Goal: Task Accomplishment & Management: Complete application form

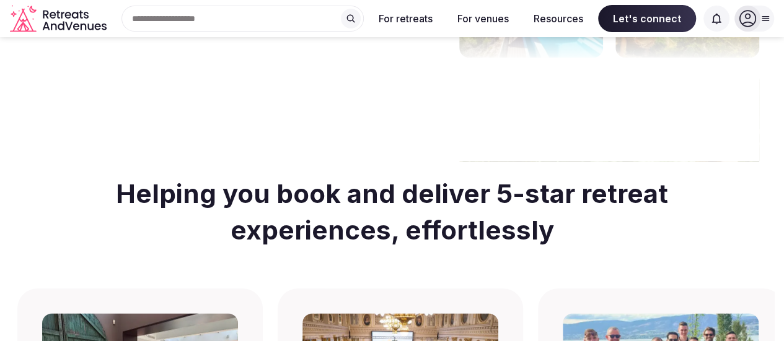
scroll to position [372, 0]
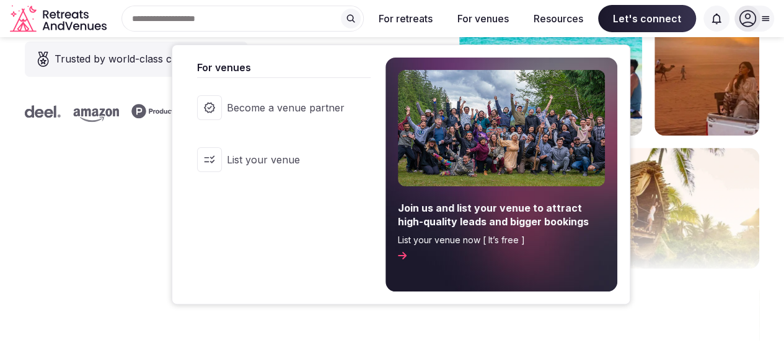
click at [406, 255] on icon at bounding box center [402, 256] width 9 height 10
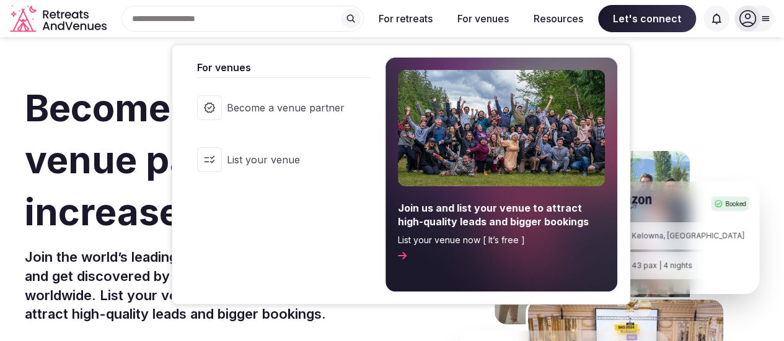
click at [478, 15] on button "For venues" at bounding box center [482, 18] width 71 height 27
click at [282, 107] on span "Become a venue partner" at bounding box center [286, 108] width 118 height 14
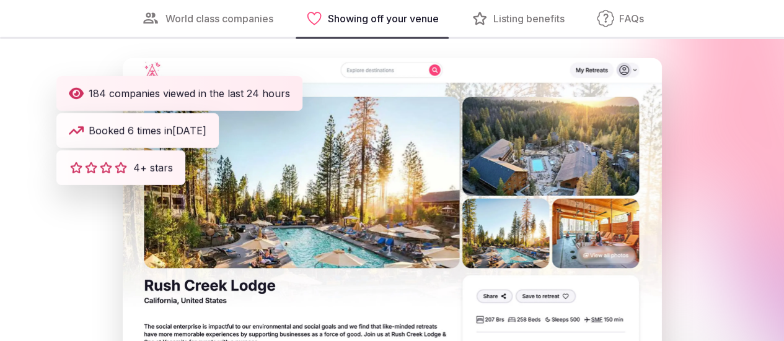
scroll to position [1858, 0]
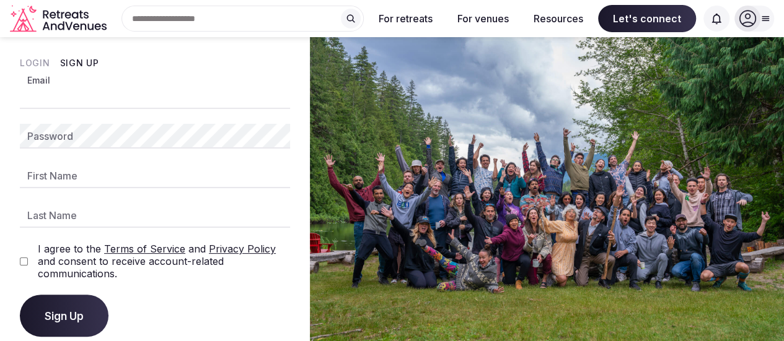
click at [77, 92] on input "Email" at bounding box center [155, 96] width 270 height 25
type input "**********"
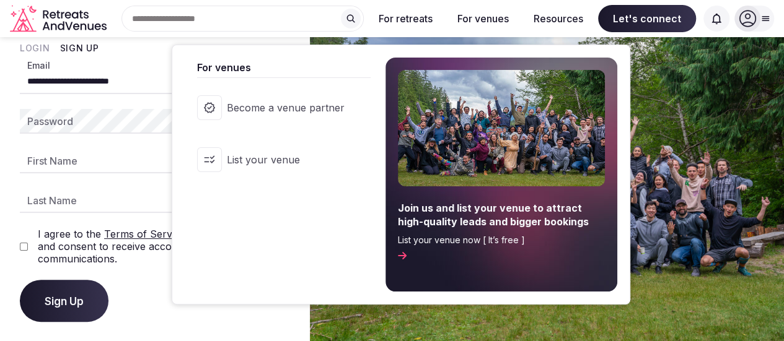
click at [252, 104] on span "Become a venue partner" at bounding box center [286, 108] width 118 height 14
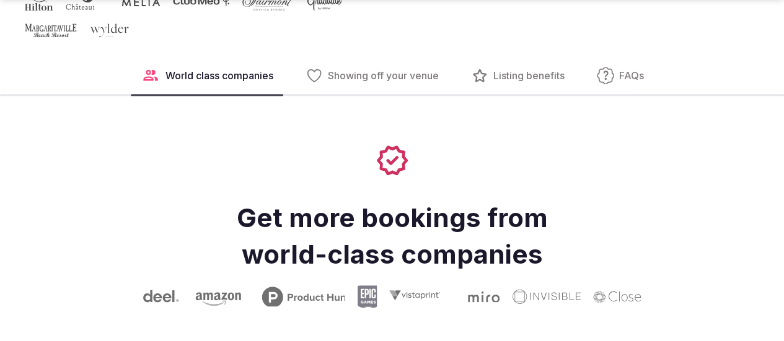
scroll to position [634, 0]
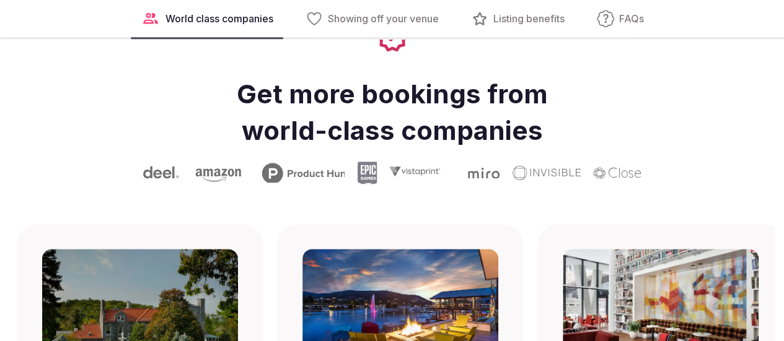
click at [383, 25] on span "Showing off your venue" at bounding box center [383, 19] width 111 height 14
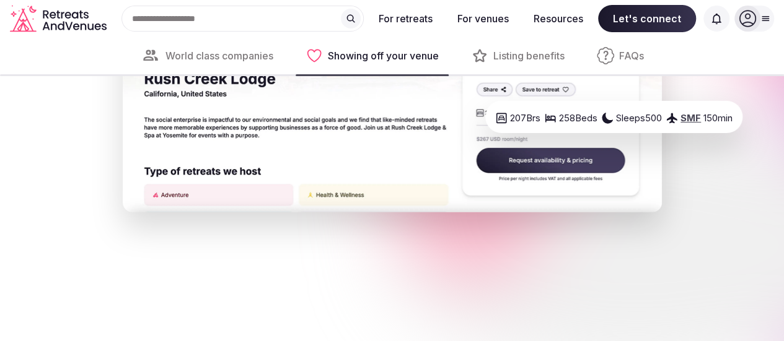
scroll to position [1814, 0]
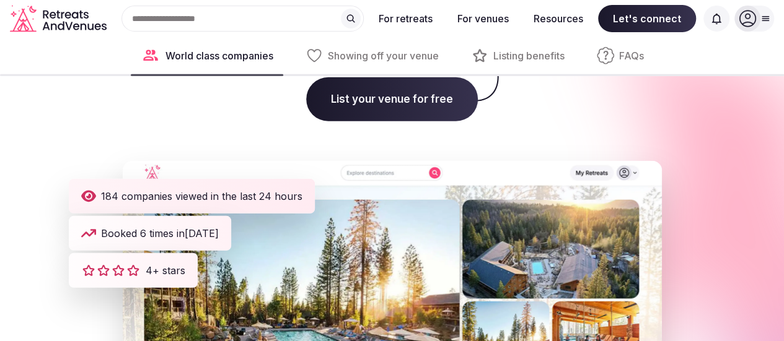
click at [514, 55] on span "Listing benefits" at bounding box center [528, 56] width 71 height 14
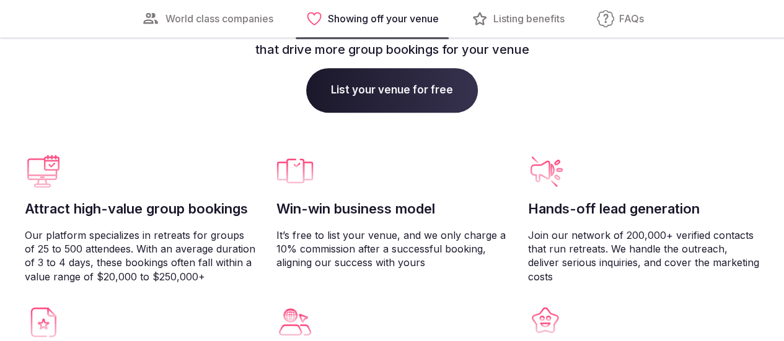
scroll to position [2921, 0]
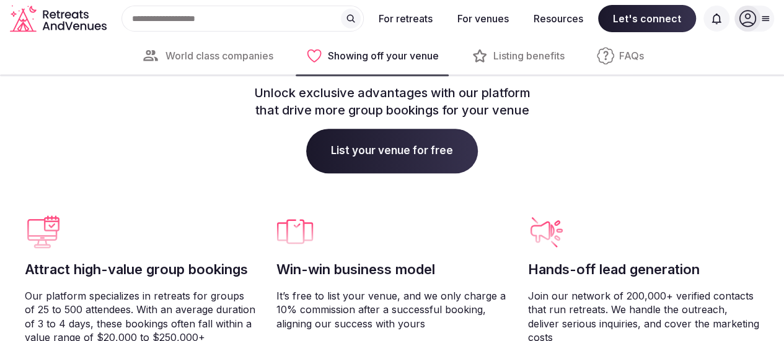
click at [631, 56] on span "FAQs" at bounding box center [631, 56] width 25 height 14
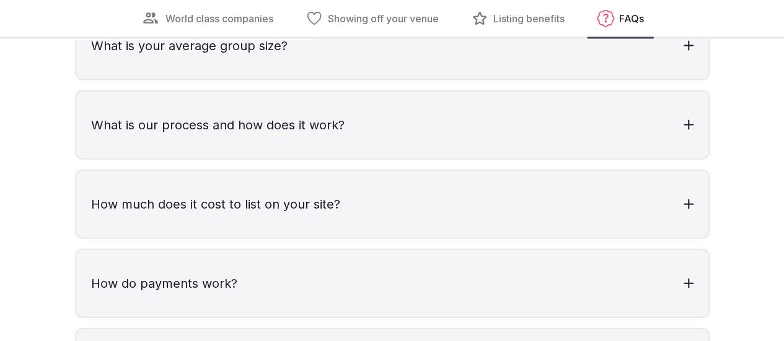
scroll to position [3741, 0]
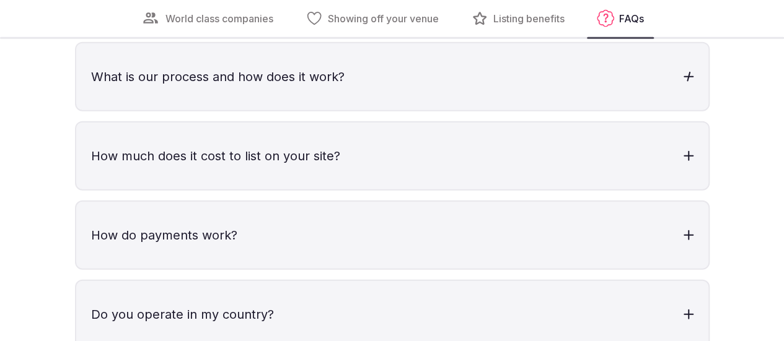
scroll to position [3802, 0]
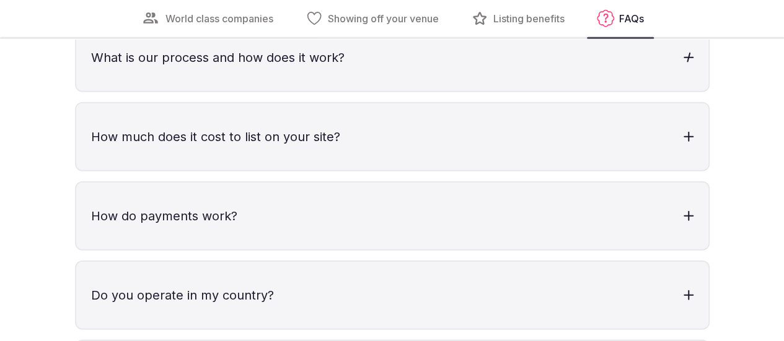
click at [317, 91] on h3 "What is our process and how does it work?" at bounding box center [392, 57] width 632 height 67
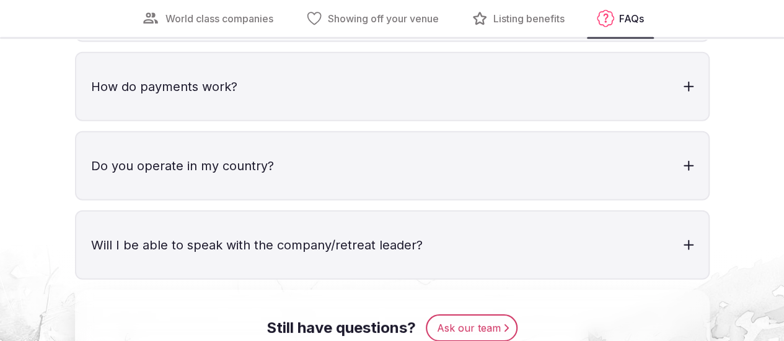
scroll to position [4050, 0]
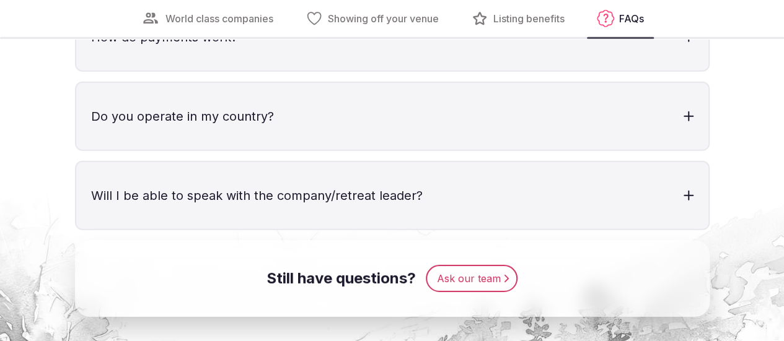
scroll to position [4174, 0]
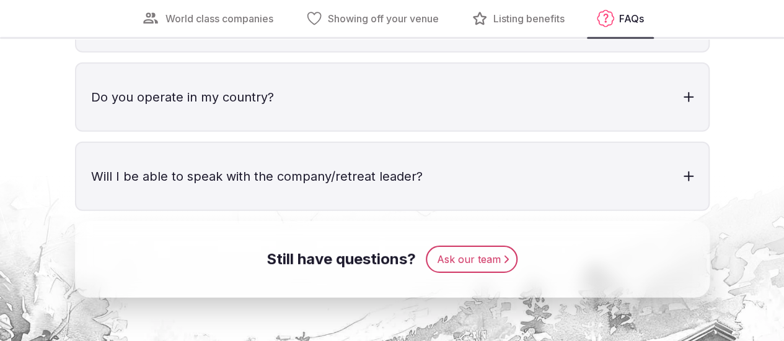
click at [364, 51] on h3 "How do payments work?" at bounding box center [392, 18] width 632 height 67
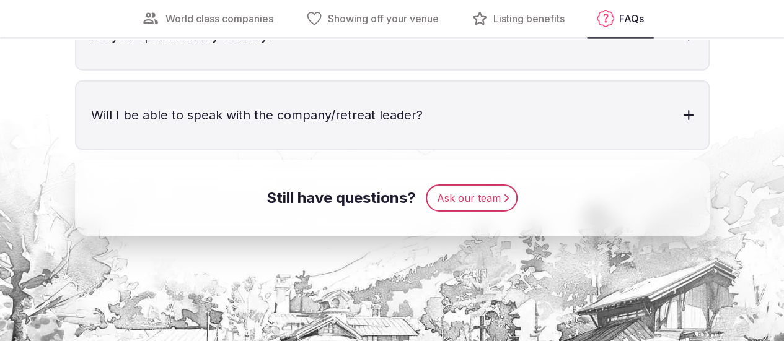
scroll to position [4360, 0]
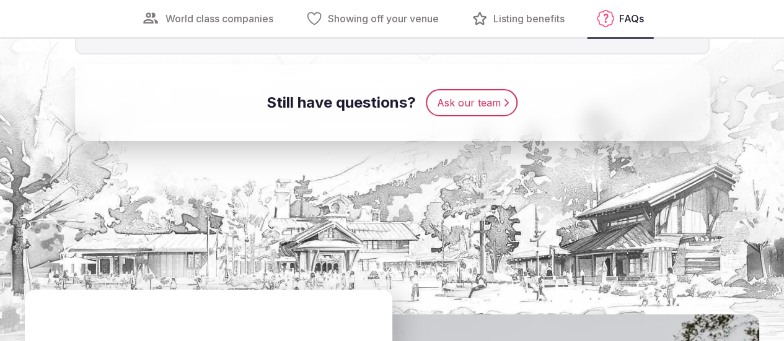
scroll to position [4484, 0]
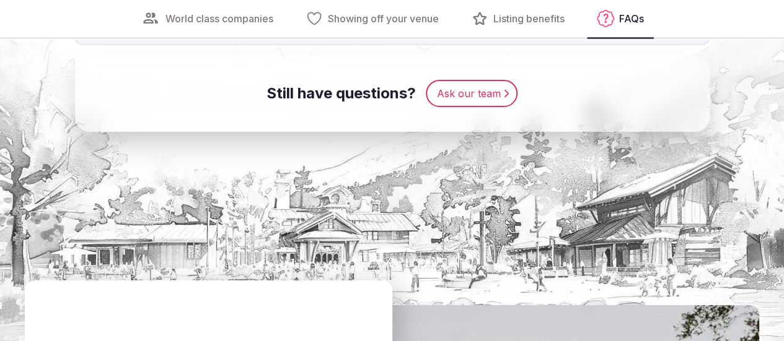
click at [315, 44] on h3 "Will I be able to speak with the company/retreat leader?" at bounding box center [392, 10] width 632 height 67
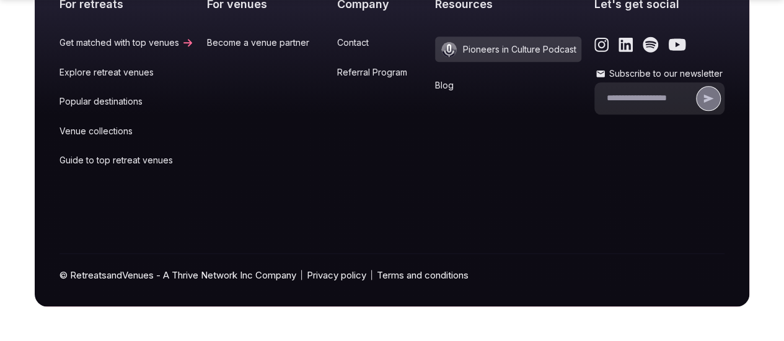
scroll to position [5475, 0]
click at [306, 49] on link "Become a venue partner" at bounding box center [265, 43] width 117 height 12
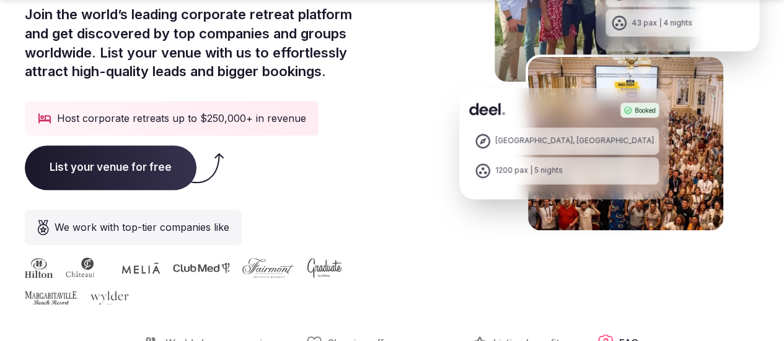
scroll to position [310, 0]
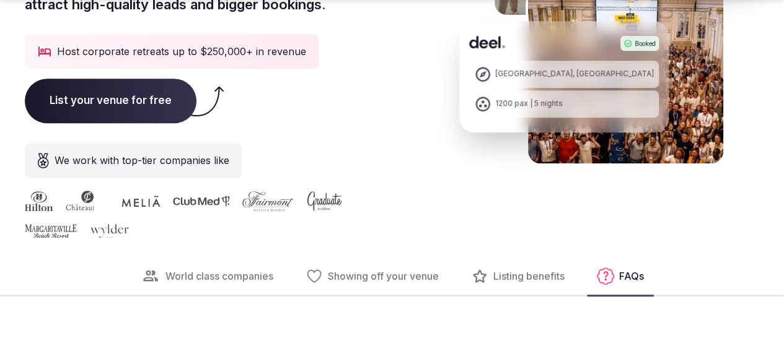
click at [194, 123] on span "List your venue for free" at bounding box center [111, 101] width 172 height 45
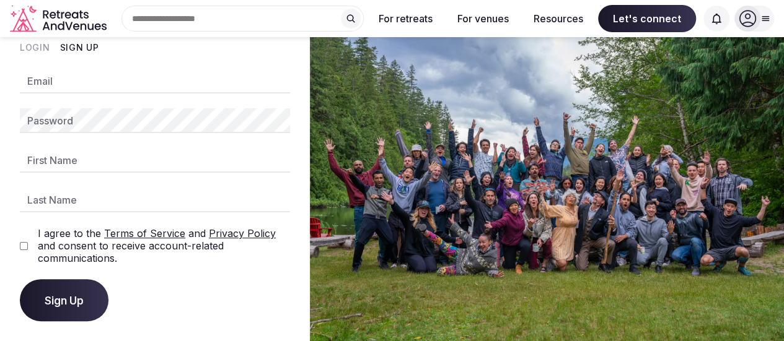
scroll to position [15, 0]
click at [41, 71] on div "Email" at bounding box center [155, 81] width 270 height 25
type input "**********"
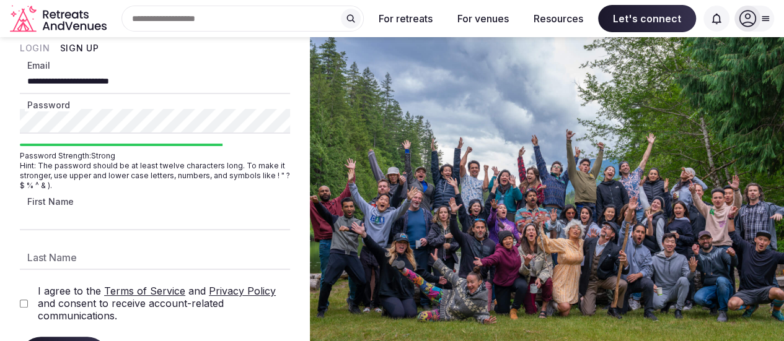
click at [60, 216] on input "First Name" at bounding box center [155, 218] width 270 height 25
type input "*******"
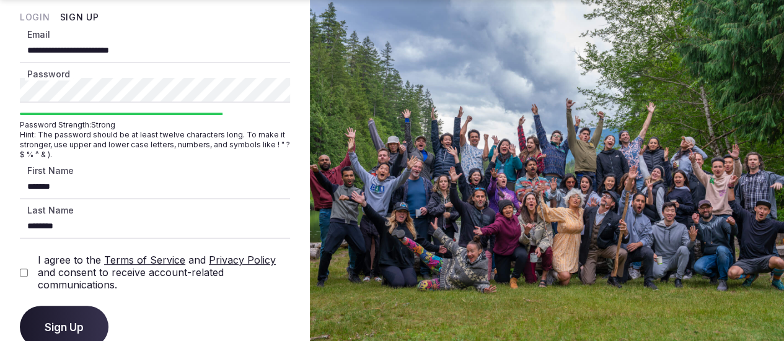
scroll to position [72, 0]
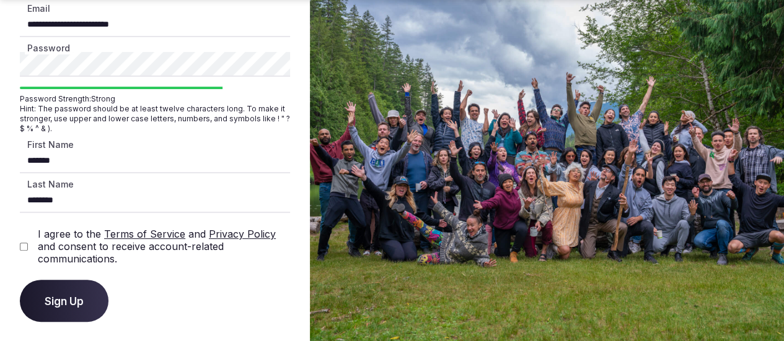
type input "********"
click at [53, 297] on span "Sign Up" at bounding box center [64, 301] width 39 height 12
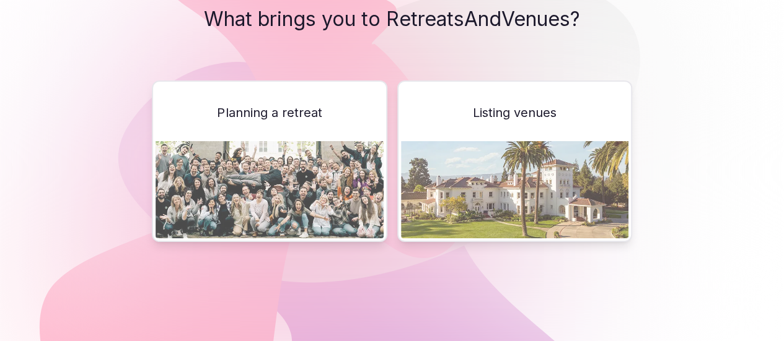
scroll to position [62, 0]
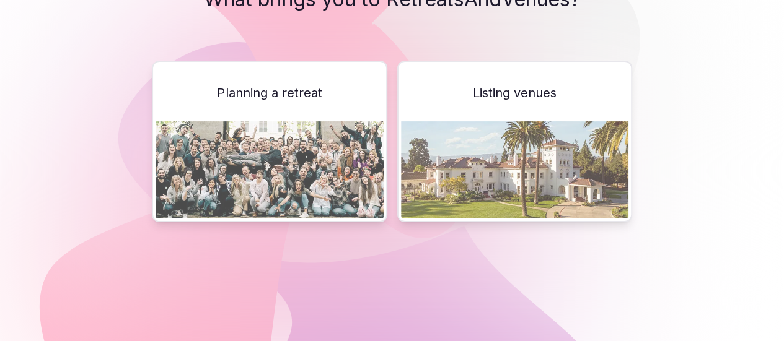
click at [523, 94] on span "Listing venues" at bounding box center [515, 92] width 84 height 17
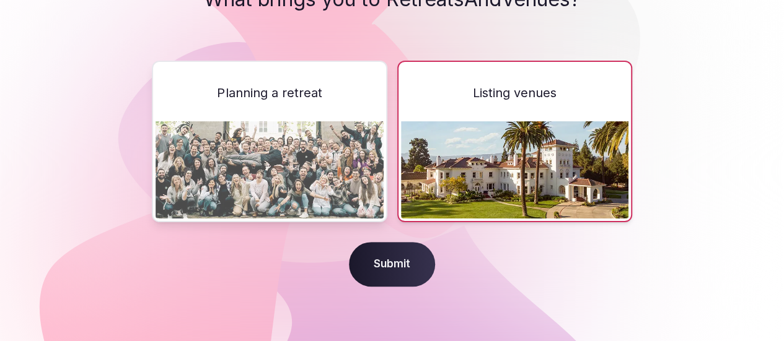
click at [407, 248] on span "Submit" at bounding box center [392, 264] width 86 height 45
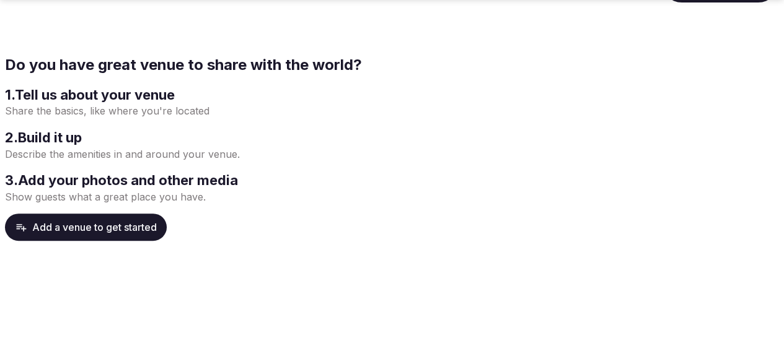
scroll to position [124, 0]
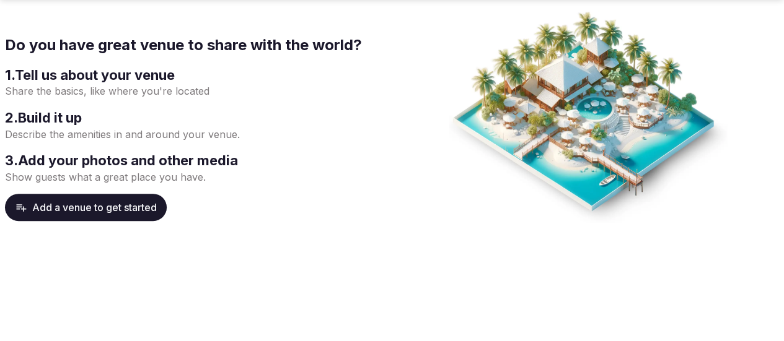
click at [83, 94] on p "Share the basics, like where you're located" at bounding box center [196, 91] width 382 height 14
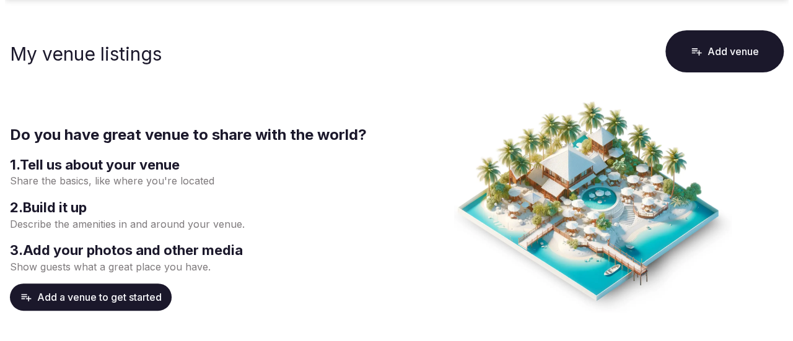
scroll to position [62, 0]
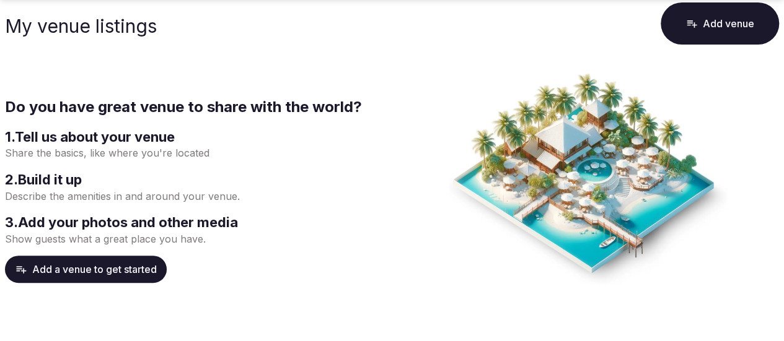
click at [64, 264] on button "Add a venue to get started" at bounding box center [86, 269] width 162 height 27
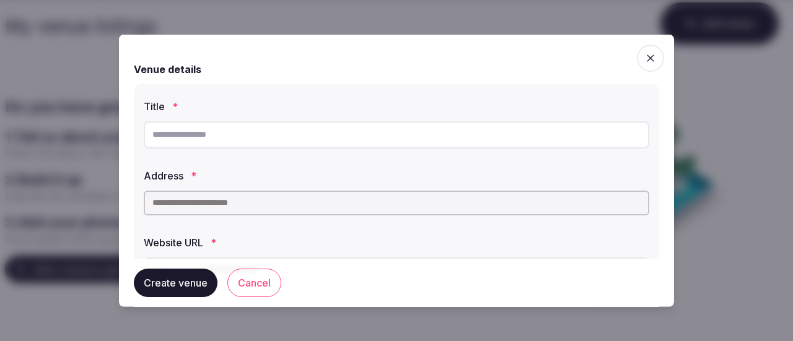
click at [207, 138] on input "text" at bounding box center [396, 134] width 505 height 27
type input "**********"
click at [357, 211] on input "text" at bounding box center [396, 202] width 505 height 25
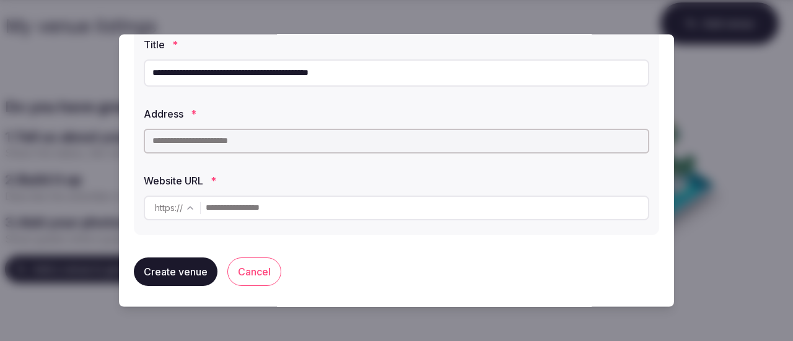
scroll to position [64, 0]
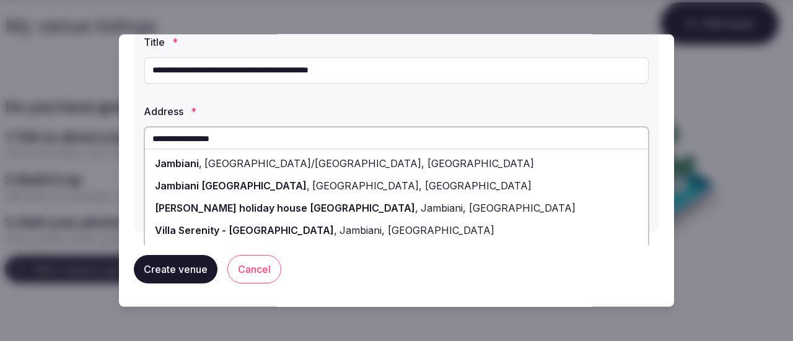
click at [227, 160] on span "[GEOGRAPHIC_DATA]/[GEOGRAPHIC_DATA], [GEOGRAPHIC_DATA]" at bounding box center [368, 163] width 332 height 12
type input "**********"
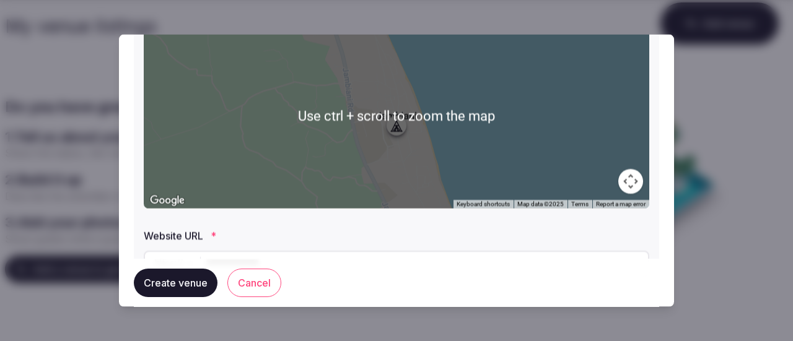
scroll to position [188, 0]
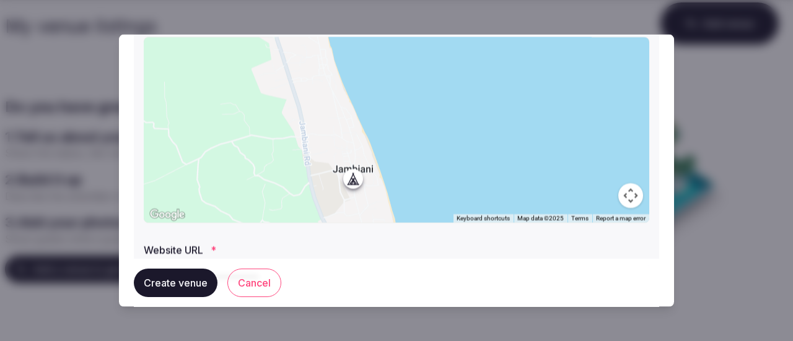
drag, startPoint x: 393, startPoint y: 149, endPoint x: 351, endPoint y: 185, distance: 55.4
click at [351, 185] on div at bounding box center [396, 130] width 505 height 186
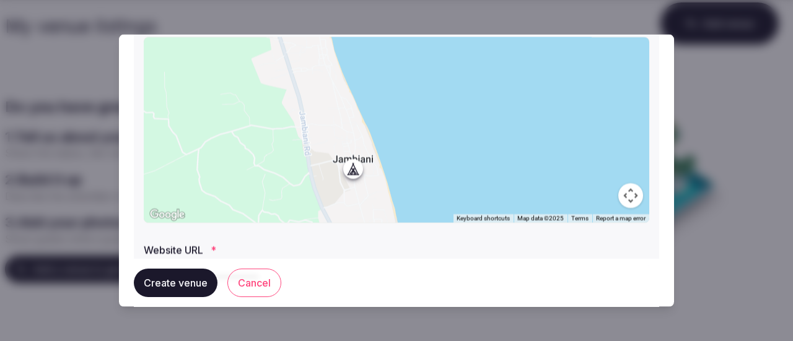
drag, startPoint x: 353, startPoint y: 175, endPoint x: 353, endPoint y: 163, distance: 11.8
click at [353, 163] on div at bounding box center [396, 130] width 505 height 186
click at [341, 139] on div at bounding box center [396, 130] width 505 height 186
drag, startPoint x: 347, startPoint y: 177, endPoint x: 346, endPoint y: 166, distance: 10.7
click at [346, 166] on div at bounding box center [396, 130] width 505 height 186
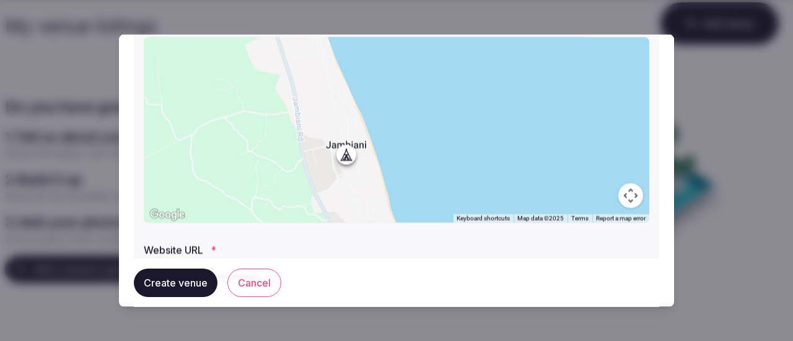
click at [342, 158] on div at bounding box center [396, 130] width 505 height 186
click at [622, 191] on button "Map camera controls" at bounding box center [630, 195] width 25 height 25
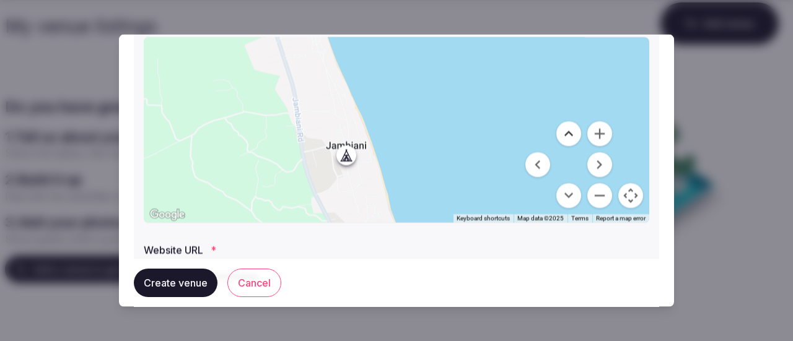
click at [556, 133] on button "Move up" at bounding box center [568, 133] width 25 height 25
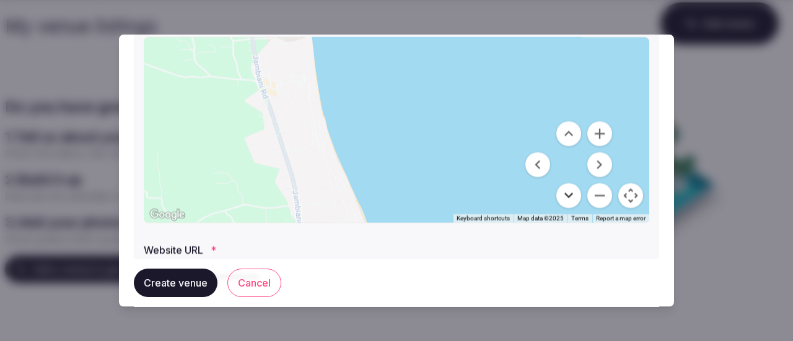
click at [556, 190] on button "Move down" at bounding box center [568, 195] width 25 height 25
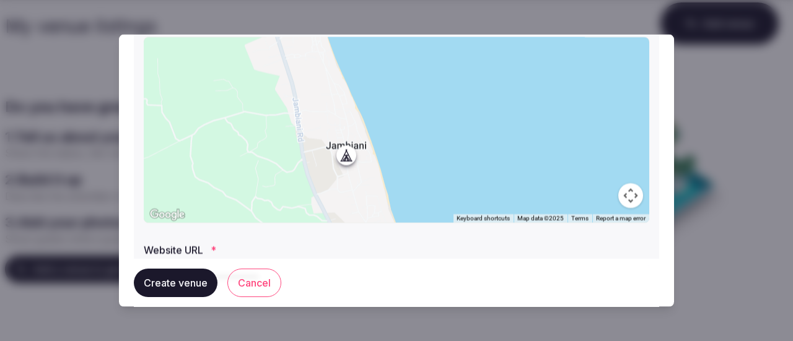
click at [356, 128] on div at bounding box center [396, 130] width 505 height 186
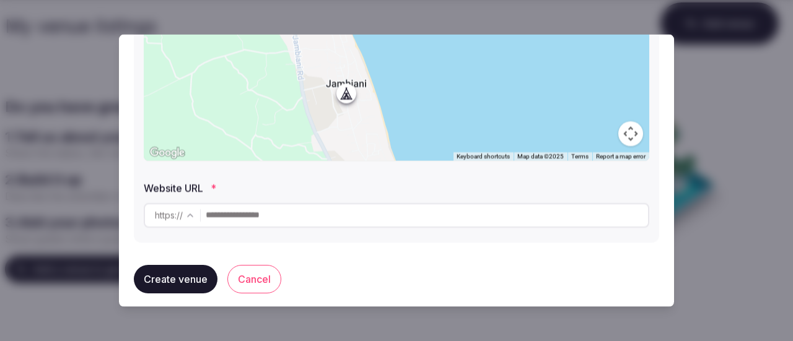
click at [253, 213] on input "text" at bounding box center [427, 215] width 442 height 25
paste input "**********"
type input "**********"
click at [172, 277] on button "Create venue" at bounding box center [176, 278] width 84 height 28
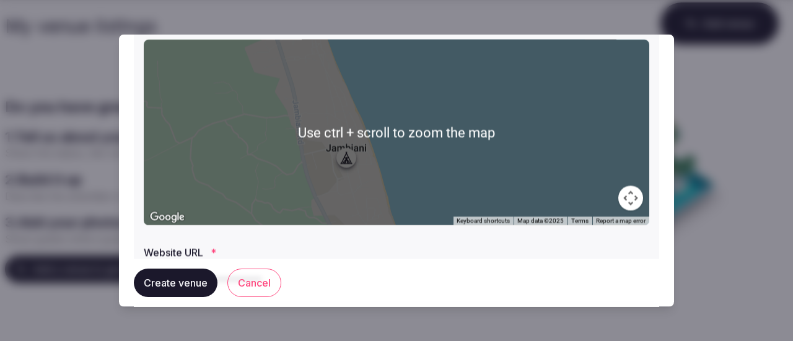
scroll to position [219, 0]
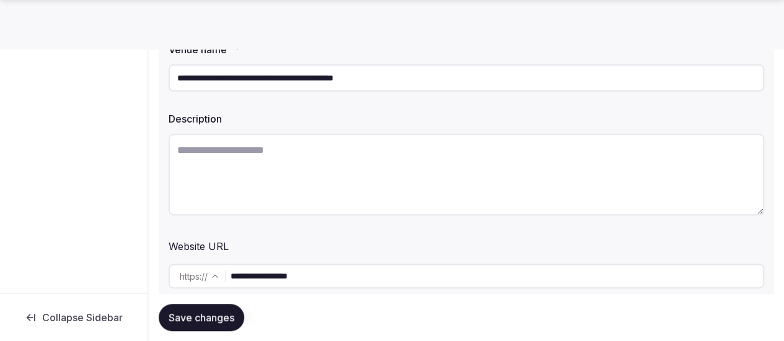
scroll to position [186, 0]
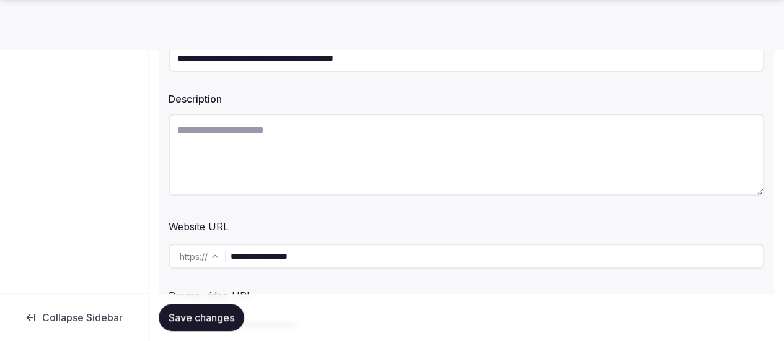
click at [308, 131] on textarea at bounding box center [465, 155] width 595 height 82
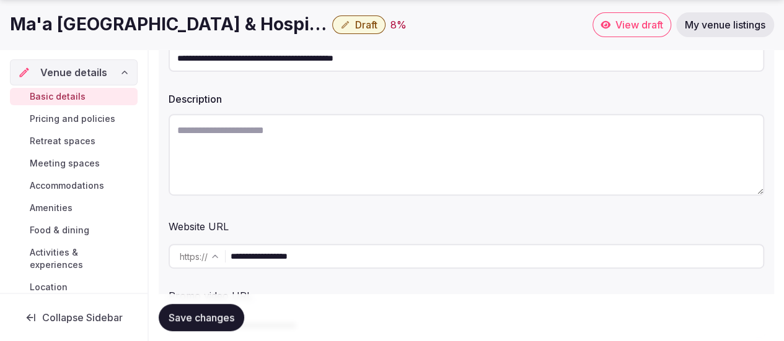
paste textarea "**********"
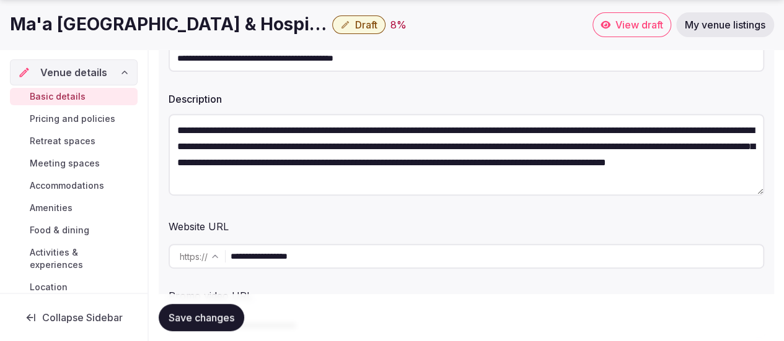
paste textarea "**********"
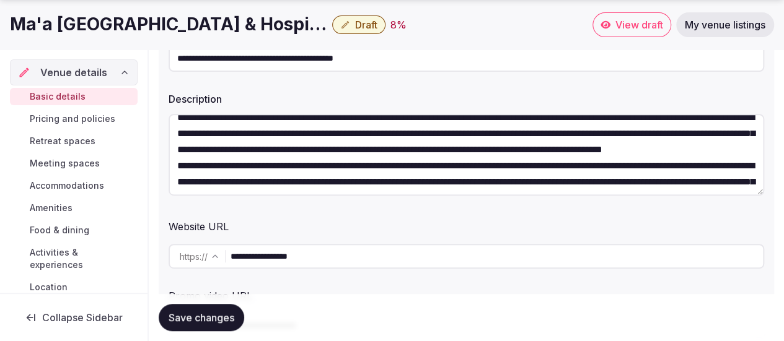
scroll to position [0, 0]
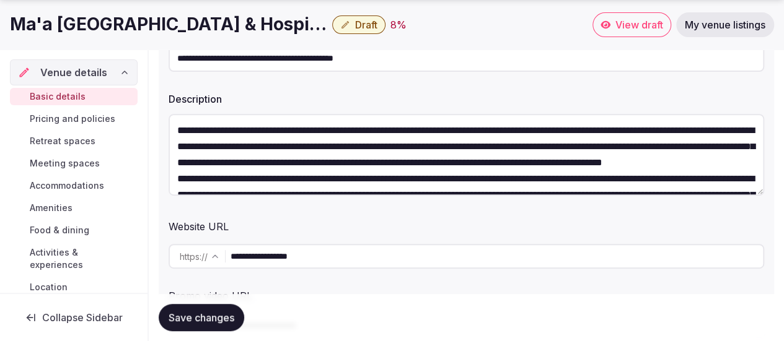
click at [507, 178] on textarea "**********" at bounding box center [465, 155] width 595 height 82
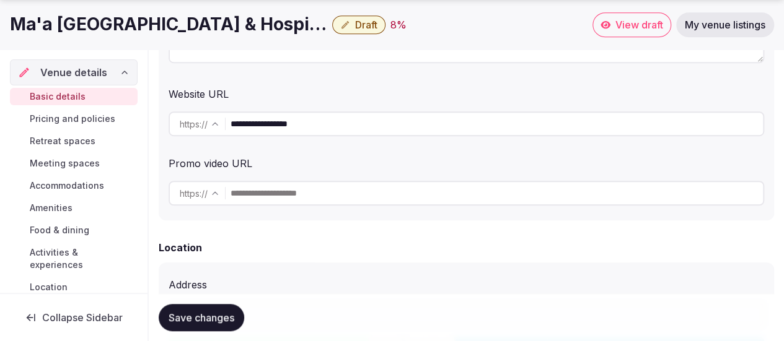
scroll to position [319, 0]
type textarea "**********"
click at [341, 196] on input "text" at bounding box center [496, 192] width 532 height 25
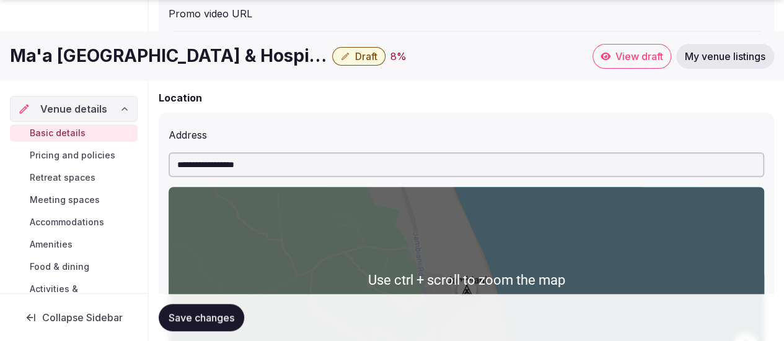
scroll to position [505, 0]
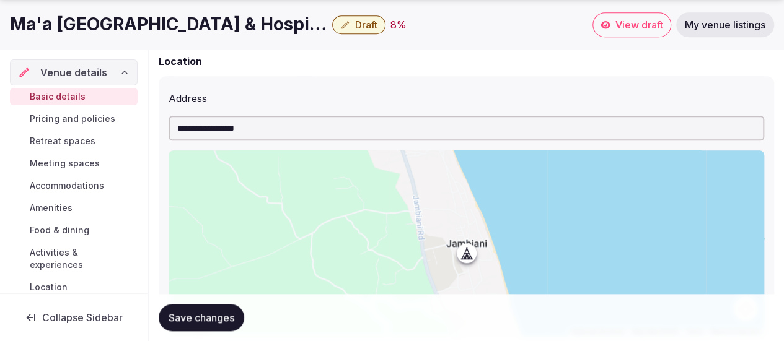
click at [470, 256] on div at bounding box center [465, 244] width 595 height 186
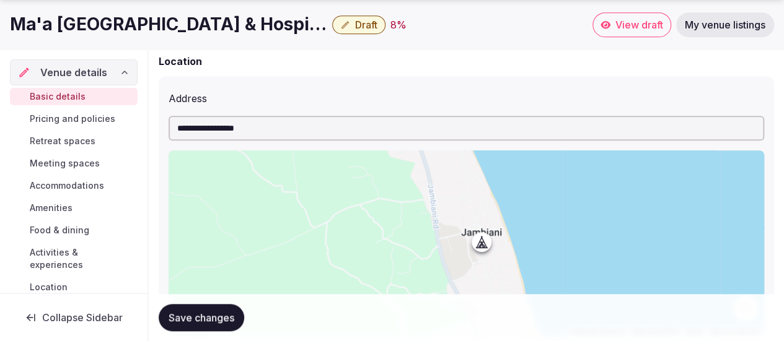
drag, startPoint x: 470, startPoint y: 256, endPoint x: 481, endPoint y: 245, distance: 15.8
click at [481, 245] on div at bounding box center [465, 244] width 595 height 186
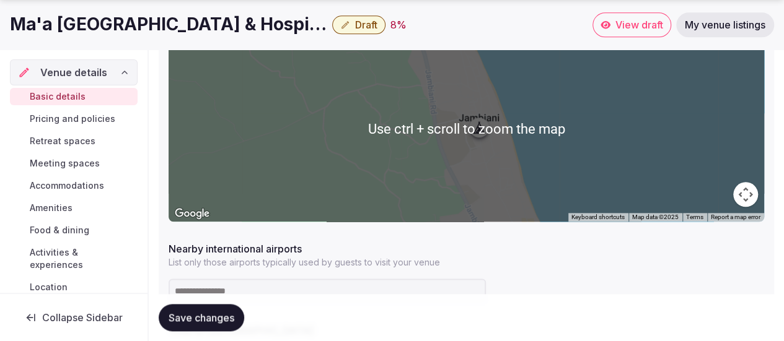
scroll to position [691, 0]
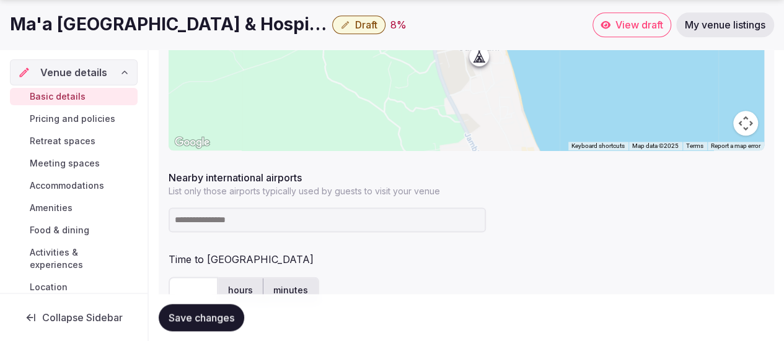
click at [221, 217] on input at bounding box center [326, 219] width 317 height 25
type input "********"
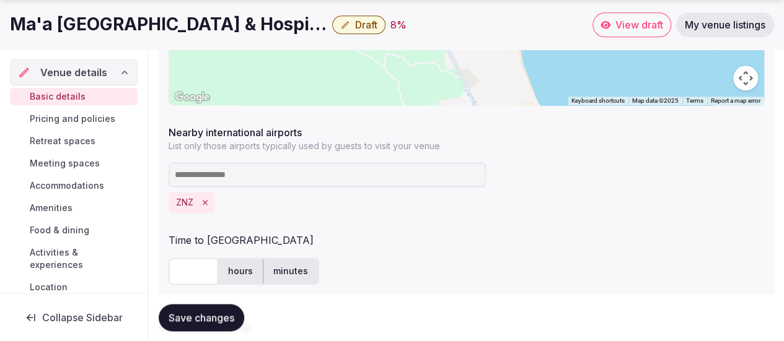
scroll to position [815, 0]
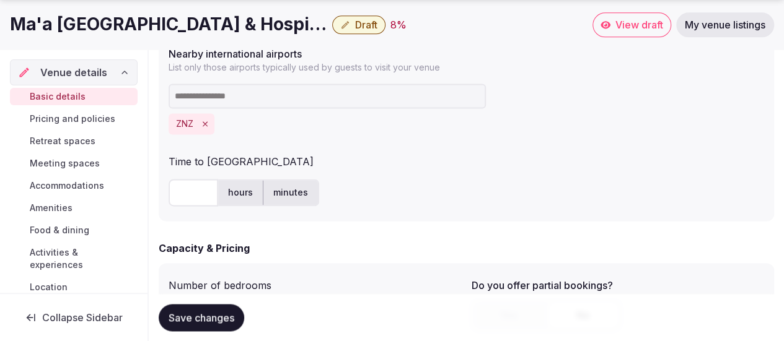
click at [188, 187] on input "text" at bounding box center [193, 192] width 50 height 27
type input "*"
click at [375, 237] on form "**********" at bounding box center [466, 136] width 615 height 1560
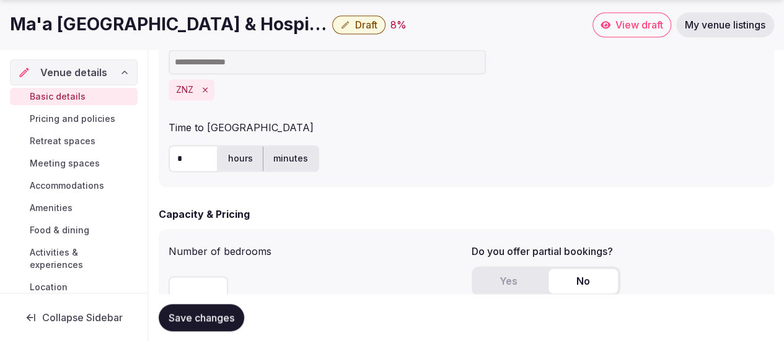
scroll to position [876, 0]
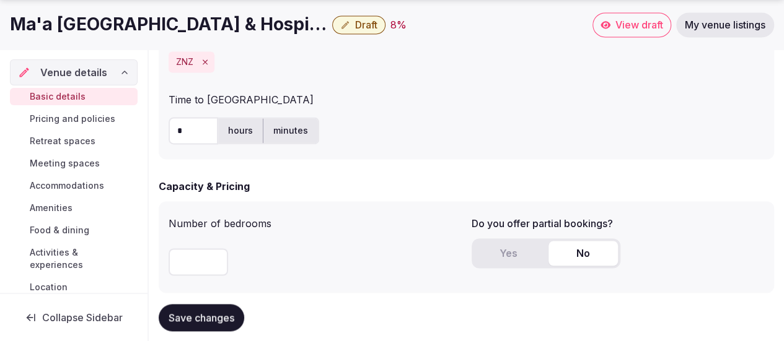
click at [214, 257] on input "*" at bounding box center [197, 261] width 59 height 27
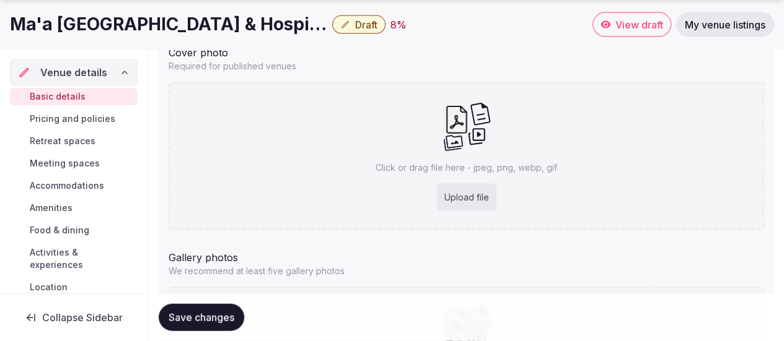
scroll to position [1186, 0]
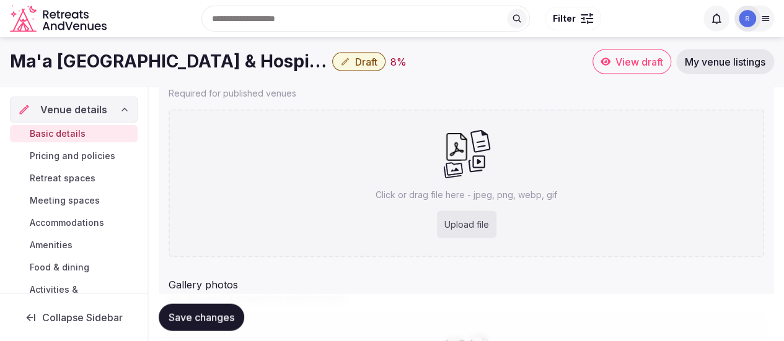
type input "**"
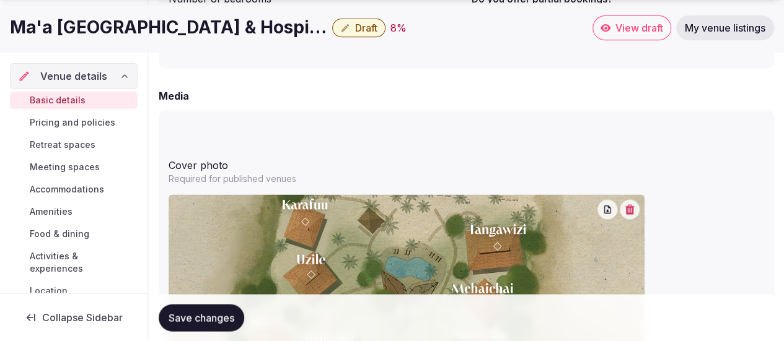
scroll to position [1120, 0]
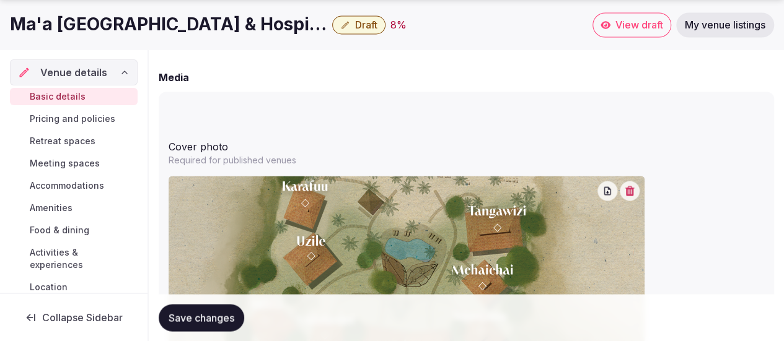
click at [606, 191] on icon "button" at bounding box center [607, 190] width 7 height 8
click at [625, 188] on icon "button" at bounding box center [629, 191] width 10 height 10
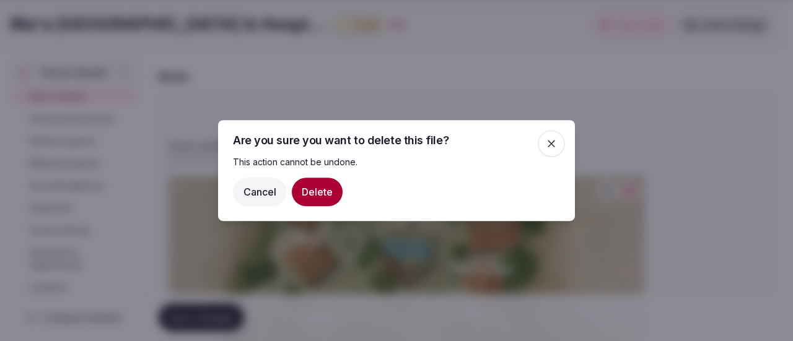
click at [308, 198] on button "Delete" at bounding box center [317, 192] width 51 height 28
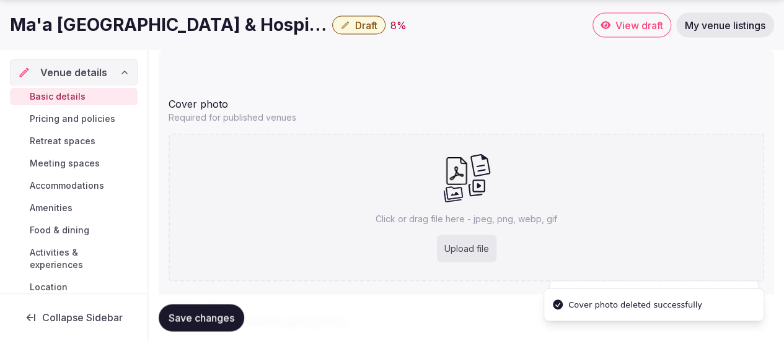
scroll to position [1182, 0]
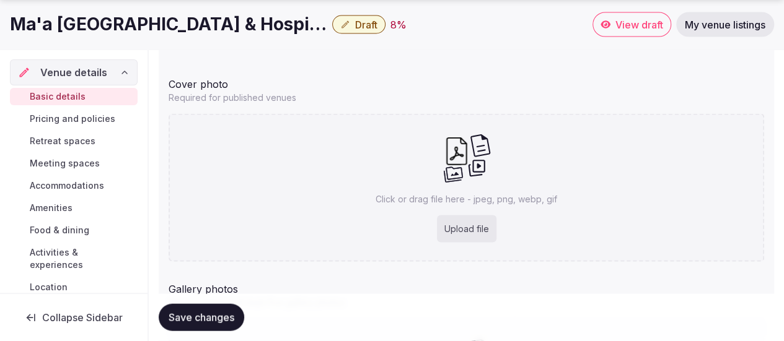
click at [648, 286] on div "Gallery photos" at bounding box center [465, 287] width 595 height 20
click at [465, 229] on div "Upload file" at bounding box center [466, 229] width 59 height 27
type input "**********"
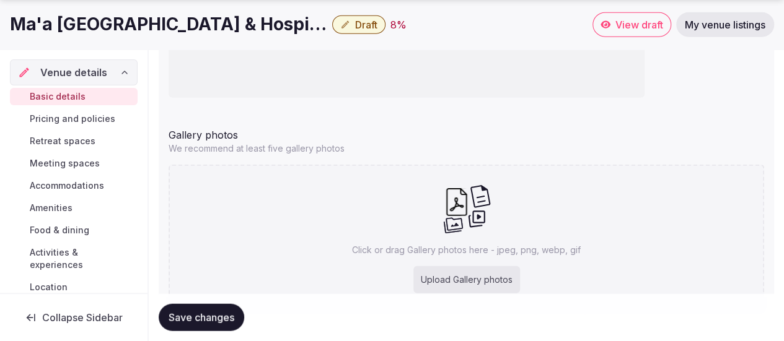
scroll to position [1492, 0]
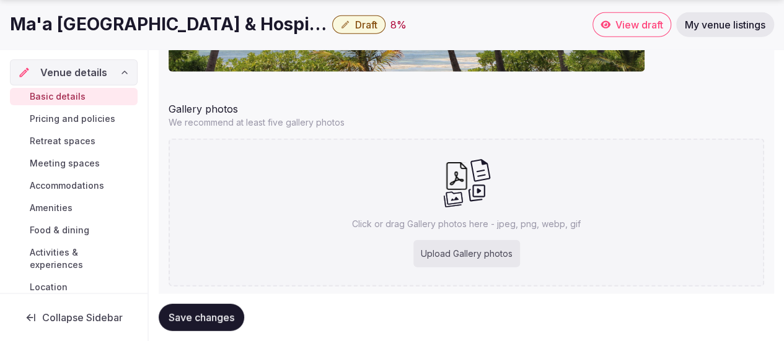
click at [478, 253] on div "Upload Gallery photos" at bounding box center [466, 253] width 107 height 27
type input "**********"
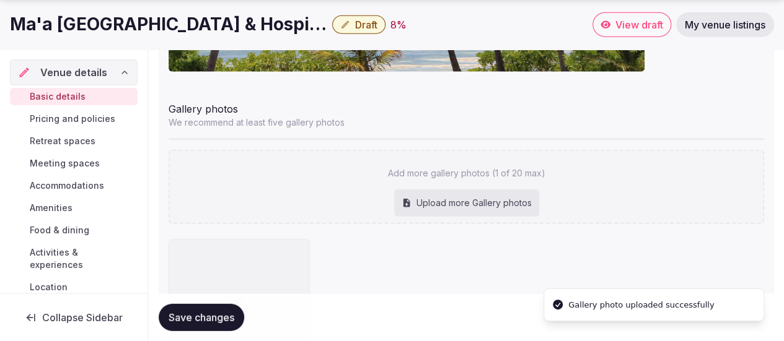
click at [461, 209] on div "Upload more Gallery photos" at bounding box center [466, 203] width 145 height 27
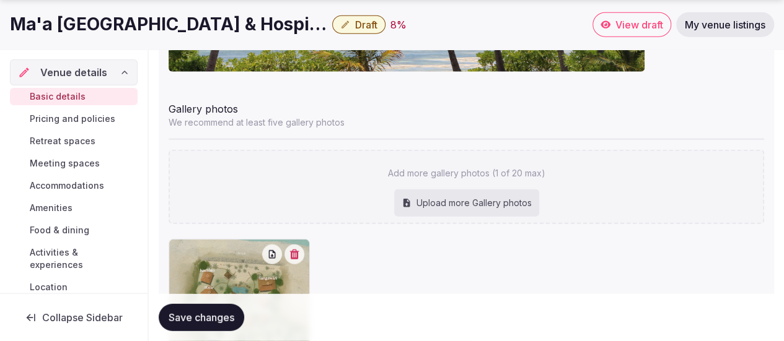
type input "**********"
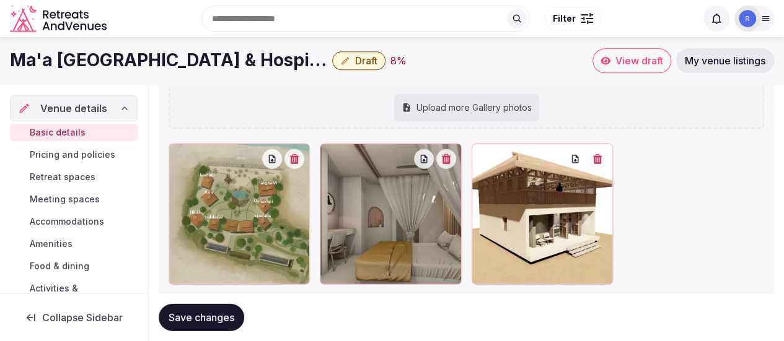
scroll to position [1589, 0]
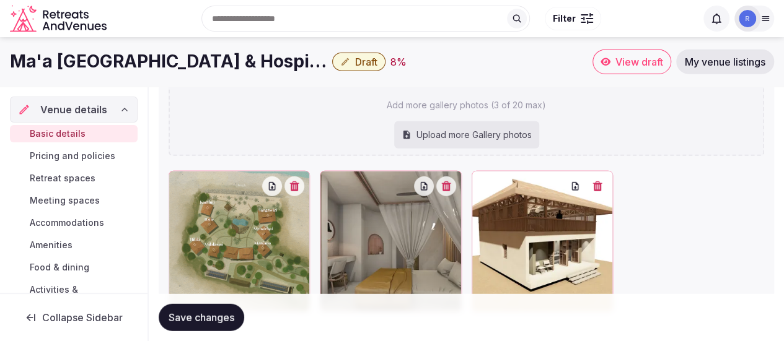
click at [434, 131] on div "Upload more Gallery photos" at bounding box center [466, 134] width 145 height 27
type input "**********"
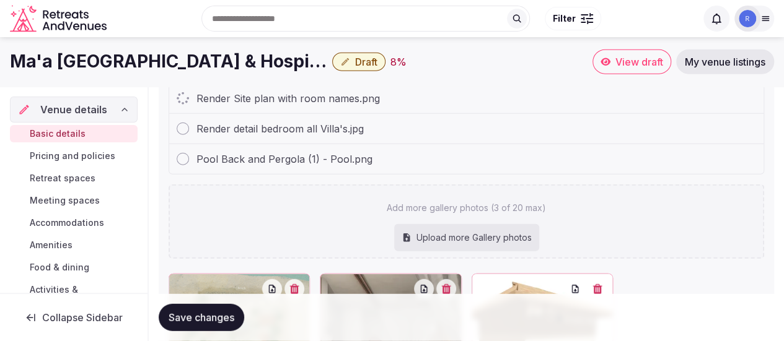
scroll to position [1527, 0]
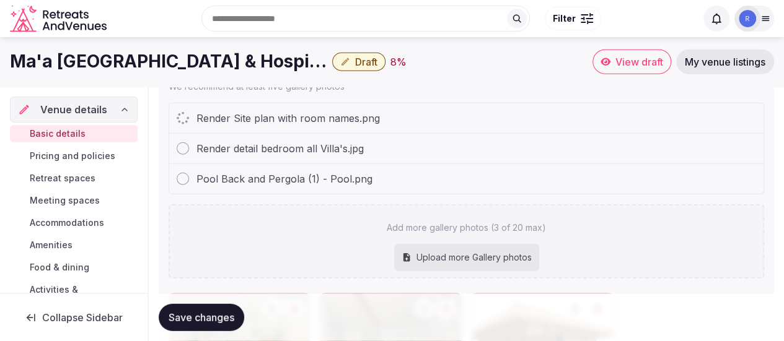
click at [445, 256] on div "Upload more Gallery photos" at bounding box center [466, 257] width 145 height 27
type input "**********"
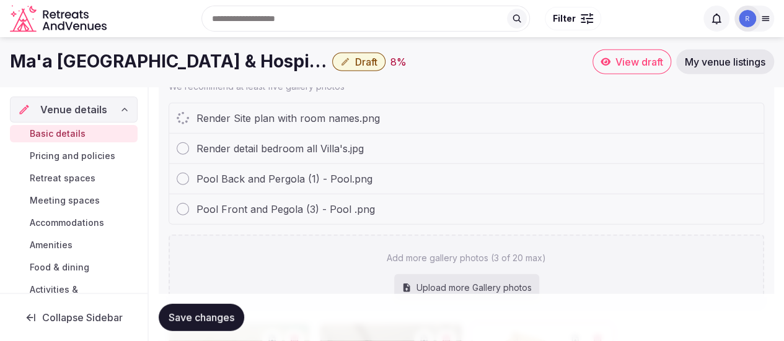
click at [461, 282] on div "Upload more Gallery photos" at bounding box center [466, 287] width 145 height 27
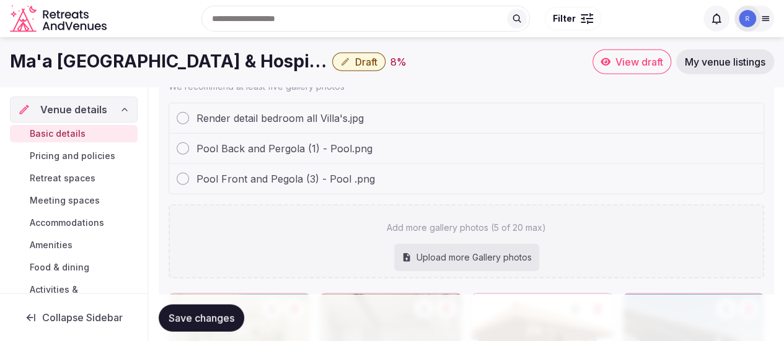
type input "**********"
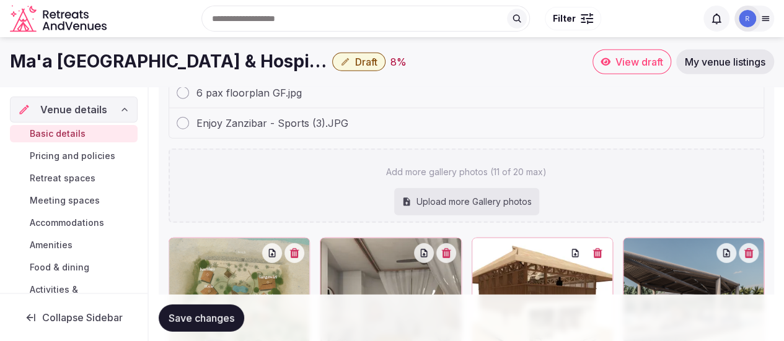
scroll to position [1671, 0]
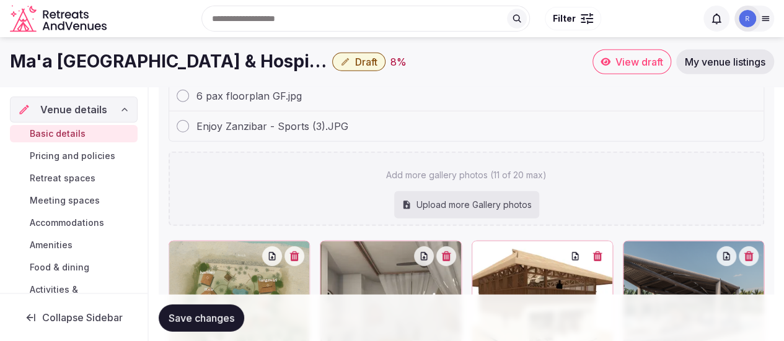
click at [476, 201] on div "Upload more Gallery photos" at bounding box center [466, 204] width 145 height 27
type input "**********"
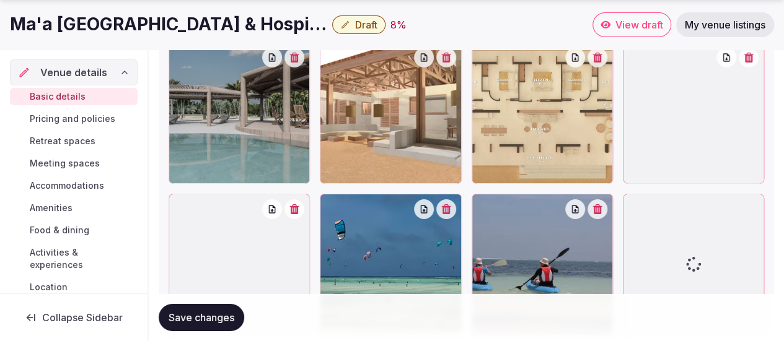
scroll to position [2135, 0]
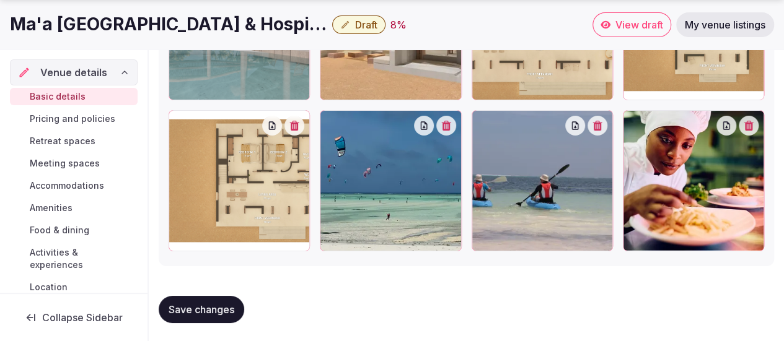
click at [197, 305] on span "Save changes" at bounding box center [201, 310] width 66 height 12
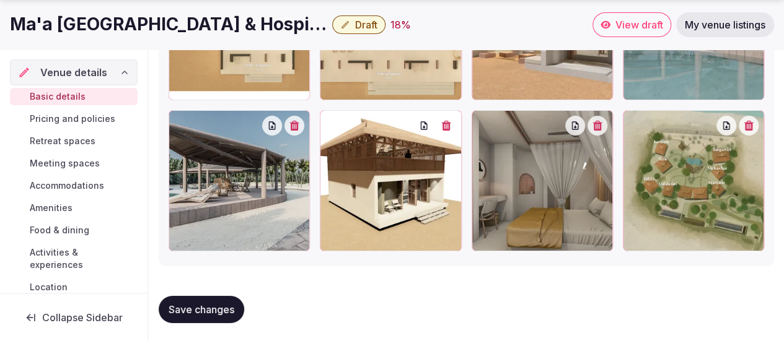
click at [212, 310] on span "Save changes" at bounding box center [201, 310] width 66 height 12
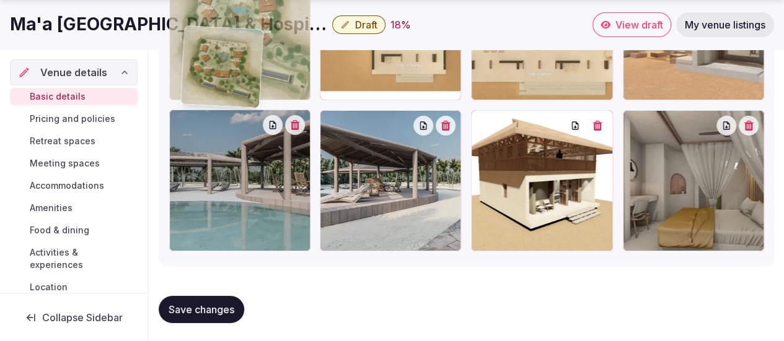
drag, startPoint x: 682, startPoint y: 220, endPoint x: 242, endPoint y: 139, distance: 447.8
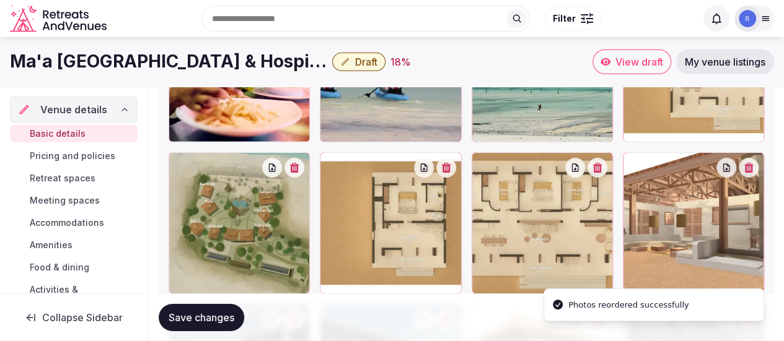
scroll to position [1921, 0]
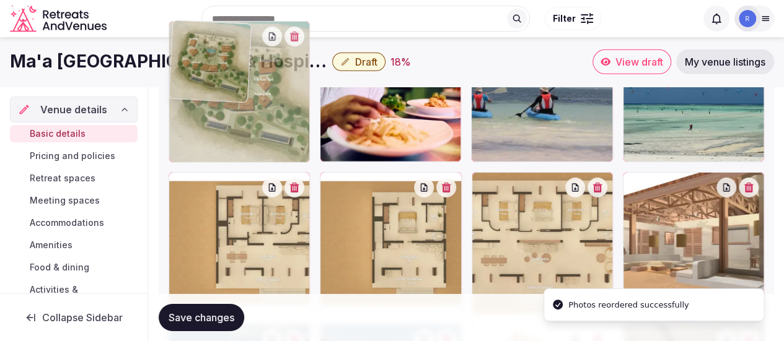
drag, startPoint x: 251, startPoint y: 225, endPoint x: 228, endPoint y: 144, distance: 83.7
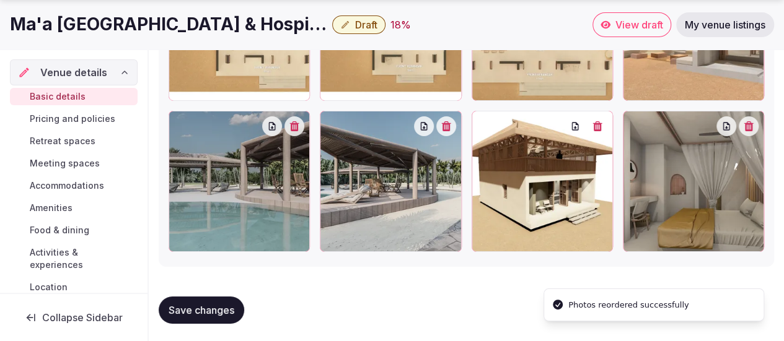
scroll to position [2135, 0]
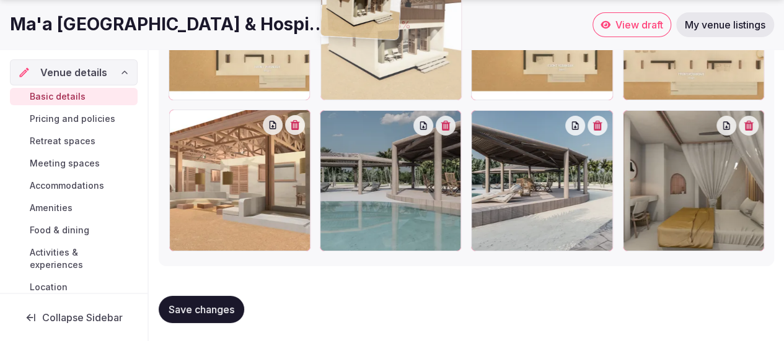
drag, startPoint x: 559, startPoint y: 192, endPoint x: 443, endPoint y: 109, distance: 142.0
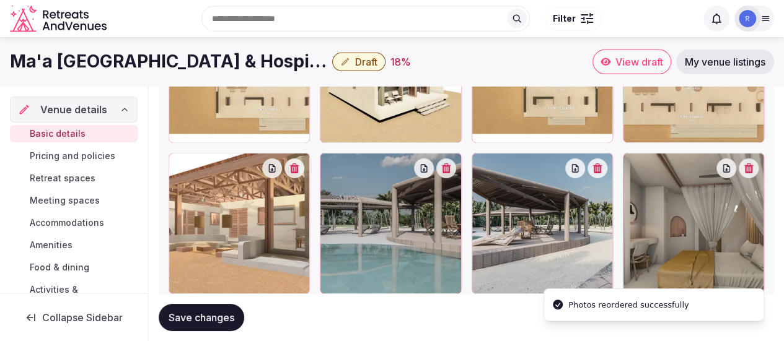
scroll to position [2073, 0]
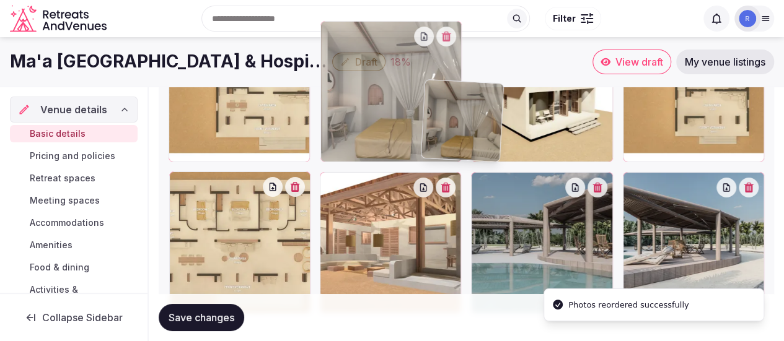
drag, startPoint x: 681, startPoint y: 237, endPoint x: 482, endPoint y: 148, distance: 218.5
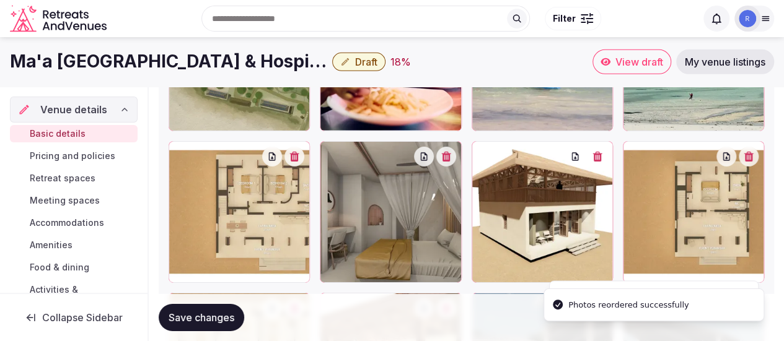
scroll to position [1949, 0]
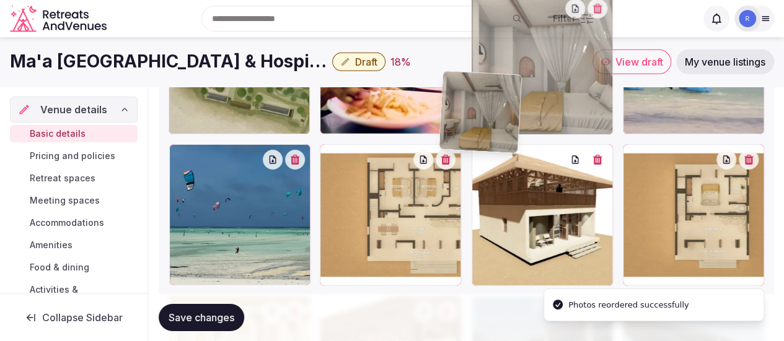
drag, startPoint x: 418, startPoint y: 194, endPoint x: 539, endPoint y: 124, distance: 139.9
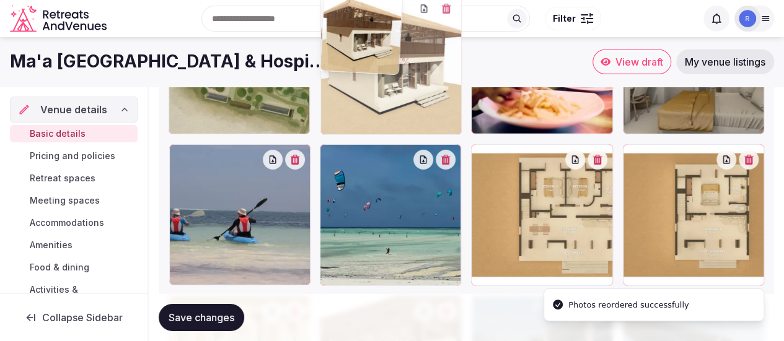
drag, startPoint x: 567, startPoint y: 197, endPoint x: 437, endPoint y: 139, distance: 142.5
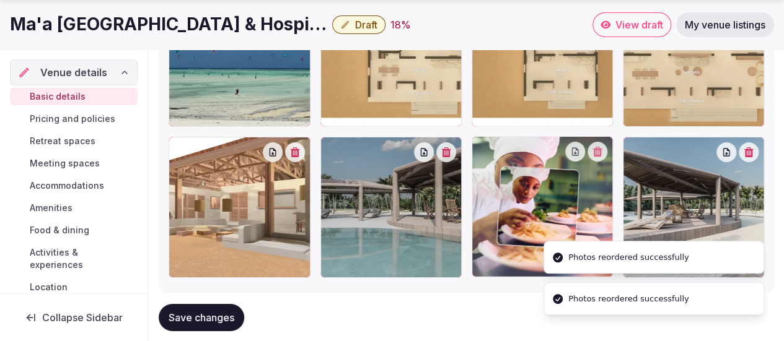
scroll to position [2135, 0]
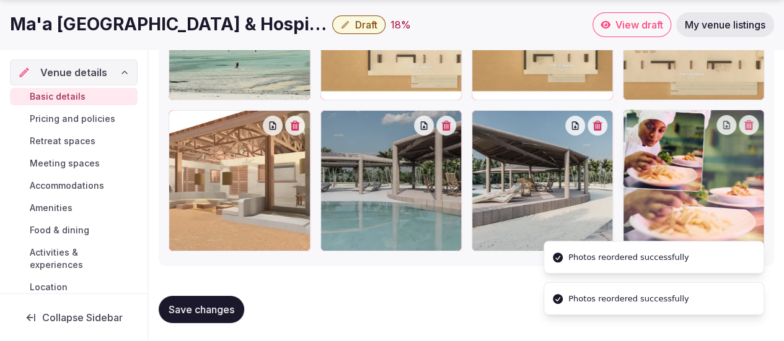
drag, startPoint x: 526, startPoint y: 122, endPoint x: 680, endPoint y: 277, distance: 218.6
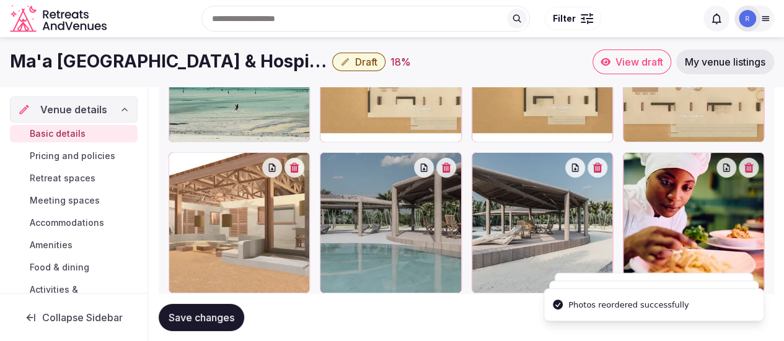
scroll to position [2011, 0]
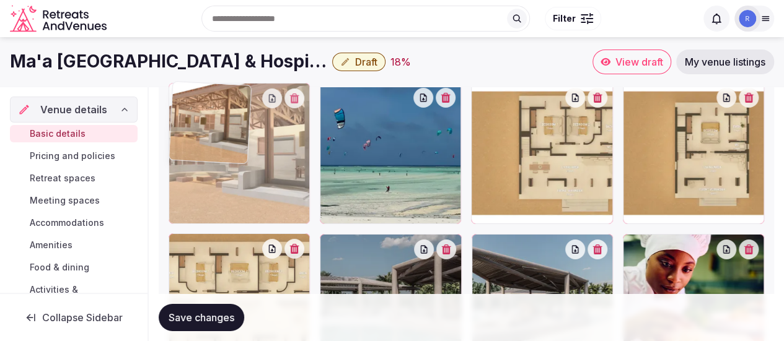
drag, startPoint x: 233, startPoint y: 273, endPoint x: 263, endPoint y: 167, distance: 110.6
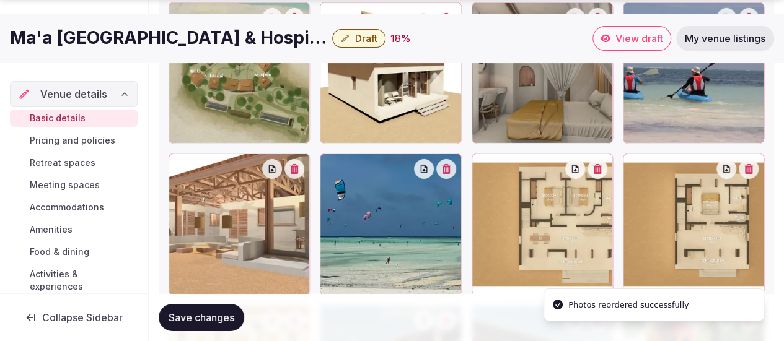
scroll to position [1949, 0]
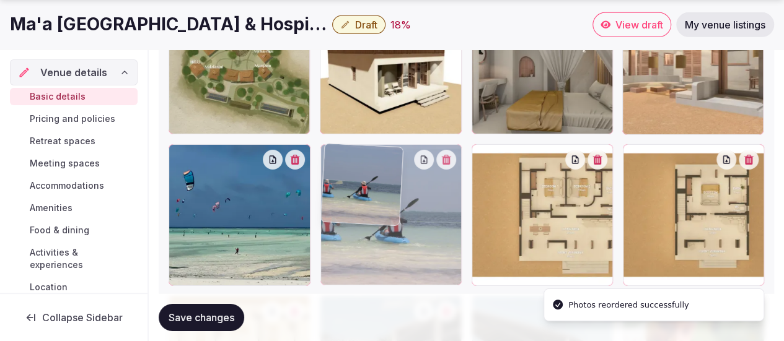
drag, startPoint x: 671, startPoint y: 90, endPoint x: 400, endPoint y: 253, distance: 316.8
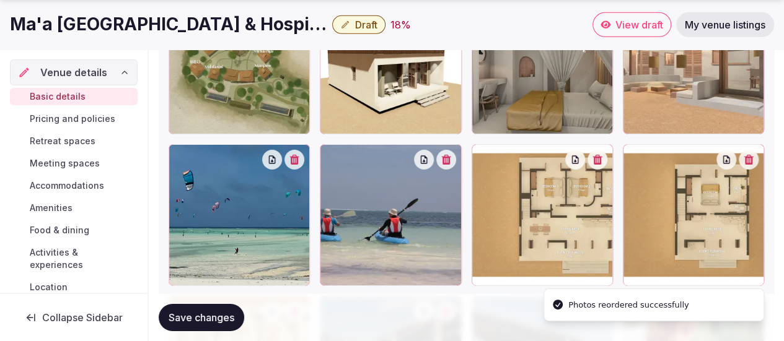
scroll to position [2073, 0]
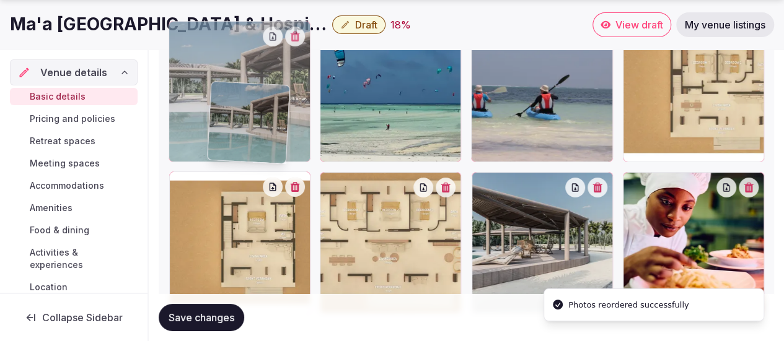
drag, startPoint x: 372, startPoint y: 232, endPoint x: 261, endPoint y: 144, distance: 141.5
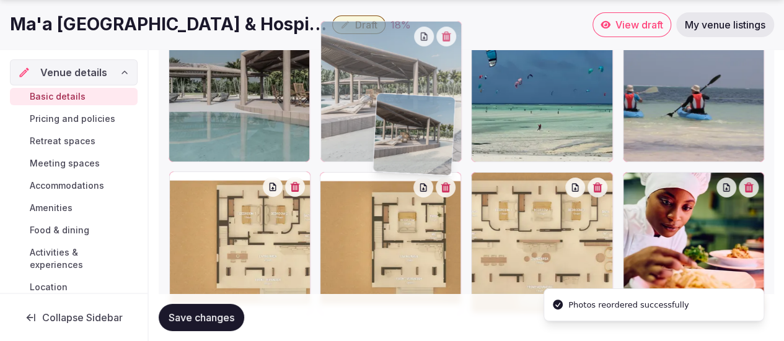
drag, startPoint x: 515, startPoint y: 237, endPoint x: 418, endPoint y: 161, distance: 123.0
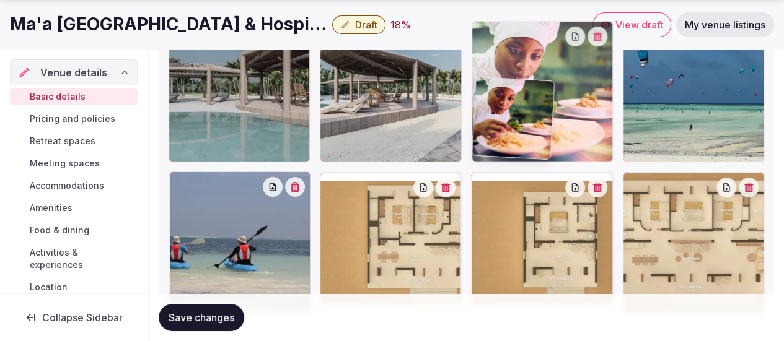
drag, startPoint x: 707, startPoint y: 234, endPoint x: 557, endPoint y: 142, distance: 175.2
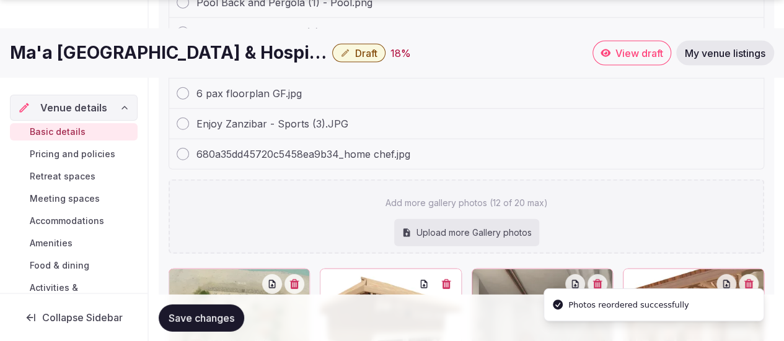
scroll to position [1701, 0]
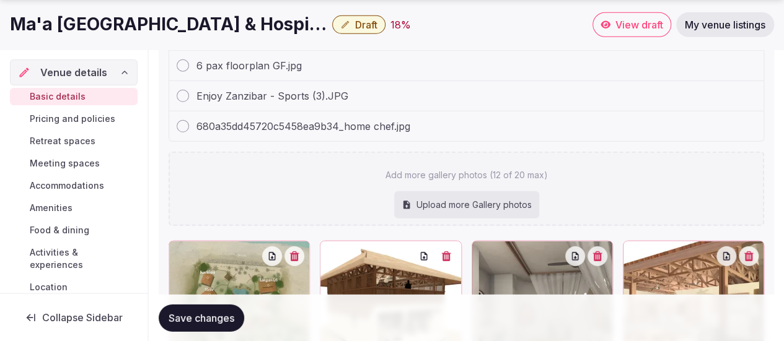
click at [190, 320] on span "Save changes" at bounding box center [201, 318] width 66 height 12
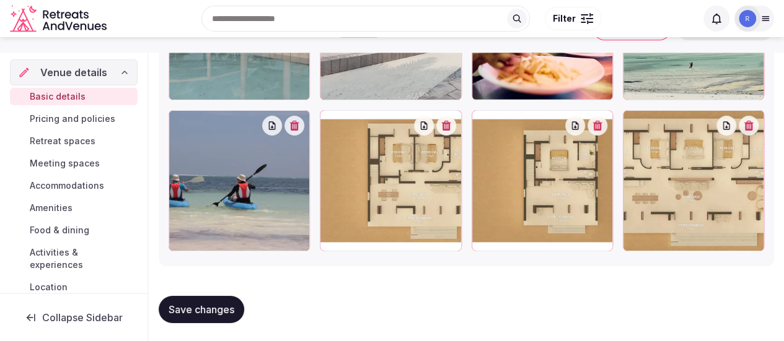
scroll to position [1887, 0]
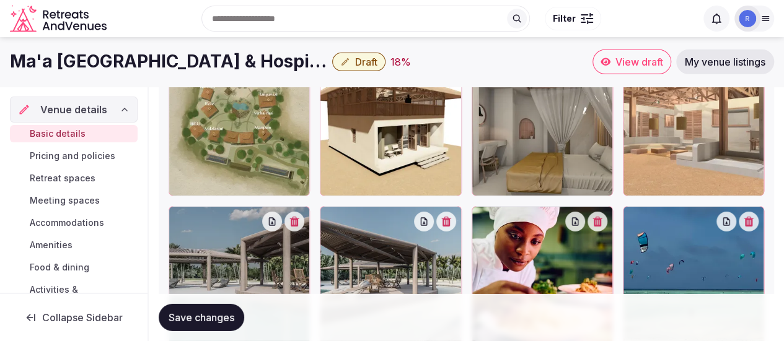
click at [81, 149] on link "Pricing and policies" at bounding box center [74, 155] width 128 height 17
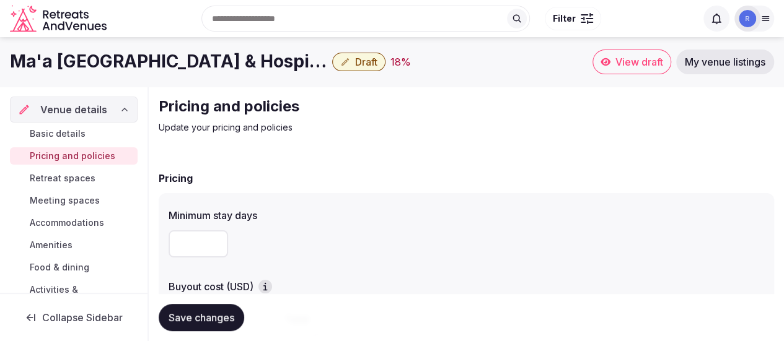
click at [203, 236] on input "number" at bounding box center [197, 243] width 59 height 27
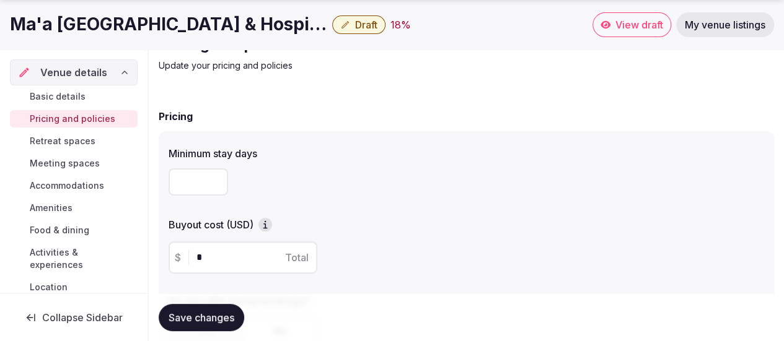
type input "*"
click at [214, 262] on input "*" at bounding box center [253, 257] width 115 height 15
click at [269, 221] on icon "button" at bounding box center [265, 225] width 12 height 12
drag, startPoint x: 216, startPoint y: 248, endPoint x: 199, endPoint y: 247, distance: 16.8
click at [199, 247] on div "$ * Total" at bounding box center [242, 258] width 149 height 32
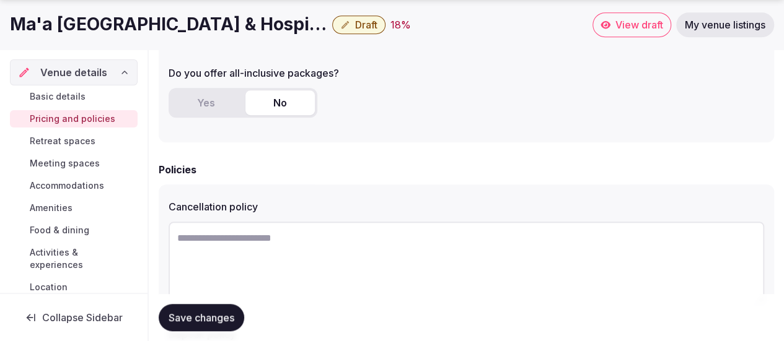
scroll to position [434, 0]
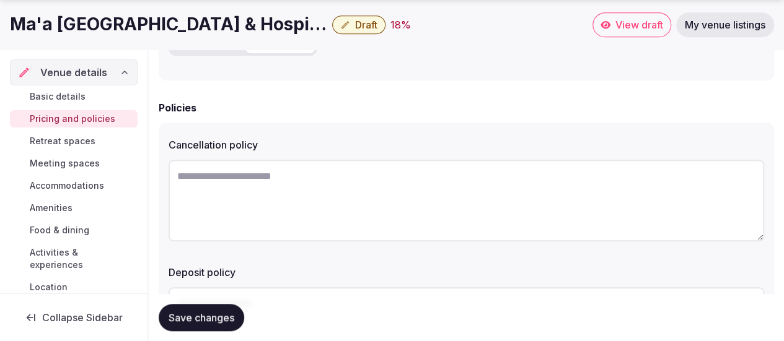
type input "******"
click at [213, 179] on textarea at bounding box center [465, 201] width 595 height 82
paste textarea "**********"
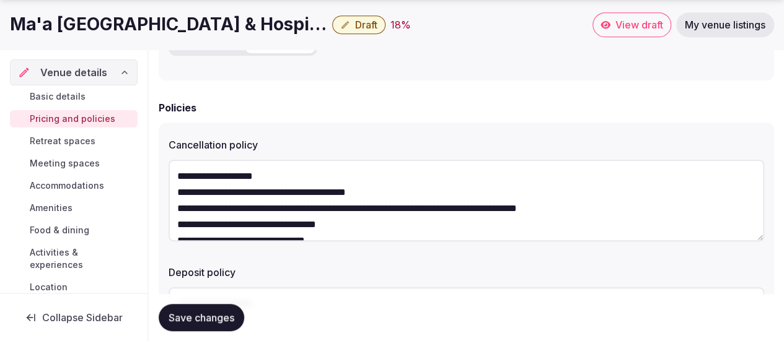
scroll to position [64, 0]
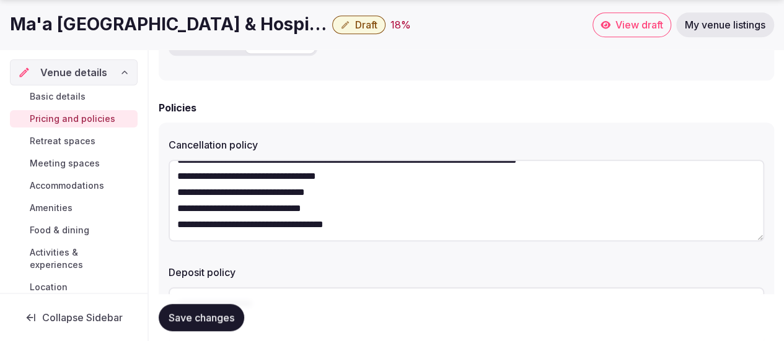
type textarea "**********"
click at [368, 301] on div "Save changes" at bounding box center [466, 317] width 615 height 47
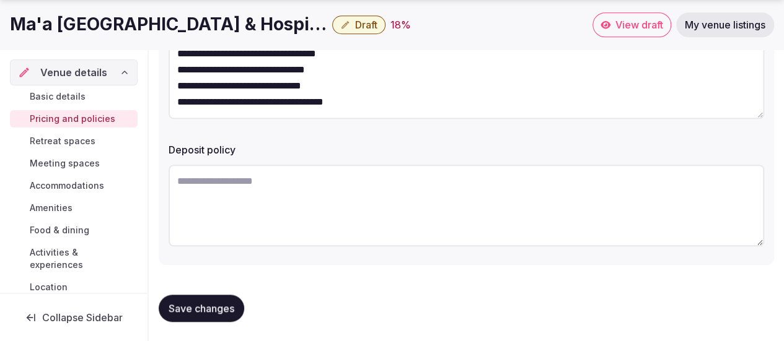
scroll to position [557, 0]
click at [224, 193] on textarea at bounding box center [465, 205] width 595 height 82
paste textarea "**********"
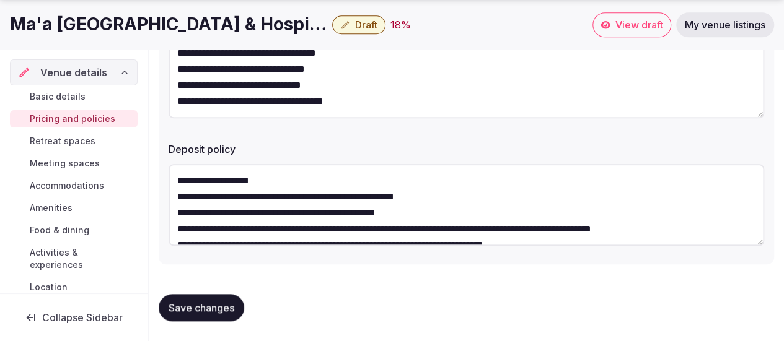
scroll to position [6, 0]
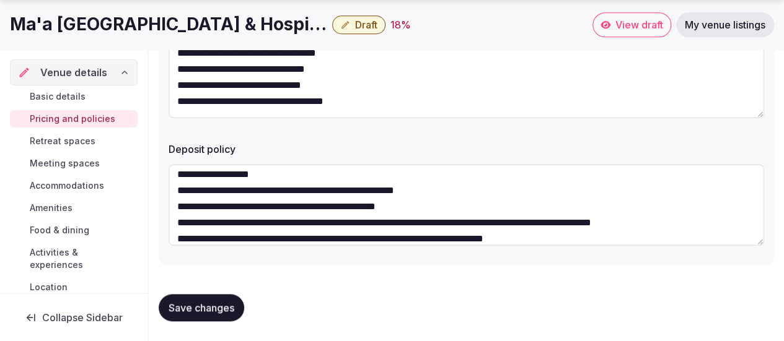
drag, startPoint x: 179, startPoint y: 220, endPoint x: 380, endPoint y: 222, distance: 201.3
click at [384, 221] on textarea "**********" at bounding box center [465, 205] width 595 height 82
drag, startPoint x: 342, startPoint y: 225, endPoint x: 307, endPoint y: 225, distance: 34.7
click at [341, 225] on textarea "**********" at bounding box center [465, 205] width 595 height 82
click at [224, 229] on textarea "**********" at bounding box center [465, 205] width 595 height 82
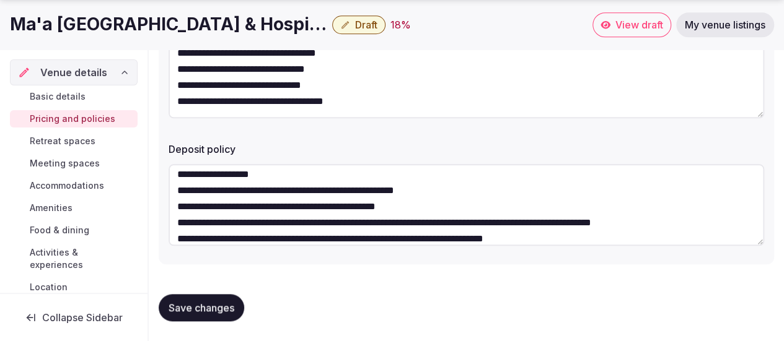
drag, startPoint x: 182, startPoint y: 226, endPoint x: 297, endPoint y: 221, distance: 115.3
click at [297, 221] on textarea "**********" at bounding box center [465, 205] width 595 height 82
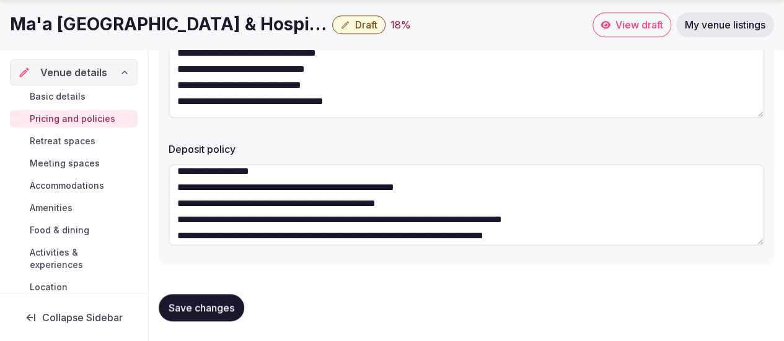
click at [254, 221] on textarea "**********" at bounding box center [465, 205] width 595 height 82
drag, startPoint x: 443, startPoint y: 220, endPoint x: 689, endPoint y: 212, distance: 246.0
click at [689, 212] on textarea "**********" at bounding box center [465, 205] width 595 height 82
drag, startPoint x: 668, startPoint y: 219, endPoint x: 662, endPoint y: 219, distance: 6.8
click at [662, 219] on textarea "**********" at bounding box center [465, 205] width 595 height 82
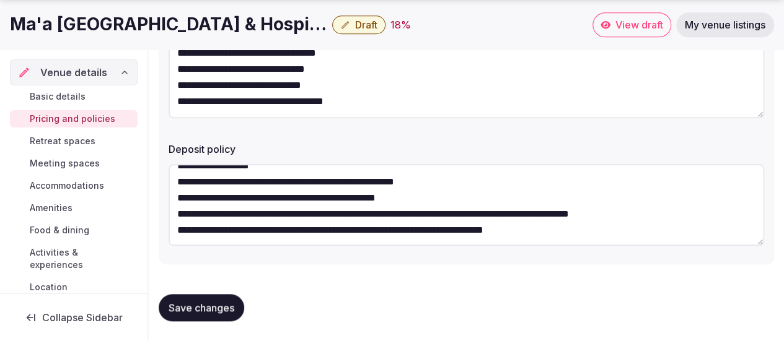
scroll to position [16, 0]
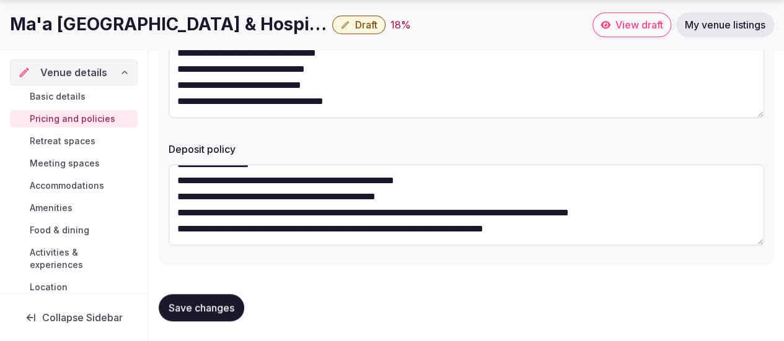
click at [182, 231] on textarea "**********" at bounding box center [465, 205] width 595 height 82
click at [569, 230] on textarea "**********" at bounding box center [465, 205] width 595 height 82
click at [575, 224] on textarea "**********" at bounding box center [465, 205] width 595 height 82
click at [176, 180] on textarea "**********" at bounding box center [465, 205] width 595 height 82
click at [171, 195] on textarea "**********" at bounding box center [465, 205] width 595 height 82
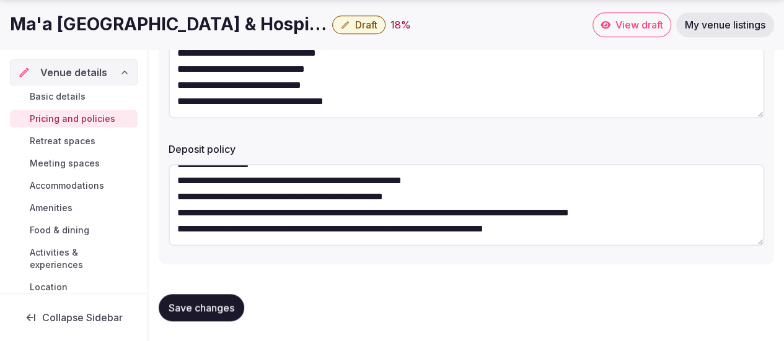
click at [175, 209] on textarea "**********" at bounding box center [465, 205] width 595 height 82
click at [176, 228] on textarea "**********" at bounding box center [465, 205] width 595 height 82
click at [274, 226] on textarea "**********" at bounding box center [465, 205] width 595 height 82
click at [452, 225] on textarea "**********" at bounding box center [465, 205] width 595 height 82
click at [587, 232] on textarea "**********" at bounding box center [465, 205] width 595 height 82
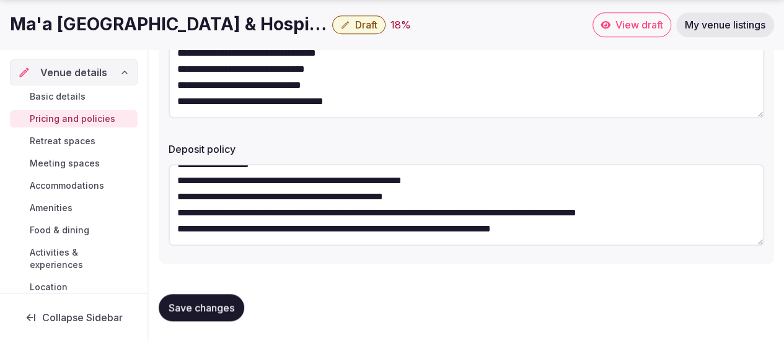
type textarea "**********"
click at [205, 307] on span "Save changes" at bounding box center [201, 308] width 66 height 12
click at [62, 136] on span "Retreat spaces" at bounding box center [63, 141] width 66 height 12
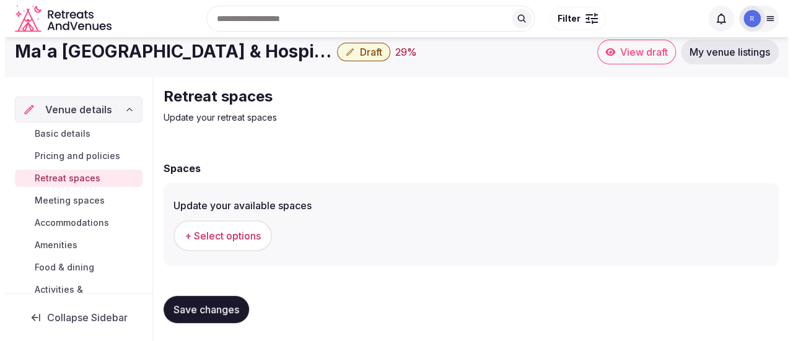
scroll to position [12, 0]
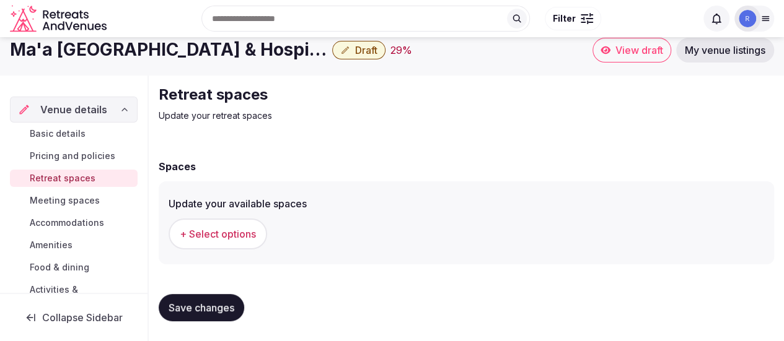
click at [235, 236] on span "+ Select options" at bounding box center [218, 234] width 76 height 14
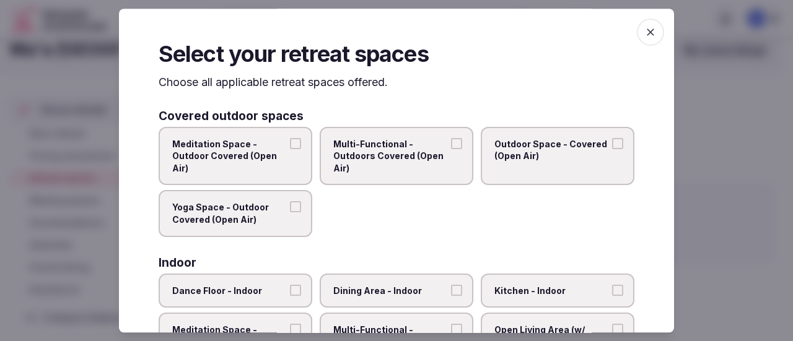
click at [295, 204] on button "Yoga Space - Outdoor Covered (Open Air)" at bounding box center [295, 206] width 11 height 11
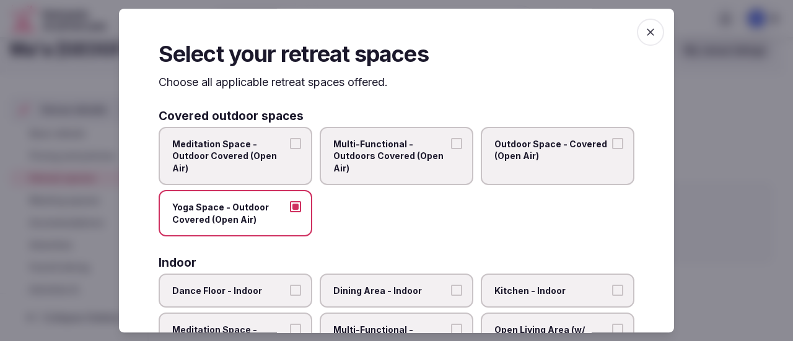
click at [290, 141] on button "Meditation Space - Outdoor Covered (Open Air)" at bounding box center [295, 143] width 11 height 11
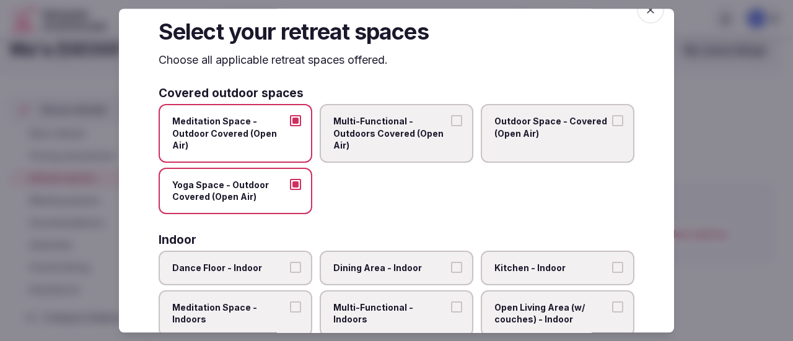
scroll to position [0, 0]
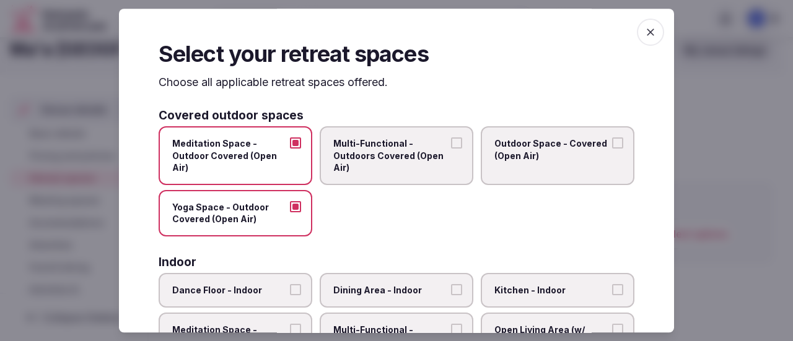
click at [451, 142] on button "Multi-Functional - Outdoors Covered (Open Air)" at bounding box center [456, 143] width 11 height 11
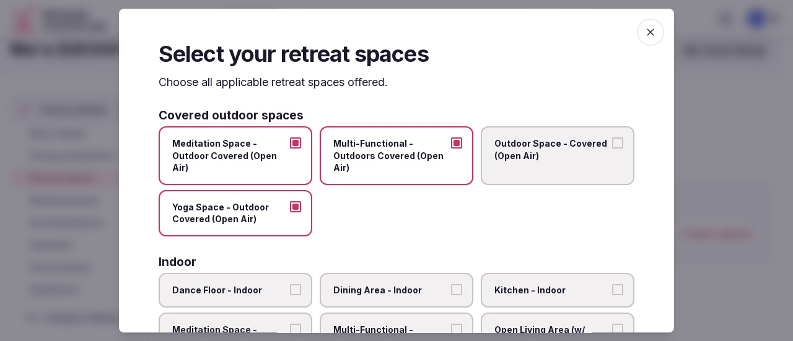
scroll to position [62, 0]
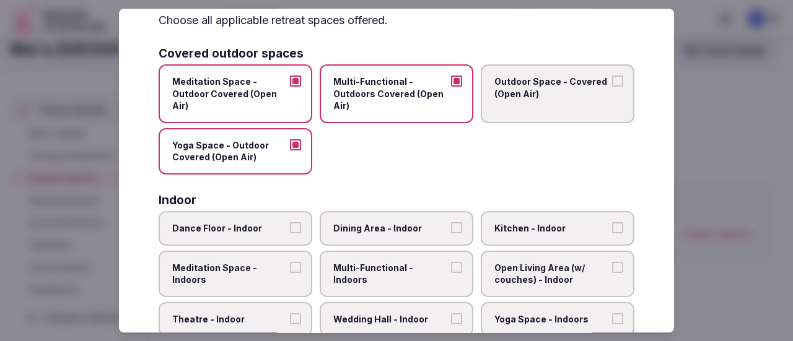
click at [612, 83] on button "Outdoor Space - Covered (Open Air)" at bounding box center [617, 81] width 11 height 11
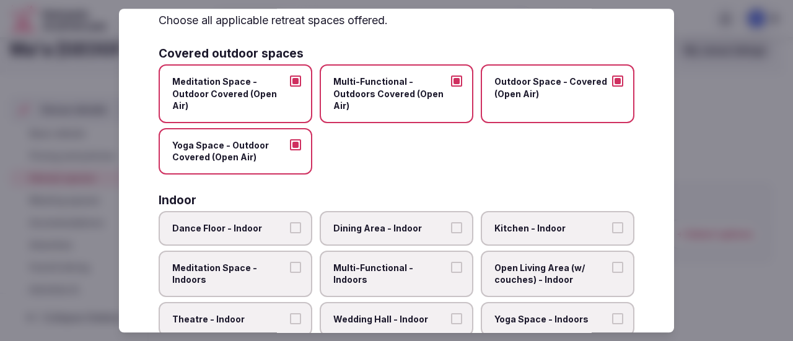
click at [614, 77] on label "Outdoor Space - Covered (Open Air)" at bounding box center [558, 93] width 154 height 59
click at [614, 77] on button "Outdoor Space - Covered (Open Air)" at bounding box center [617, 81] width 11 height 11
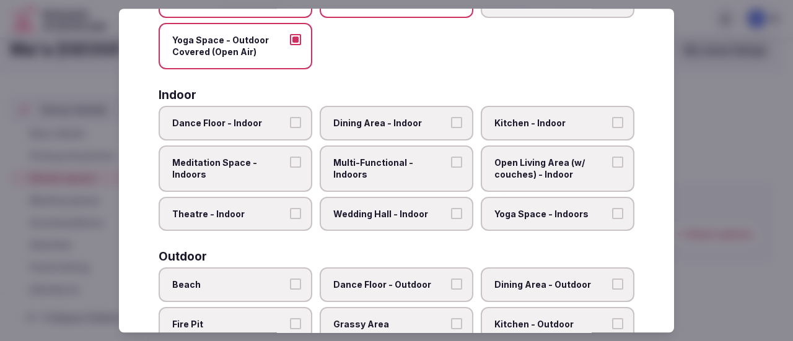
scroll to position [186, 0]
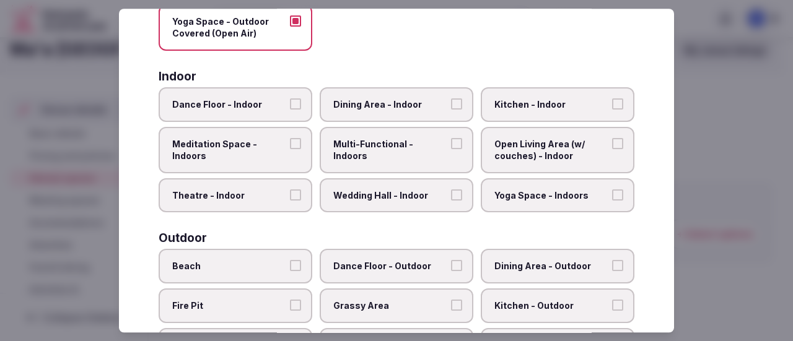
click at [295, 146] on button "Meditation Space - Indoors" at bounding box center [295, 143] width 11 height 11
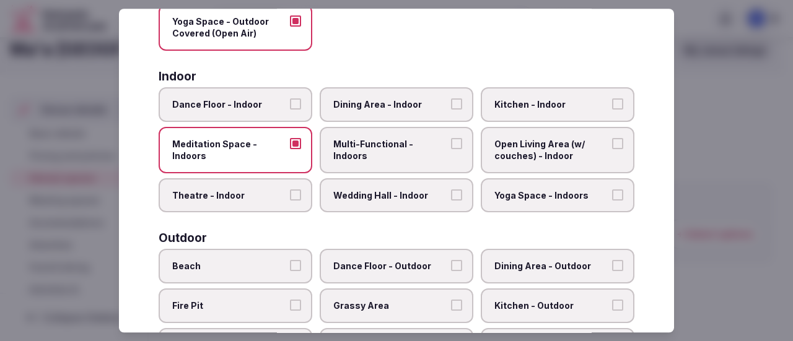
click at [451, 103] on button "Dining Area - Indoor" at bounding box center [456, 103] width 11 height 11
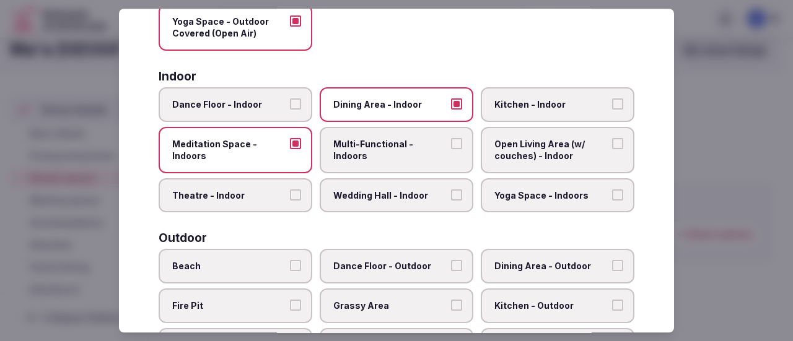
click at [456, 144] on label "Multi-Functional - Indoors" at bounding box center [397, 150] width 154 height 46
click at [456, 144] on button "Multi-Functional - Indoors" at bounding box center [456, 143] width 11 height 11
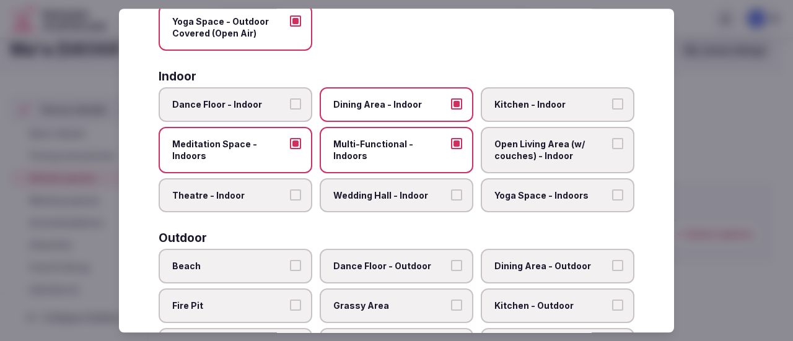
click at [612, 147] on button "Open Living Area (w/ couches) - Indoor" at bounding box center [617, 143] width 11 height 11
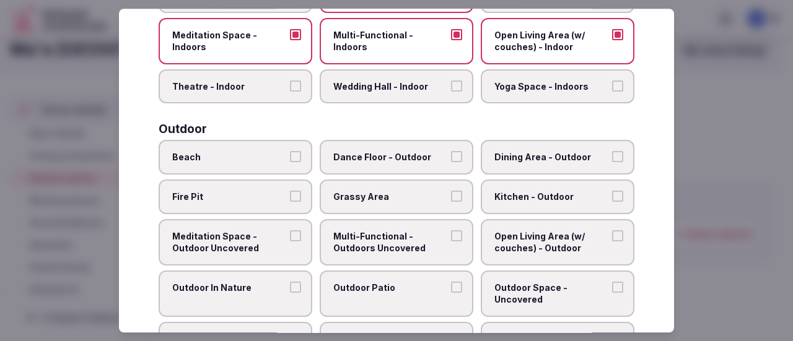
scroll to position [310, 0]
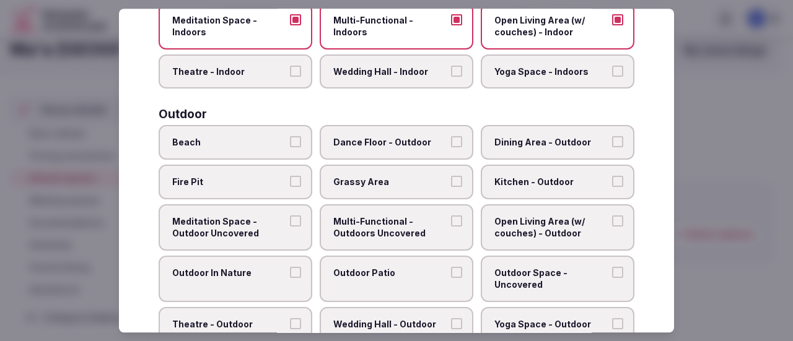
click at [295, 144] on button "Beach" at bounding box center [295, 142] width 11 height 11
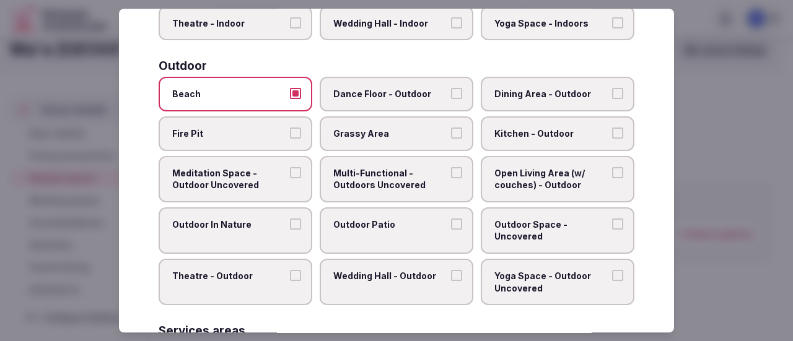
scroll to position [372, 0]
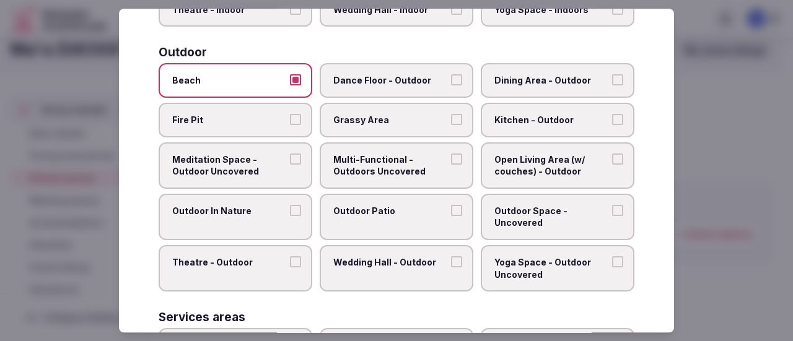
click at [618, 77] on label "Dining Area - Outdoor" at bounding box center [558, 81] width 154 height 35
click at [618, 77] on button "Dining Area - Outdoor" at bounding box center [617, 80] width 11 height 11
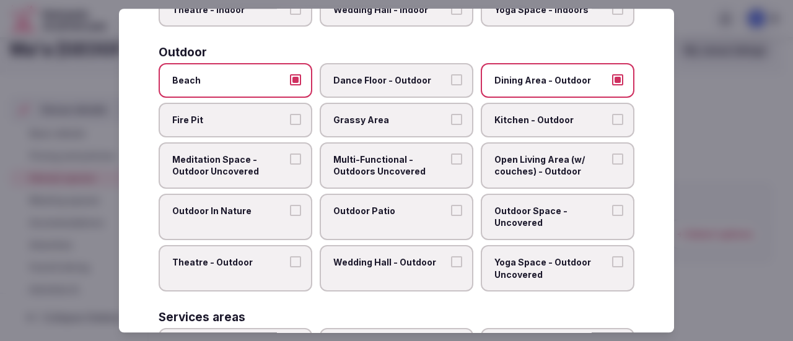
click at [292, 159] on button "Meditation Space - Outdoor Uncovered" at bounding box center [295, 159] width 11 height 11
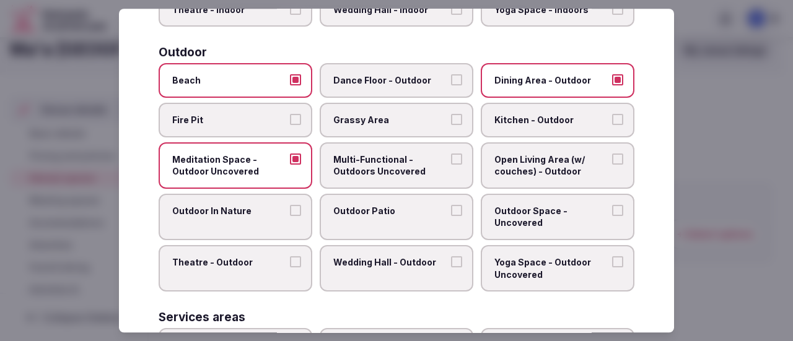
click at [452, 161] on button "Multi-Functional - Outdoors Uncovered" at bounding box center [456, 159] width 11 height 11
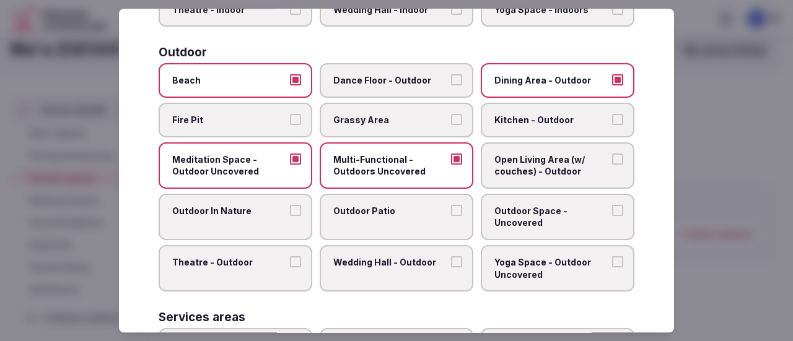
click at [612, 157] on button "Open Living Area (w/ couches) - Outdoor" at bounding box center [617, 159] width 11 height 11
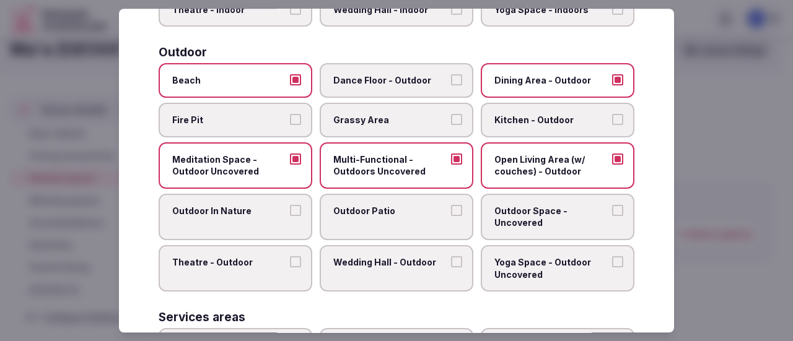
click at [612, 258] on button "Yoga Space - Outdoor Uncovered" at bounding box center [617, 261] width 11 height 11
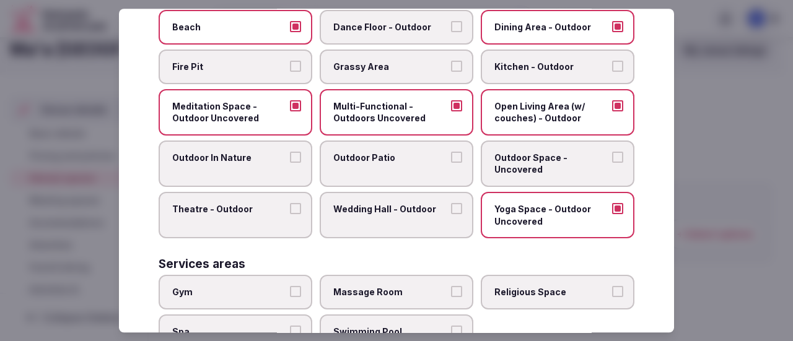
scroll to position [496, 0]
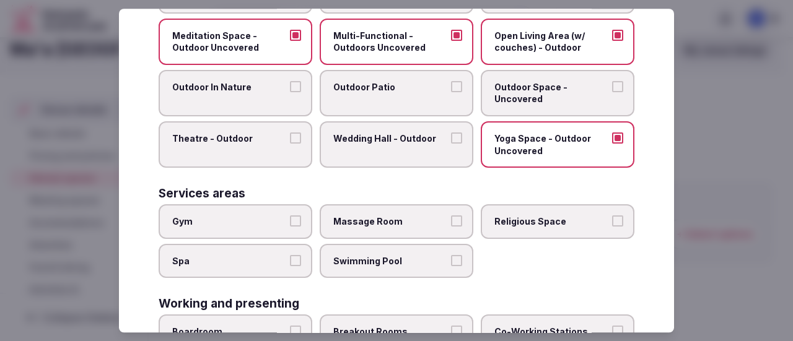
click at [452, 219] on button "Massage Room" at bounding box center [456, 221] width 11 height 11
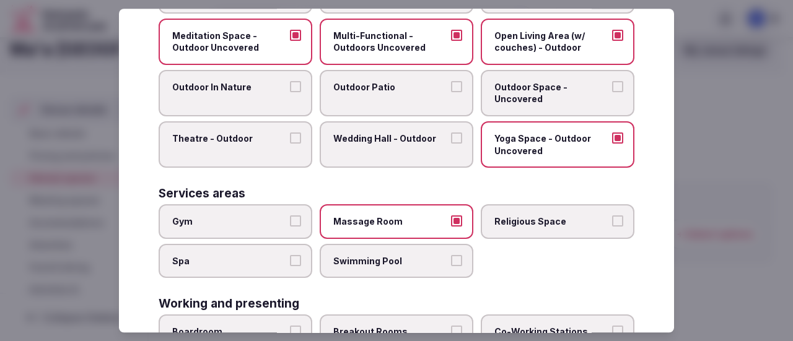
click at [451, 258] on button "Swimming Pool" at bounding box center [456, 260] width 11 height 11
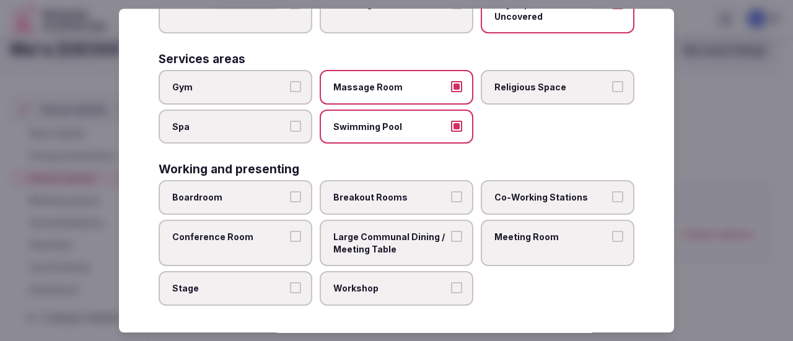
scroll to position [632, 0]
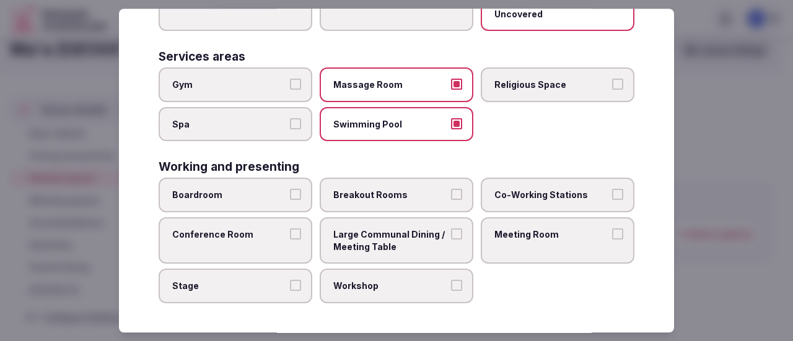
click at [294, 227] on label "Conference Room" at bounding box center [236, 240] width 154 height 46
click at [294, 229] on button "Conference Room" at bounding box center [295, 234] width 11 height 11
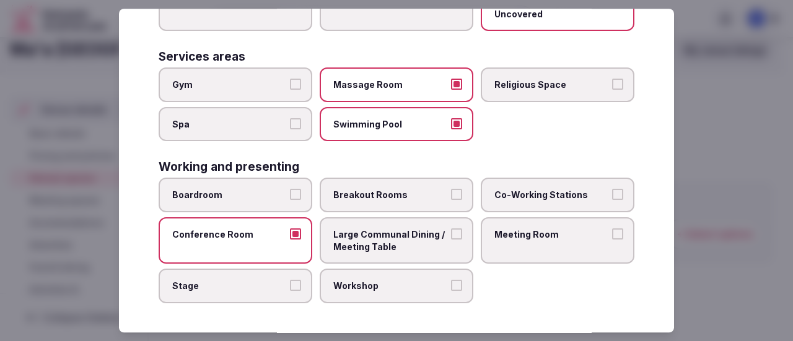
click at [290, 193] on button "Boardroom" at bounding box center [295, 195] width 11 height 11
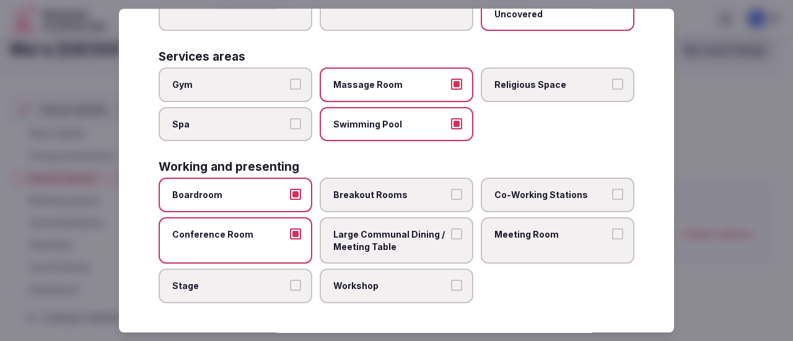
click at [612, 236] on button "Meeting Room" at bounding box center [617, 234] width 11 height 11
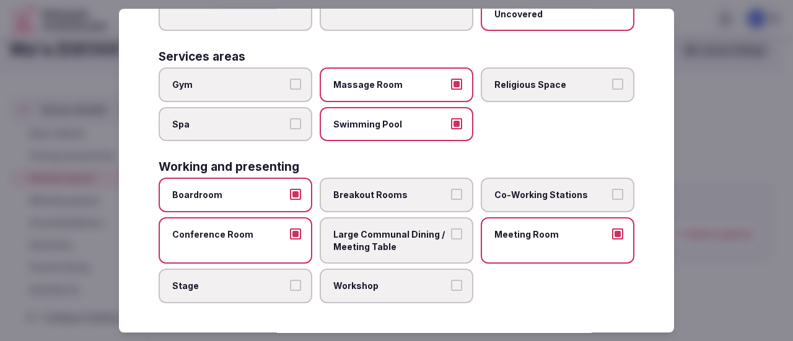
click at [458, 234] on label "Large Communal Dining / Meeting Table" at bounding box center [397, 240] width 154 height 46
click at [458, 234] on button "Large Communal Dining / Meeting Table" at bounding box center [456, 234] width 11 height 11
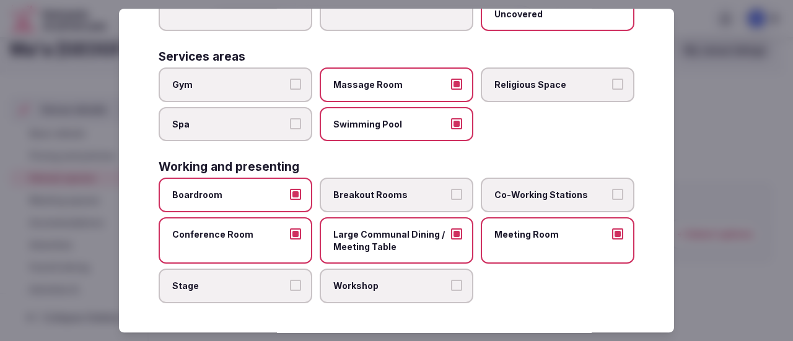
click at [451, 286] on button "Workshop" at bounding box center [456, 285] width 11 height 11
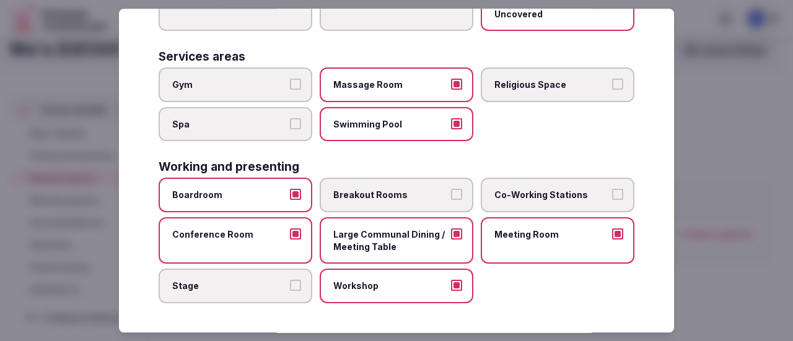
click at [456, 286] on label "Workshop" at bounding box center [397, 286] width 154 height 35
click at [456, 286] on button "Workshop" at bounding box center [456, 285] width 11 height 11
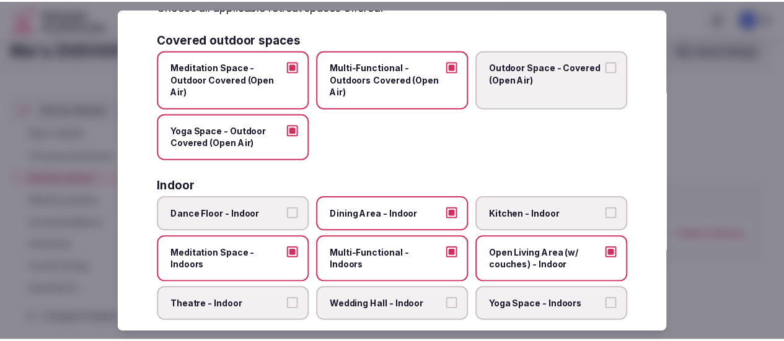
scroll to position [0, 0]
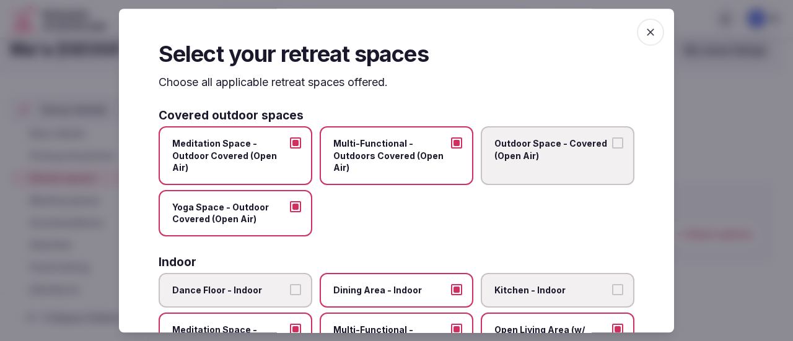
click at [644, 28] on icon "button" at bounding box center [650, 32] width 12 height 12
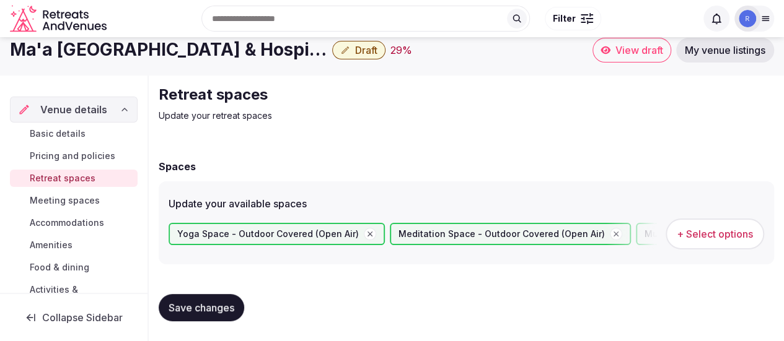
click at [207, 308] on span "Save changes" at bounding box center [201, 308] width 66 height 12
click at [63, 196] on span "Meeting spaces" at bounding box center [65, 200] width 70 height 12
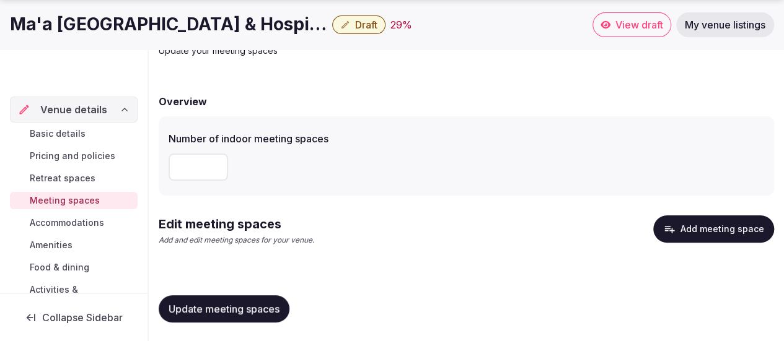
scroll to position [77, 0]
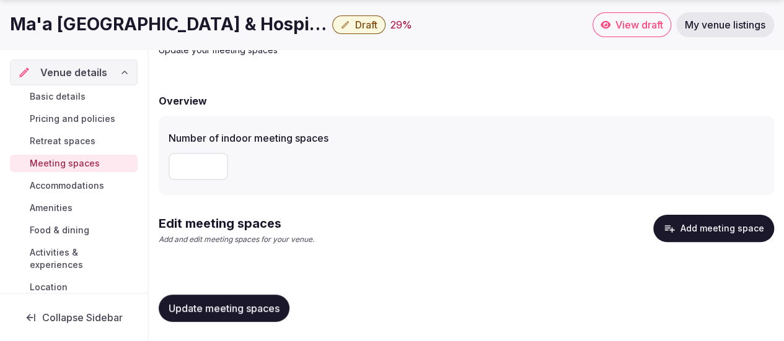
click at [196, 168] on input "number" at bounding box center [197, 166] width 59 height 27
type input "*"
click at [198, 308] on span "Update meeting spaces" at bounding box center [223, 308] width 111 height 12
click at [48, 184] on span "Accommodations" at bounding box center [67, 186] width 74 height 12
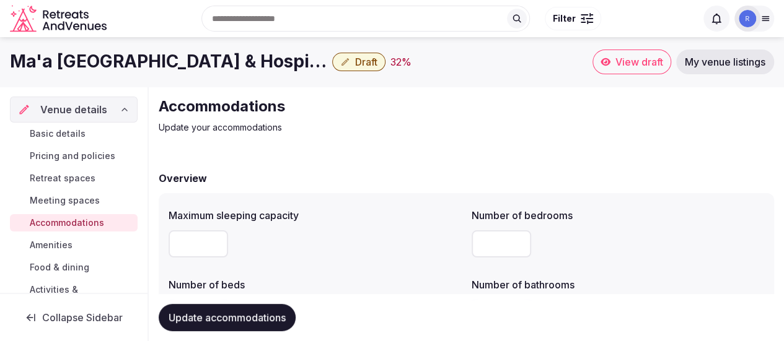
click at [193, 251] on input "number" at bounding box center [197, 243] width 59 height 27
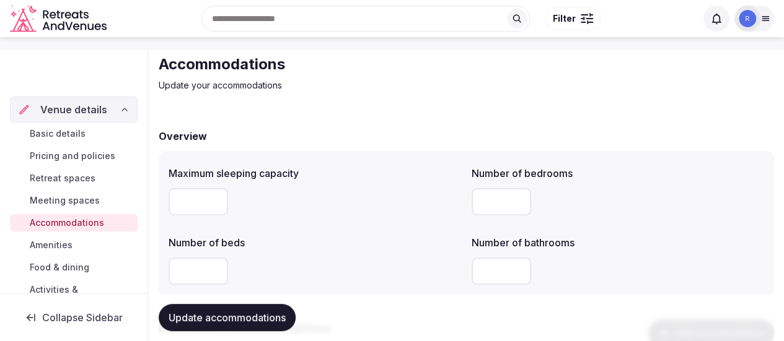
scroll to position [62, 0]
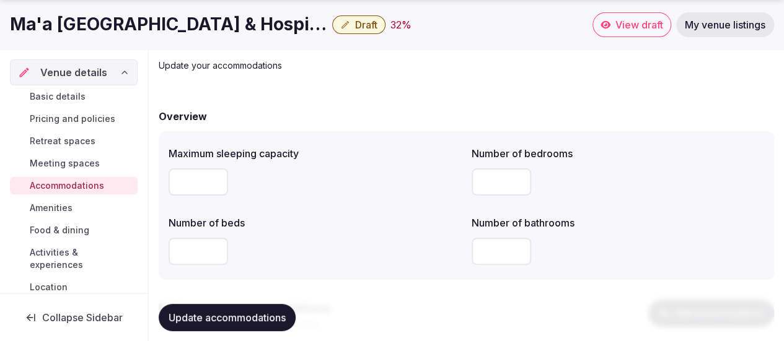
type input "**"
click at [197, 253] on input "number" at bounding box center [197, 251] width 59 height 27
type input "**"
click at [357, 234] on div "**" at bounding box center [314, 251] width 293 height 37
drag, startPoint x: 194, startPoint y: 253, endPoint x: 172, endPoint y: 251, distance: 22.4
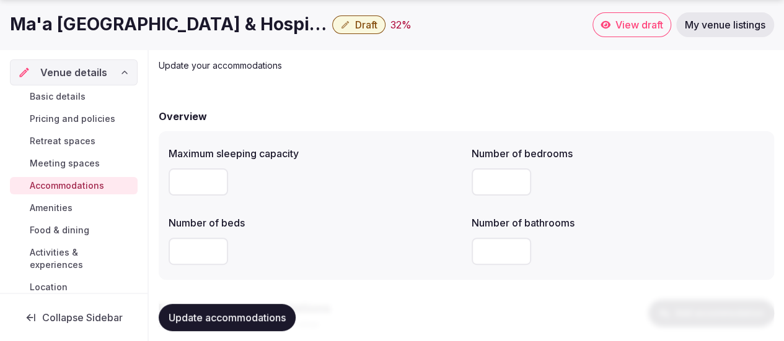
click at [172, 251] on input "**" at bounding box center [197, 251] width 59 height 27
drag, startPoint x: 494, startPoint y: 240, endPoint x: 487, endPoint y: 240, distance: 6.8
click at [492, 240] on input "number" at bounding box center [500, 251] width 59 height 27
type input "*"
click at [420, 223] on label "Number of beds" at bounding box center [314, 223] width 293 height 10
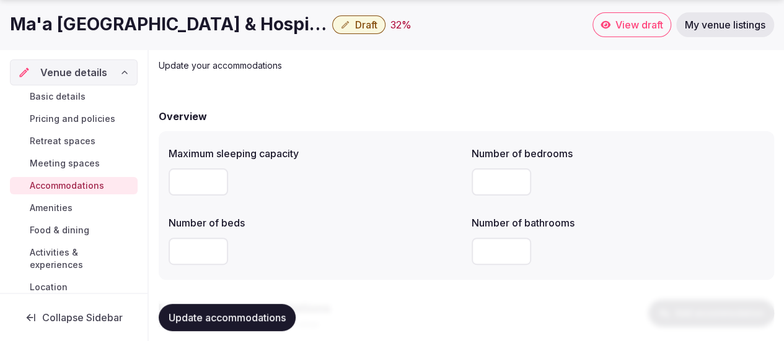
click at [194, 252] on input "**" at bounding box center [197, 251] width 59 height 27
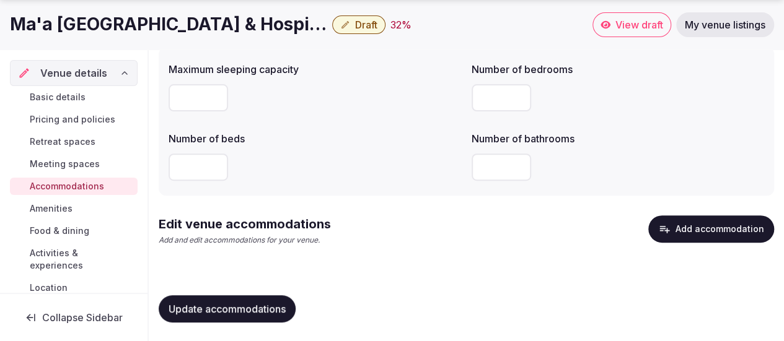
scroll to position [147, 0]
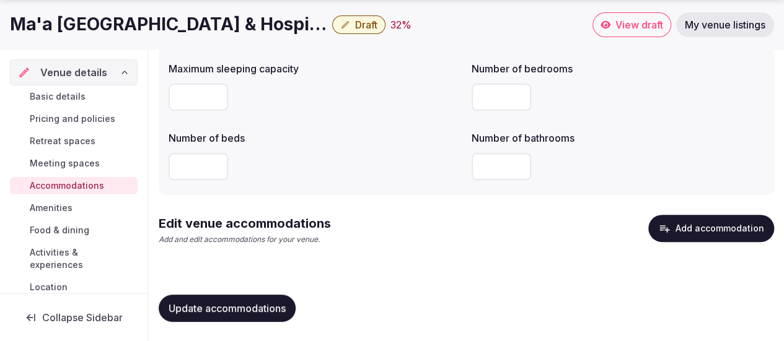
click at [411, 232] on div "Edit venue accommodations Add and edit accommodations for your venue. Add accom…" at bounding box center [466, 235] width 615 height 40
click at [190, 303] on span "Update accommodations" at bounding box center [226, 308] width 117 height 12
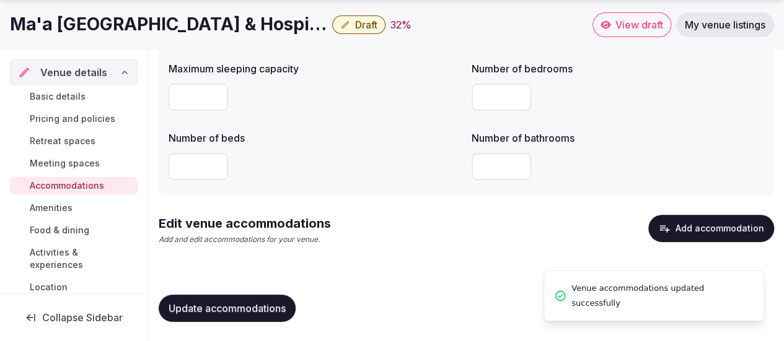
click at [66, 204] on span "Amenities" at bounding box center [51, 208] width 43 height 12
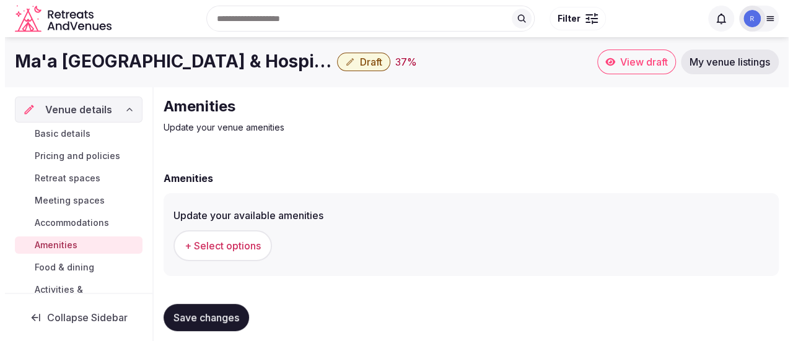
scroll to position [12, 0]
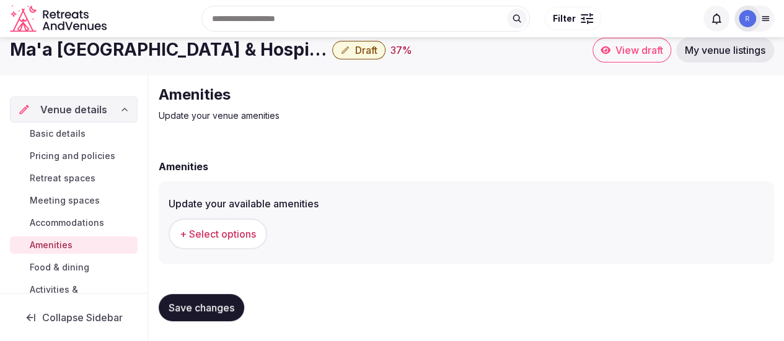
click at [186, 242] on button "+ Select options" at bounding box center [217, 234] width 98 height 31
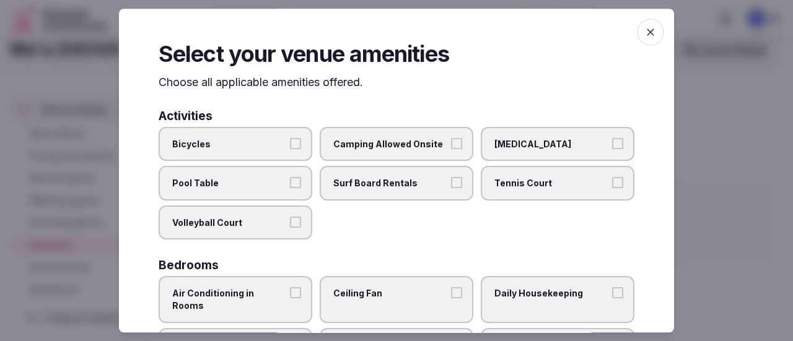
click at [294, 142] on button "Bicycles" at bounding box center [295, 143] width 11 height 11
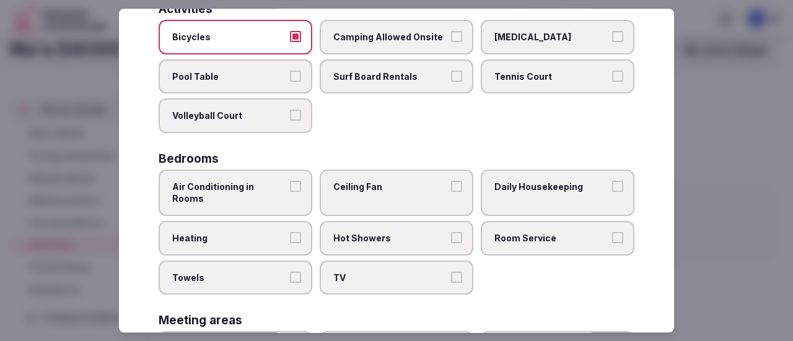
scroll to position [124, 0]
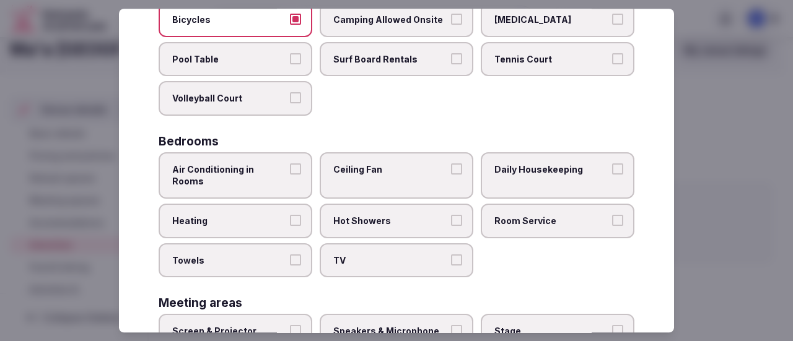
click at [292, 255] on button "Towels" at bounding box center [295, 260] width 11 height 11
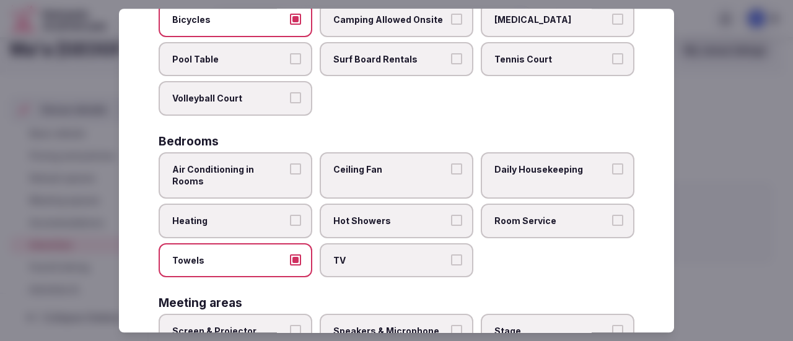
click at [452, 170] on button "Ceiling Fan" at bounding box center [456, 169] width 11 height 11
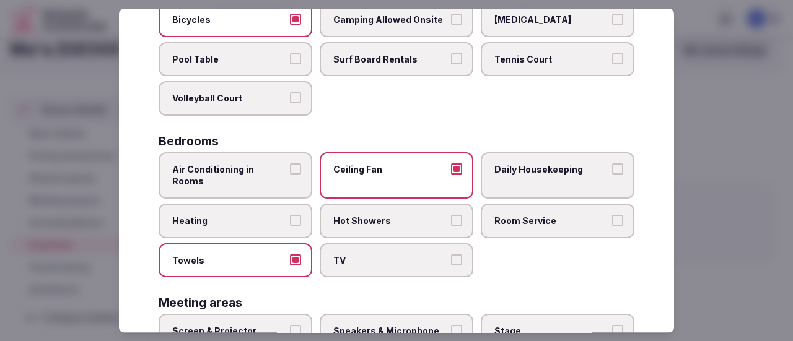
click at [451, 215] on button "Hot Showers" at bounding box center [456, 220] width 11 height 11
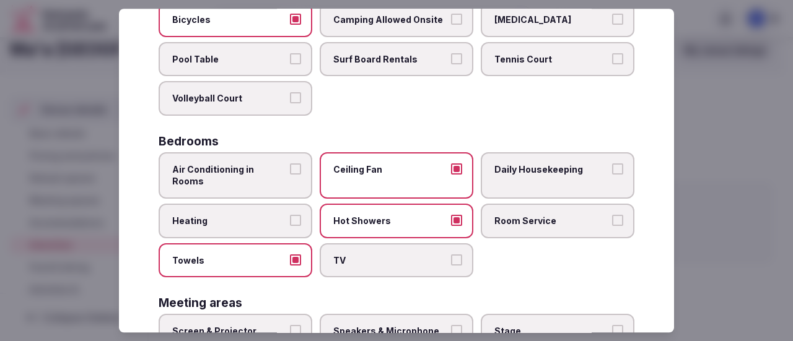
click at [612, 170] on button "Daily Housekeeping" at bounding box center [617, 169] width 11 height 11
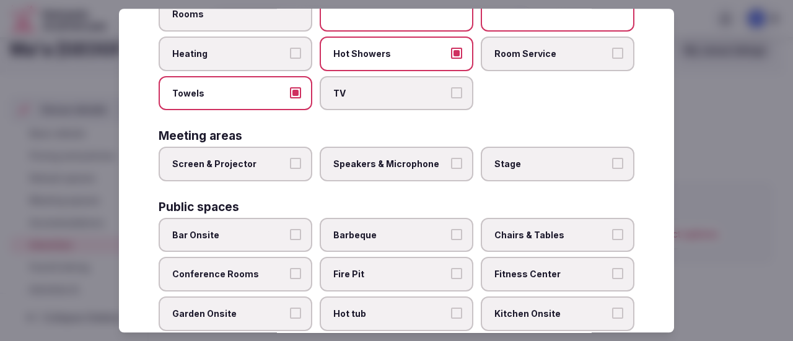
scroll to position [310, 0]
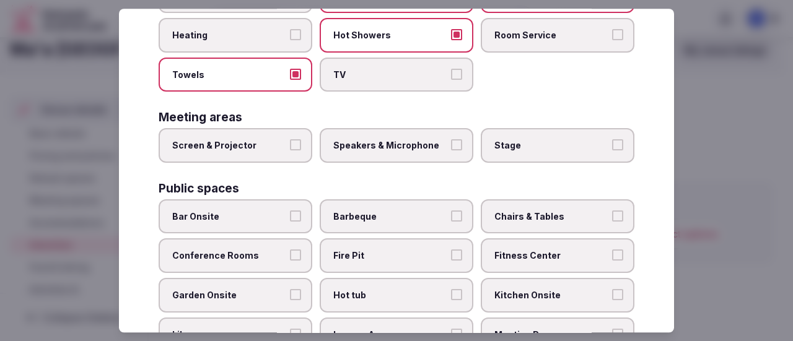
click at [292, 140] on button "Screen & Projector" at bounding box center [295, 145] width 11 height 11
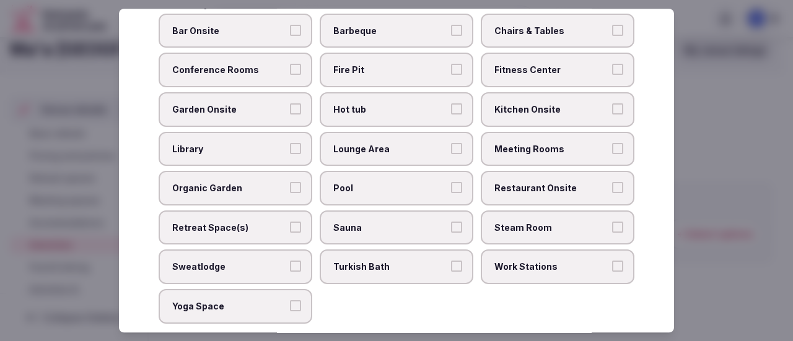
scroll to position [434, 0]
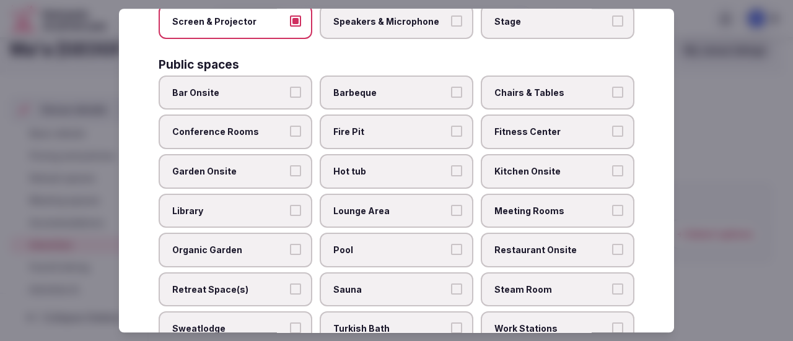
click at [291, 87] on button "Bar Onsite" at bounding box center [295, 92] width 11 height 11
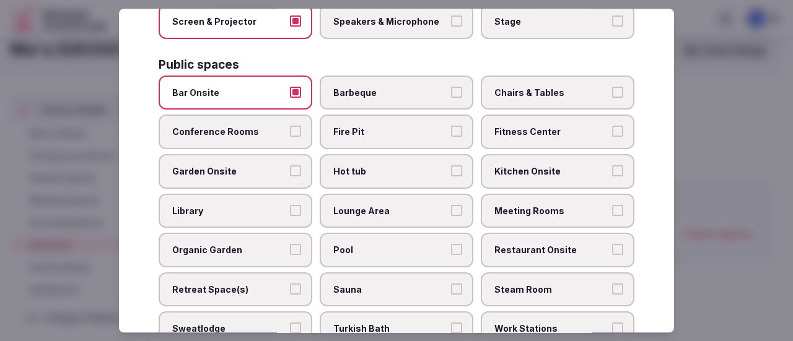
click at [612, 87] on button "Chairs & Tables" at bounding box center [617, 92] width 11 height 11
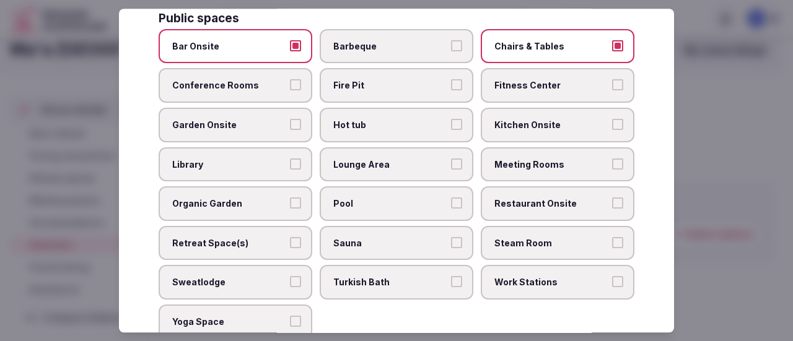
scroll to position [496, 0]
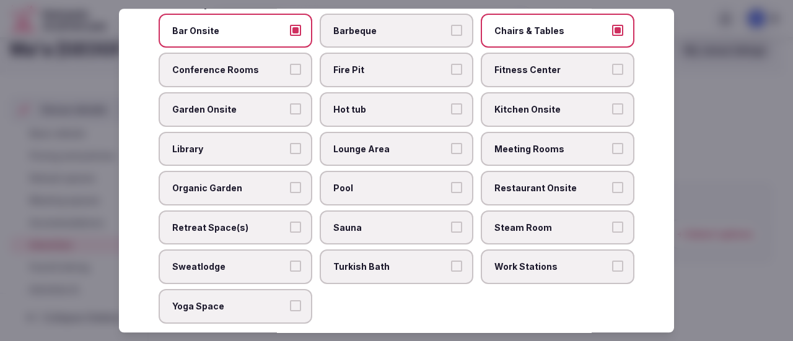
click at [297, 103] on button "Garden Onsite" at bounding box center [295, 108] width 11 height 11
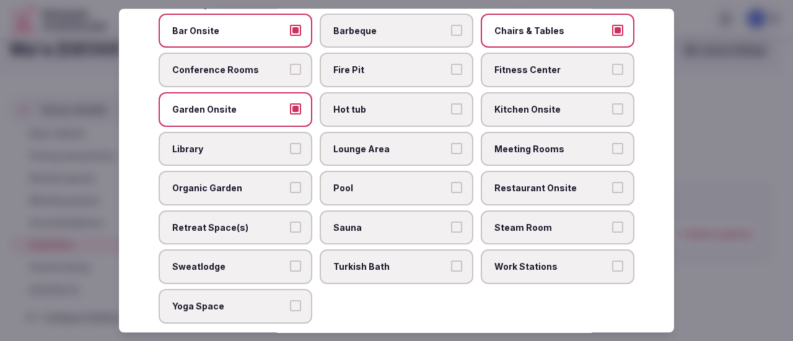
click at [451, 143] on button "Lounge Area" at bounding box center [456, 148] width 11 height 11
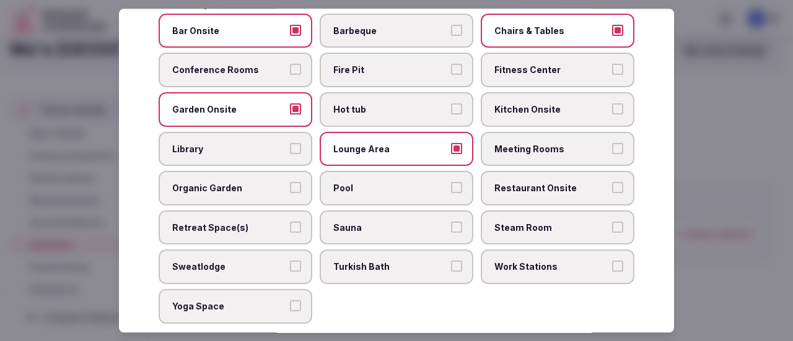
drag, startPoint x: 605, startPoint y: 133, endPoint x: 520, endPoint y: 133, distance: 84.9
click at [612, 143] on button "Meeting Rooms" at bounding box center [617, 148] width 11 height 11
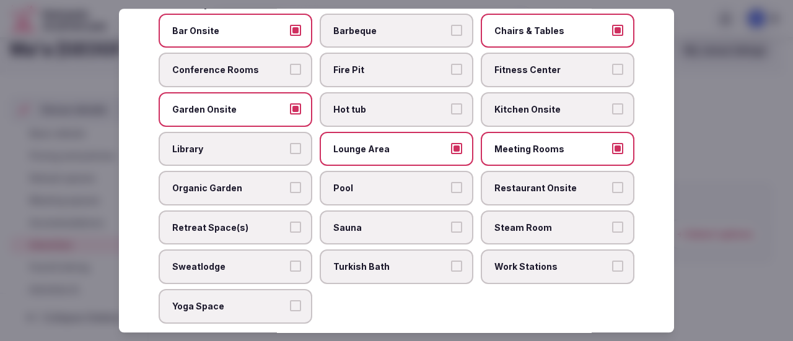
click at [290, 182] on button "Organic Garden" at bounding box center [295, 187] width 11 height 11
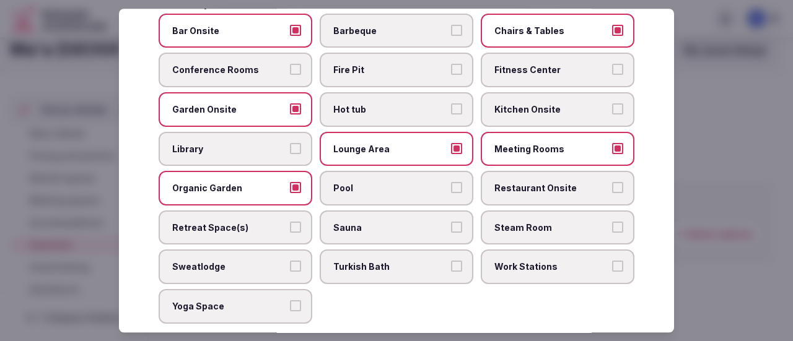
click at [451, 182] on button "Pool" at bounding box center [456, 187] width 11 height 11
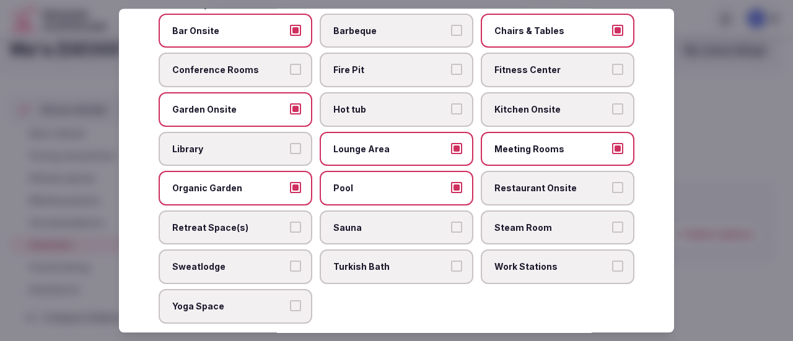
click at [614, 176] on label "Restaurant Onsite" at bounding box center [558, 188] width 154 height 35
click at [614, 182] on button "Restaurant Onsite" at bounding box center [617, 187] width 11 height 11
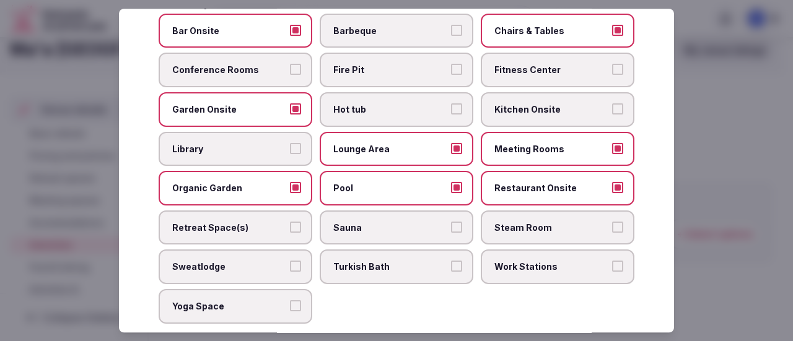
click at [295, 222] on button "Retreat Space(s)" at bounding box center [295, 227] width 11 height 11
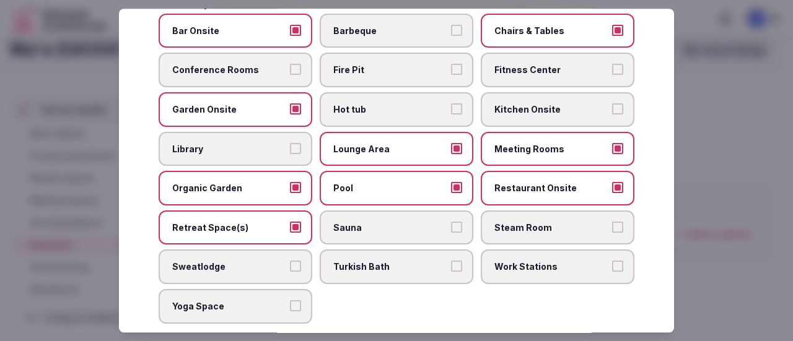
click at [612, 143] on button "Meeting Rooms" at bounding box center [617, 148] width 11 height 11
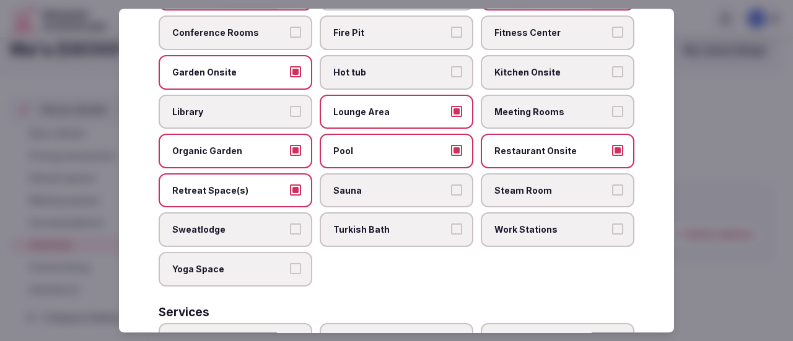
scroll to position [557, 0]
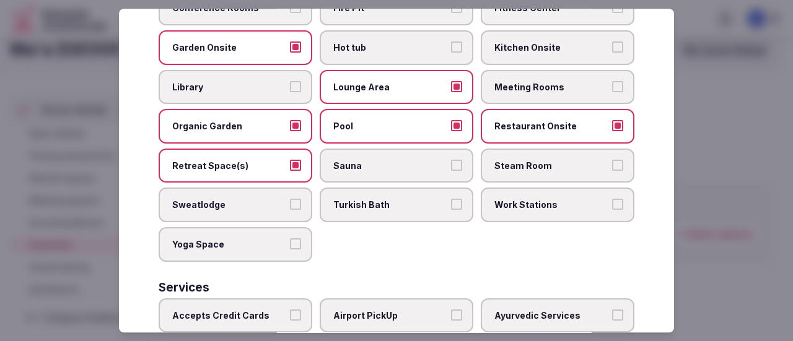
click at [292, 238] on button "Yoga Space" at bounding box center [295, 243] width 11 height 11
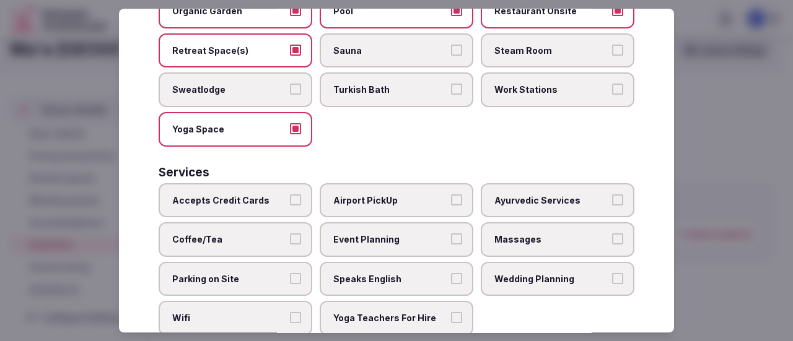
scroll to position [681, 0]
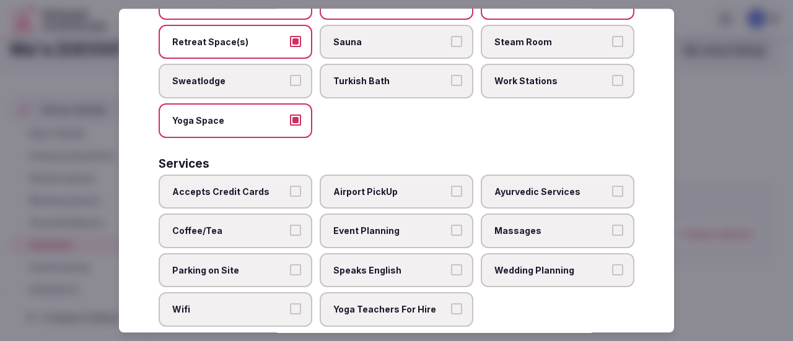
click at [296, 186] on button "Accepts Credit Cards" at bounding box center [295, 191] width 11 height 11
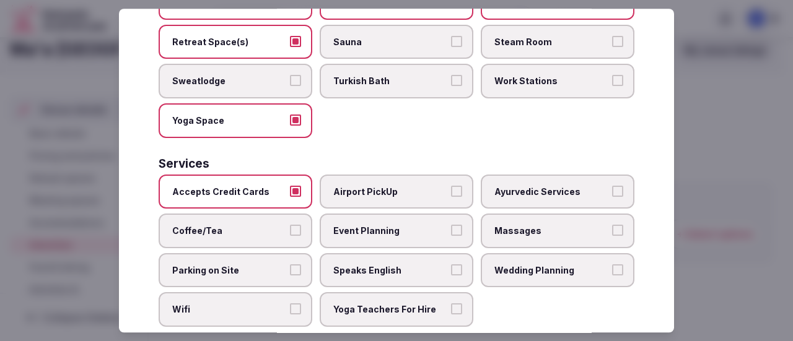
click at [451, 186] on button "Airport PickUp" at bounding box center [456, 191] width 11 height 11
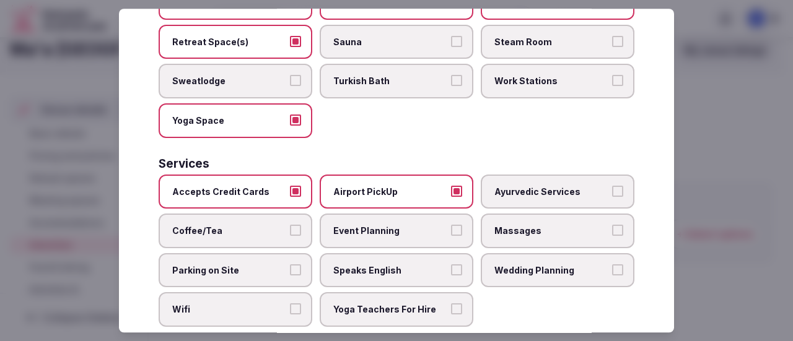
click at [299, 222] on label "Coffee/Tea" at bounding box center [236, 231] width 154 height 35
click at [299, 225] on button "Coffee/Tea" at bounding box center [295, 230] width 11 height 11
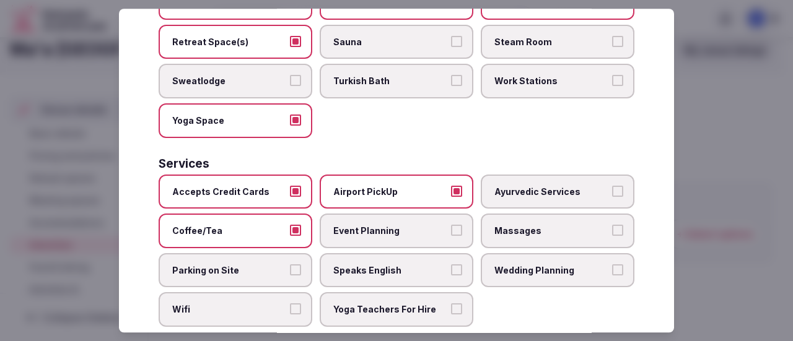
click at [460, 217] on label "Event Planning" at bounding box center [397, 231] width 154 height 35
click at [460, 225] on button "Event Planning" at bounding box center [456, 230] width 11 height 11
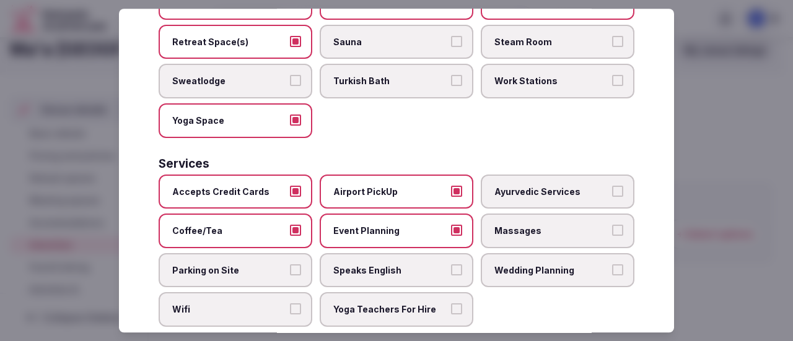
click at [612, 225] on button "Massages" at bounding box center [617, 230] width 11 height 11
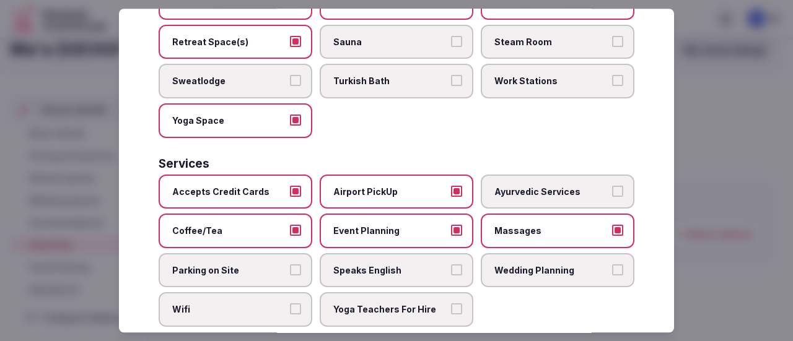
click at [296, 264] on button "Parking on Site" at bounding box center [295, 269] width 11 height 11
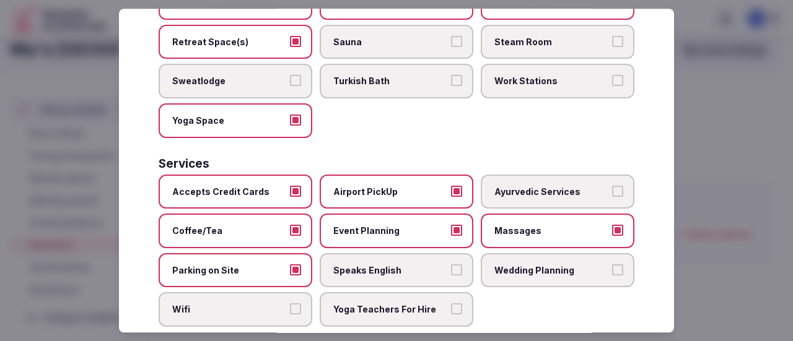
click at [442, 259] on label "Speaks English" at bounding box center [397, 270] width 154 height 35
click at [451, 264] on button "Speaks English" at bounding box center [456, 269] width 11 height 11
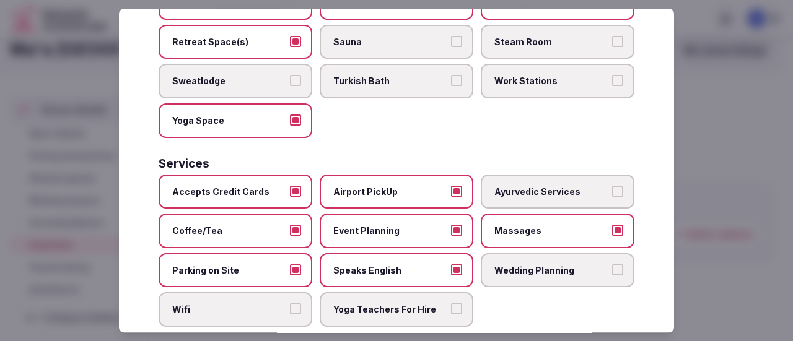
drag, startPoint x: 611, startPoint y: 256, endPoint x: 587, endPoint y: 260, distance: 24.4
click at [612, 264] on button "Wedding Planning" at bounding box center [617, 269] width 11 height 11
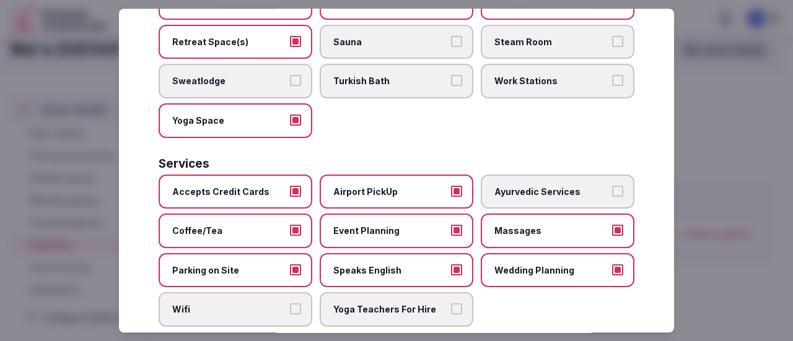
click at [297, 304] on button "Wifi" at bounding box center [295, 309] width 11 height 11
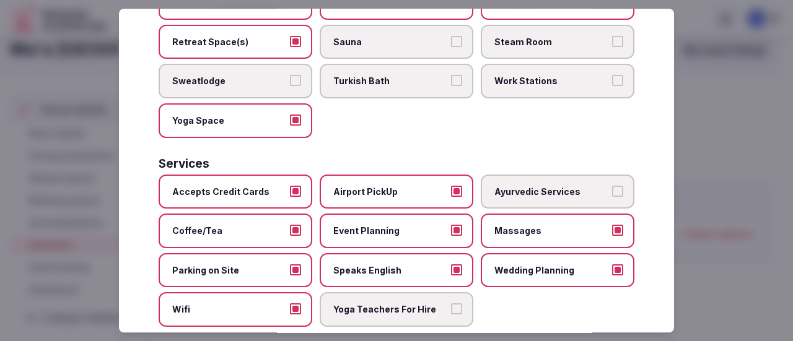
click at [451, 304] on button "Yoga Teachers For Hire" at bounding box center [456, 309] width 11 height 11
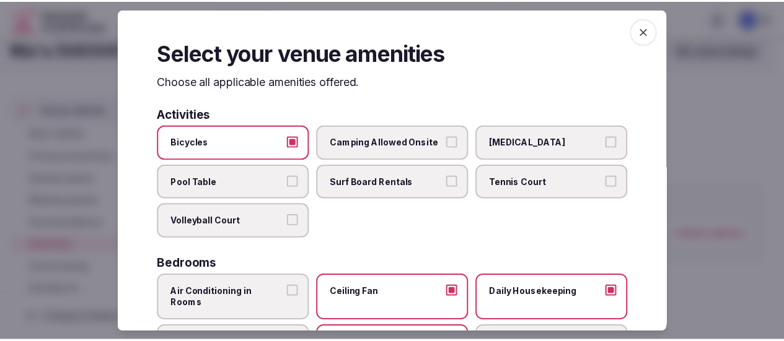
scroll to position [0, 0]
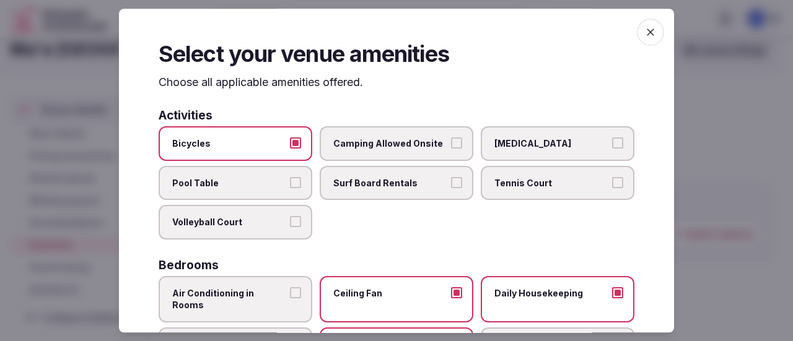
click at [644, 28] on icon "button" at bounding box center [650, 32] width 12 height 12
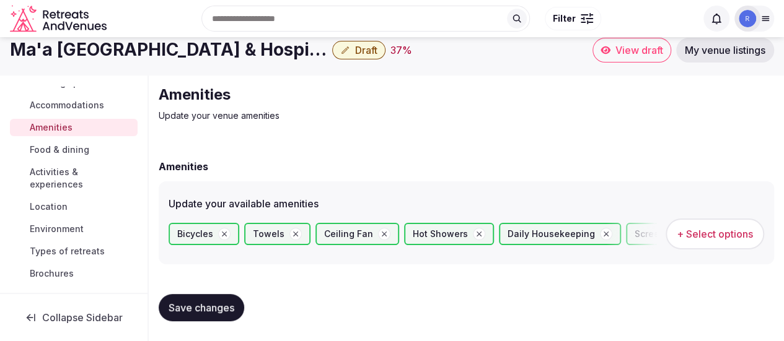
scroll to position [119, 0]
click at [206, 305] on span "Save changes" at bounding box center [201, 308] width 66 height 12
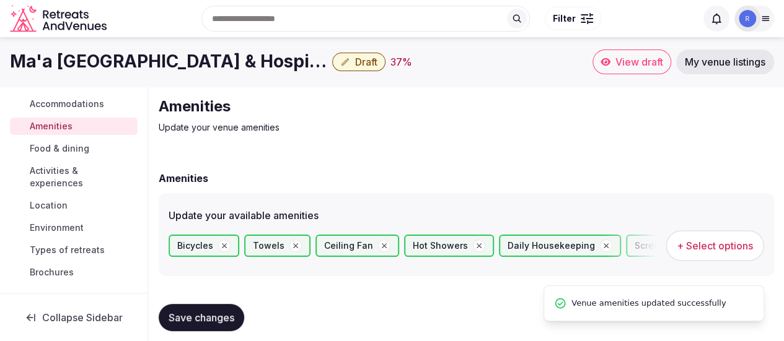
scroll to position [57, 0]
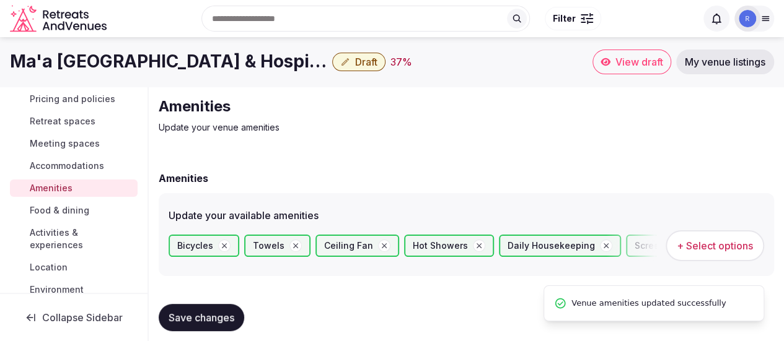
click at [88, 161] on span "Accommodations" at bounding box center [67, 166] width 74 height 12
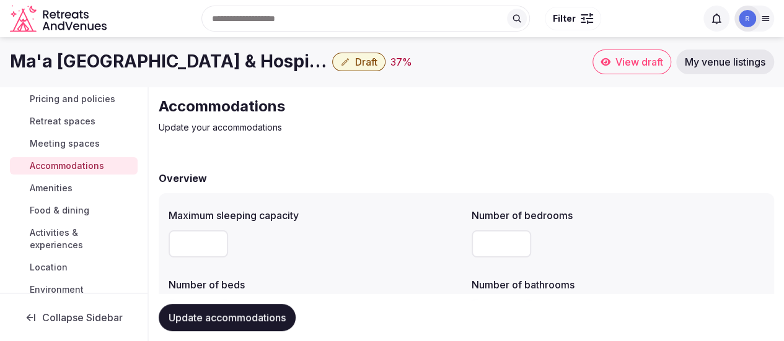
scroll to position [147, 0]
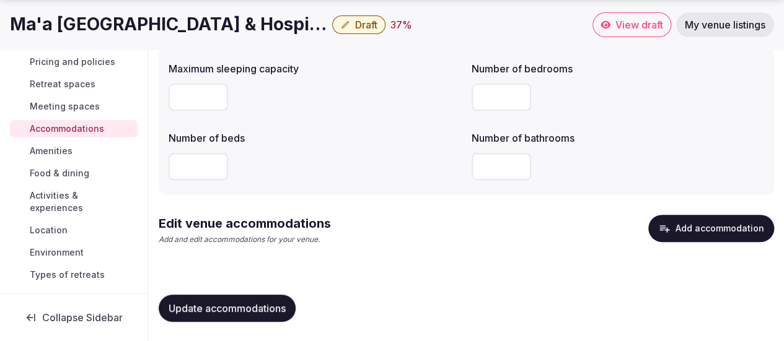
click at [52, 176] on span "Food & dining" at bounding box center [59, 173] width 59 height 12
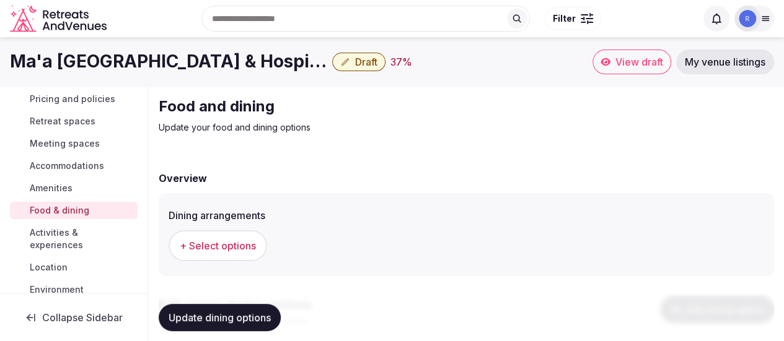
scroll to position [62, 0]
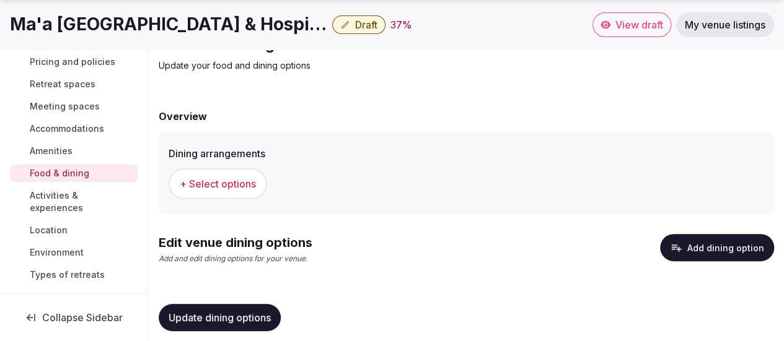
click at [221, 193] on button "+ Select options" at bounding box center [217, 183] width 98 height 31
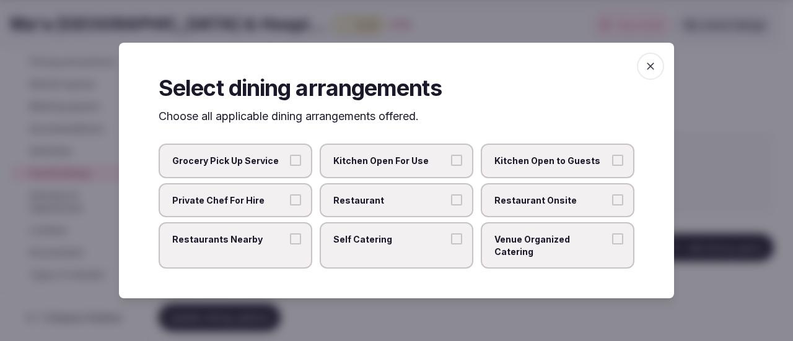
click at [457, 204] on button "Restaurant" at bounding box center [456, 199] width 11 height 11
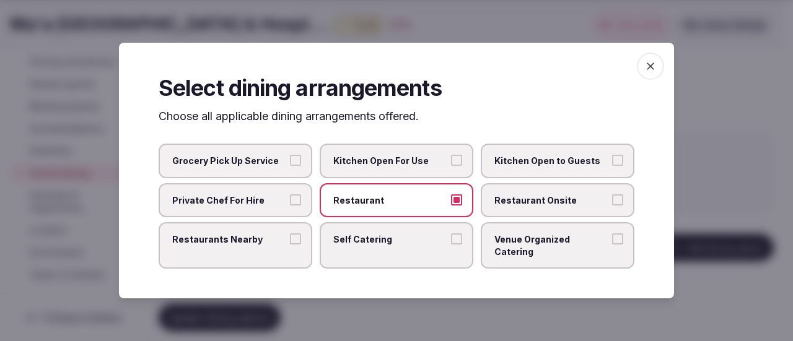
click at [612, 206] on button "Restaurant Onsite" at bounding box center [617, 199] width 11 height 11
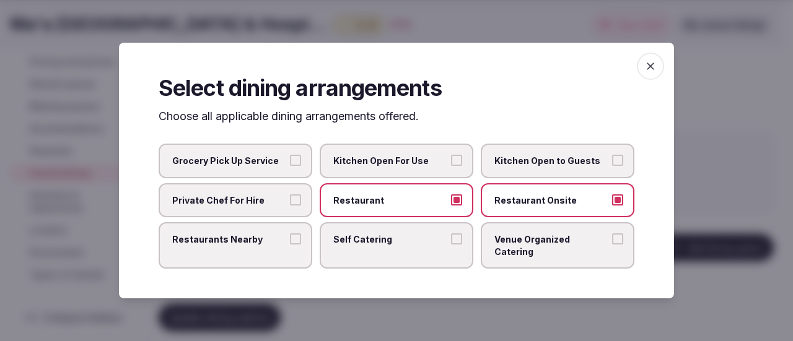
click at [647, 72] on icon "button" at bounding box center [650, 66] width 12 height 12
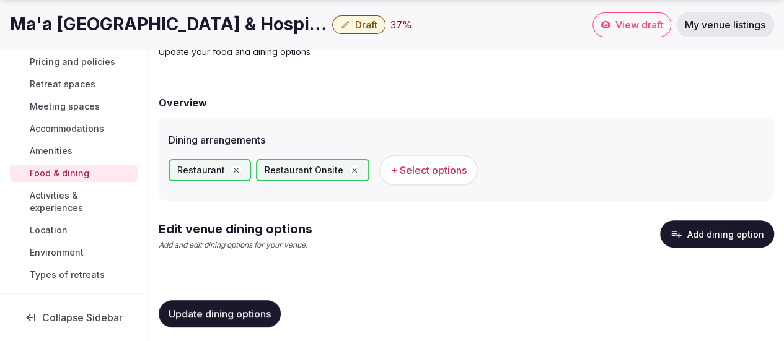
scroll to position [82, 0]
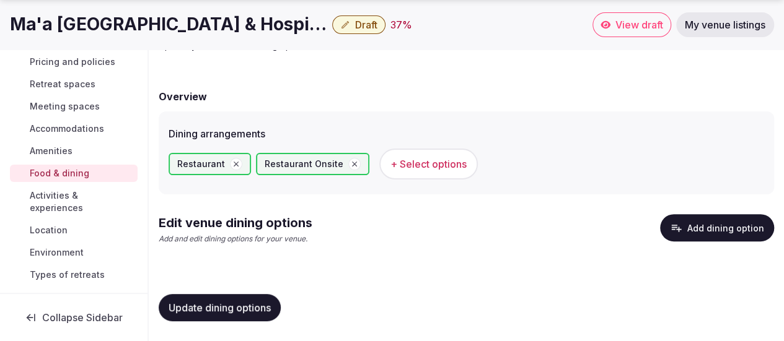
click at [230, 304] on span "Update dining options" at bounding box center [219, 308] width 102 height 12
click at [56, 203] on span "Activities & experiences" at bounding box center [81, 202] width 103 height 25
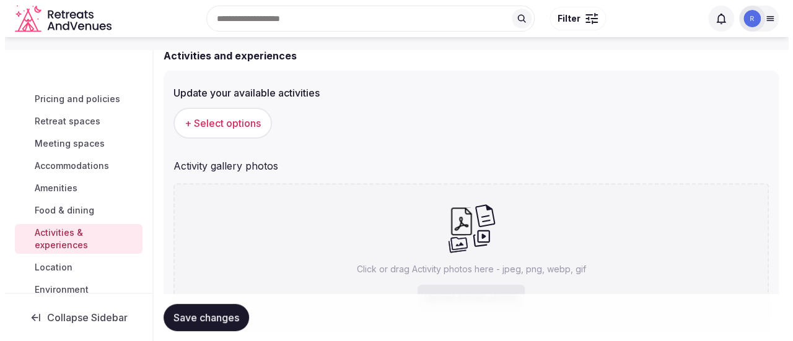
scroll to position [124, 0]
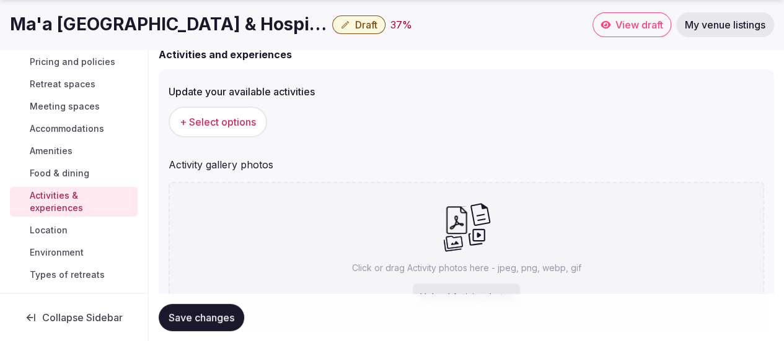
click at [228, 121] on span "+ Select options" at bounding box center [218, 122] width 76 height 14
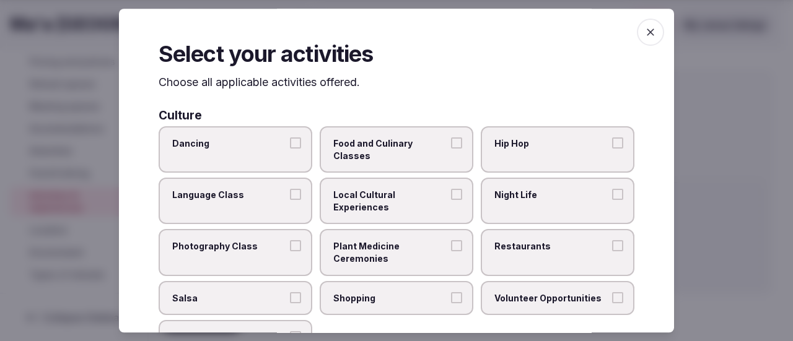
click at [453, 149] on label "Food and Culinary Classes" at bounding box center [397, 149] width 154 height 46
click at [453, 149] on button "Food and Culinary Classes" at bounding box center [456, 143] width 11 height 11
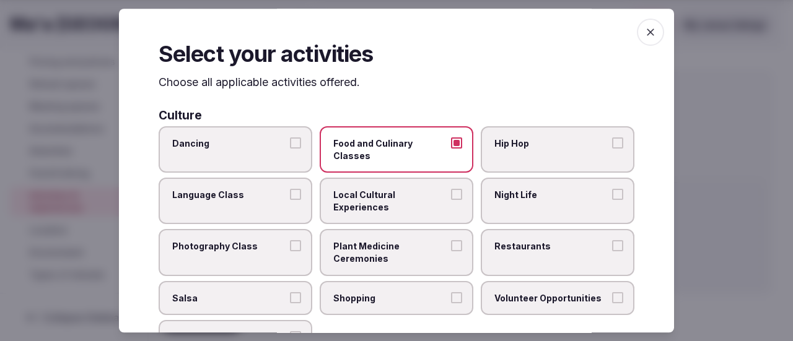
scroll to position [62, 0]
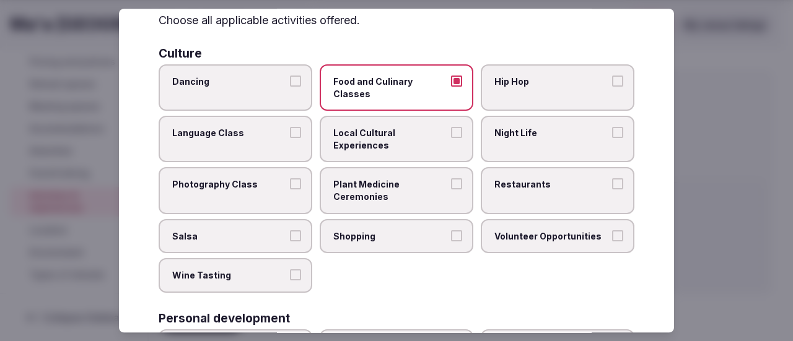
click at [453, 138] on button "Local Cultural Experiences" at bounding box center [456, 133] width 11 height 11
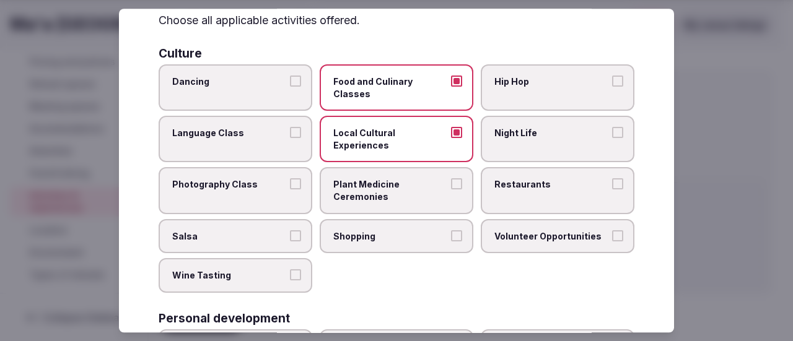
click at [613, 185] on button "Restaurants" at bounding box center [617, 184] width 11 height 11
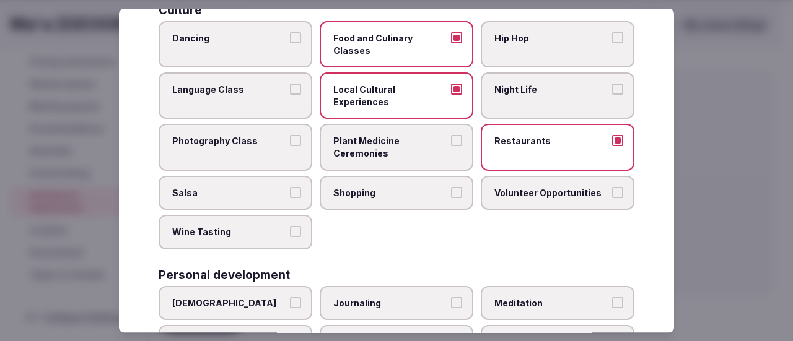
scroll to position [124, 0]
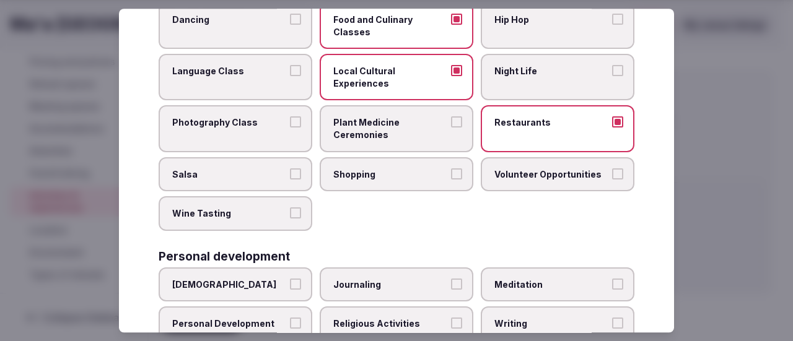
click at [295, 219] on label "Wine Tasting" at bounding box center [236, 214] width 154 height 35
click at [295, 219] on button "Wine Tasting" at bounding box center [295, 213] width 11 height 11
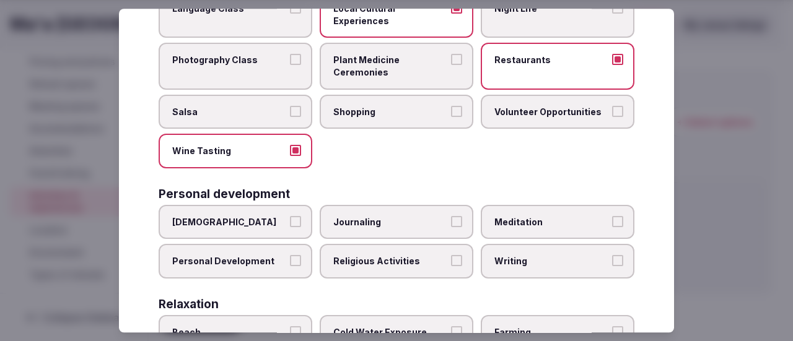
scroll to position [248, 0]
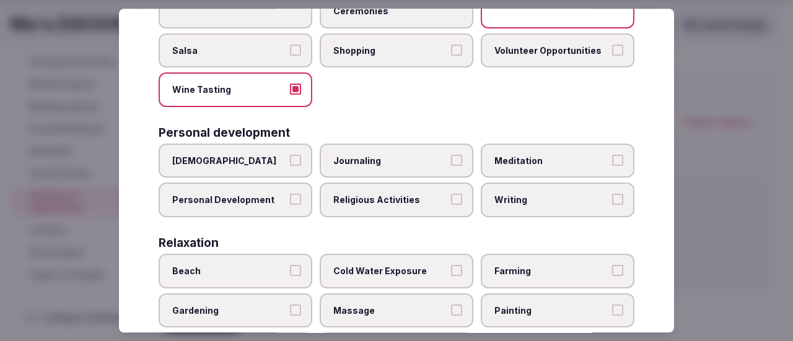
click at [294, 92] on label "Wine Tasting" at bounding box center [236, 90] width 154 height 35
click at [287, 80] on label "Wine Tasting" at bounding box center [236, 90] width 154 height 35
click at [290, 84] on button "Wine Tasting" at bounding box center [295, 89] width 11 height 11
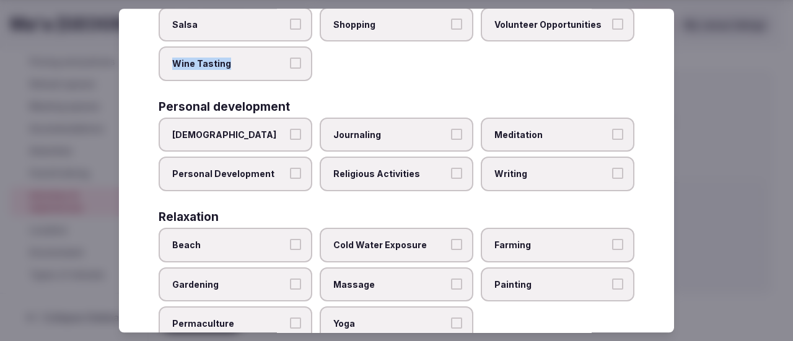
scroll to position [310, 0]
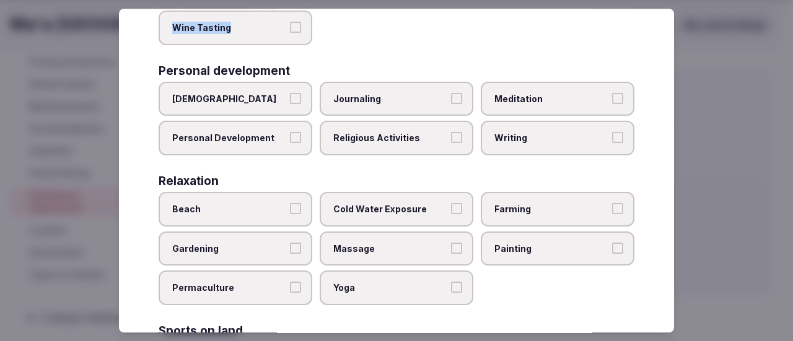
click at [294, 138] on button "Personal Development" at bounding box center [295, 138] width 11 height 11
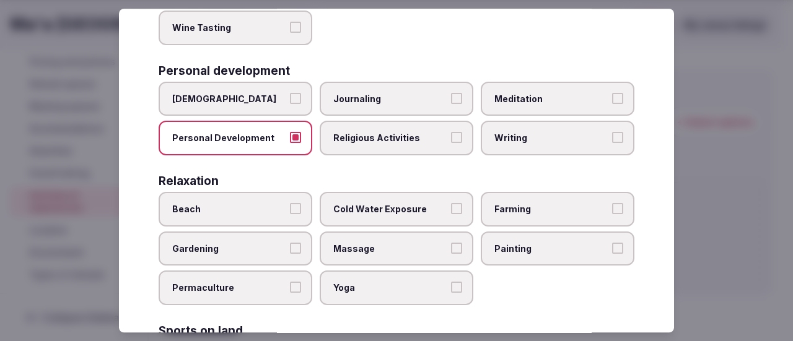
drag, startPoint x: 286, startPoint y: 136, endPoint x: 294, endPoint y: 139, distance: 8.9
click at [286, 135] on label "Personal Development" at bounding box center [236, 138] width 154 height 35
click at [297, 139] on button "Personal Development" at bounding box center [295, 138] width 11 height 11
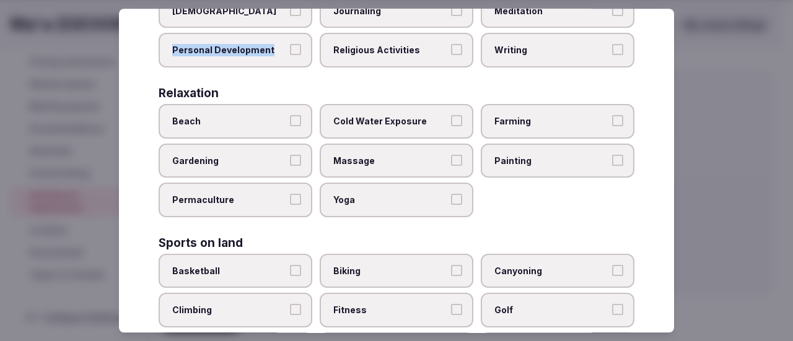
scroll to position [434, 0]
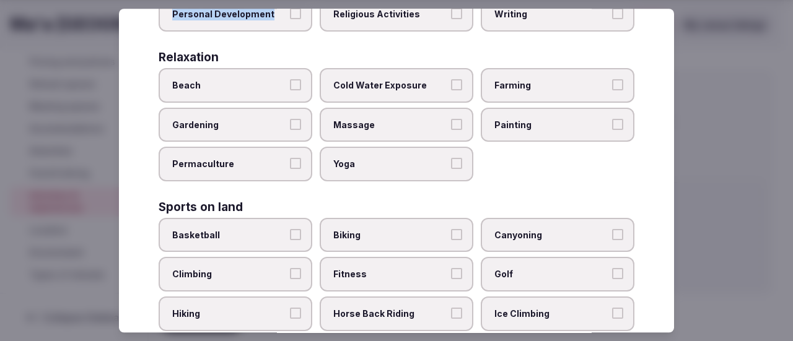
click at [291, 88] on button "Beach" at bounding box center [295, 84] width 11 height 11
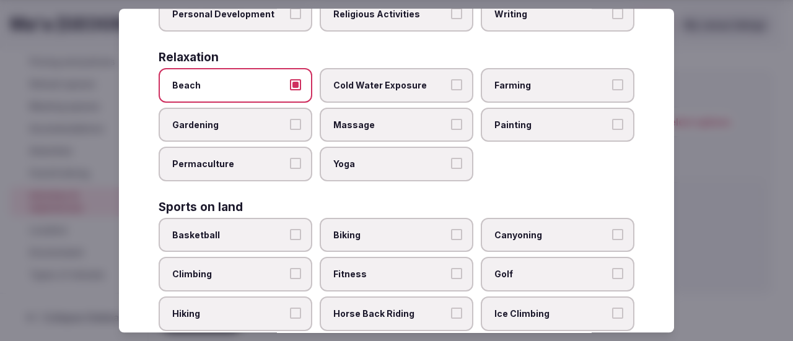
click at [457, 122] on label "Massage" at bounding box center [397, 125] width 154 height 35
click at [457, 122] on button "Massage" at bounding box center [456, 124] width 11 height 11
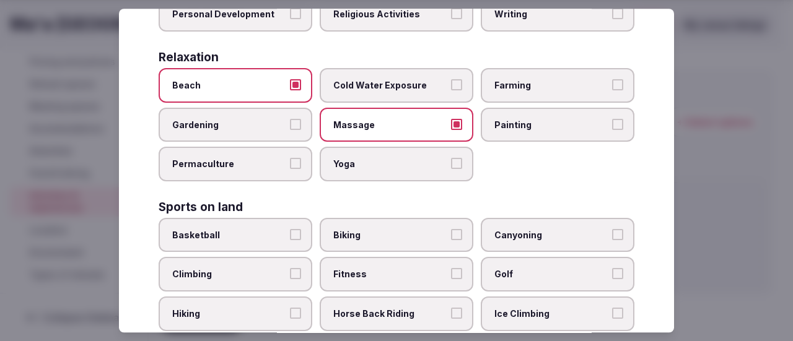
click at [451, 165] on button "Yoga" at bounding box center [456, 163] width 11 height 11
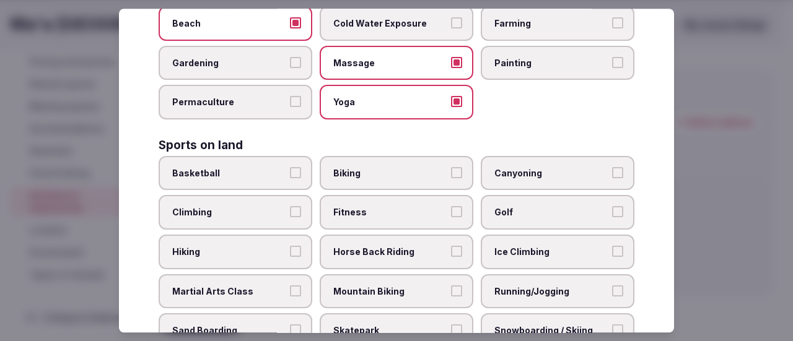
scroll to position [557, 0]
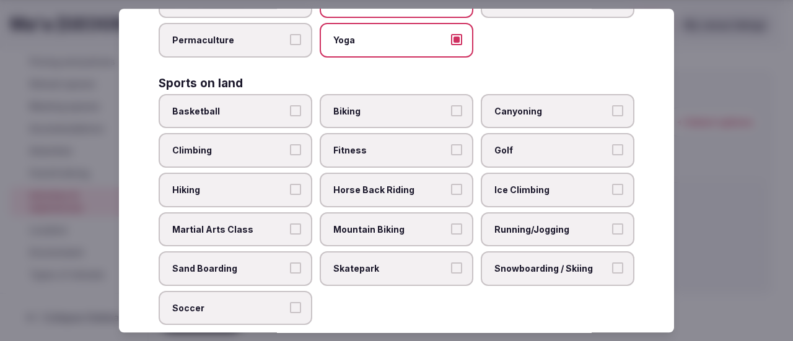
click at [451, 111] on button "Biking" at bounding box center [456, 110] width 11 height 11
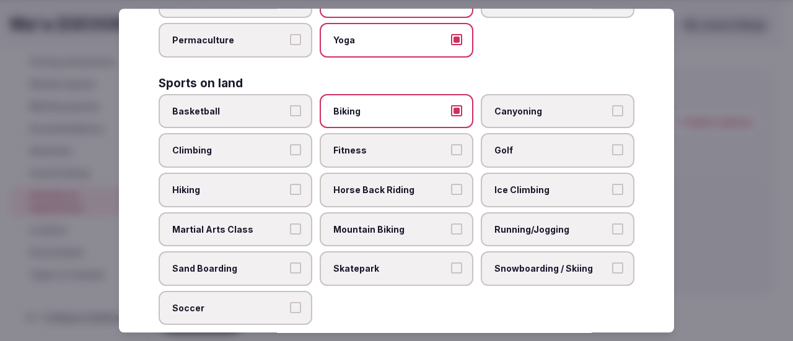
scroll to position [619, 0]
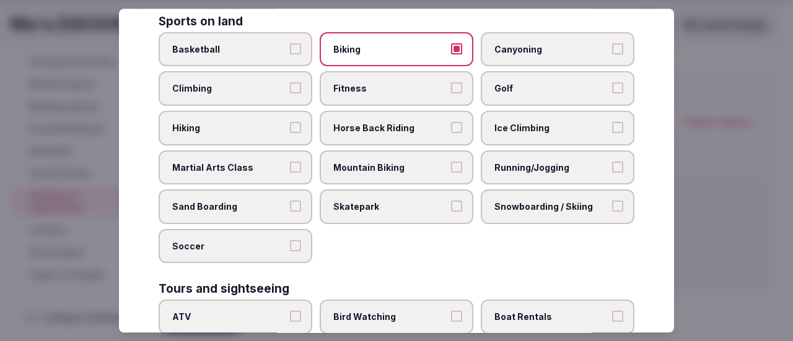
click at [612, 168] on button "Running/Jogging" at bounding box center [617, 167] width 11 height 11
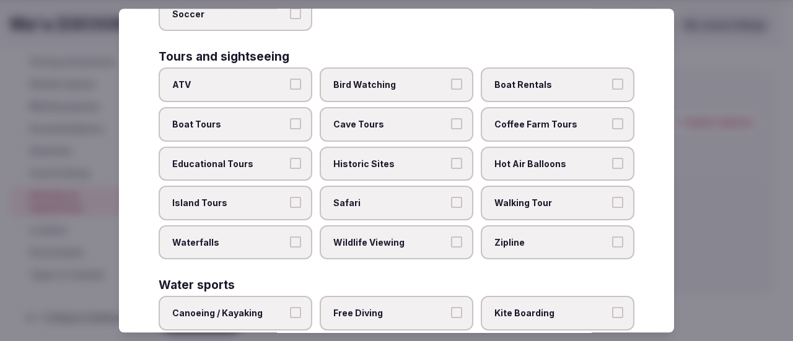
scroll to position [867, 0]
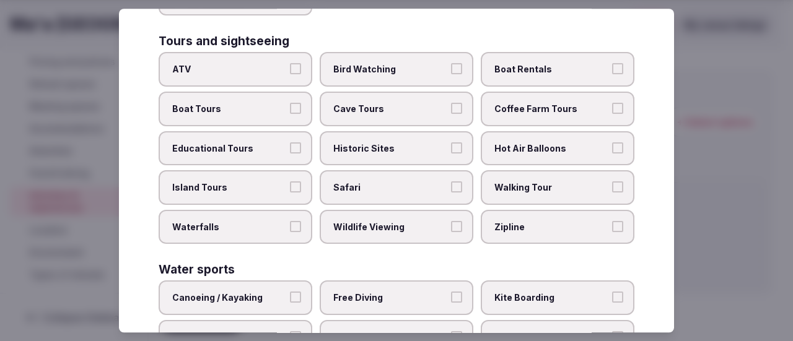
click at [455, 68] on button "Bird Watching" at bounding box center [456, 69] width 11 height 11
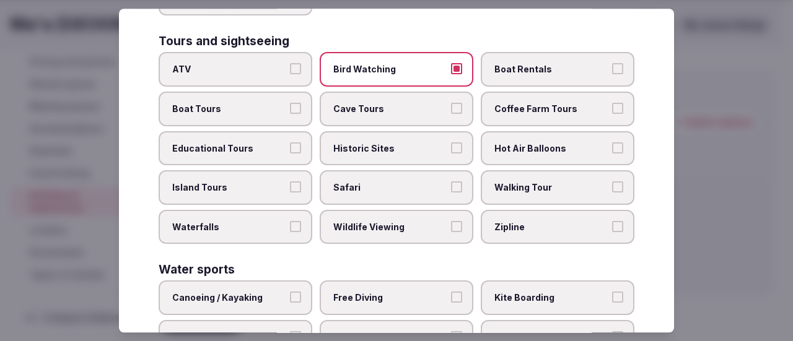
click at [612, 65] on button "Boat Rentals" at bounding box center [617, 69] width 11 height 11
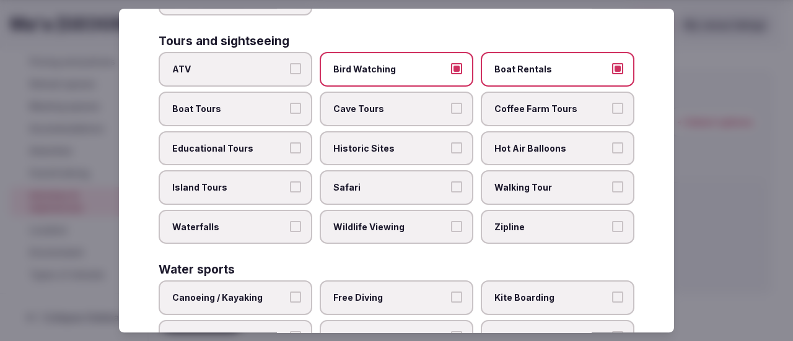
click at [290, 112] on button "Boat Tours" at bounding box center [295, 108] width 11 height 11
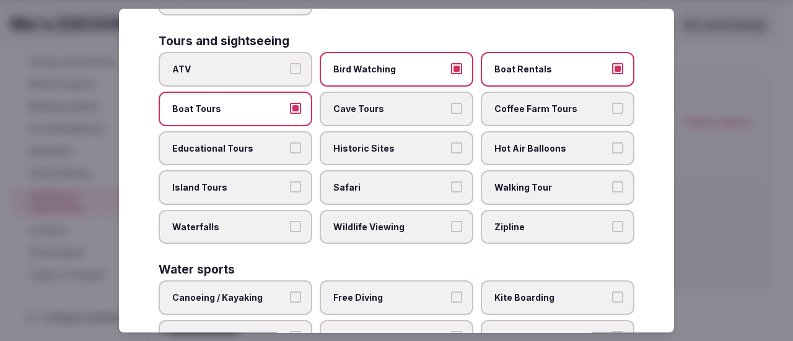
click at [612, 67] on button "Boat Rentals" at bounding box center [617, 69] width 11 height 11
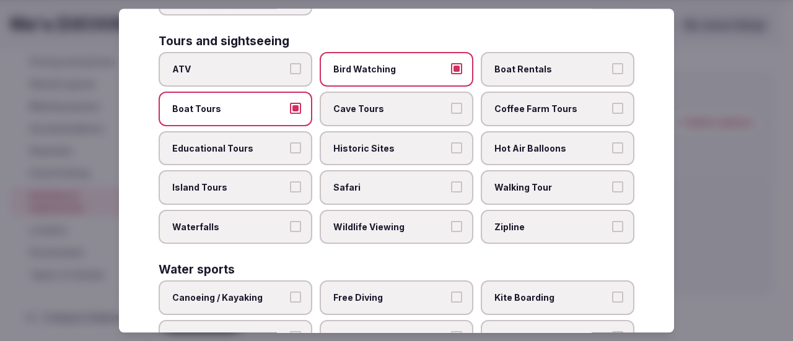
click at [292, 147] on button "Educational Tours" at bounding box center [295, 147] width 11 height 11
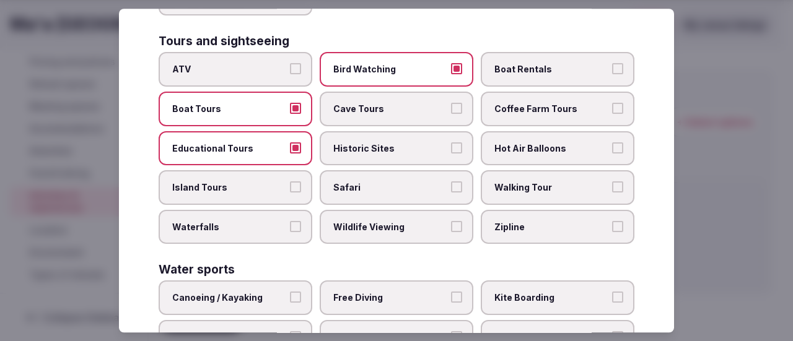
click at [451, 146] on button "Historic Sites" at bounding box center [456, 147] width 11 height 11
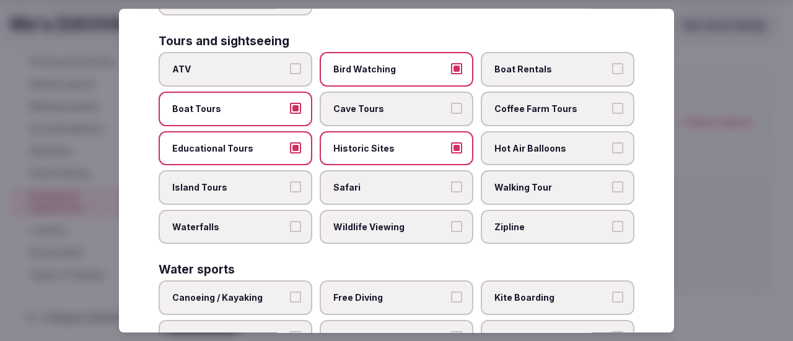
click at [612, 185] on button "Walking Tour" at bounding box center [617, 186] width 11 height 11
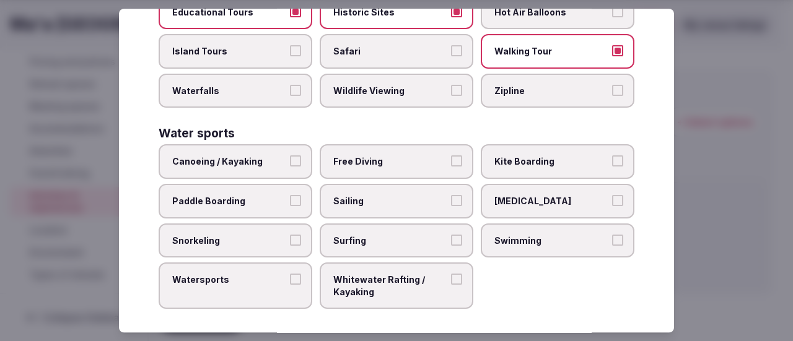
scroll to position [1010, 0]
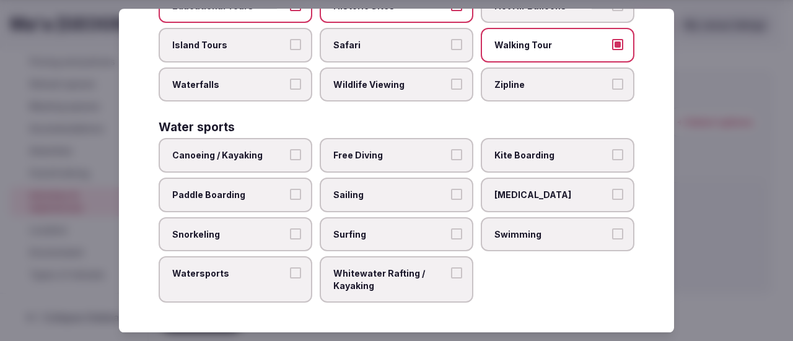
click at [292, 154] on button "Canoeing / Kayaking" at bounding box center [295, 155] width 11 height 11
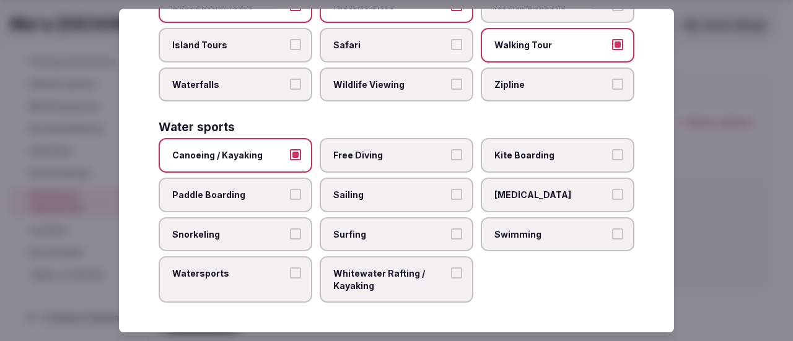
click at [612, 160] on button "Kite Boarding" at bounding box center [617, 155] width 11 height 11
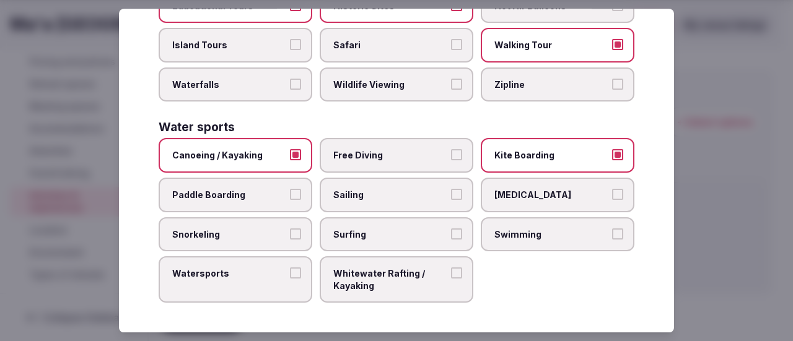
click at [292, 198] on button "Paddle Boarding" at bounding box center [295, 194] width 11 height 11
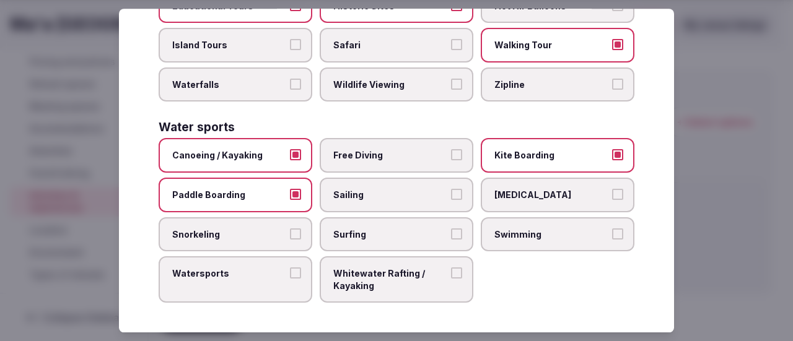
click at [290, 235] on button "Snorkeling" at bounding box center [295, 234] width 11 height 11
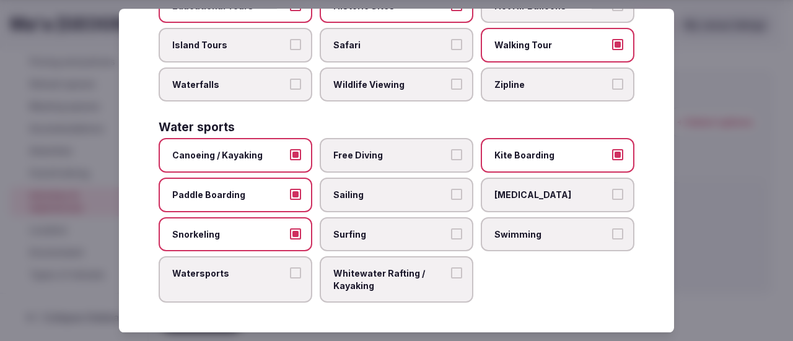
click at [612, 234] on button "Swimming" at bounding box center [617, 234] width 11 height 11
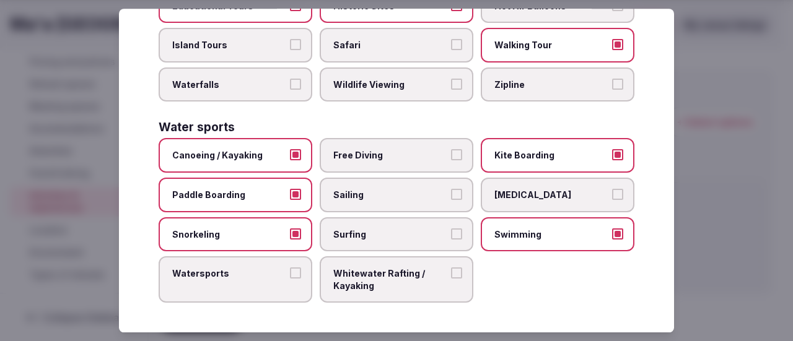
click at [612, 197] on button "[MEDICAL_DATA]" at bounding box center [617, 194] width 11 height 11
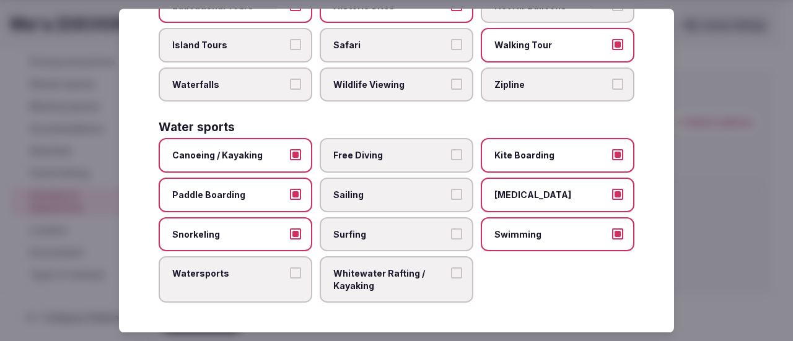
click at [291, 277] on button "Watersports" at bounding box center [295, 273] width 11 height 11
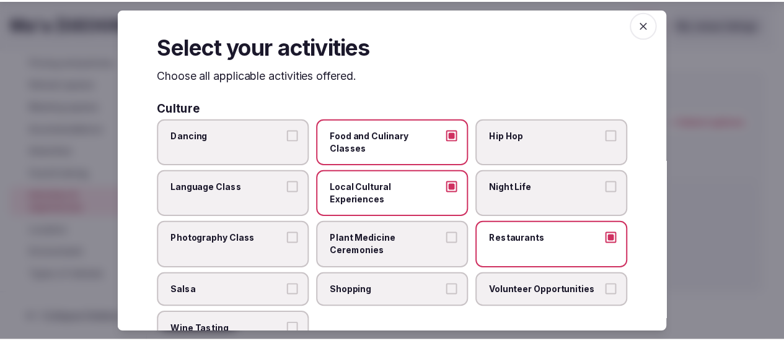
scroll to position [0, 0]
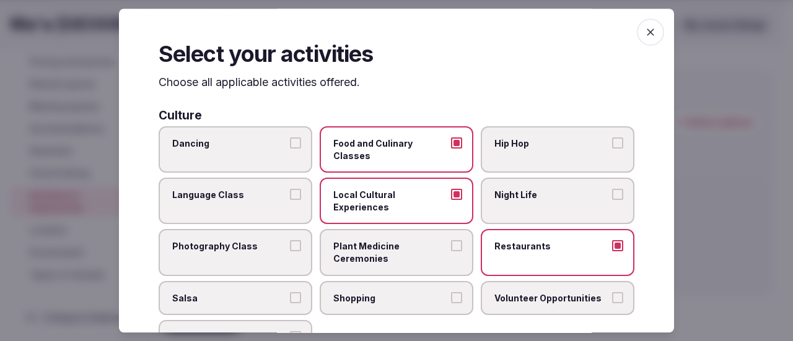
click at [645, 26] on icon "button" at bounding box center [650, 32] width 12 height 12
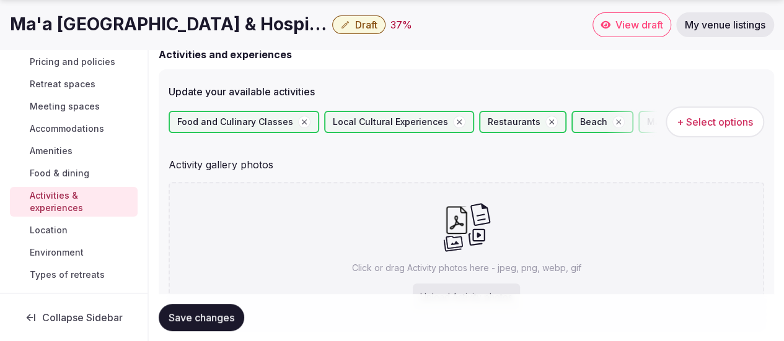
click at [226, 318] on span "Save changes" at bounding box center [201, 318] width 66 height 12
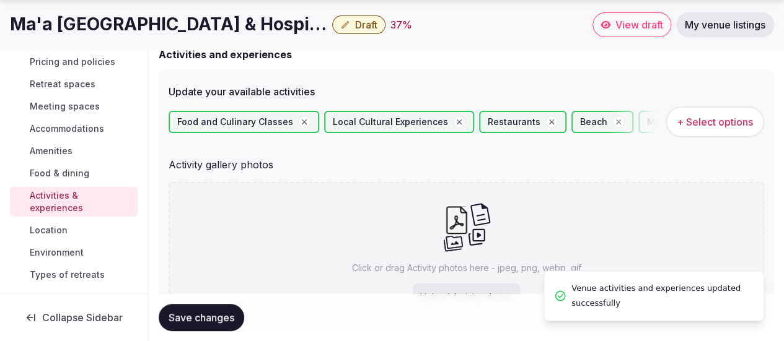
click at [68, 230] on span "Location" at bounding box center [49, 230] width 38 height 12
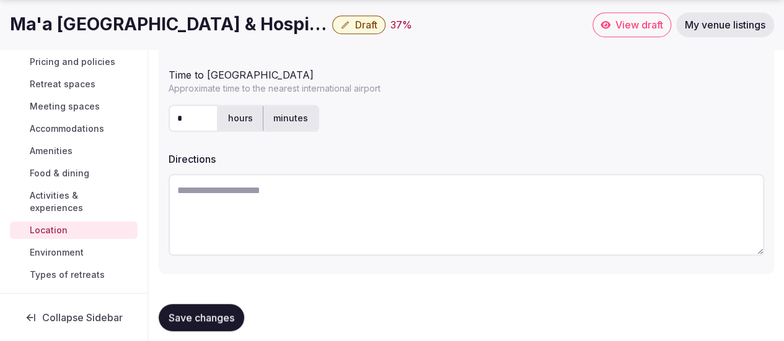
scroll to position [523, 0]
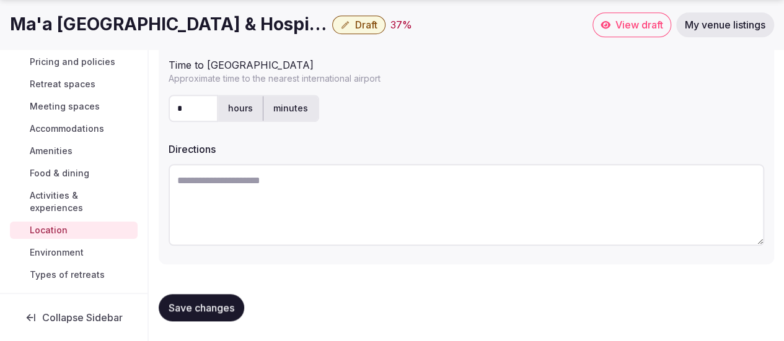
click at [273, 183] on textarea at bounding box center [465, 205] width 595 height 82
drag, startPoint x: 266, startPoint y: 226, endPoint x: 258, endPoint y: 207, distance: 21.1
click at [259, 207] on textarea at bounding box center [465, 205] width 595 height 82
paste textarea "**********"
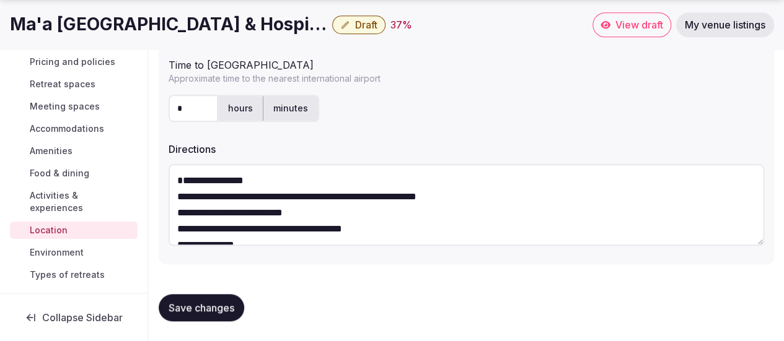
scroll to position [22, 0]
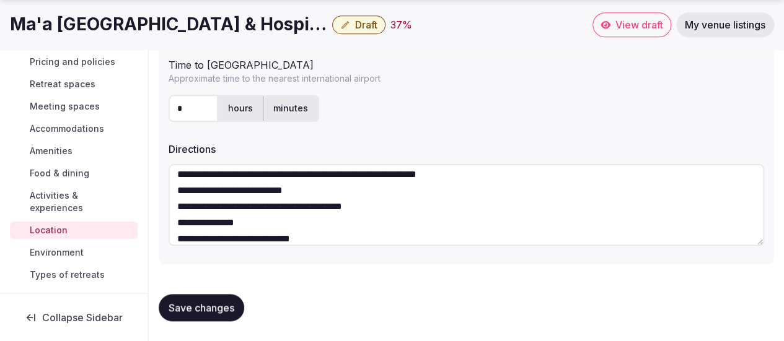
click at [187, 185] on textarea "**********" at bounding box center [465, 205] width 595 height 82
click at [175, 198] on textarea "**********" at bounding box center [465, 205] width 595 height 82
click at [178, 225] on textarea "**********" at bounding box center [465, 205] width 595 height 82
drag, startPoint x: 185, startPoint y: 226, endPoint x: 201, endPoint y: 214, distance: 19.8
click at [192, 218] on textarea "**********" at bounding box center [465, 205] width 595 height 82
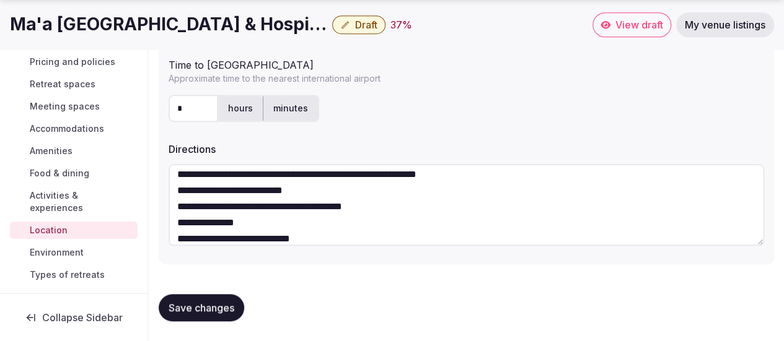
click at [277, 193] on textarea "**********" at bounding box center [465, 205] width 595 height 82
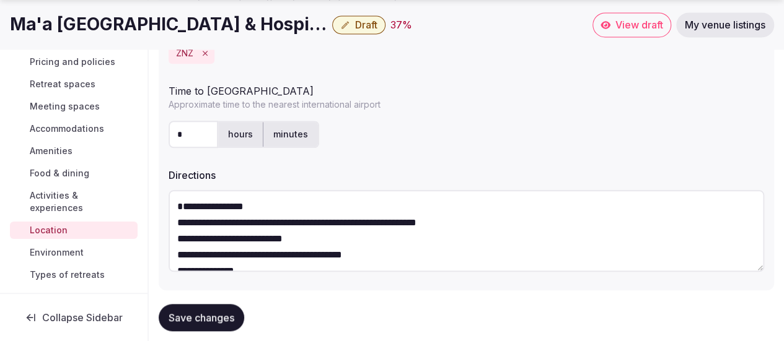
scroll to position [523, 0]
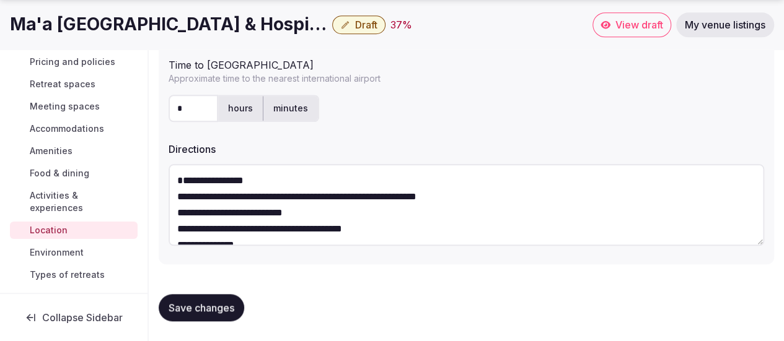
click at [202, 201] on textarea "**********" at bounding box center [465, 205] width 595 height 82
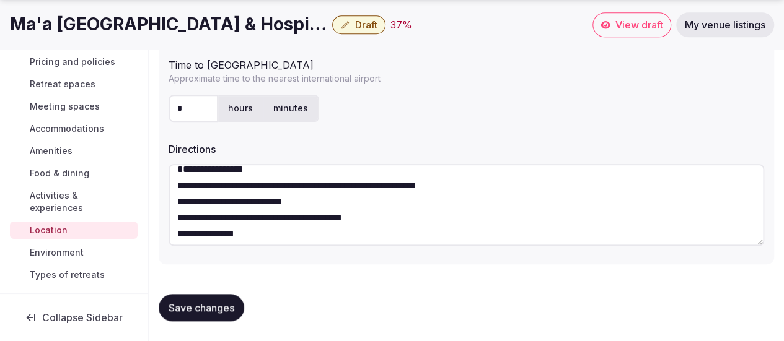
scroll to position [0, 0]
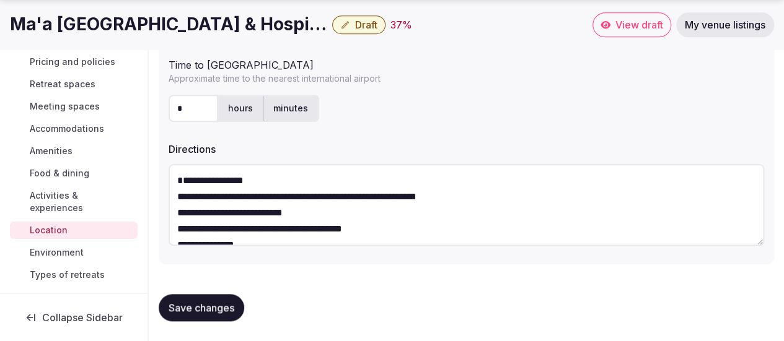
click at [178, 196] on textarea "**********" at bounding box center [465, 205] width 595 height 82
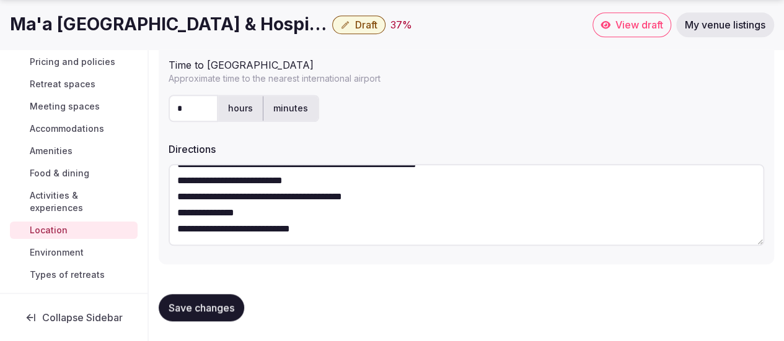
click at [375, 226] on textarea "**********" at bounding box center [465, 205] width 595 height 82
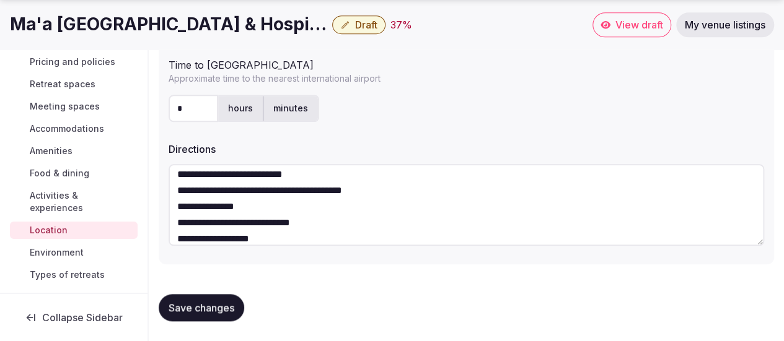
scroll to position [45, 0]
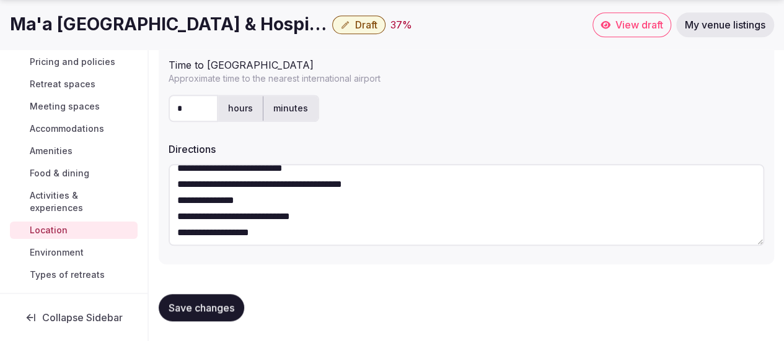
drag, startPoint x: 230, startPoint y: 237, endPoint x: 147, endPoint y: 236, distance: 83.0
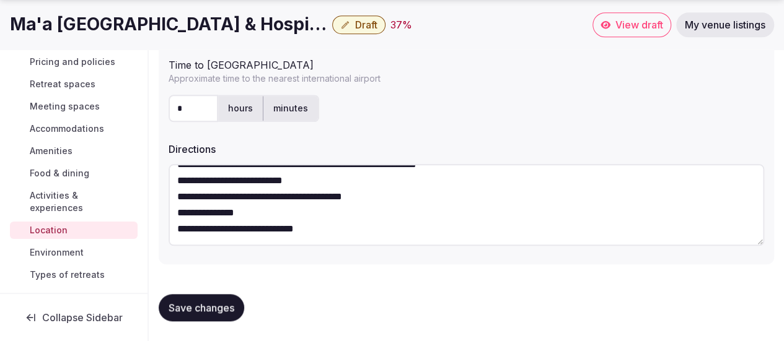
click at [175, 211] on textarea "**********" at bounding box center [465, 205] width 595 height 82
click at [177, 199] on textarea "**********" at bounding box center [465, 205] width 595 height 82
click at [175, 183] on textarea "**********" at bounding box center [465, 205] width 595 height 82
click at [173, 170] on textarea "**********" at bounding box center [465, 205] width 595 height 82
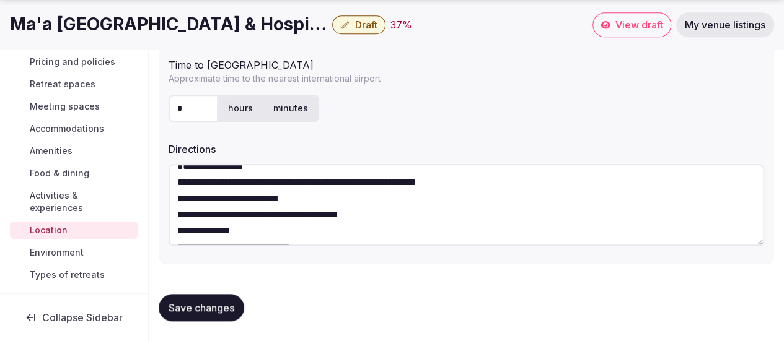
scroll to position [0, 0]
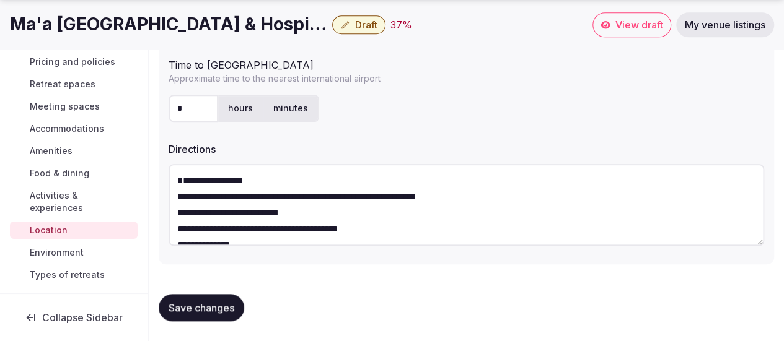
click at [176, 194] on textarea "**********" at bounding box center [465, 205] width 595 height 82
click at [173, 181] on textarea "**********" at bounding box center [465, 205] width 595 height 82
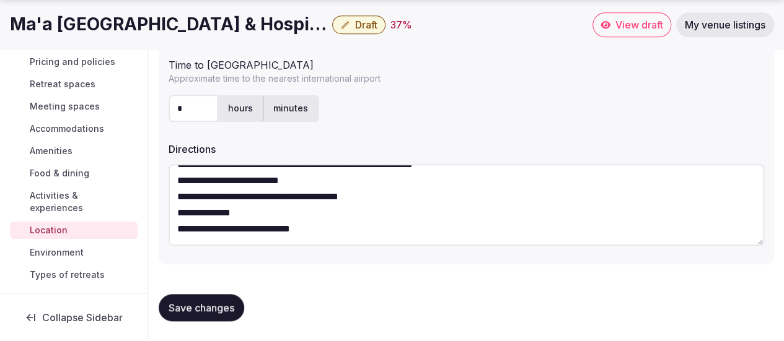
scroll to position [48, 0]
type textarea "**********"
click at [207, 298] on button "Save changes" at bounding box center [201, 307] width 85 height 27
click at [43, 252] on span "Environment" at bounding box center [57, 253] width 54 height 12
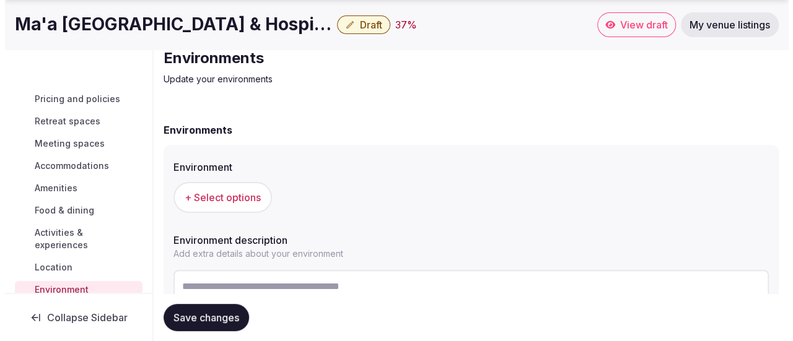
scroll to position [124, 0]
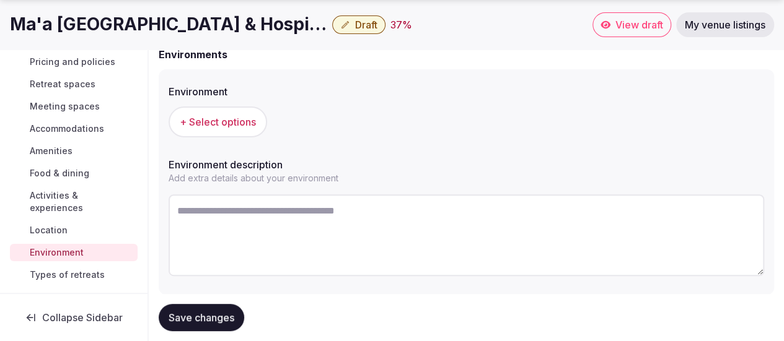
click at [217, 123] on span "+ Select options" at bounding box center [218, 122] width 76 height 14
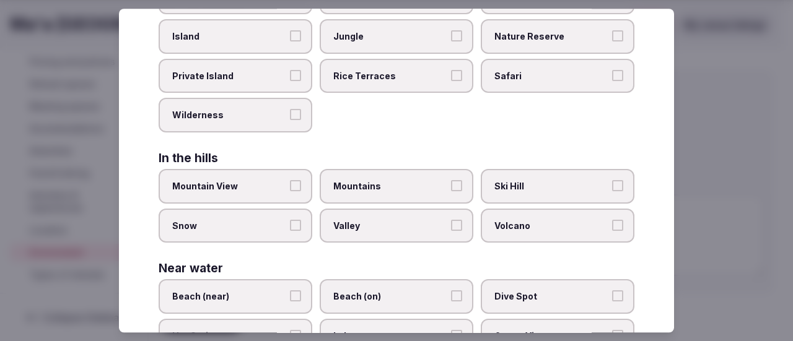
scroll to position [248, 0]
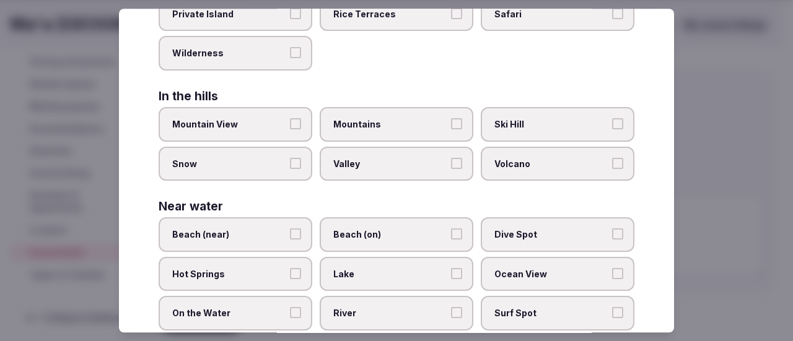
click at [451, 234] on button "Beach (on)" at bounding box center [456, 234] width 11 height 11
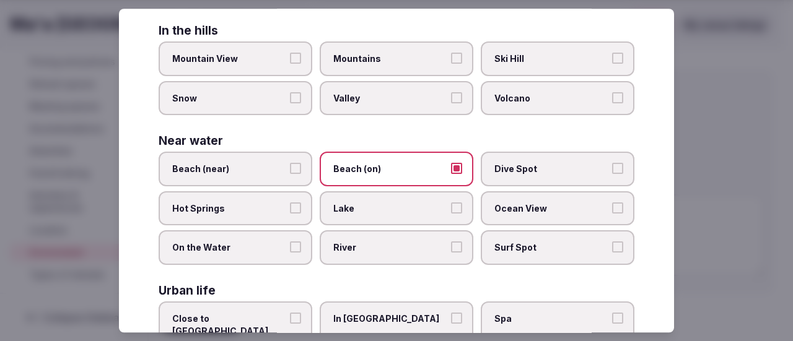
scroll to position [372, 0]
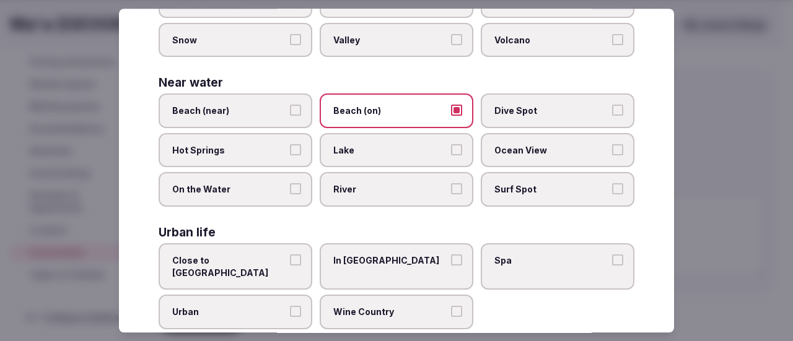
click at [612, 153] on button "Ocean View" at bounding box center [617, 149] width 11 height 11
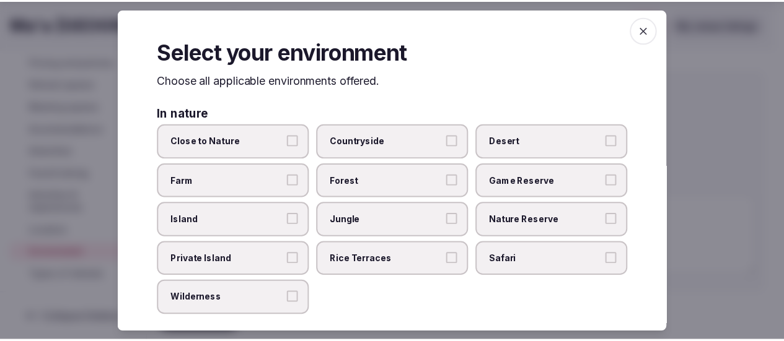
scroll to position [0, 0]
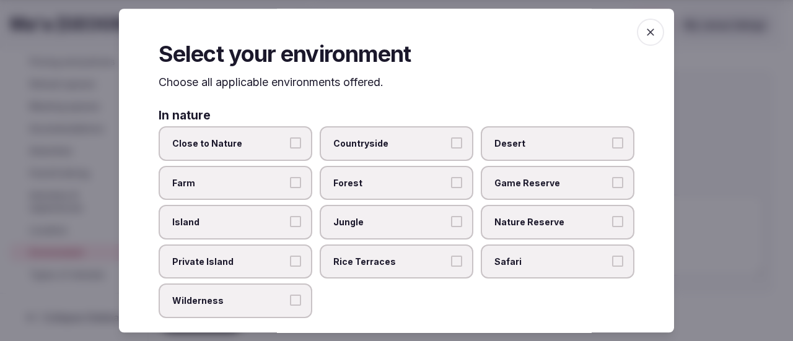
click at [644, 28] on icon "button" at bounding box center [650, 32] width 12 height 12
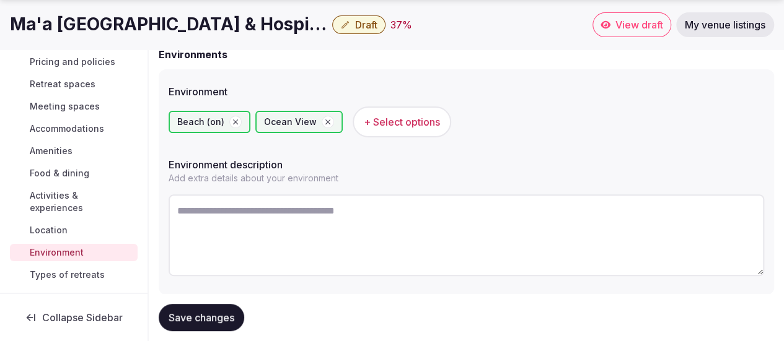
click at [256, 221] on textarea at bounding box center [465, 235] width 595 height 82
paste textarea "**********"
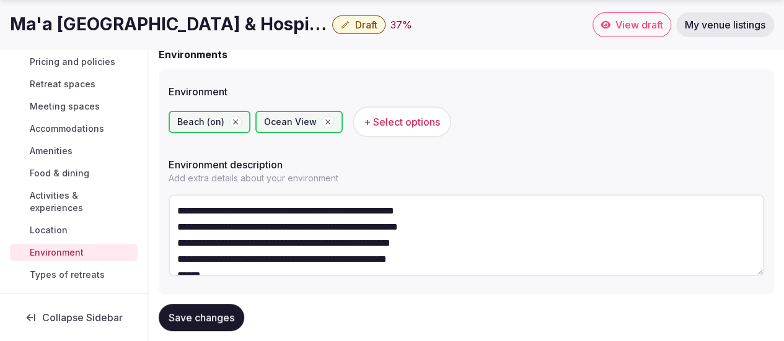
scroll to position [6, 0]
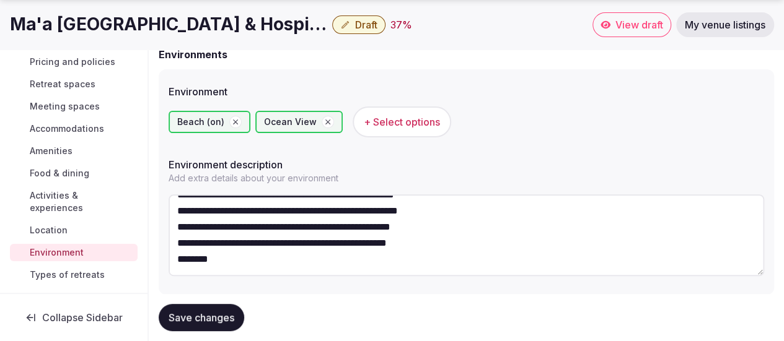
paste textarea "**********"
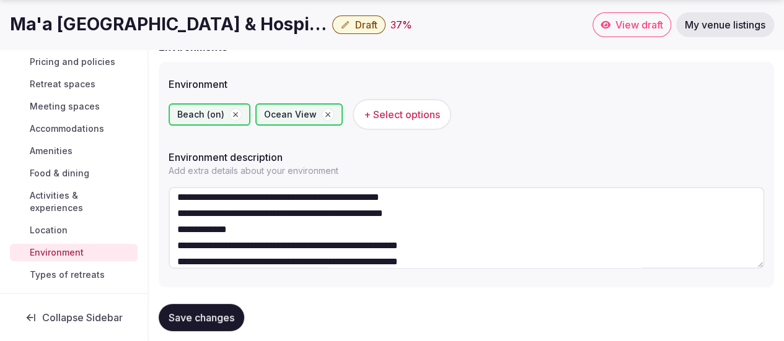
scroll to position [155, 0]
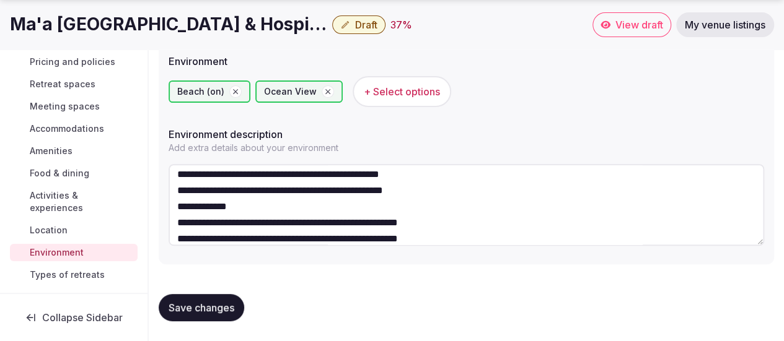
click at [502, 212] on textarea "**********" at bounding box center [465, 205] width 595 height 82
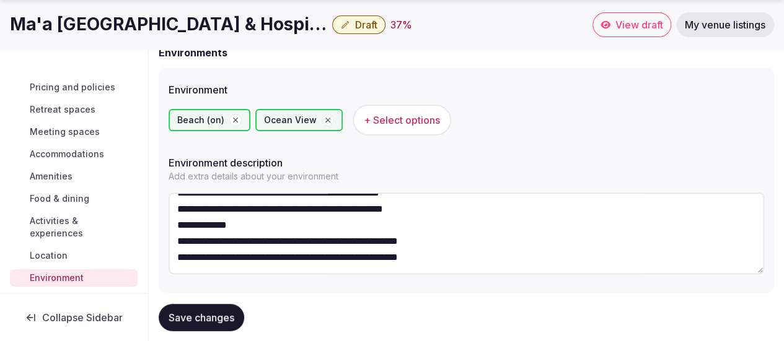
scroll to position [127, 0]
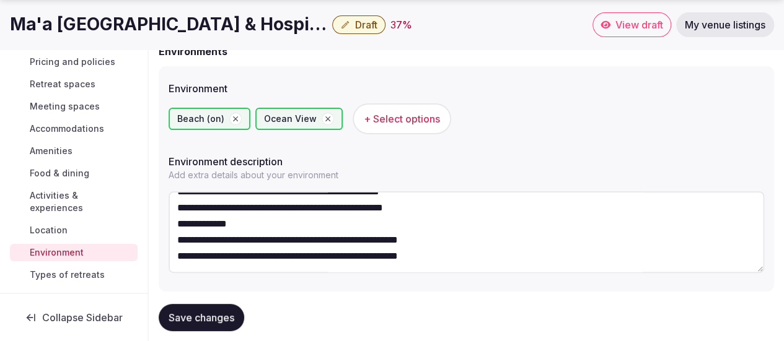
click at [416, 231] on textarea "**********" at bounding box center [465, 232] width 595 height 82
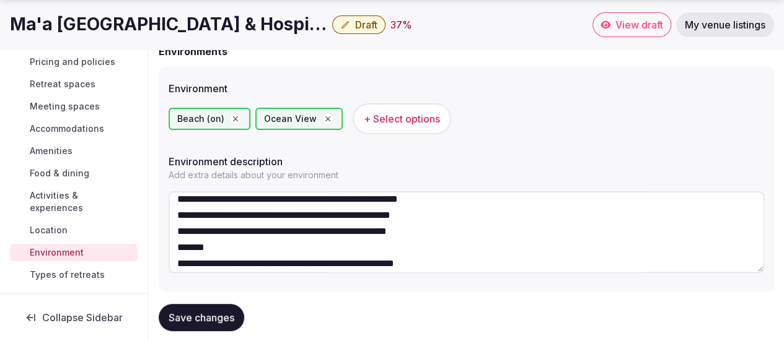
scroll to position [9, 0]
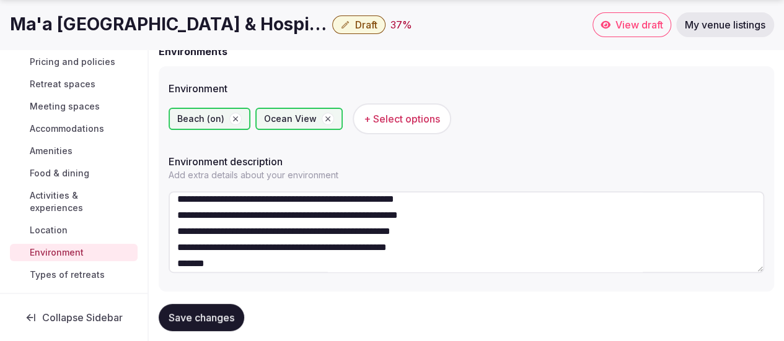
click at [485, 204] on textarea "**********" at bounding box center [465, 232] width 595 height 82
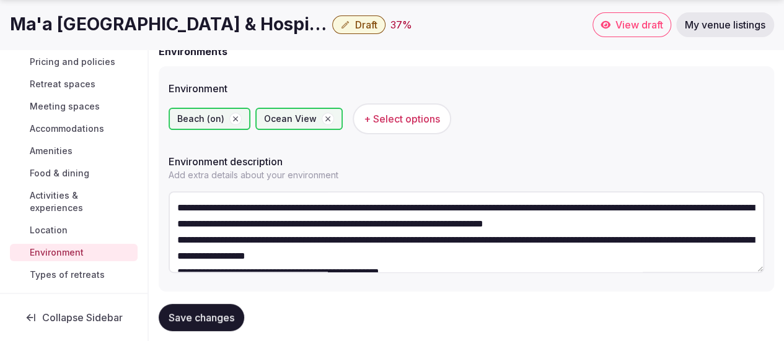
scroll to position [6, 0]
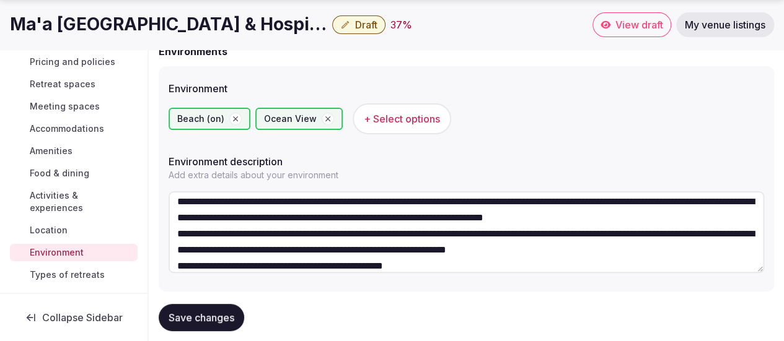
click at [684, 251] on textarea "**********" at bounding box center [465, 232] width 595 height 82
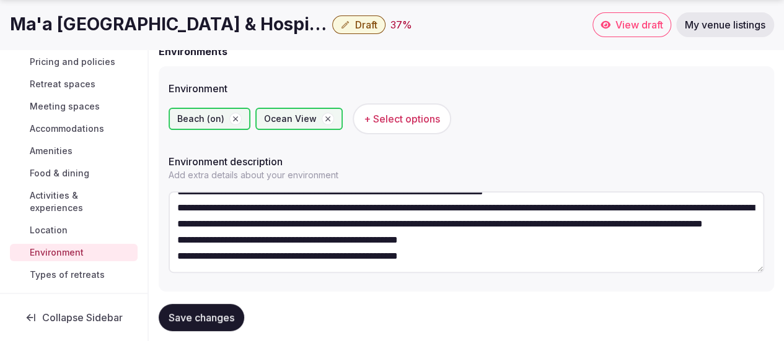
scroll to position [22, 0]
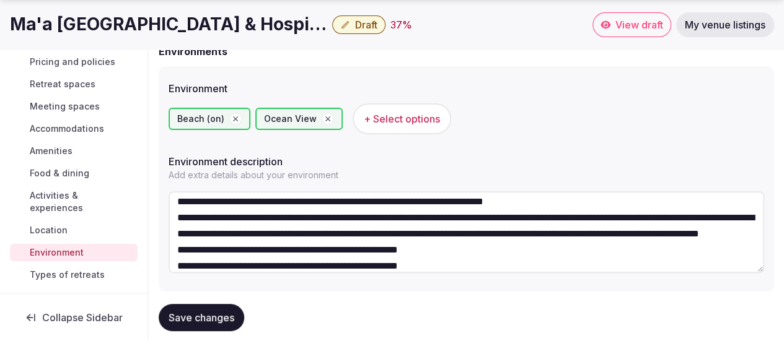
click at [477, 254] on textarea "**********" at bounding box center [465, 232] width 595 height 82
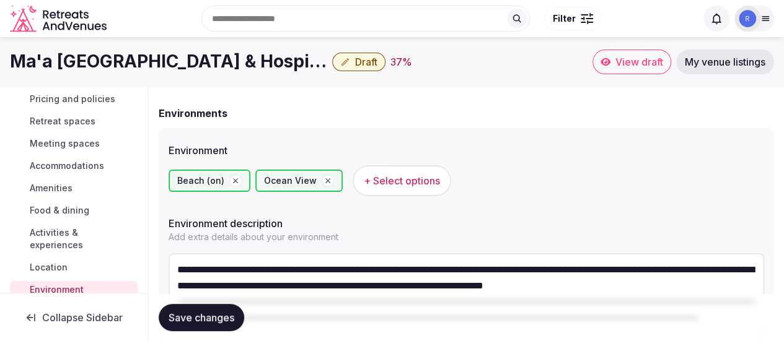
scroll to position [48, 0]
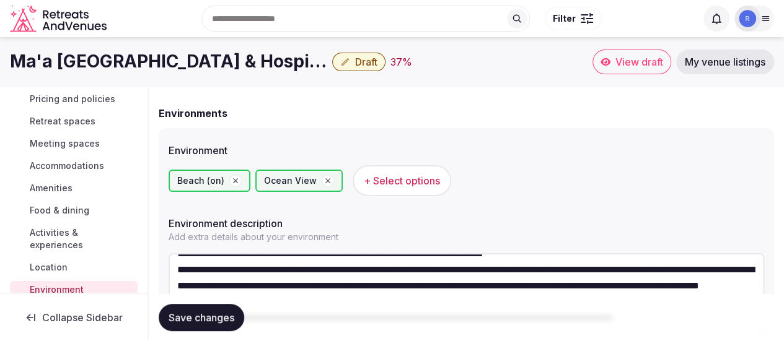
click at [186, 258] on textarea "**********" at bounding box center [465, 294] width 595 height 82
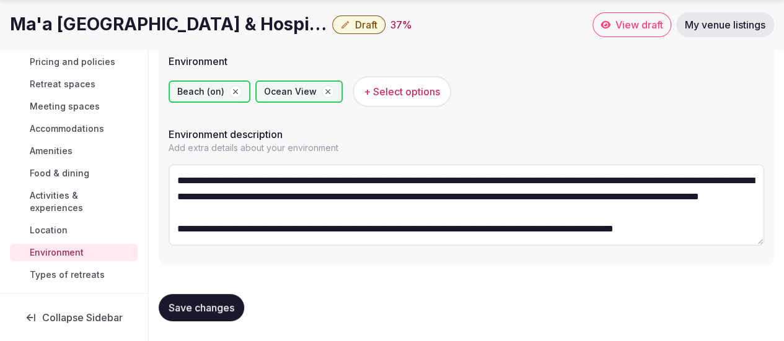
scroll to position [64, 0]
type textarea "**********"
click at [206, 307] on span "Save changes" at bounding box center [201, 308] width 66 height 12
click at [48, 281] on span "Types of retreats" at bounding box center [67, 275] width 75 height 12
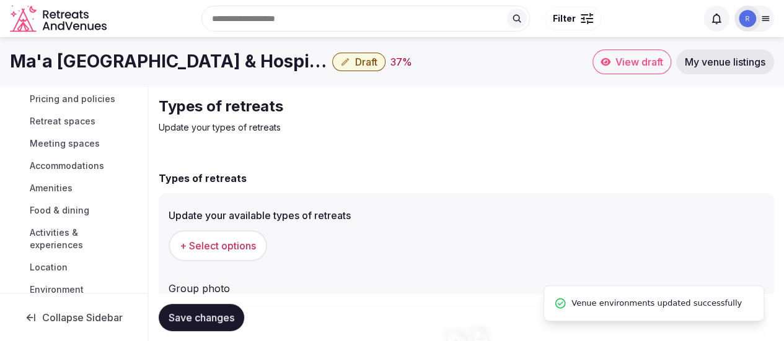
click at [182, 254] on button "+ Select options" at bounding box center [217, 245] width 98 height 31
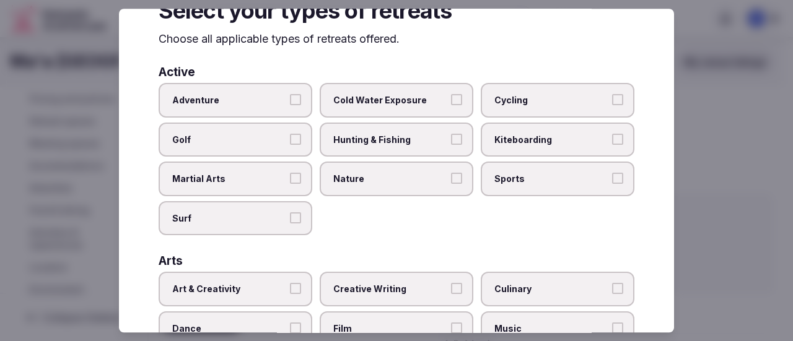
scroll to position [62, 0]
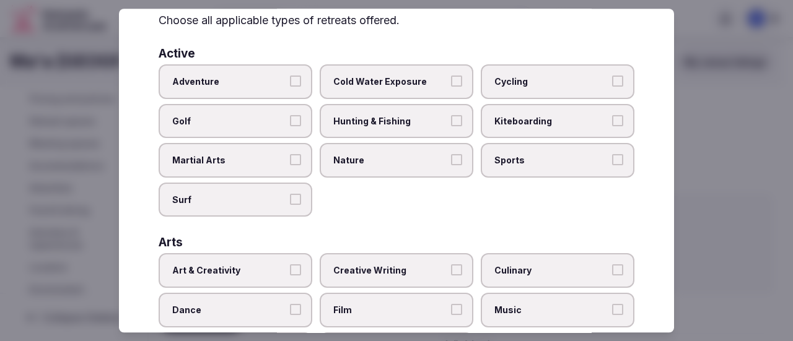
click at [612, 83] on button "Cycling" at bounding box center [617, 81] width 11 height 11
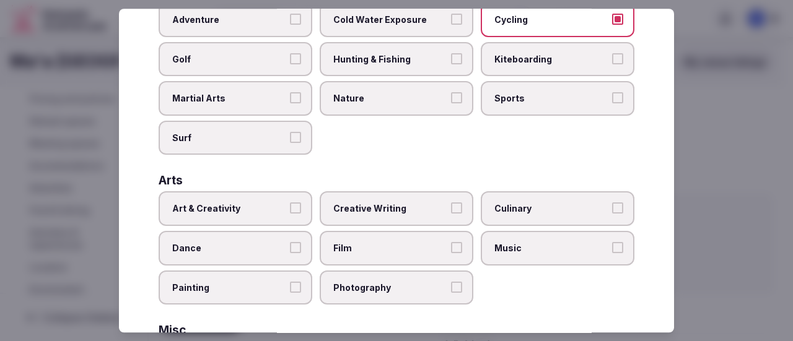
scroll to position [186, 0]
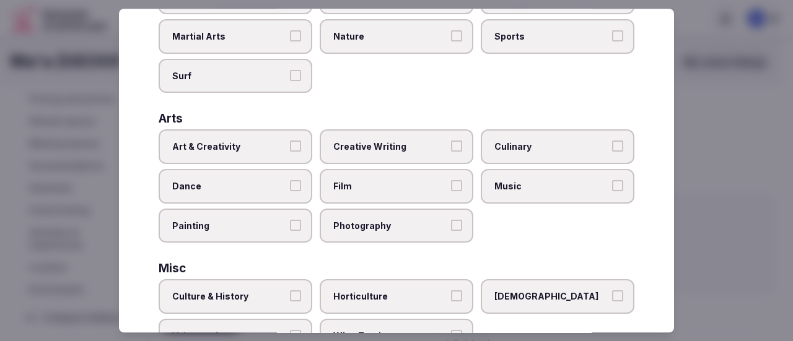
click at [295, 142] on button "Art & Creativity" at bounding box center [295, 146] width 11 height 11
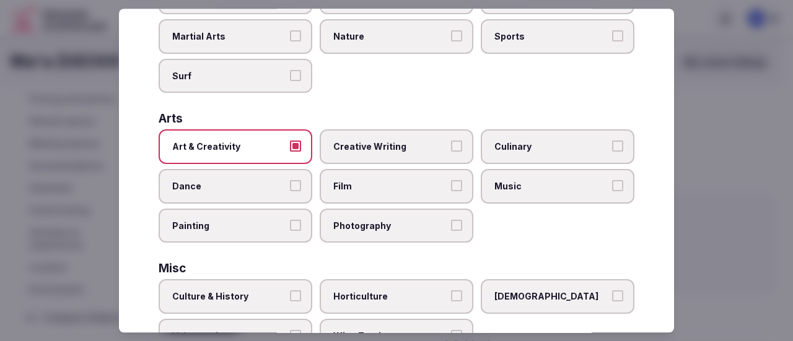
click at [459, 142] on label "Creative Writing" at bounding box center [397, 147] width 154 height 35
click at [459, 142] on button "Creative Writing" at bounding box center [456, 146] width 11 height 11
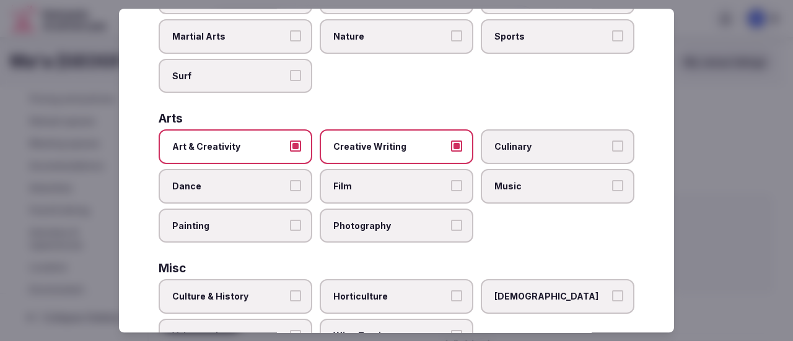
click at [612, 144] on button "Culinary" at bounding box center [617, 146] width 11 height 11
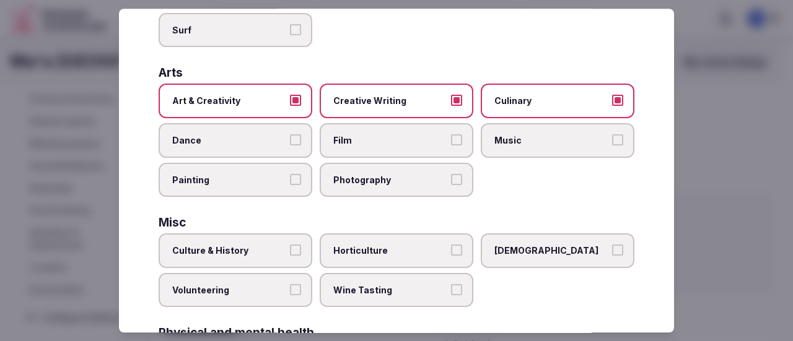
scroll to position [248, 0]
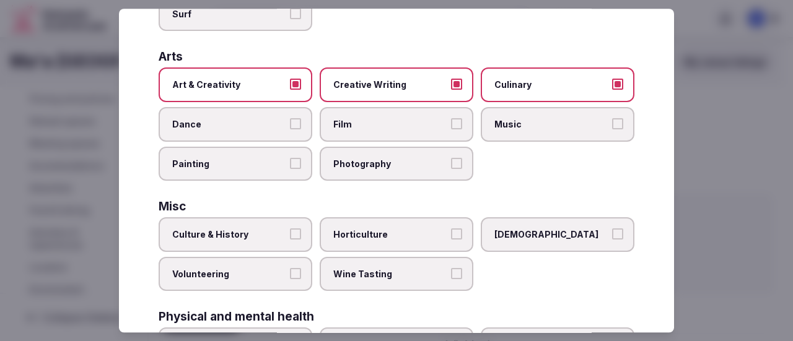
click at [300, 165] on label "Painting" at bounding box center [236, 164] width 154 height 35
click at [300, 165] on button "Painting" at bounding box center [295, 163] width 11 height 11
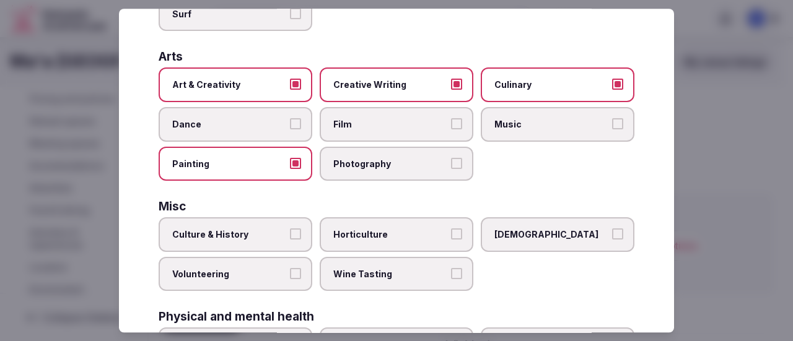
click at [442, 161] on label "Photography" at bounding box center [397, 164] width 154 height 35
click at [451, 161] on button "Photography" at bounding box center [456, 163] width 11 height 11
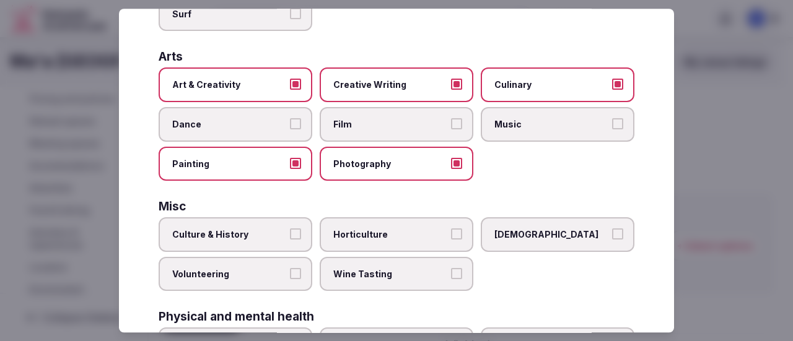
scroll to position [310, 0]
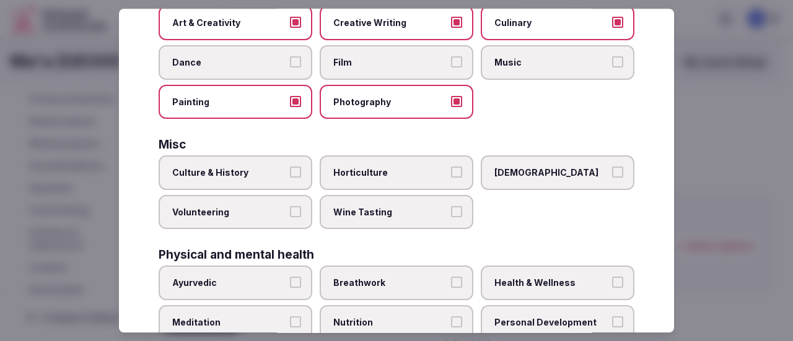
click at [294, 171] on button "Culture & History" at bounding box center [295, 172] width 11 height 11
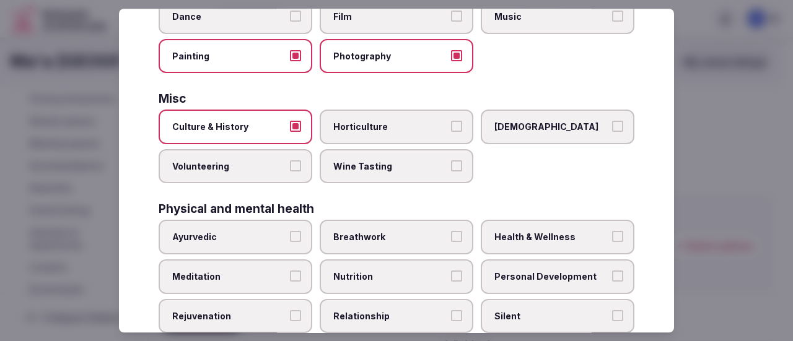
scroll to position [372, 0]
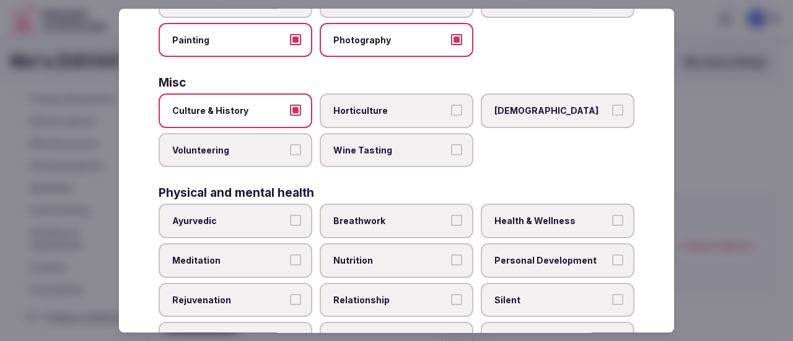
click at [456, 154] on label "Wine Tasting" at bounding box center [397, 150] width 154 height 35
click at [456, 154] on button "Wine Tasting" at bounding box center [456, 149] width 11 height 11
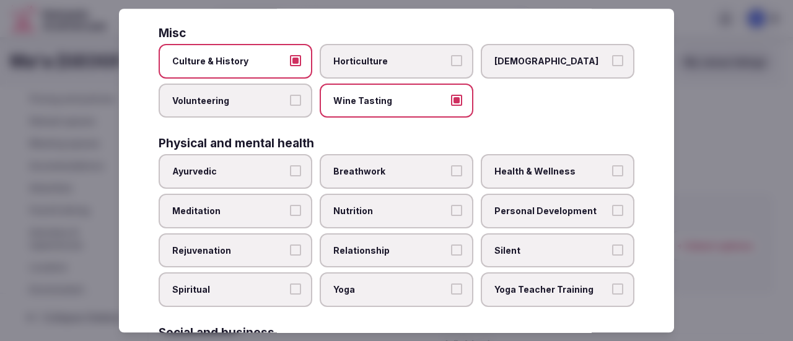
scroll to position [496, 0]
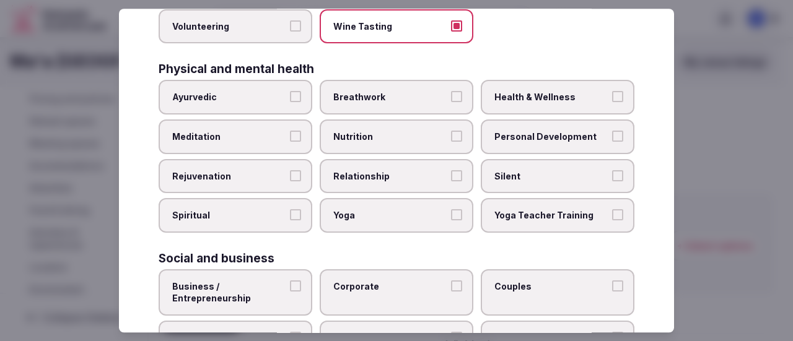
click at [451, 95] on button "Breathwork" at bounding box center [456, 97] width 11 height 11
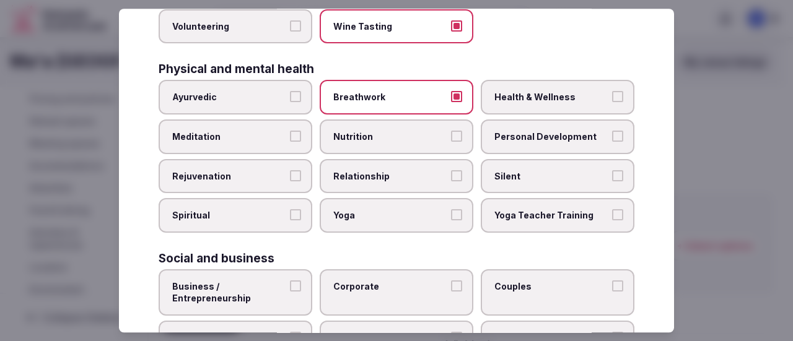
click at [612, 93] on button "Health & Wellness" at bounding box center [617, 97] width 11 height 11
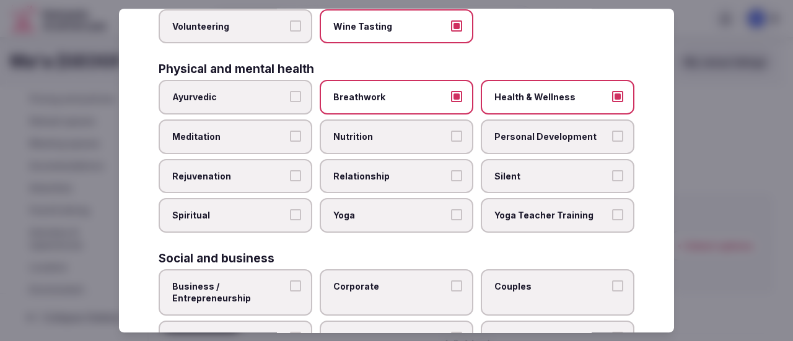
click at [612, 135] on button "Personal Development" at bounding box center [617, 136] width 11 height 11
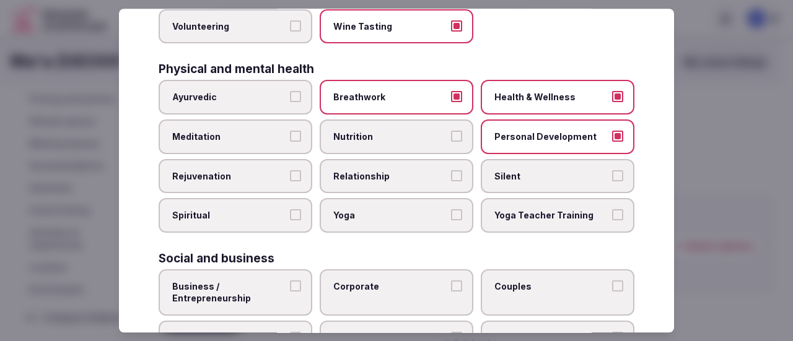
drag, startPoint x: 607, startPoint y: 175, endPoint x: 609, endPoint y: 181, distance: 7.2
click at [612, 174] on button "Silent" at bounding box center [617, 175] width 11 height 11
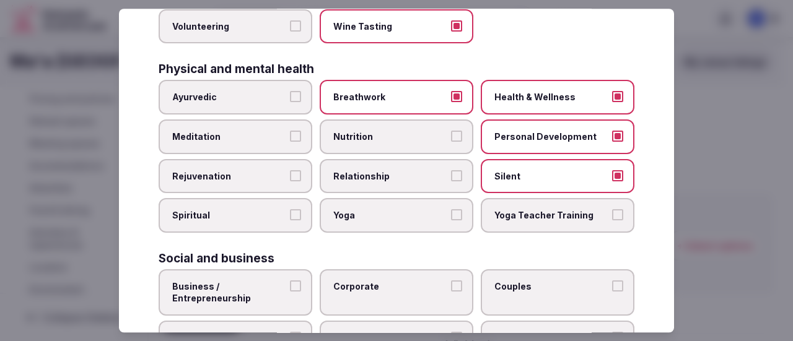
click at [612, 217] on button "Yoga Teacher Training" at bounding box center [617, 214] width 11 height 11
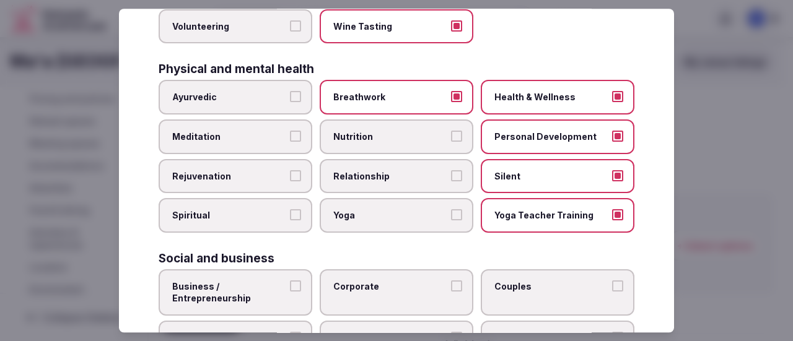
click at [612, 174] on button "Silent" at bounding box center [617, 175] width 11 height 11
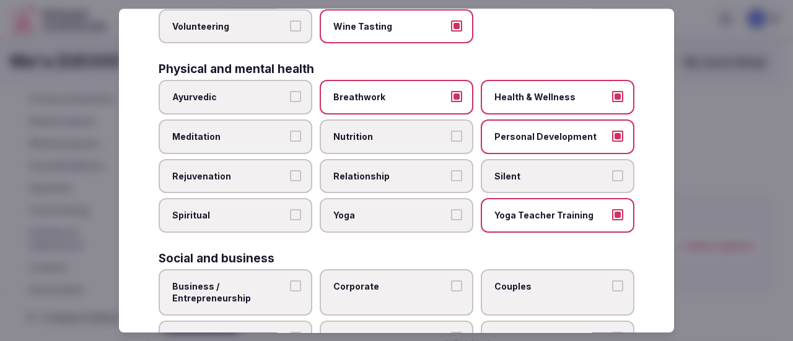
click at [459, 212] on label "Yoga" at bounding box center [397, 215] width 154 height 35
click at [459, 212] on button "Yoga" at bounding box center [456, 214] width 11 height 11
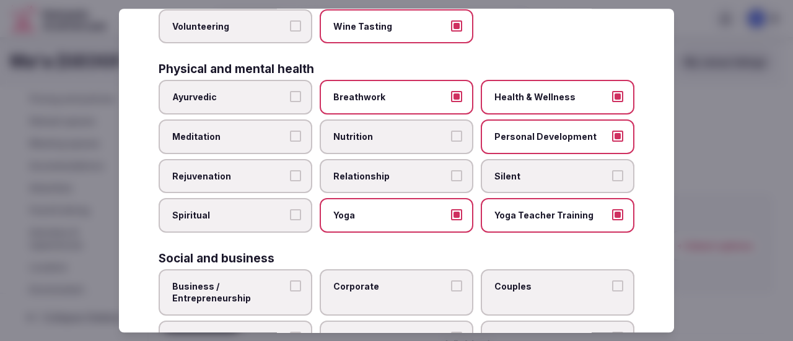
click at [451, 135] on button "Nutrition" at bounding box center [456, 136] width 11 height 11
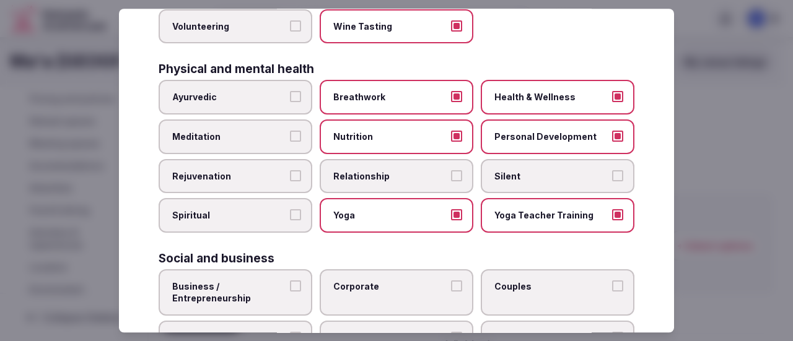
click at [295, 128] on label "Meditation" at bounding box center [236, 137] width 154 height 35
click at [295, 131] on button "Meditation" at bounding box center [295, 136] width 11 height 11
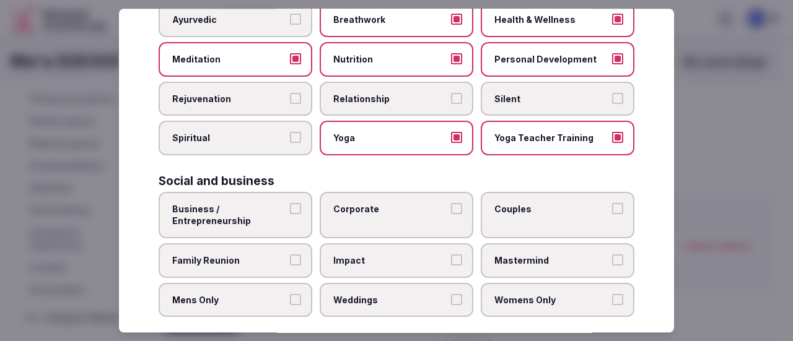
scroll to position [587, 0]
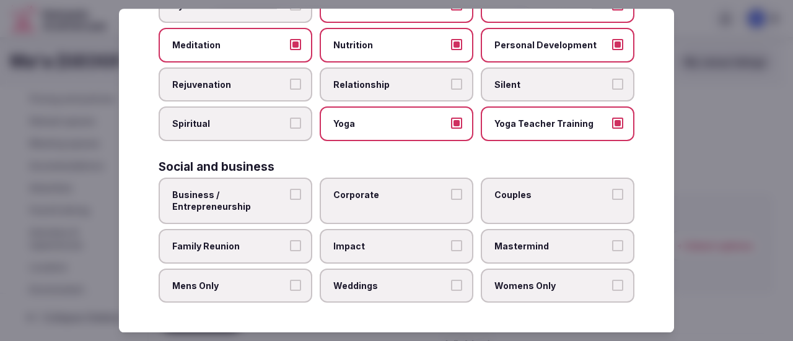
click at [296, 197] on button "Business / Entrepreneurship" at bounding box center [295, 194] width 11 height 11
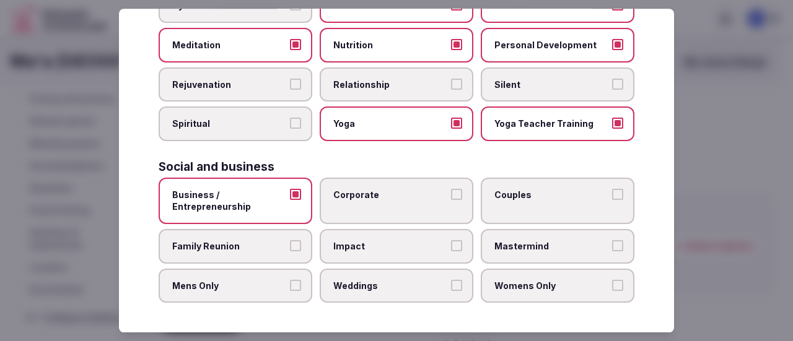
click at [296, 245] on button "Family Reunion" at bounding box center [295, 245] width 11 height 11
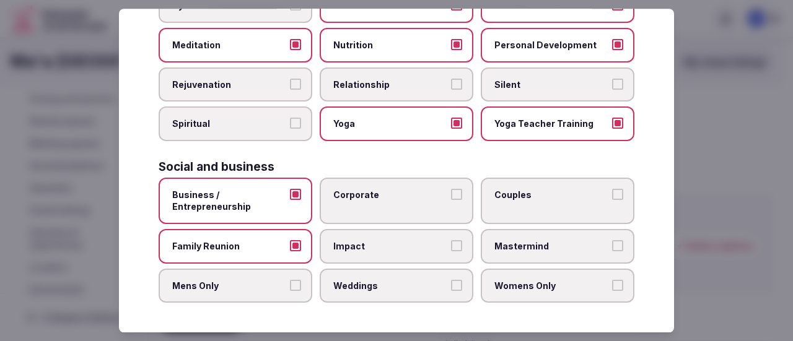
click at [451, 284] on button "Weddings" at bounding box center [456, 285] width 11 height 11
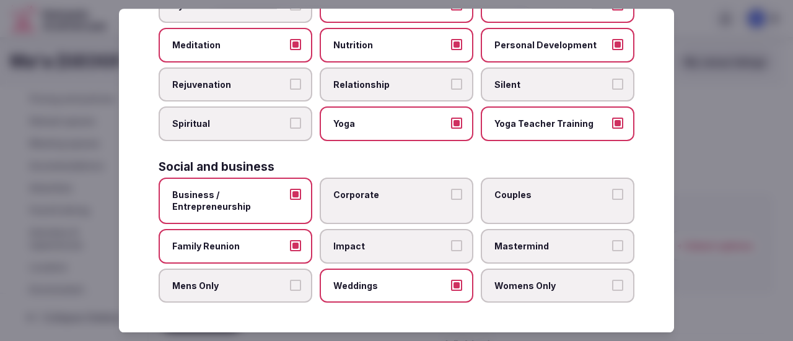
click at [612, 284] on button "Womens Only" at bounding box center [617, 285] width 11 height 11
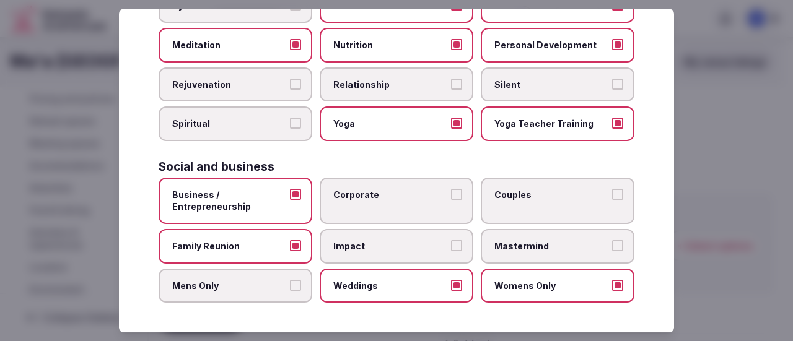
click at [290, 196] on button "Business / Entrepreneurship" at bounding box center [295, 194] width 11 height 11
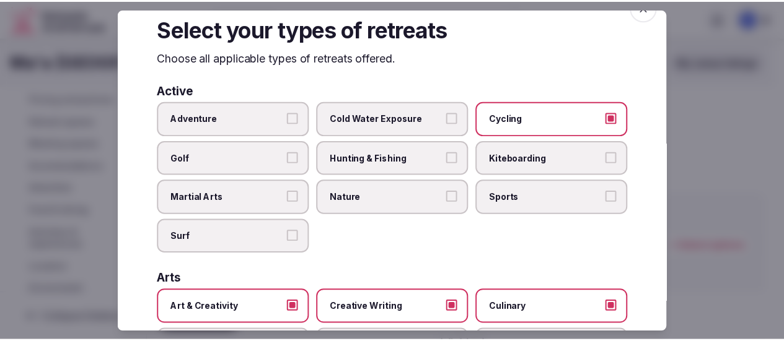
scroll to position [0, 0]
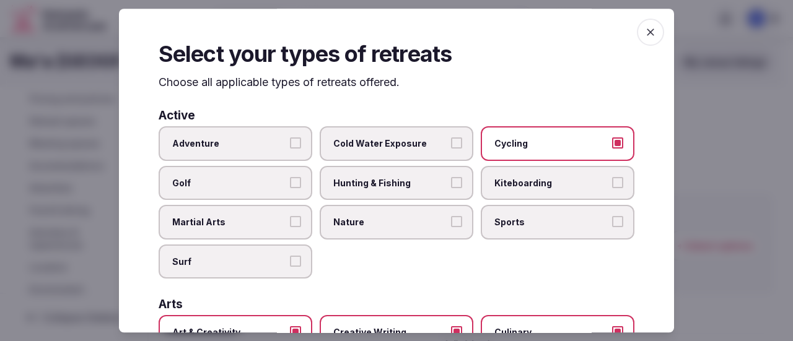
click at [644, 36] on icon "button" at bounding box center [650, 32] width 12 height 12
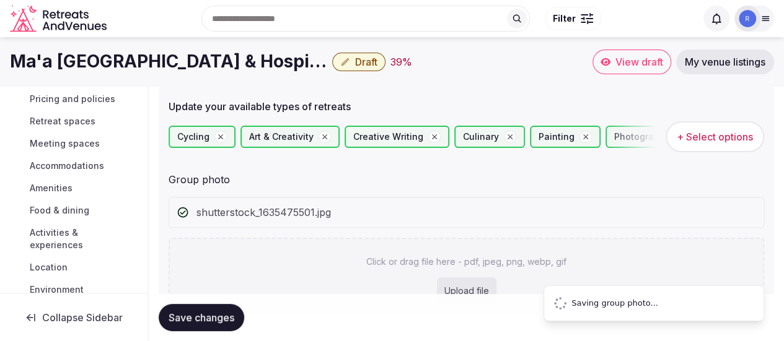
scroll to position [106, 0]
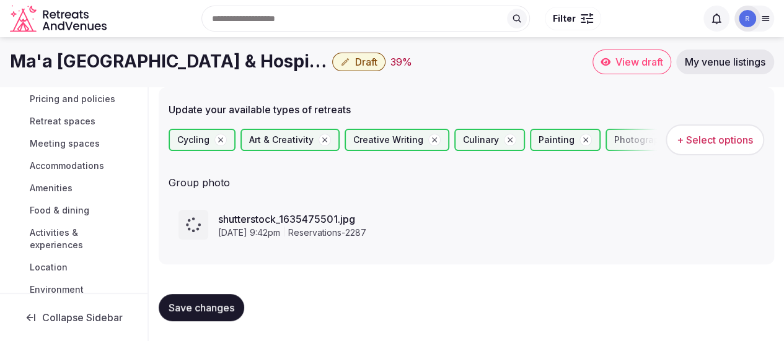
click at [544, 196] on div "shutterstock_1635475501.jpg [DATE] 9:42pm reservations-2287" at bounding box center [465, 224] width 595 height 59
click at [207, 304] on span "Save changes" at bounding box center [201, 308] width 66 height 12
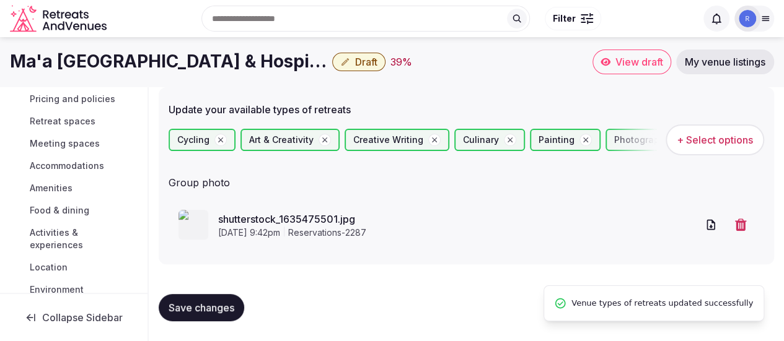
click at [740, 222] on icon "button" at bounding box center [740, 225] width 11 height 12
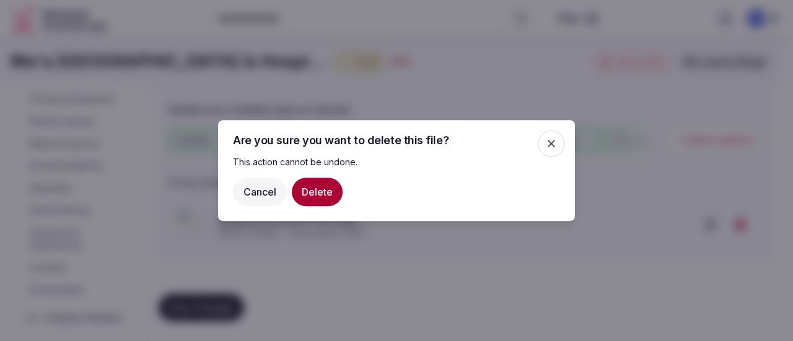
click at [321, 191] on button "Delete" at bounding box center [317, 192] width 51 height 28
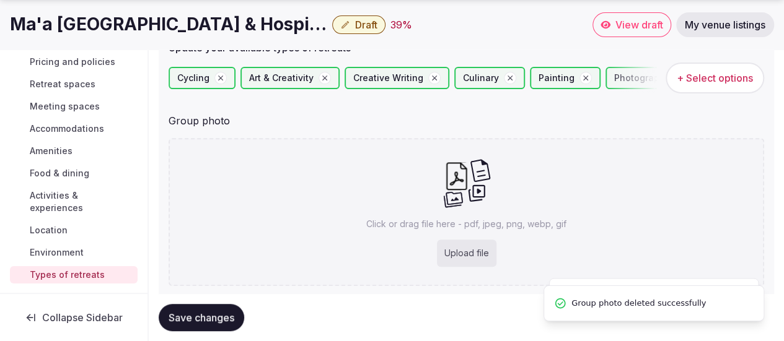
scroll to position [204, 0]
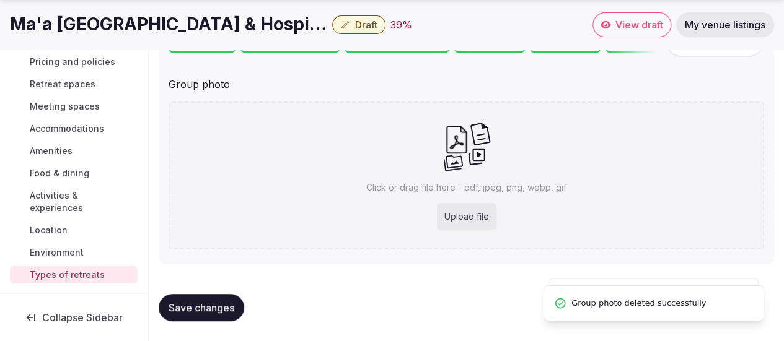
click at [198, 299] on button "Save changes" at bounding box center [201, 307] width 85 height 27
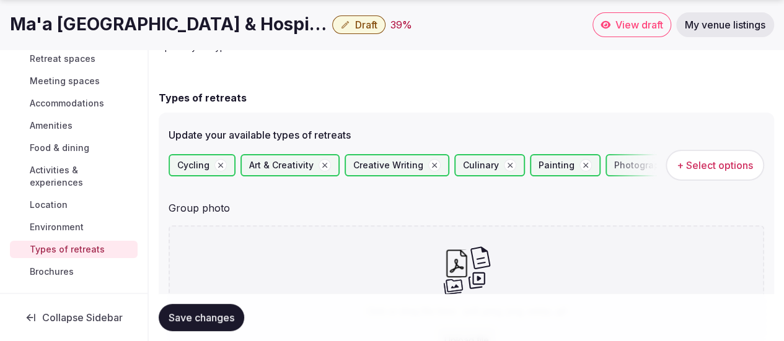
scroll to position [82, 0]
click at [67, 269] on span "Brochures" at bounding box center [52, 272] width 44 height 12
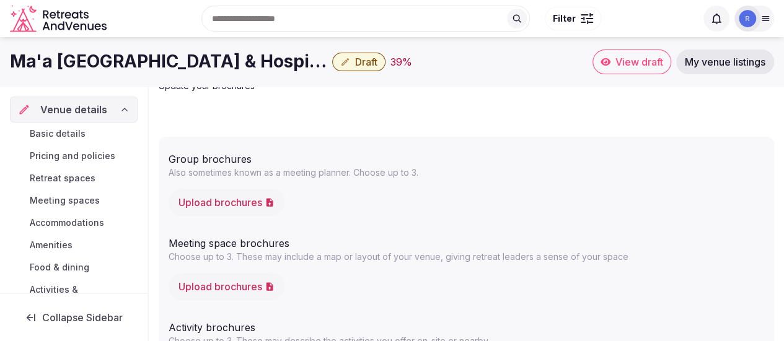
scroll to position [20, 0]
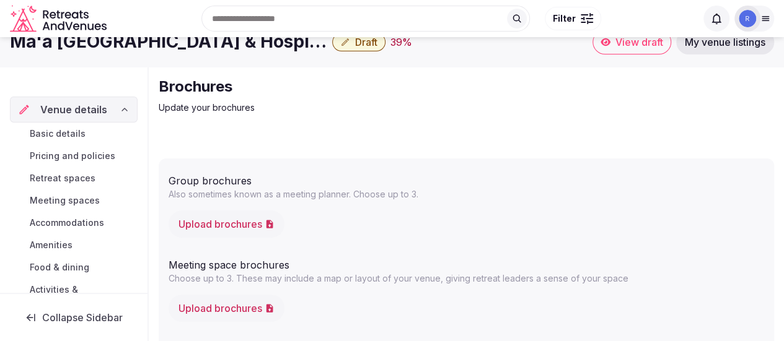
click at [55, 129] on span "Basic details" at bounding box center [58, 134] width 56 height 12
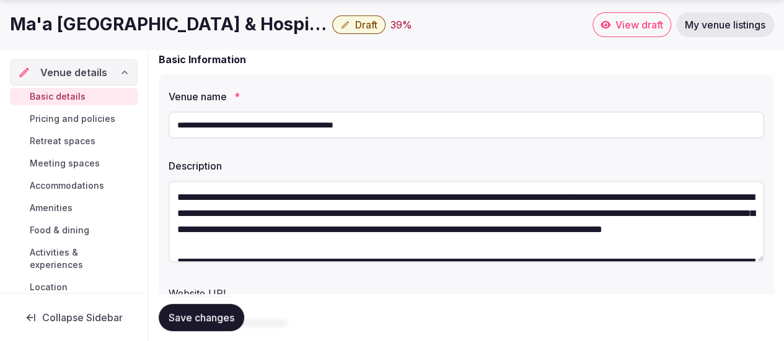
scroll to position [144, 0]
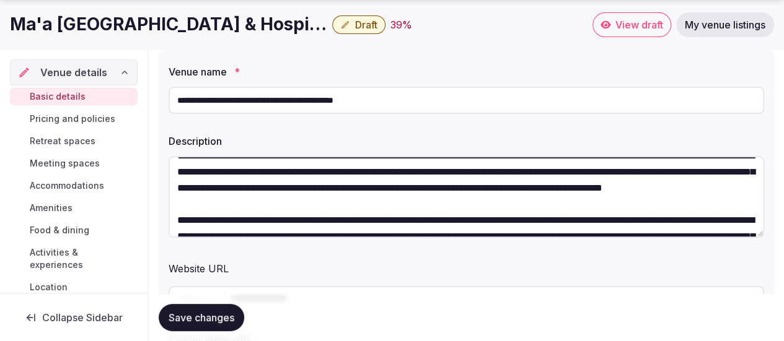
click at [758, 226] on textarea "**********" at bounding box center [465, 197] width 595 height 82
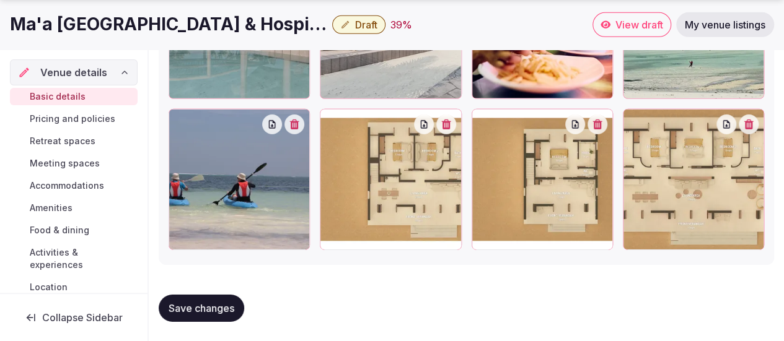
scroll to position [1914, 0]
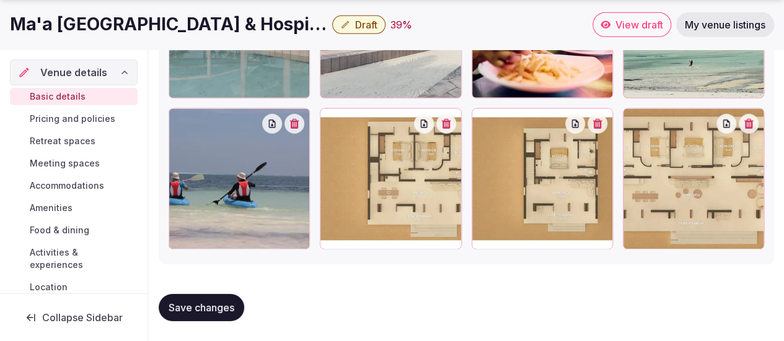
click at [71, 114] on span "Pricing and policies" at bounding box center [72, 119] width 85 height 12
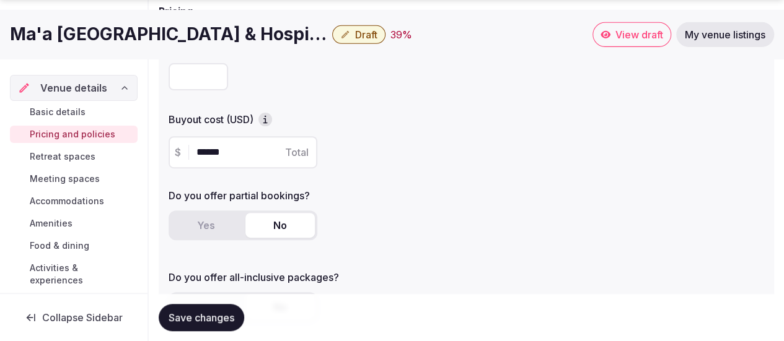
scroll to position [186, 0]
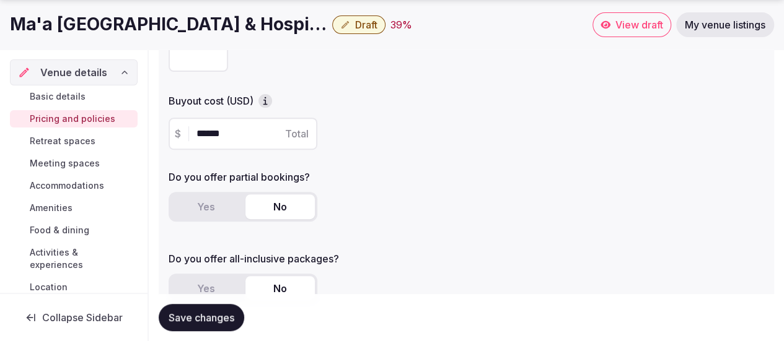
click at [270, 99] on icon "button" at bounding box center [265, 101] width 12 height 12
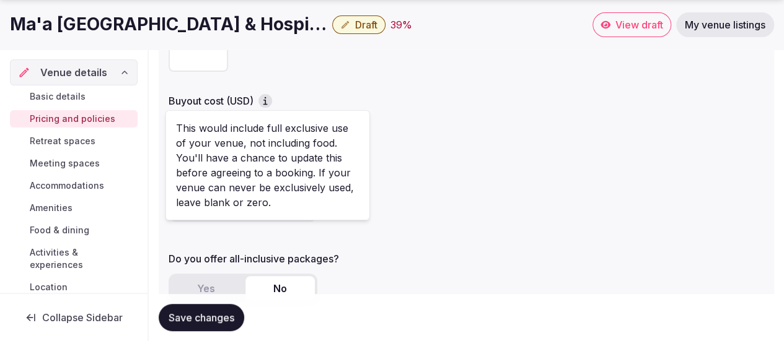
click at [270, 97] on icon "button" at bounding box center [265, 101] width 12 height 12
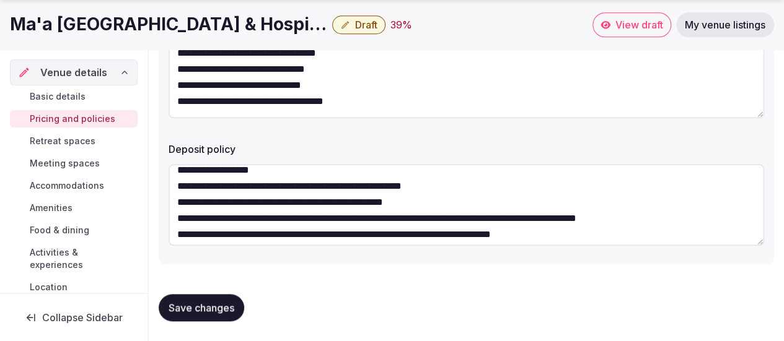
scroll to position [16, 0]
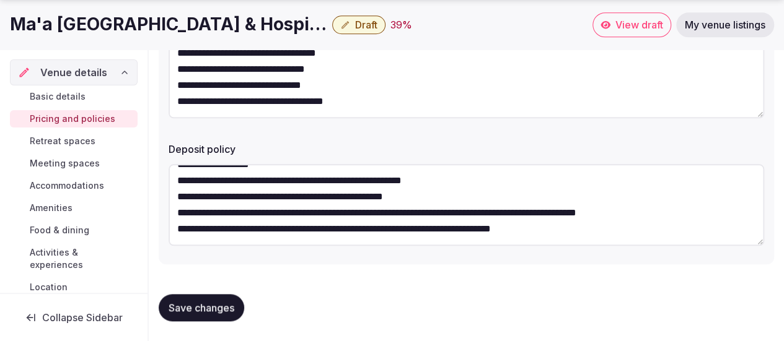
click at [53, 142] on span "Retreat spaces" at bounding box center [63, 141] width 66 height 12
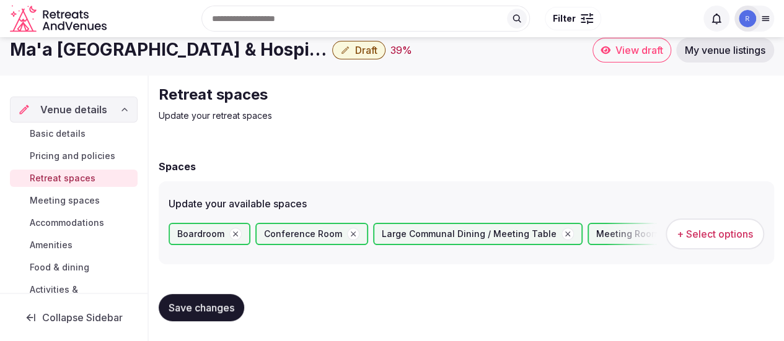
click at [38, 148] on link "Pricing and policies" at bounding box center [74, 155] width 128 height 17
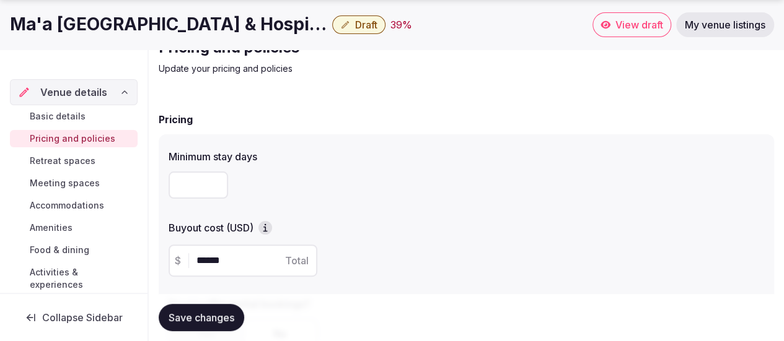
scroll to position [124, 0]
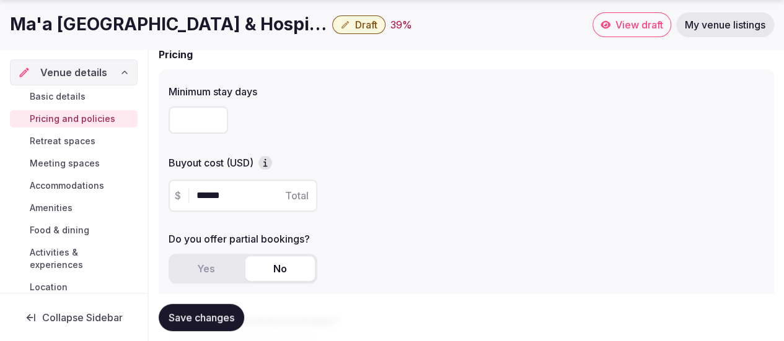
click at [261, 165] on icon "button" at bounding box center [265, 163] width 12 height 12
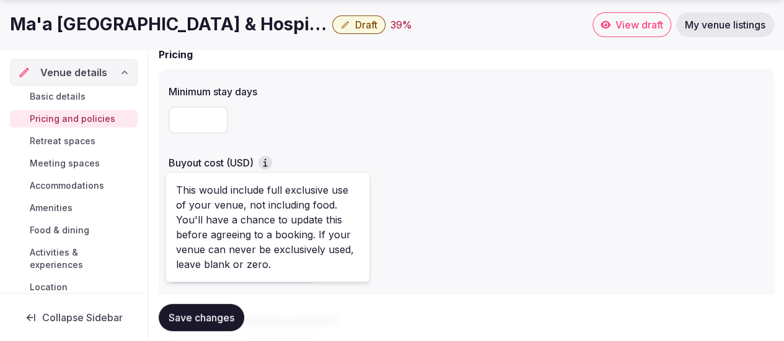
click at [569, 175] on div "$ ****** Total" at bounding box center [465, 196] width 595 height 42
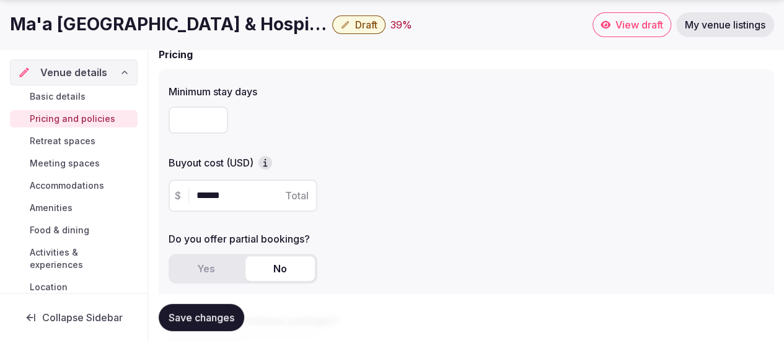
drag, startPoint x: 232, startPoint y: 200, endPoint x: 167, endPoint y: 198, distance: 65.7
click at [167, 198] on div "Minimum stay days * Buyout cost (USD) $ ****** Total Do you offer partial booki…" at bounding box center [466, 229] width 615 height 321
click at [370, 158] on label "Buyout cost (USD)" at bounding box center [465, 163] width 595 height 14
drag, startPoint x: 245, startPoint y: 190, endPoint x: 180, endPoint y: 193, distance: 65.7
click at [180, 195] on div "$ ****** Total" at bounding box center [242, 196] width 149 height 32
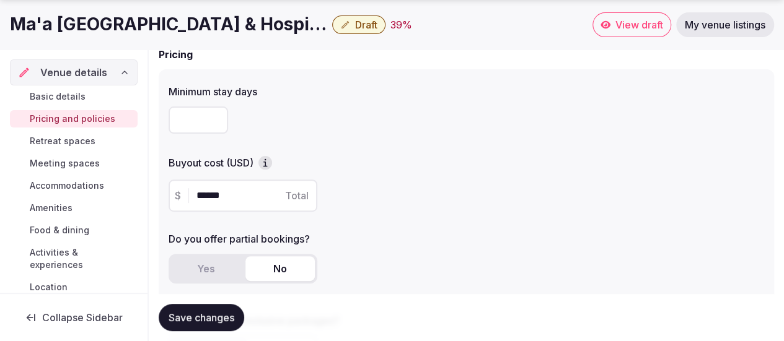
type input "******"
click at [415, 203] on div "$ ****** Total" at bounding box center [465, 196] width 595 height 32
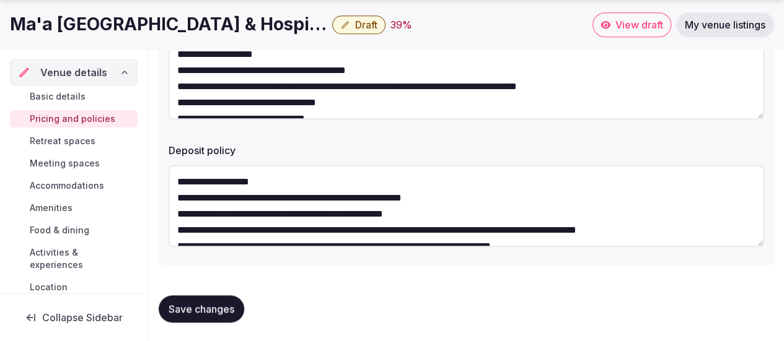
scroll to position [557, 0]
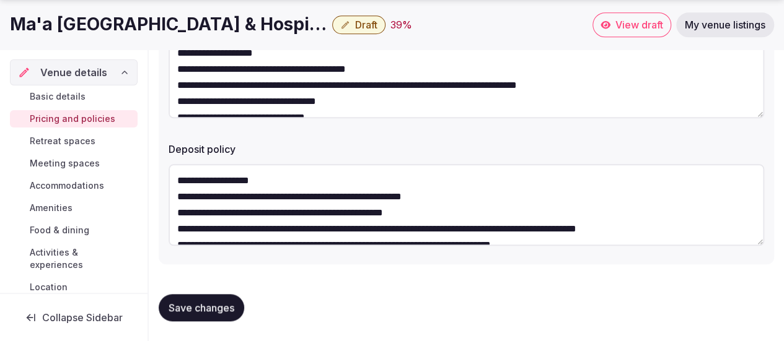
click at [189, 313] on span "Save changes" at bounding box center [201, 308] width 66 height 12
click at [79, 137] on span "Retreat spaces" at bounding box center [63, 141] width 66 height 12
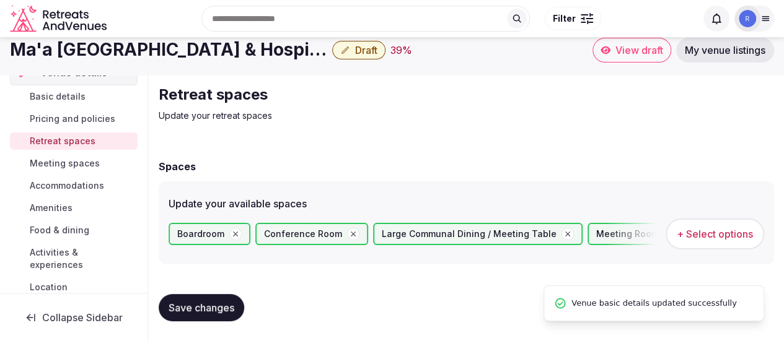
scroll to position [12, 0]
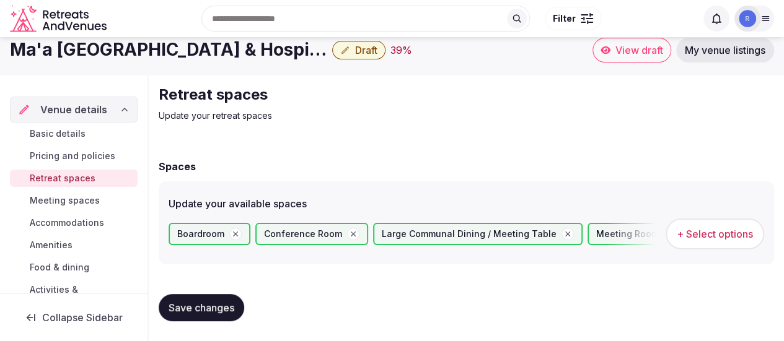
click at [235, 230] on icon "button" at bounding box center [235, 234] width 9 height 9
click at [204, 312] on span "Save changes" at bounding box center [201, 308] width 66 height 12
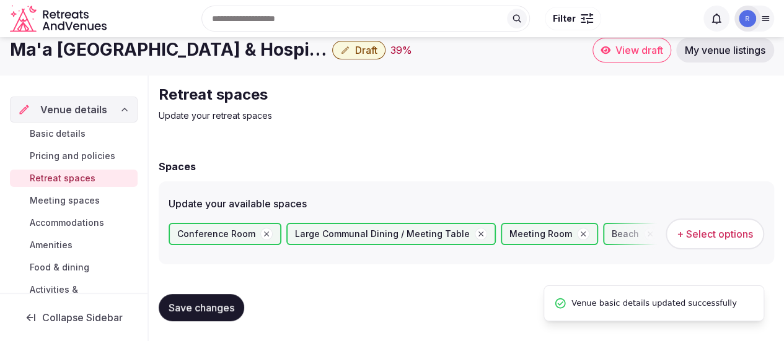
click at [45, 206] on link "Meeting spaces" at bounding box center [74, 200] width 128 height 17
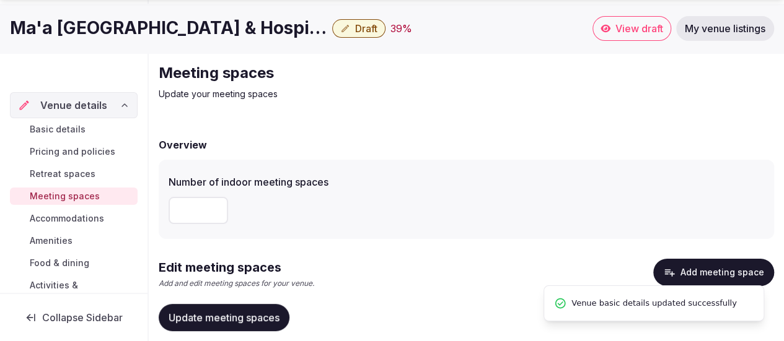
scroll to position [77, 0]
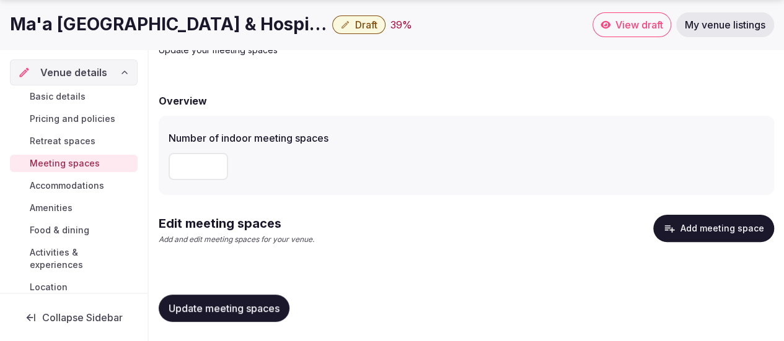
click at [69, 182] on span "Accommodations" at bounding box center [67, 186] width 74 height 12
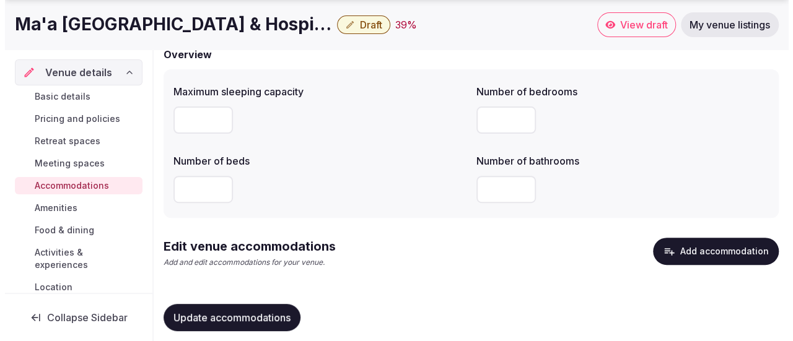
scroll to position [147, 0]
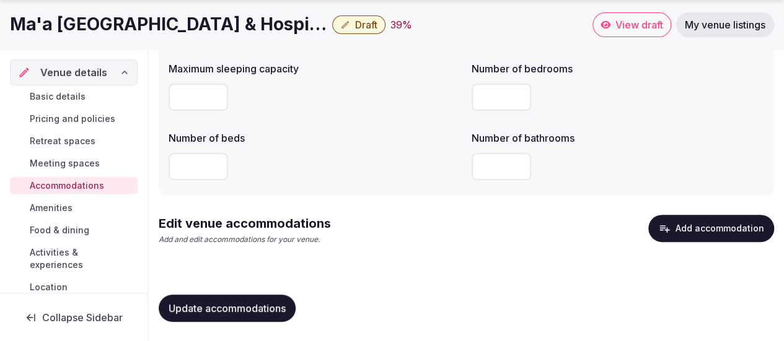
click at [658, 229] on button "Add accommodation" at bounding box center [711, 228] width 126 height 27
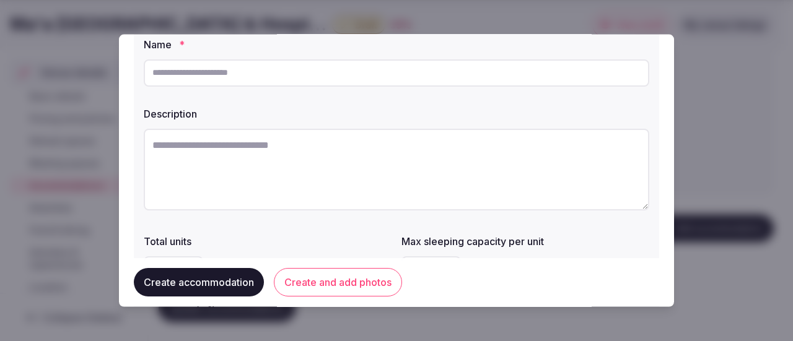
scroll to position [0, 0]
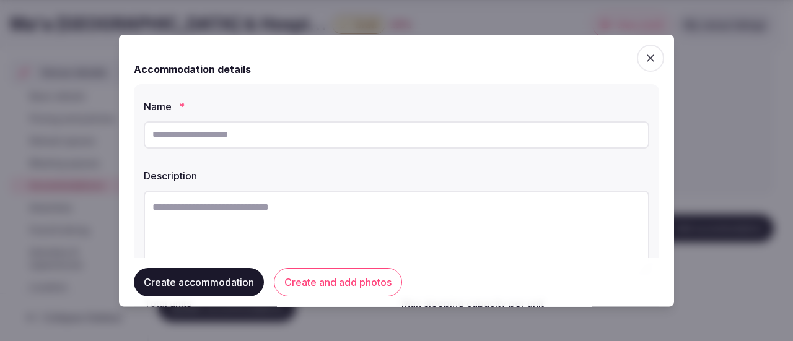
drag, startPoint x: 167, startPoint y: 126, endPoint x: 192, endPoint y: 127, distance: 24.8
click at [167, 126] on input "text" at bounding box center [396, 134] width 505 height 27
type input "*******"
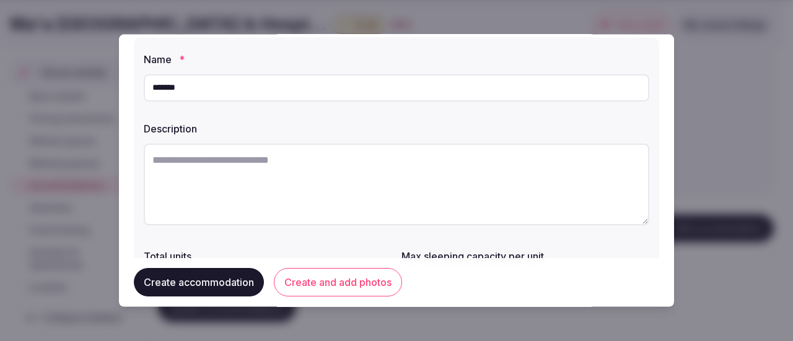
scroll to position [124, 0]
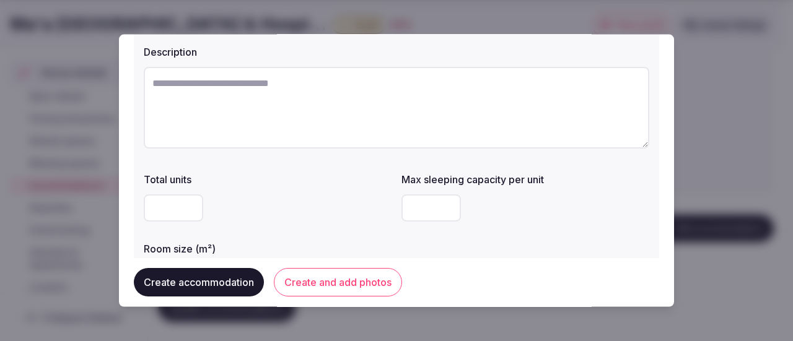
click at [183, 209] on input "number" at bounding box center [173, 207] width 59 height 27
type input "*"
click at [401, 214] on input "number" at bounding box center [430, 207] width 59 height 27
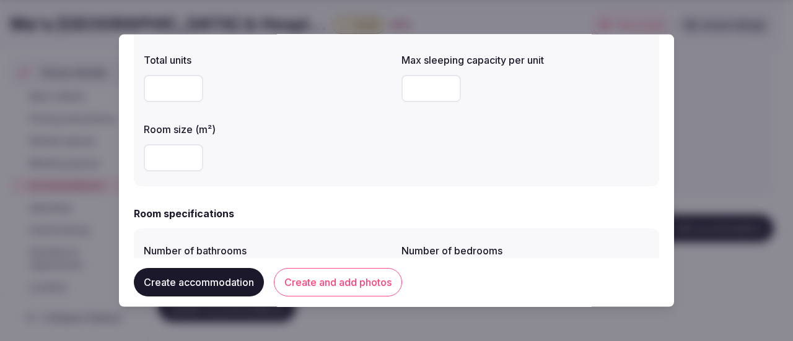
scroll to position [248, 0]
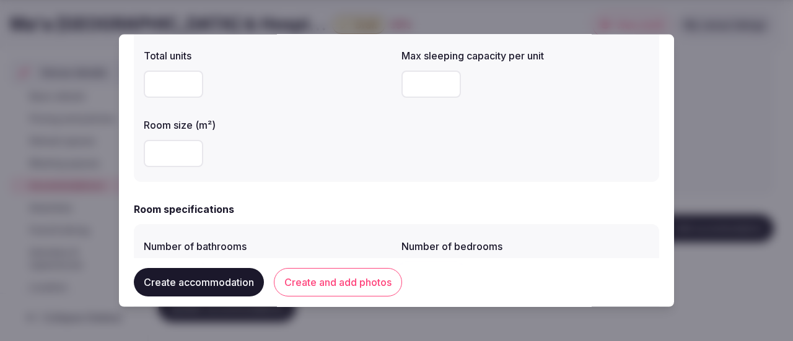
type input "*"
click at [162, 153] on input "number" at bounding box center [173, 152] width 59 height 27
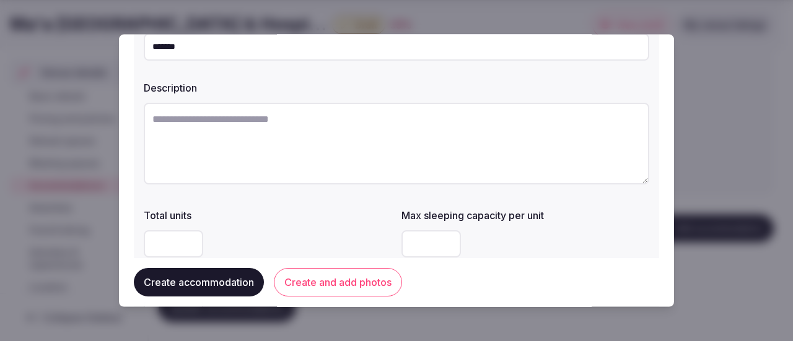
scroll to position [62, 0]
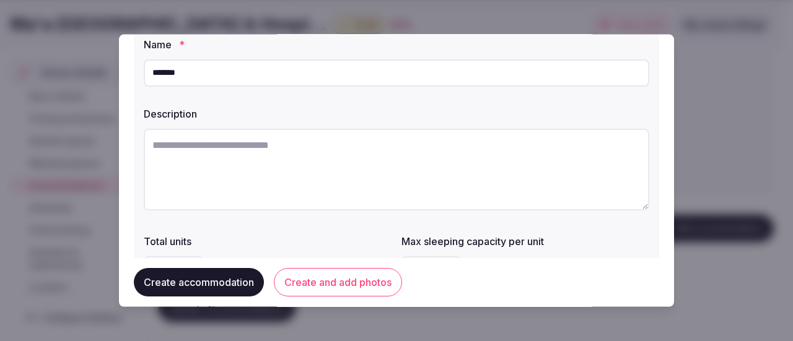
type input "**"
click at [249, 153] on textarea at bounding box center [396, 169] width 505 height 82
paste textarea "**********"
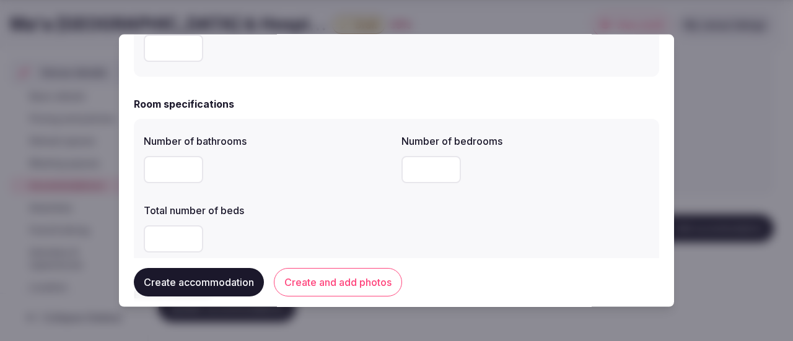
scroll to position [372, 0]
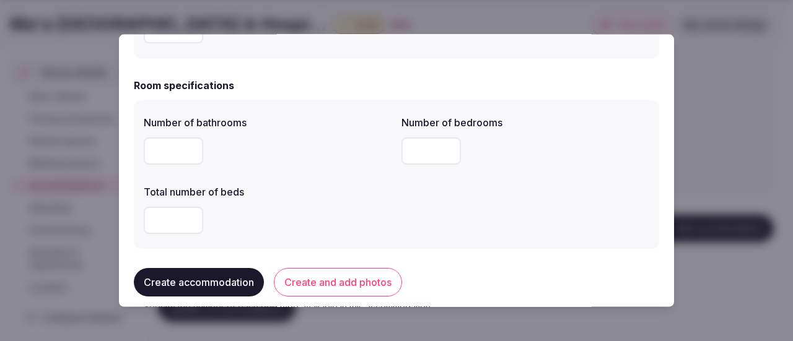
type textarea "**********"
click at [160, 157] on input "number" at bounding box center [173, 150] width 59 height 27
type input "*"
click at [410, 153] on input "number" at bounding box center [430, 150] width 59 height 27
type input "*"
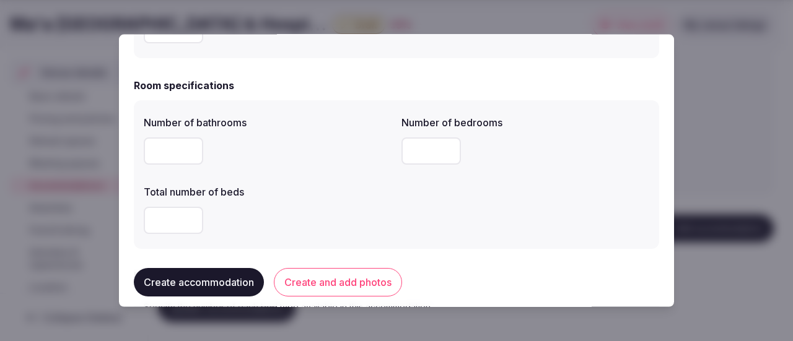
click at [172, 209] on input "number" at bounding box center [173, 219] width 59 height 27
type input "*"
click at [194, 283] on button "Create accommodation" at bounding box center [199, 283] width 130 height 28
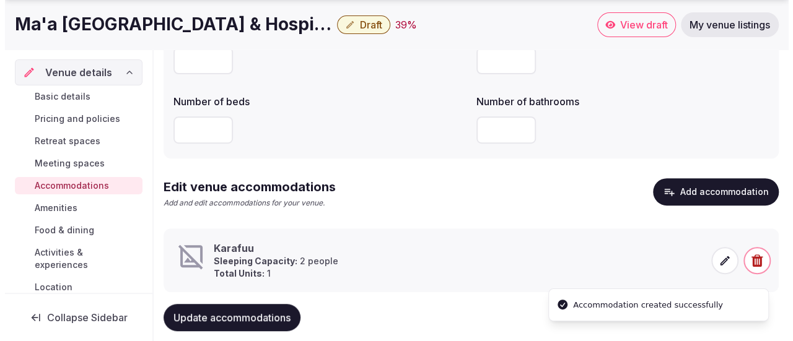
scroll to position [211, 0]
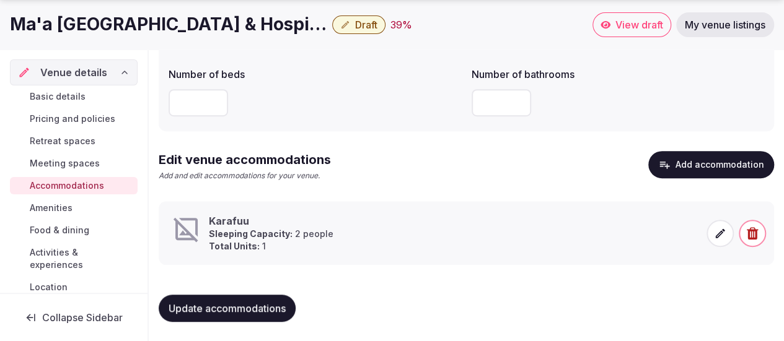
click at [713, 162] on button "Add accommodation" at bounding box center [711, 164] width 126 height 27
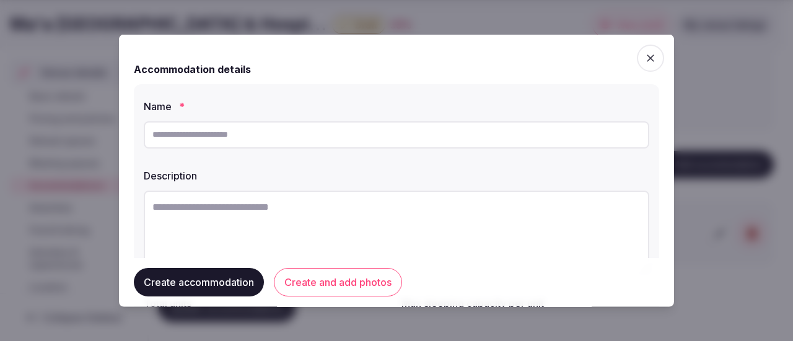
click at [196, 134] on input "text" at bounding box center [396, 134] width 505 height 27
type input "**********"
click at [232, 208] on textarea at bounding box center [396, 231] width 505 height 82
paste textarea "**********"
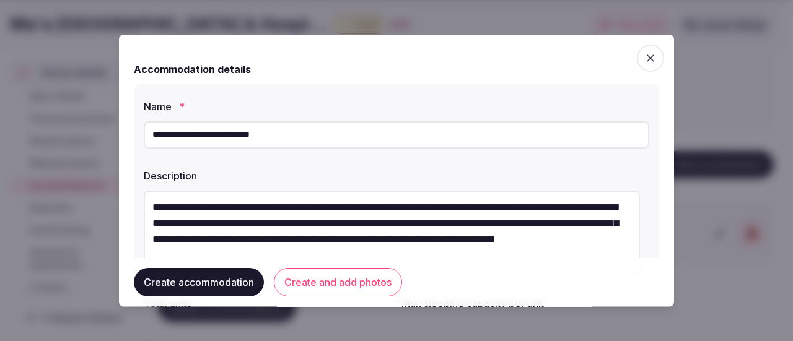
click at [175, 204] on textarea "**********" at bounding box center [392, 231] width 496 height 82
drag, startPoint x: 476, startPoint y: 204, endPoint x: 494, endPoint y: 207, distance: 18.1
click at [494, 207] on textarea "**********" at bounding box center [392, 231] width 496 height 82
drag, startPoint x: 364, startPoint y: 207, endPoint x: 430, endPoint y: 205, distance: 66.3
click at [430, 205] on textarea "**********" at bounding box center [392, 231] width 496 height 82
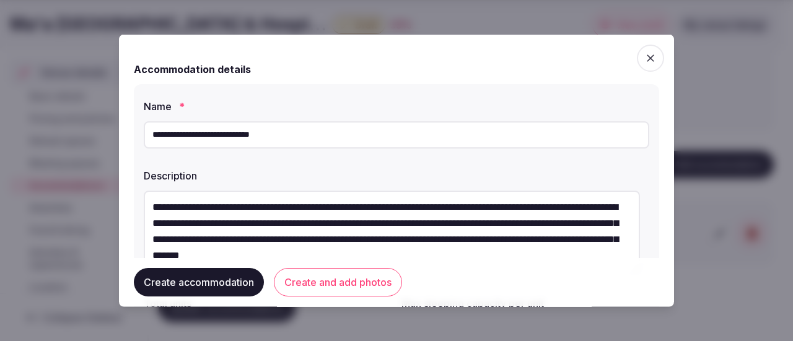
click at [430, 205] on textarea "**********" at bounding box center [392, 231] width 496 height 82
drag, startPoint x: 429, startPoint y: 209, endPoint x: 390, endPoint y: 209, distance: 39.0
click at [390, 209] on textarea "**********" at bounding box center [392, 231] width 496 height 82
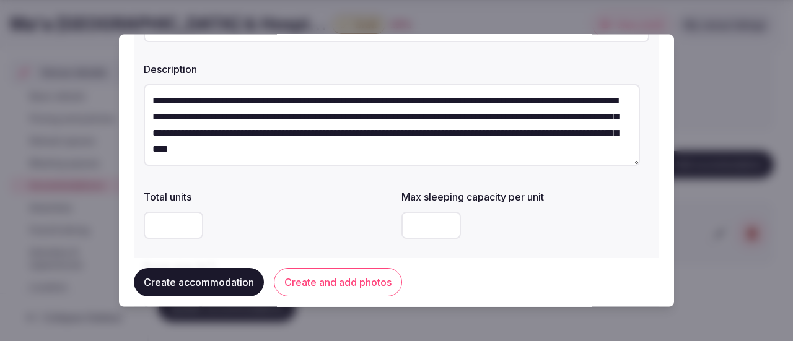
scroll to position [124, 0]
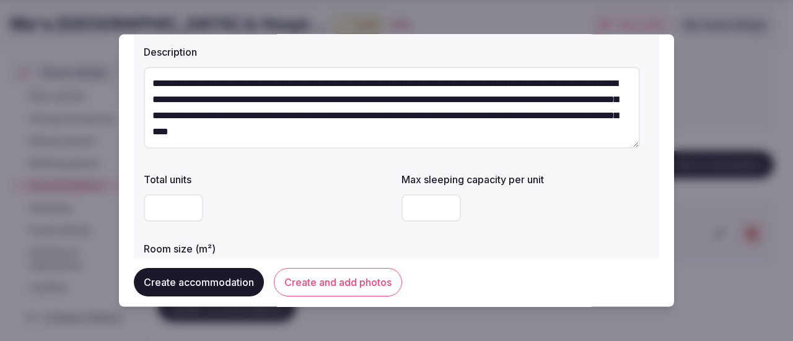
type textarea "**********"
click at [157, 206] on input "number" at bounding box center [173, 207] width 59 height 27
type input "*"
click at [427, 206] on input "number" at bounding box center [430, 207] width 59 height 27
type input "*"
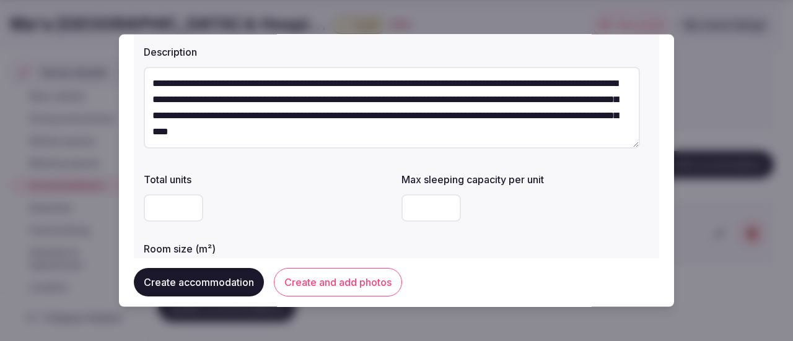
click at [344, 206] on div "*" at bounding box center [268, 207] width 248 height 27
click at [452, 83] on textarea "**********" at bounding box center [392, 107] width 496 height 82
click at [225, 100] on textarea "**********" at bounding box center [392, 107] width 496 height 82
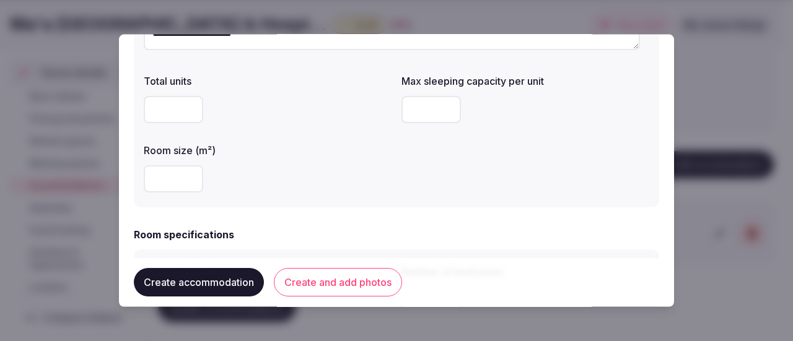
scroll to position [248, 0]
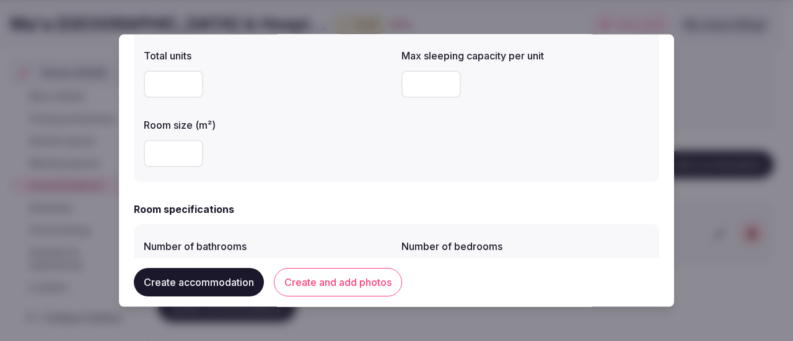
type textarea "**********"
click at [159, 151] on input "number" at bounding box center [173, 152] width 59 height 27
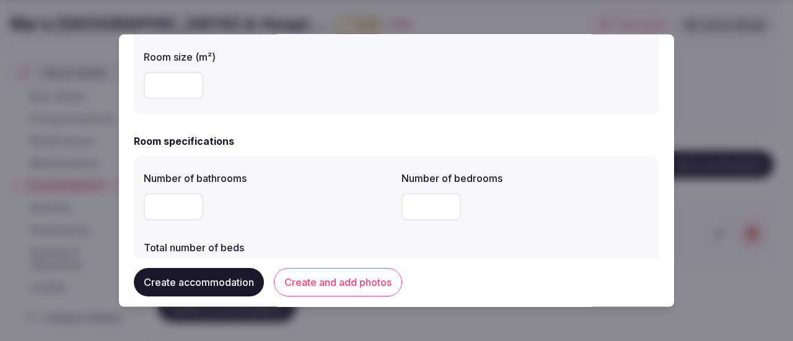
scroll to position [372, 0]
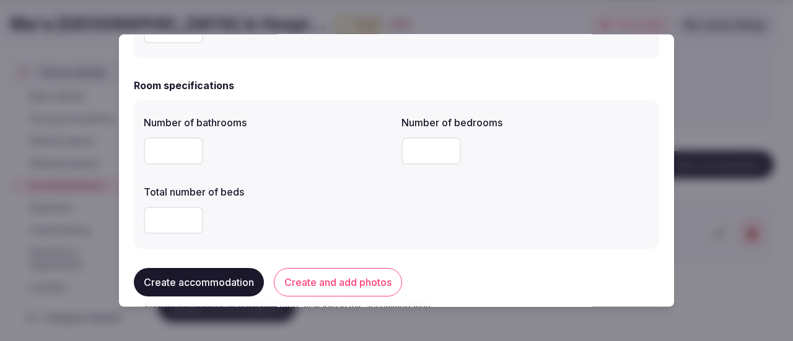
type input "***"
click at [196, 151] on input "number" at bounding box center [173, 150] width 59 height 27
type input "*"
click at [401, 146] on input "number" at bounding box center [430, 150] width 59 height 27
type input "*"
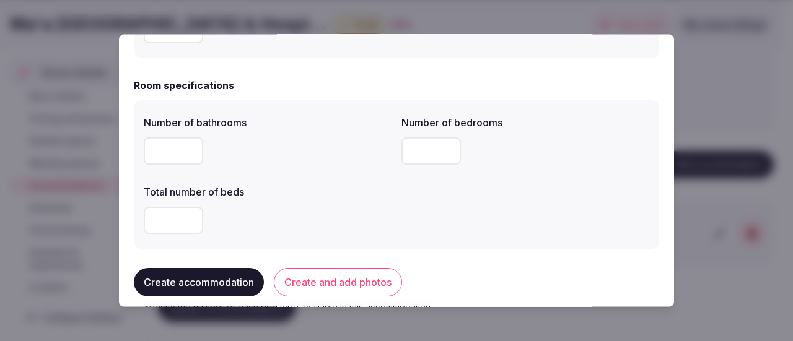
click at [169, 215] on input "number" at bounding box center [173, 219] width 59 height 27
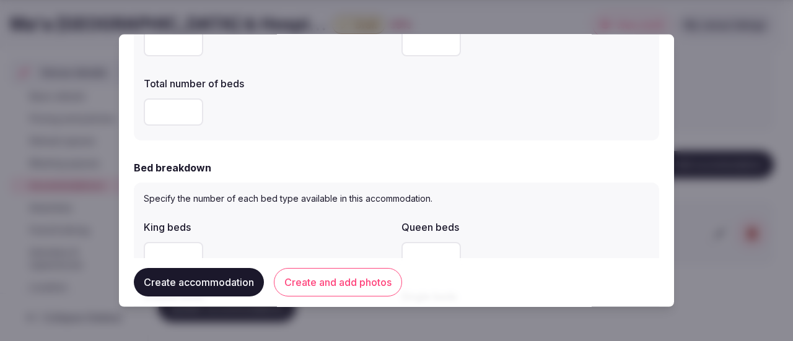
scroll to position [557, 0]
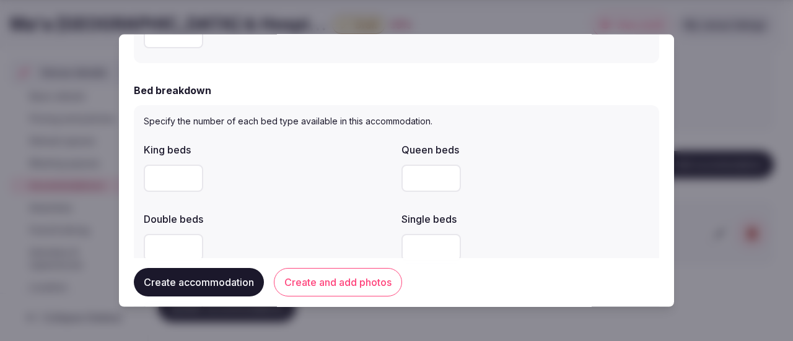
type input "*"
click at [168, 168] on input "number" at bounding box center [173, 177] width 59 height 27
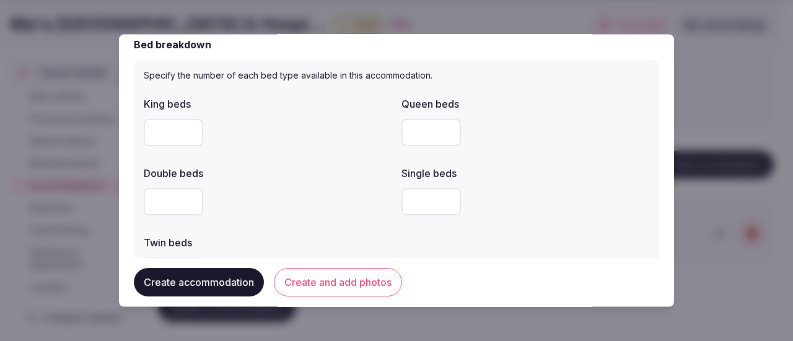
scroll to position [619, 0]
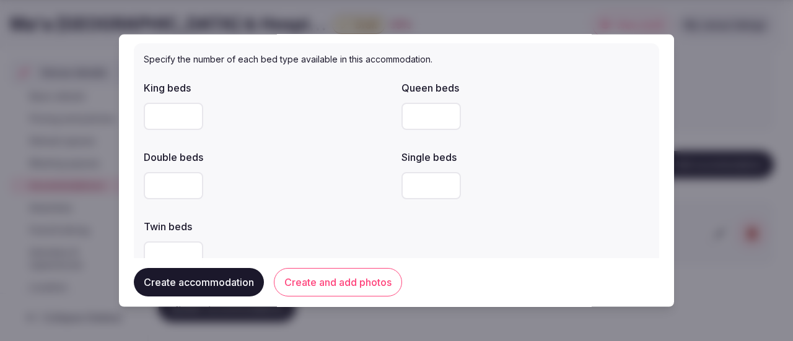
type input "*"
click at [154, 188] on input "number" at bounding box center [173, 185] width 59 height 27
type input "*"
click at [266, 197] on div "*" at bounding box center [268, 185] width 248 height 27
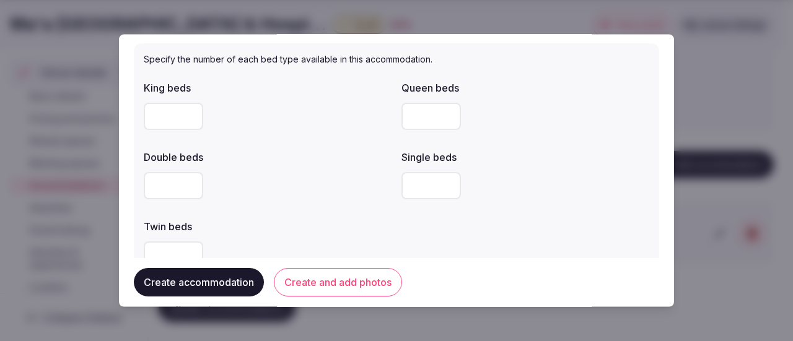
drag, startPoint x: 157, startPoint y: 184, endPoint x: 144, endPoint y: 183, distance: 13.6
click at [144, 183] on input "*" at bounding box center [173, 185] width 59 height 27
click at [201, 277] on button "Create accommodation" at bounding box center [199, 283] width 130 height 28
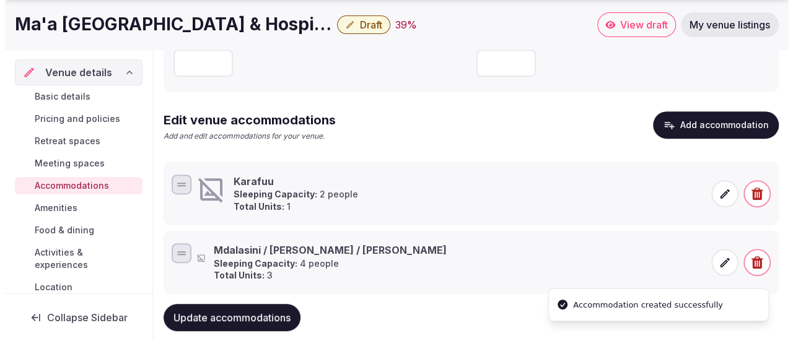
scroll to position [279, 0]
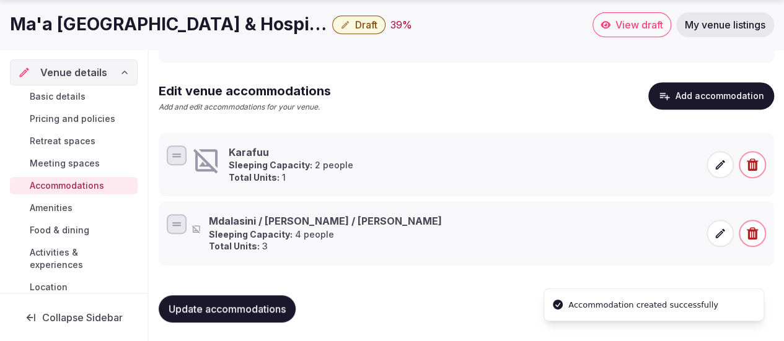
click at [720, 163] on icon at bounding box center [720, 165] width 12 height 12
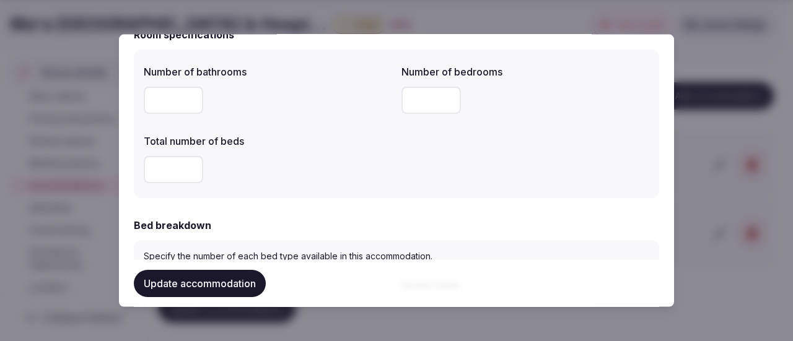
scroll to position [434, 0]
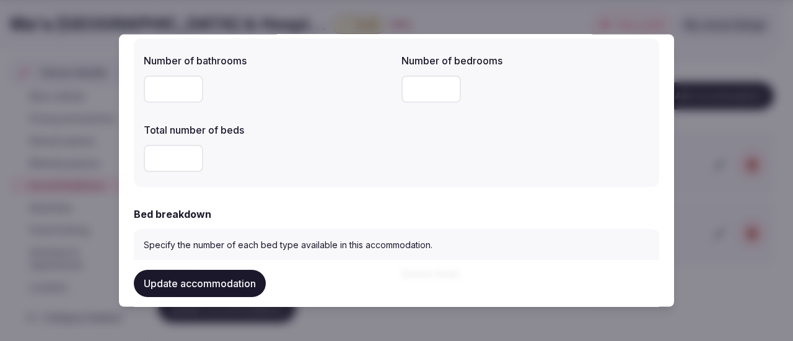
click at [166, 159] on input "number" at bounding box center [173, 157] width 59 height 27
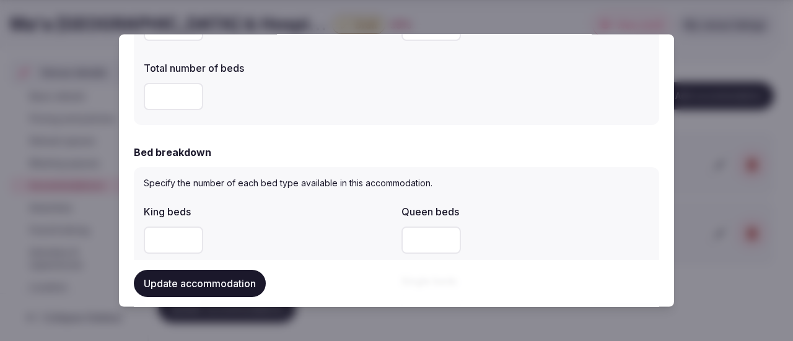
scroll to position [557, 0]
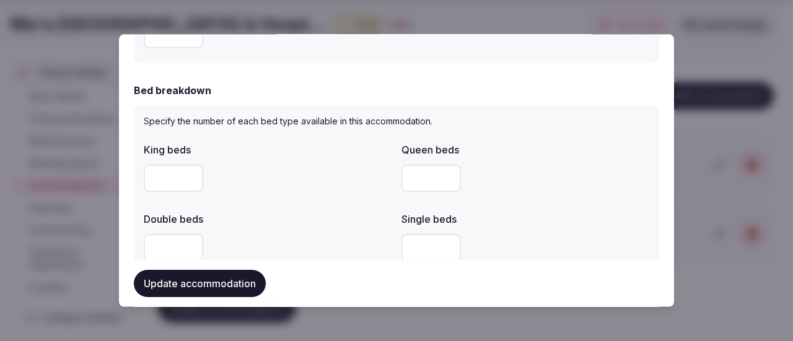
type input "*"
click at [162, 177] on input "number" at bounding box center [173, 177] width 59 height 27
type input "*"
click at [301, 172] on div "*" at bounding box center [268, 177] width 248 height 27
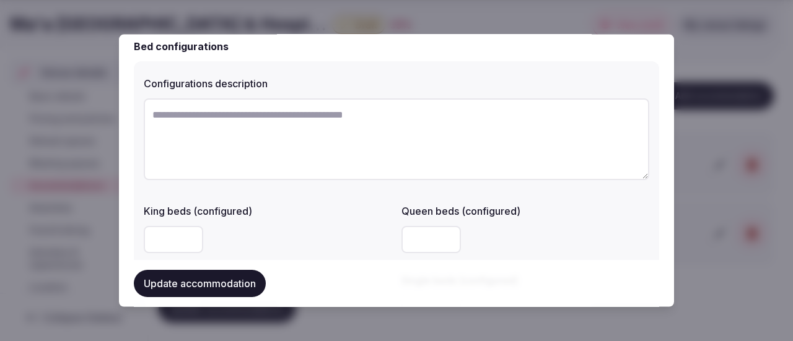
scroll to position [867, 0]
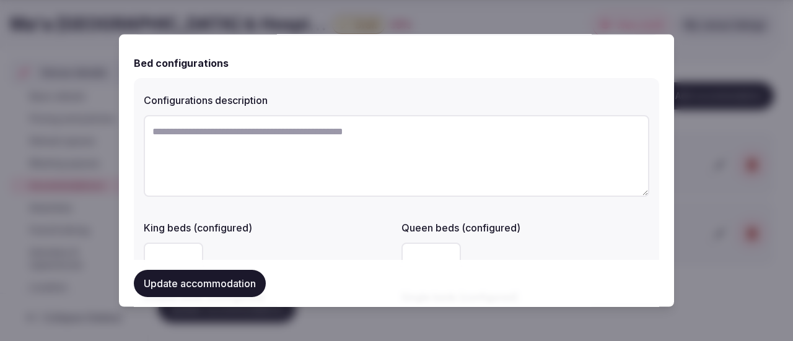
click at [266, 140] on textarea at bounding box center [396, 156] width 505 height 82
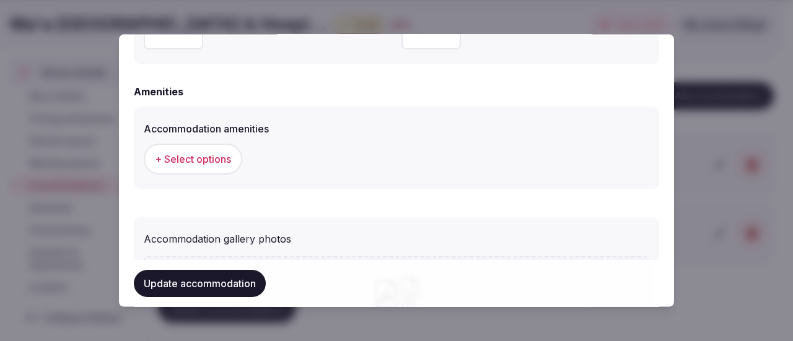
scroll to position [1155, 0]
click at [206, 159] on span "+ Select options" at bounding box center [193, 161] width 76 height 14
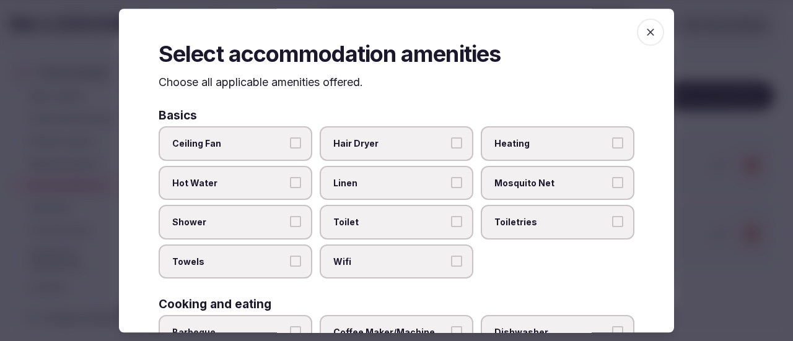
click at [297, 146] on button "Ceiling Fan" at bounding box center [295, 143] width 11 height 11
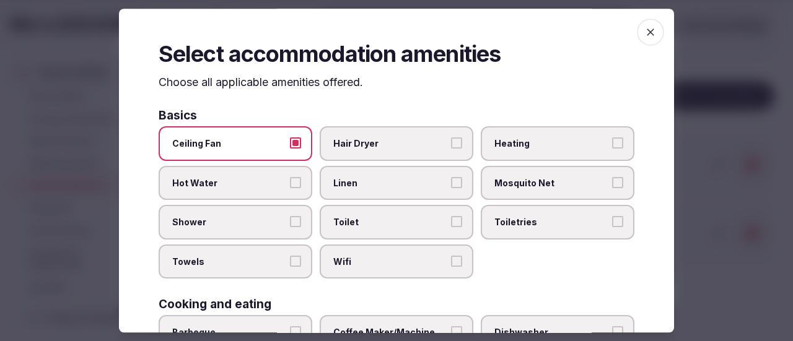
click at [295, 181] on button "Hot Water" at bounding box center [295, 182] width 11 height 11
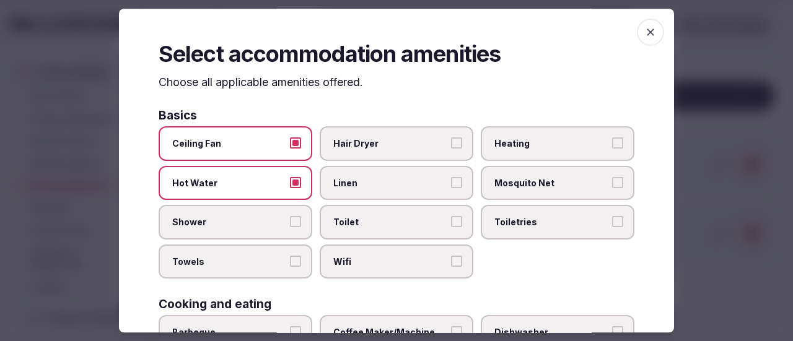
click at [297, 225] on button "Shower" at bounding box center [295, 222] width 11 height 11
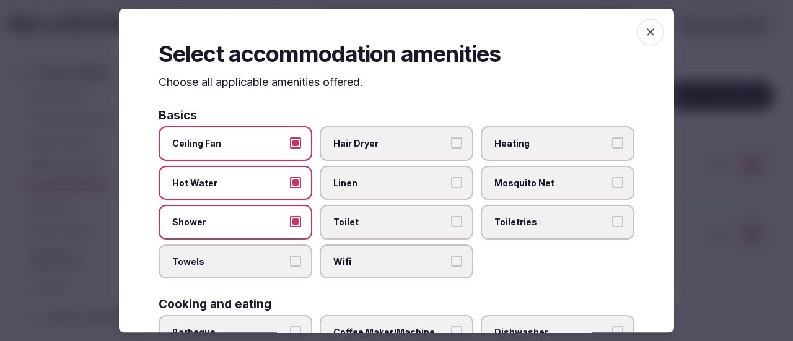
click at [290, 264] on button "Towels" at bounding box center [295, 261] width 11 height 11
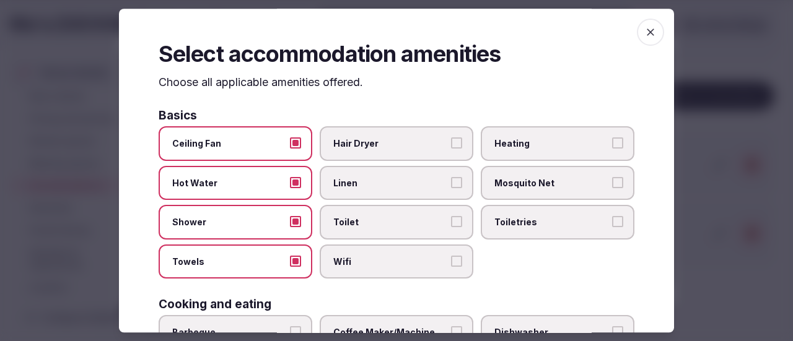
click at [452, 263] on button "Wifi" at bounding box center [456, 261] width 11 height 11
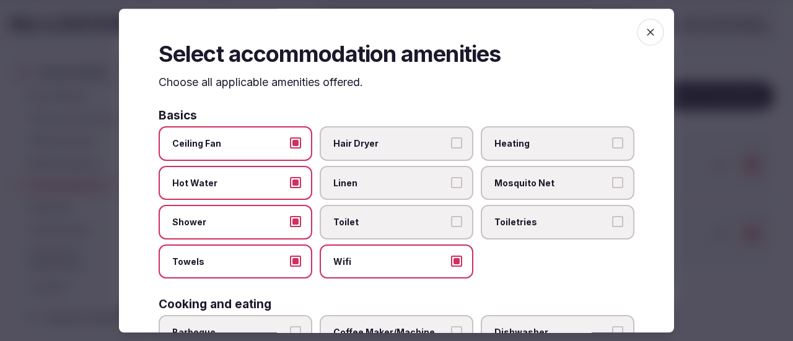
click at [451, 219] on button "Toilet" at bounding box center [456, 222] width 11 height 11
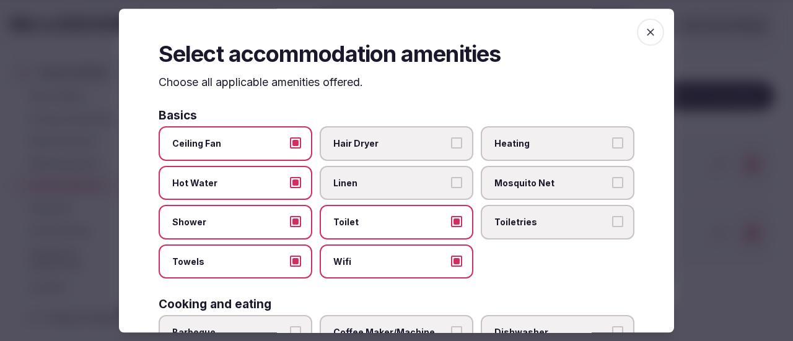
click at [453, 180] on button "Linen" at bounding box center [456, 182] width 11 height 11
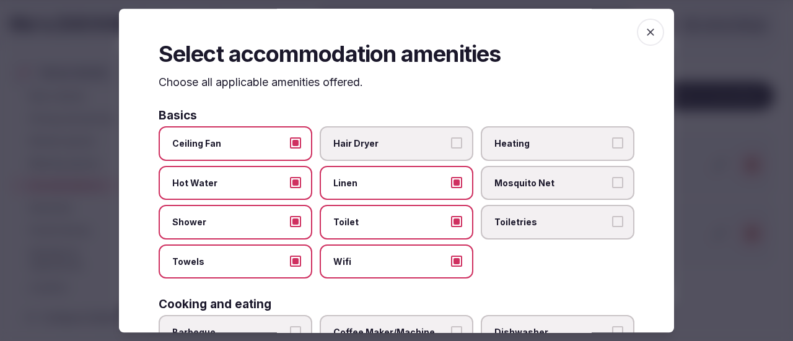
click at [612, 185] on button "Mosquito Net" at bounding box center [617, 182] width 11 height 11
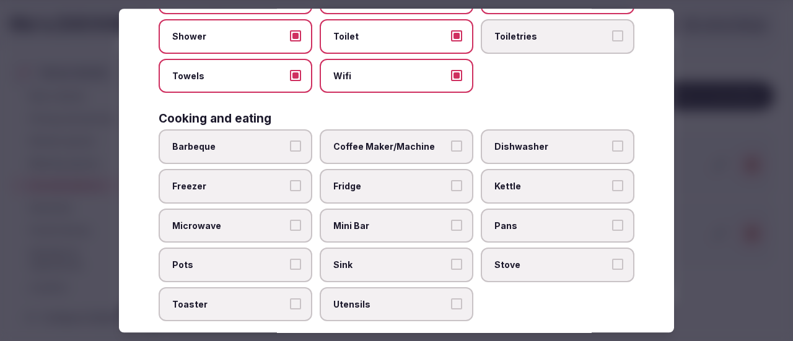
scroll to position [248, 0]
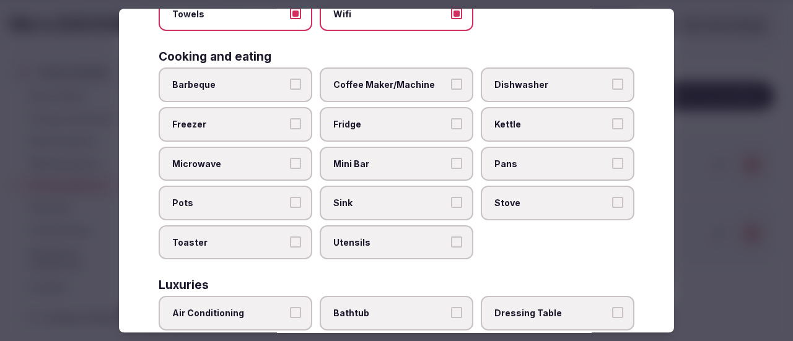
click at [453, 121] on button "Fridge" at bounding box center [456, 123] width 11 height 11
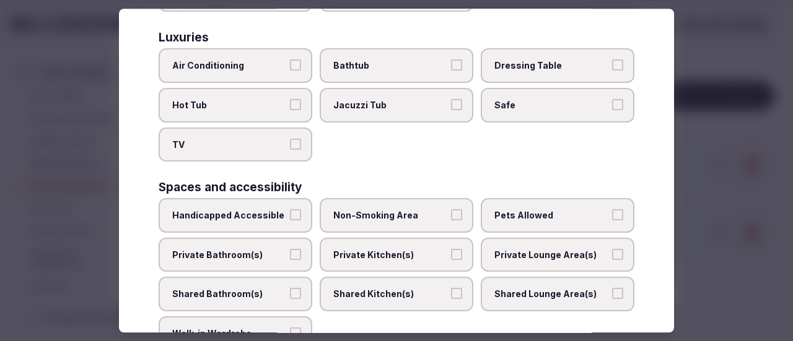
scroll to position [557, 0]
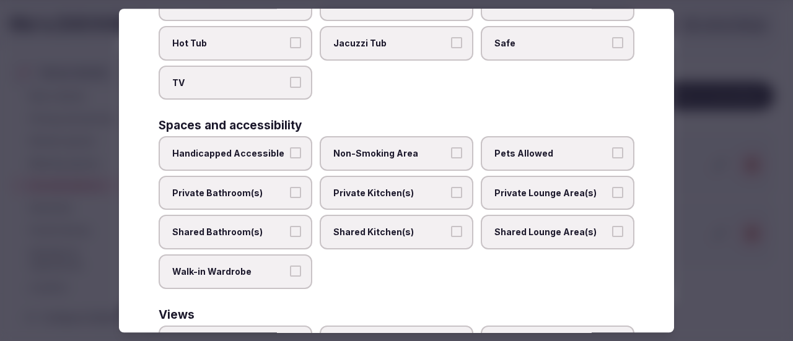
click at [611, 49] on label "Safe" at bounding box center [558, 43] width 154 height 35
click at [612, 48] on button "Safe" at bounding box center [617, 42] width 11 height 11
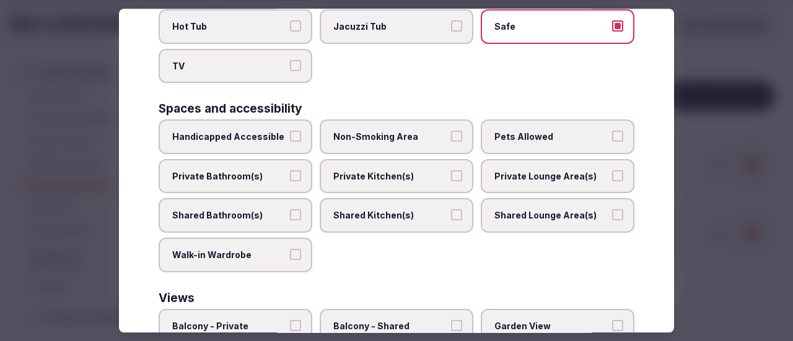
scroll to position [619, 0]
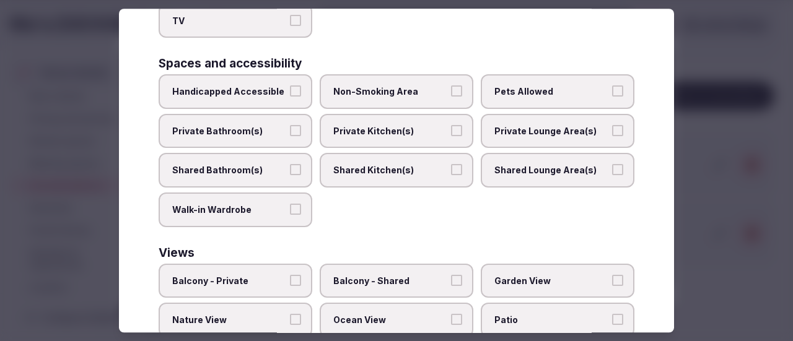
click at [453, 94] on button "Non-Smoking Area" at bounding box center [456, 90] width 11 height 11
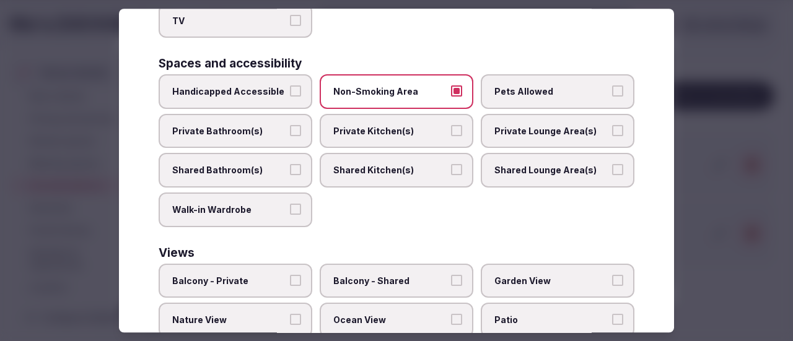
click at [612, 136] on button "Private Lounge Area(s)" at bounding box center [617, 130] width 11 height 11
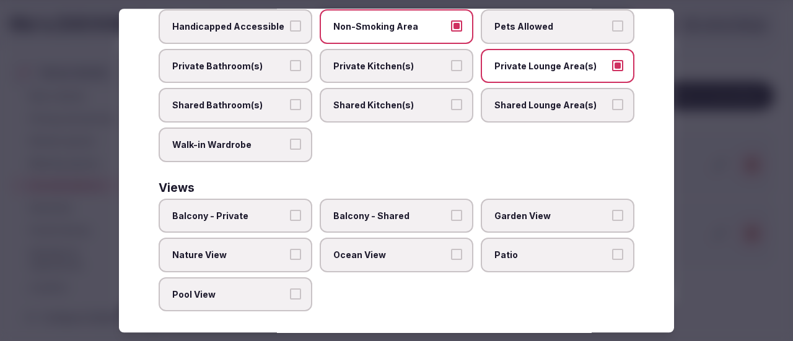
scroll to position [692, 0]
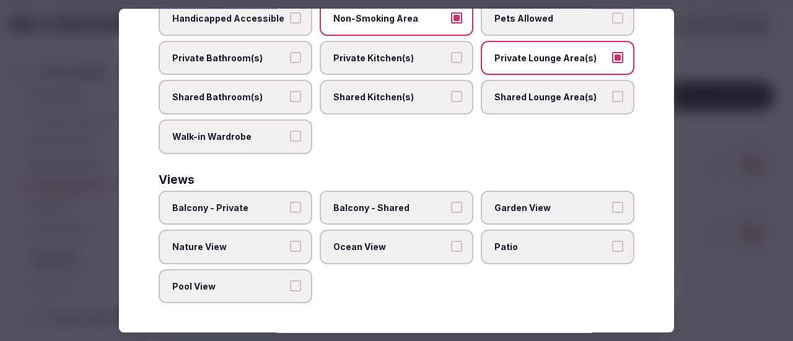
click at [612, 246] on button "Patio" at bounding box center [617, 246] width 11 height 11
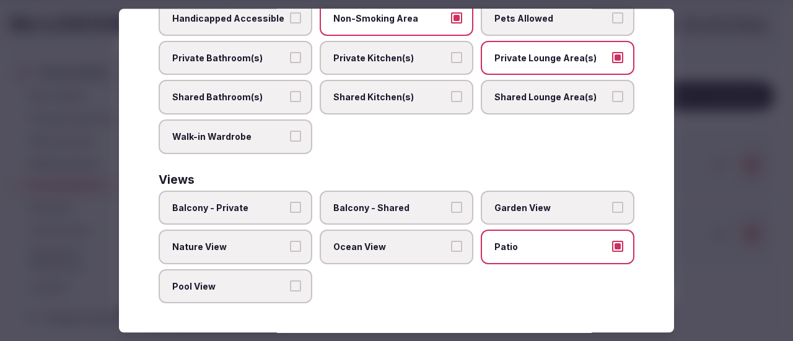
click at [452, 247] on button "Ocean View" at bounding box center [456, 246] width 11 height 11
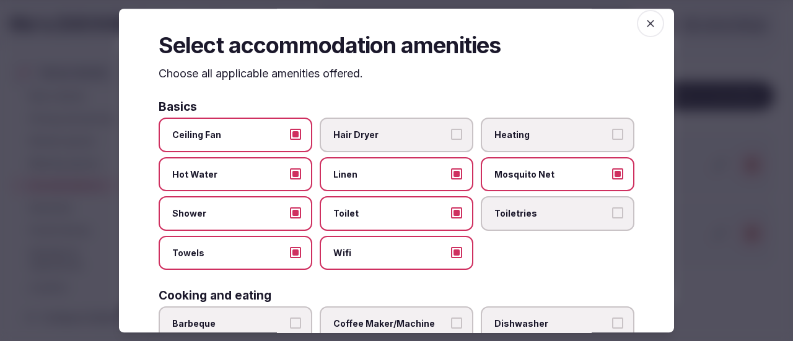
scroll to position [0, 0]
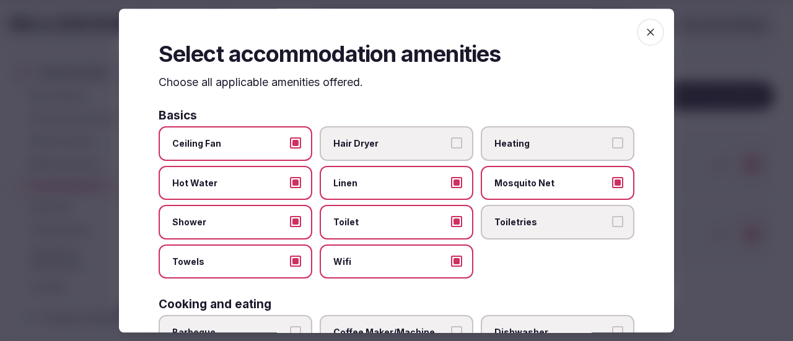
click at [644, 37] on icon "button" at bounding box center [650, 32] width 12 height 12
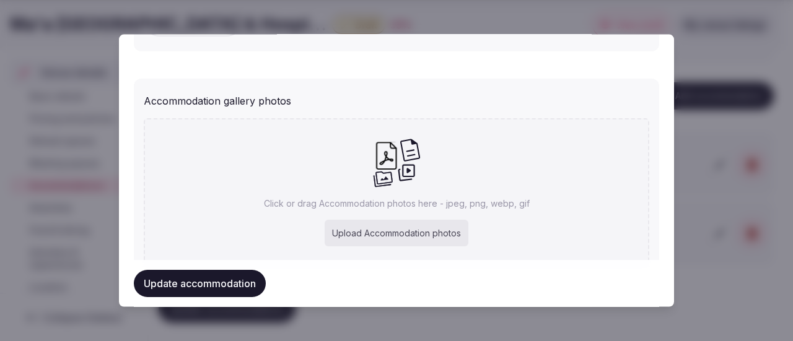
scroll to position [1341, 0]
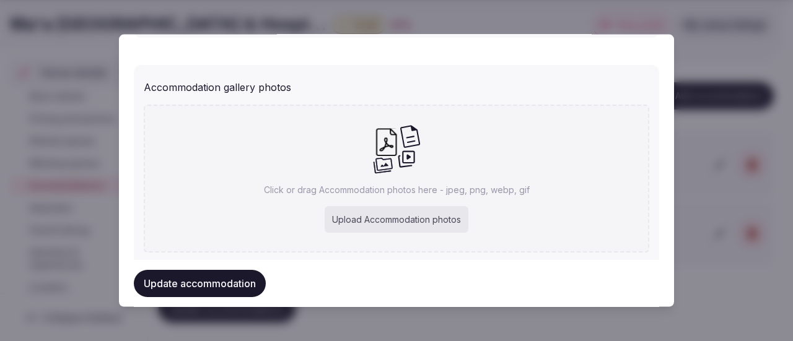
click at [411, 224] on div "Upload Accommodation photos" at bounding box center [397, 219] width 144 height 27
type input "**********"
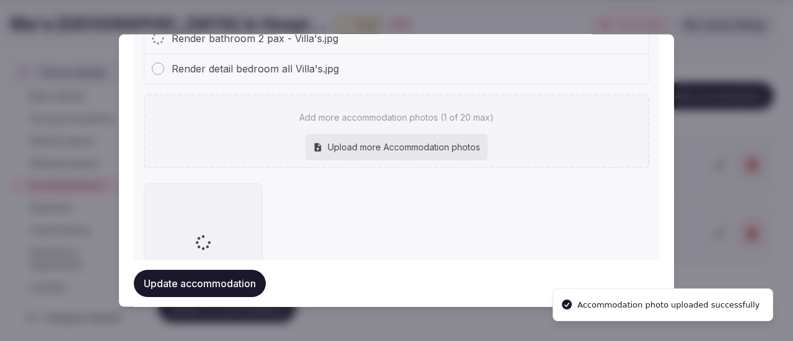
scroll to position [1368, 0]
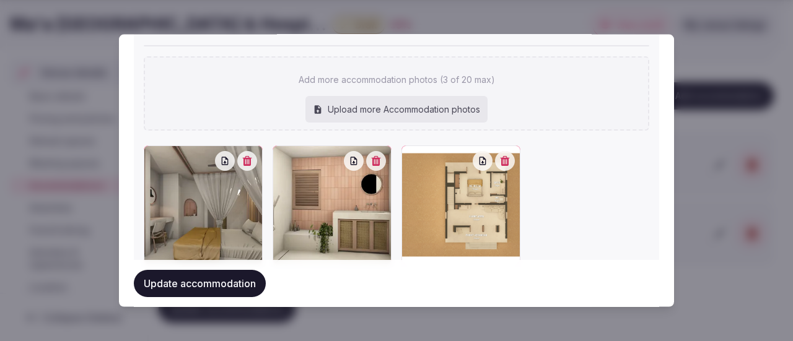
click at [206, 283] on button "Update accommodation" at bounding box center [200, 283] width 132 height 27
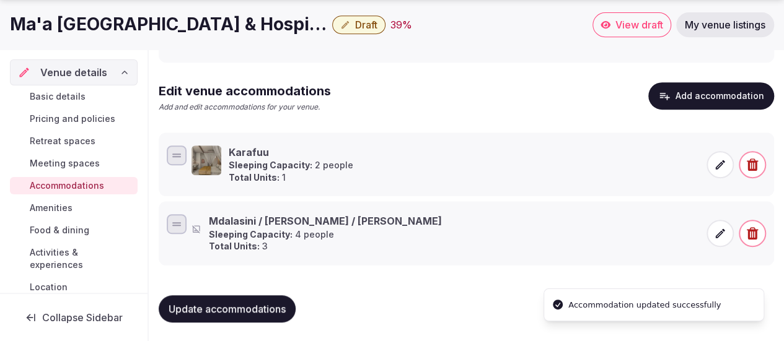
click at [722, 234] on icon at bounding box center [720, 233] width 12 height 12
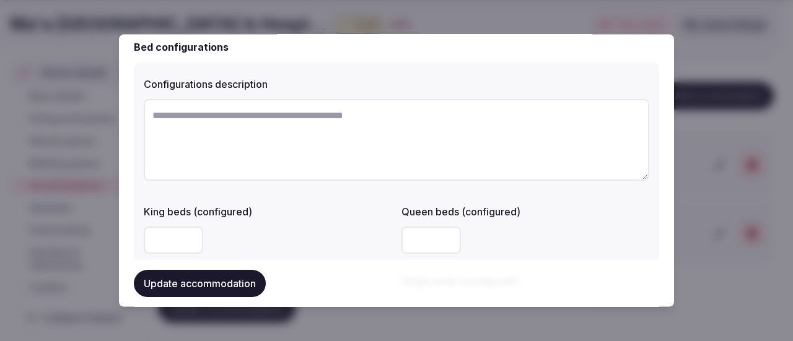
scroll to position [867, 0]
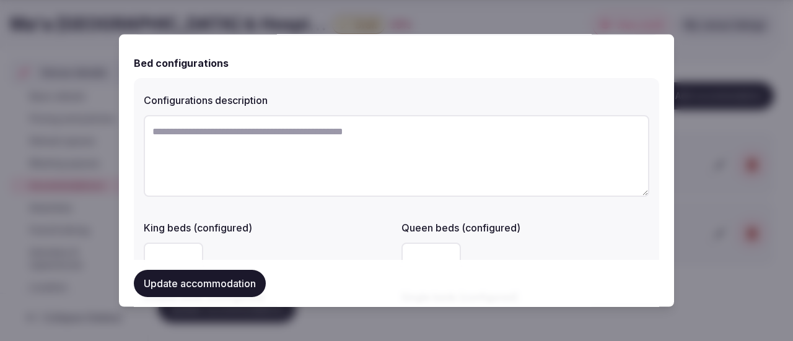
click at [233, 136] on textarea at bounding box center [396, 156] width 505 height 82
drag, startPoint x: 417, startPoint y: 133, endPoint x: 424, endPoint y: 134, distance: 6.2
click at [424, 134] on textarea "**********" at bounding box center [392, 156] width 496 height 82
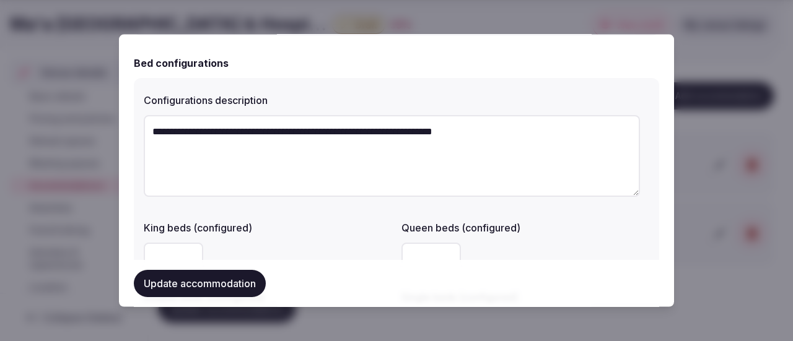
drag, startPoint x: 528, startPoint y: 131, endPoint x: 141, endPoint y: 102, distance: 387.6
click at [141, 102] on div "**********" at bounding box center [396, 215] width 525 height 276
paste textarea "**********"
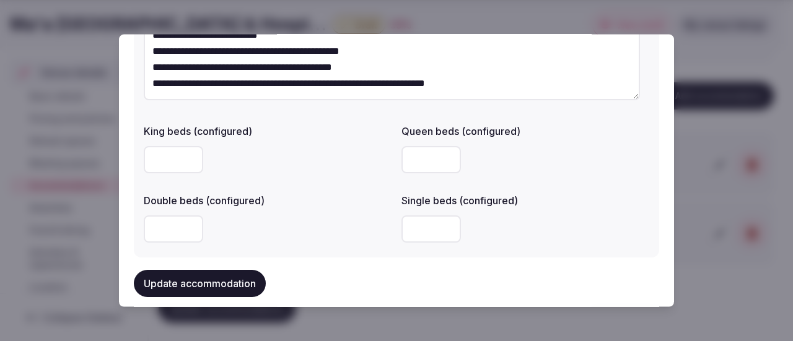
scroll to position [929, 0]
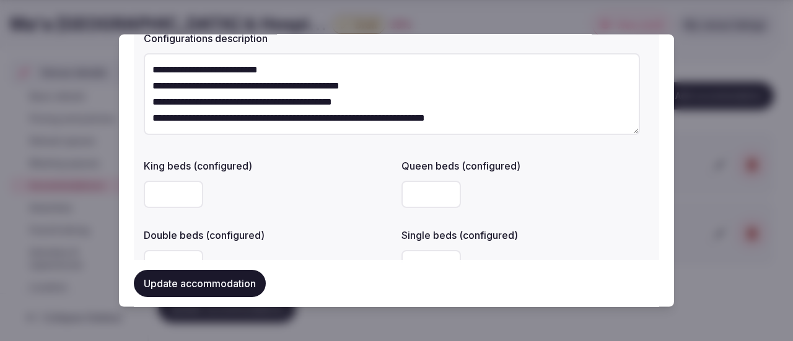
click at [150, 69] on textarea "**********" at bounding box center [392, 94] width 496 height 82
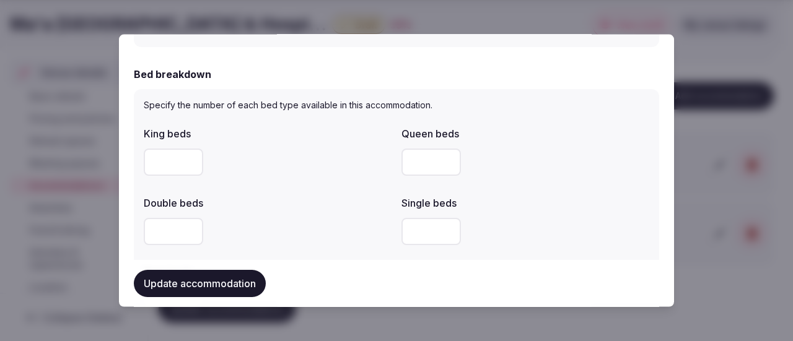
scroll to position [557, 0]
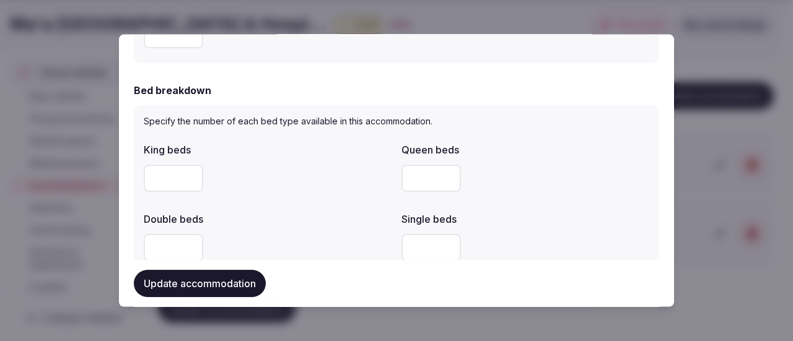
type textarea "**********"
drag, startPoint x: 154, startPoint y: 250, endPoint x: 146, endPoint y: 249, distance: 8.1
click at [146, 249] on input "*" at bounding box center [173, 247] width 59 height 27
click at [295, 225] on div "Double beds *" at bounding box center [268, 235] width 248 height 59
click at [161, 239] on input "*" at bounding box center [173, 247] width 59 height 27
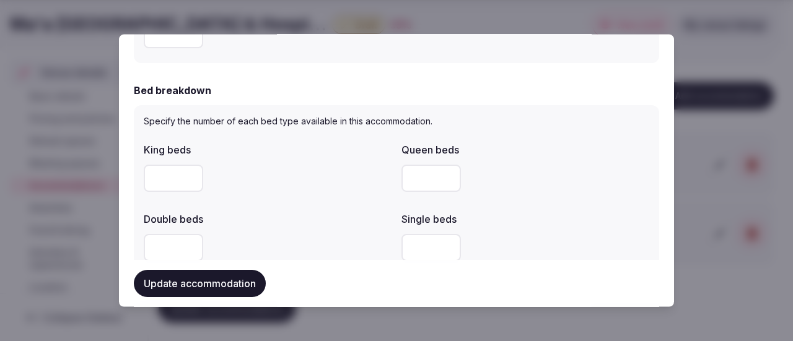
drag, startPoint x: 151, startPoint y: 239, endPoint x: 139, endPoint y: 238, distance: 12.4
click at [140, 238] on div "Specify the number of each bed type available in this accommodation. King beds …" at bounding box center [396, 225] width 525 height 240
click at [170, 170] on input "*" at bounding box center [173, 177] width 59 height 27
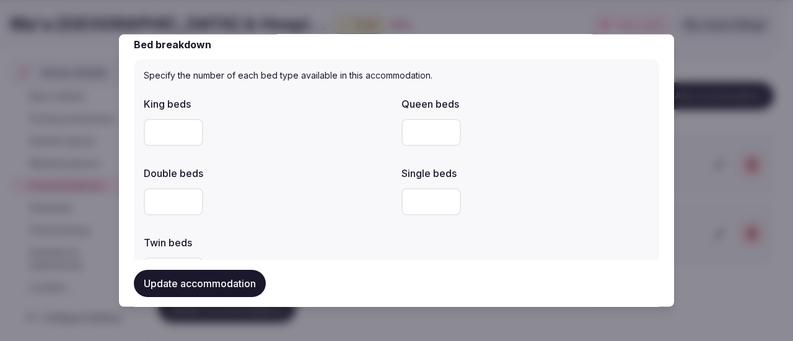
scroll to position [619, 0]
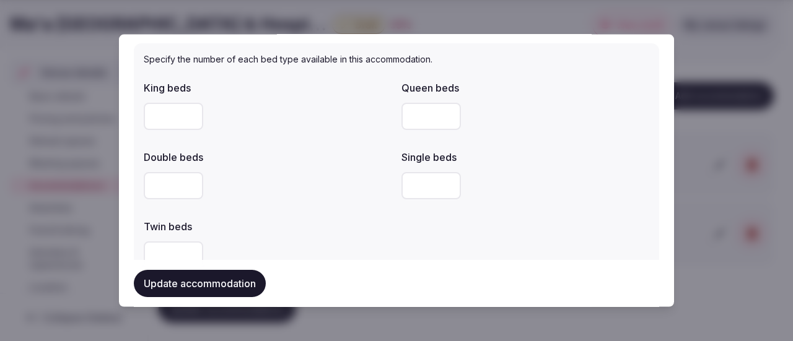
drag, startPoint x: 171, startPoint y: 114, endPoint x: 138, endPoint y: 115, distance: 33.5
click at [138, 115] on div "Specify the number of each bed type available in this accommodation. King beds …" at bounding box center [396, 163] width 525 height 240
click at [269, 151] on div "Double beds" at bounding box center [268, 152] width 248 height 17
drag, startPoint x: 163, startPoint y: 116, endPoint x: 136, endPoint y: 117, distance: 26.7
click at [136, 117] on div "Specify the number of each bed type available in this accommodation. King beds …" at bounding box center [396, 163] width 525 height 240
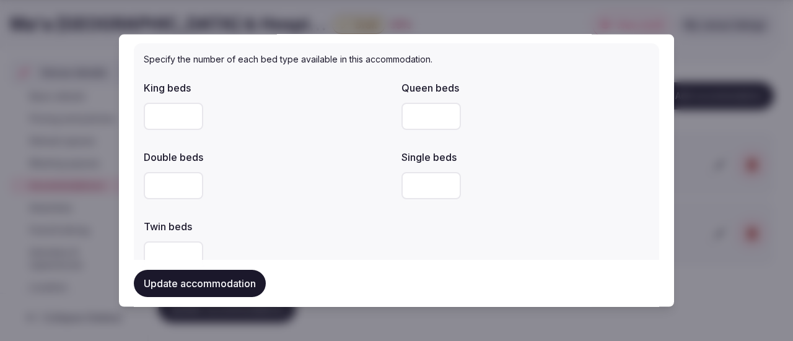
type input "*"
click at [414, 122] on input "number" at bounding box center [430, 115] width 59 height 27
type input "*"
click at [330, 181] on div at bounding box center [268, 185] width 248 height 27
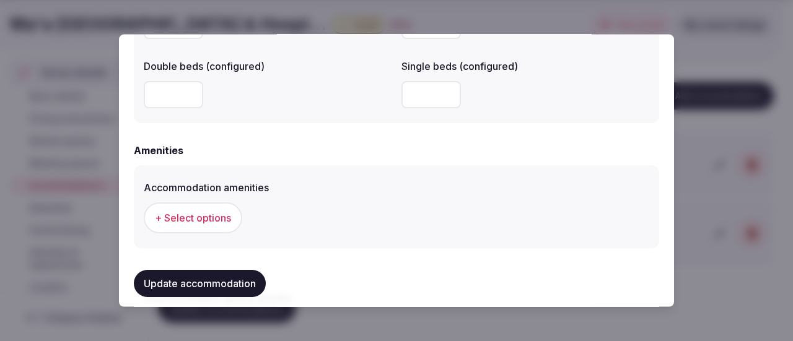
scroll to position [1115, 0]
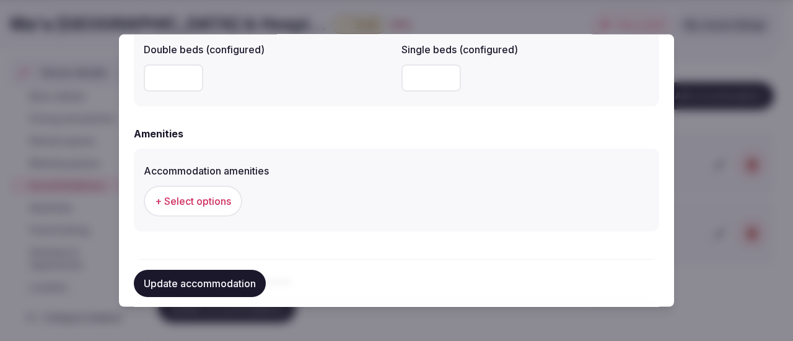
click at [175, 202] on span "+ Select options" at bounding box center [193, 201] width 76 height 14
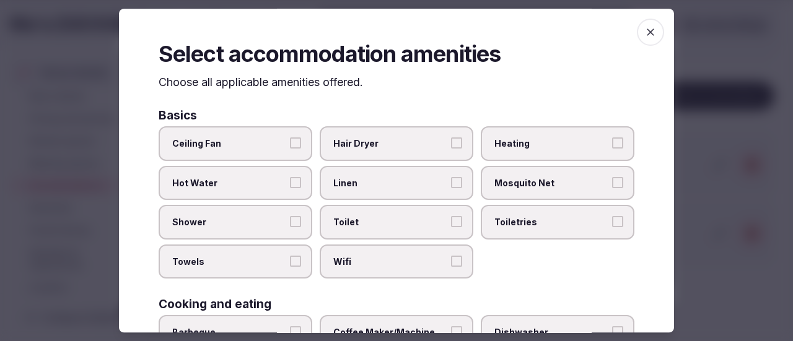
click at [296, 144] on button "Ceiling Fan" at bounding box center [295, 143] width 11 height 11
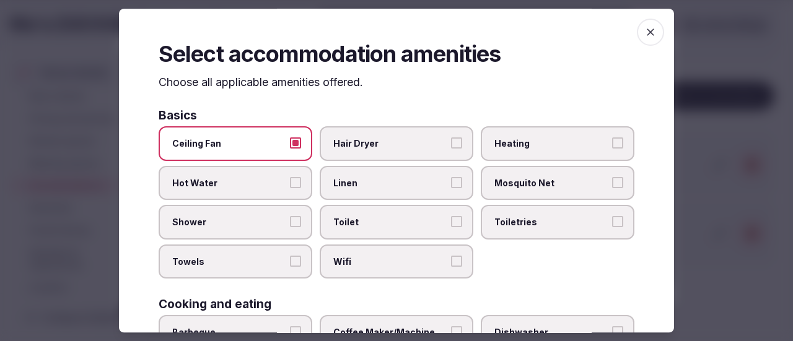
click at [291, 181] on button "Hot Water" at bounding box center [295, 182] width 11 height 11
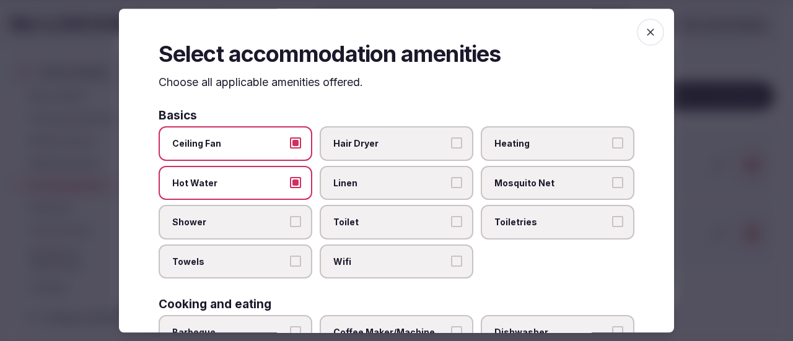
click at [294, 221] on button "Shower" at bounding box center [295, 222] width 11 height 11
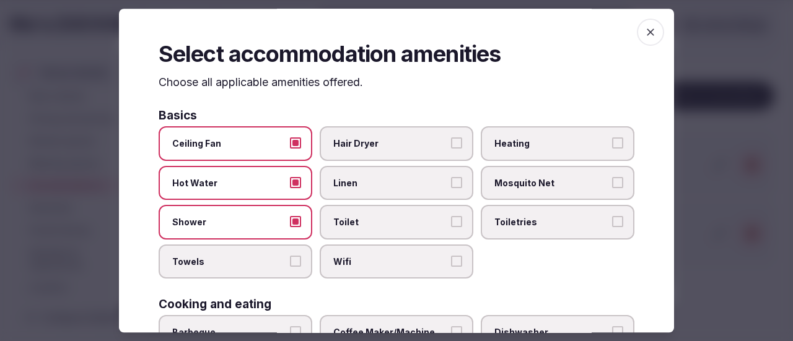
click at [294, 257] on button "Towels" at bounding box center [295, 261] width 11 height 11
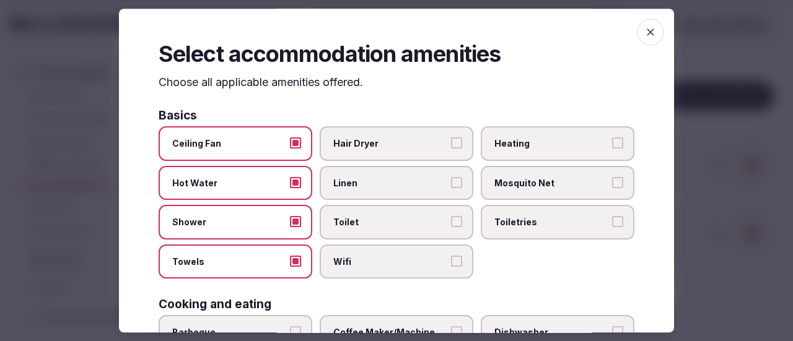
click at [443, 257] on label "Wifi" at bounding box center [397, 262] width 154 height 35
click at [451, 257] on button "Wifi" at bounding box center [456, 261] width 11 height 11
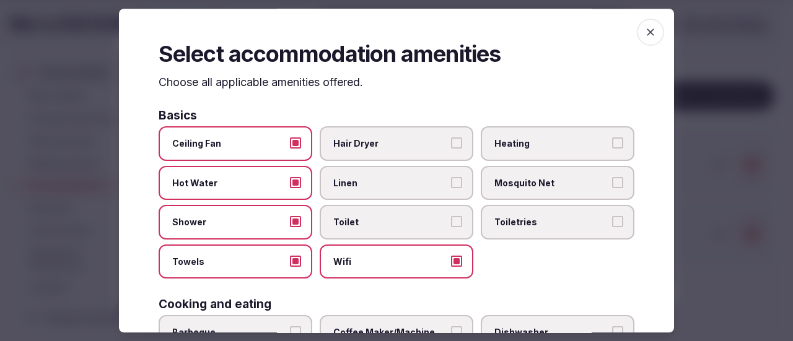
drag, startPoint x: 450, startPoint y: 221, endPoint x: 445, endPoint y: 207, distance: 14.7
click at [451, 221] on button "Toilet" at bounding box center [456, 222] width 11 height 11
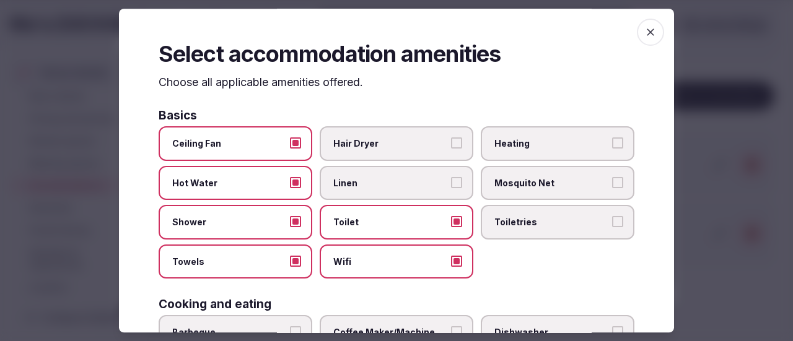
click at [451, 178] on button "Linen" at bounding box center [456, 182] width 11 height 11
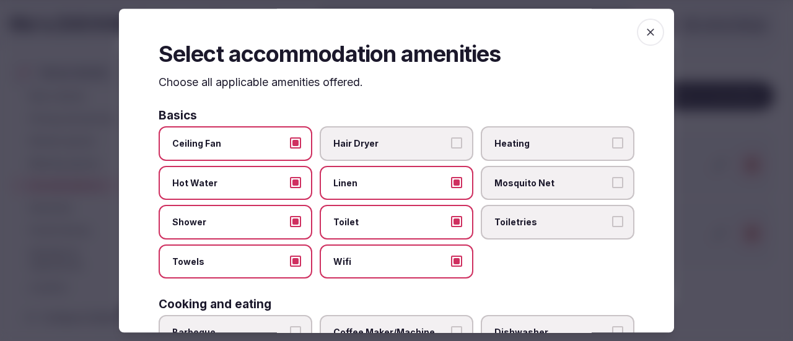
click at [612, 180] on button "Mosquito Net" at bounding box center [617, 182] width 11 height 11
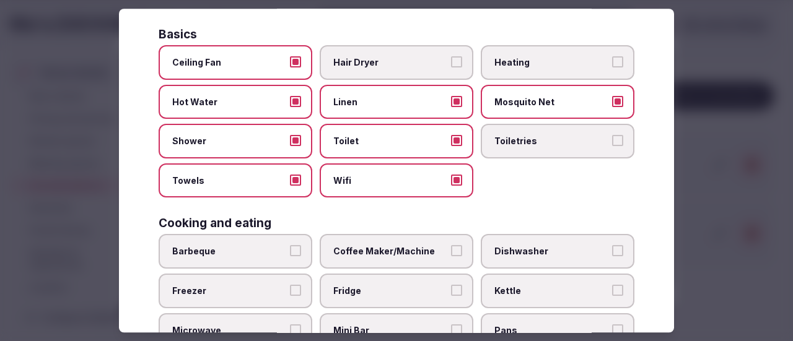
scroll to position [186, 0]
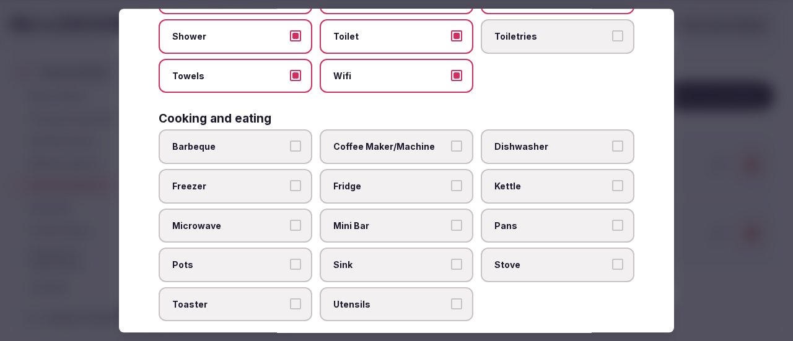
click at [443, 185] on label "Fridge" at bounding box center [397, 186] width 154 height 35
click at [451, 185] on button "Fridge" at bounding box center [456, 185] width 11 height 11
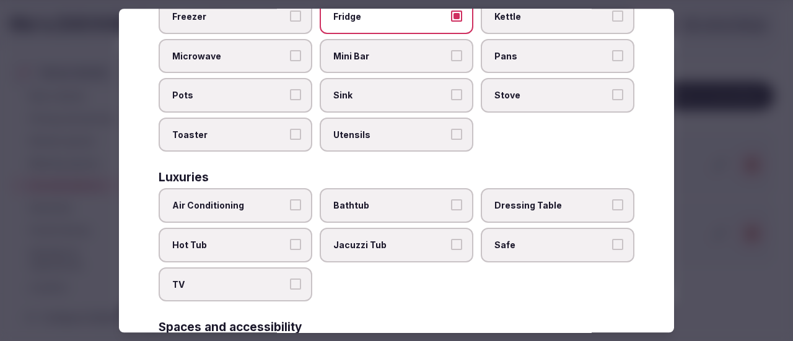
scroll to position [372, 0]
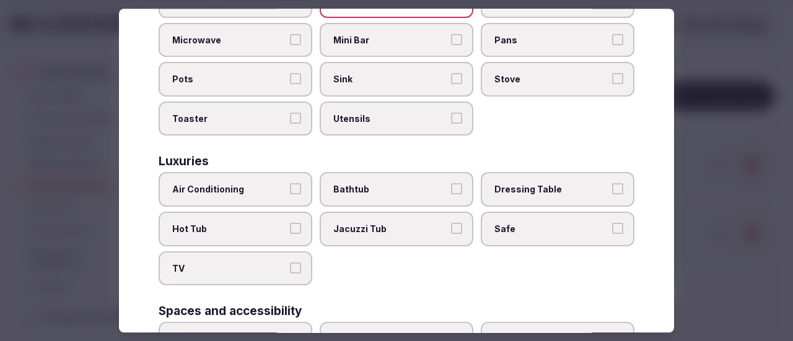
click at [612, 229] on button "Safe" at bounding box center [617, 228] width 11 height 11
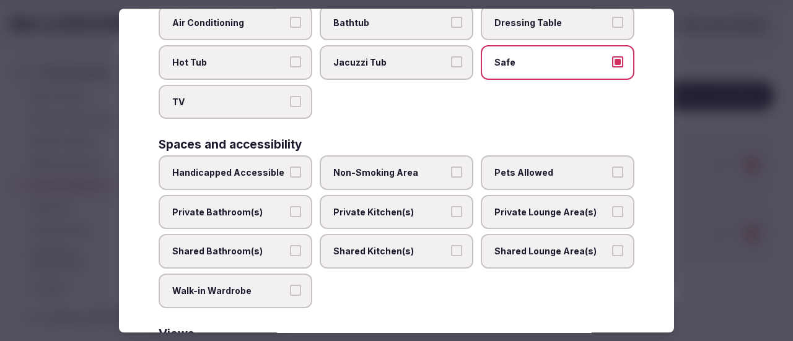
scroll to position [557, 0]
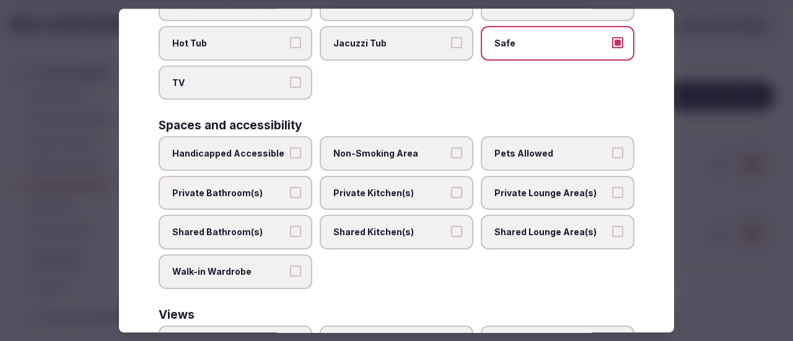
click at [451, 152] on button "Non-Smoking Area" at bounding box center [456, 152] width 11 height 11
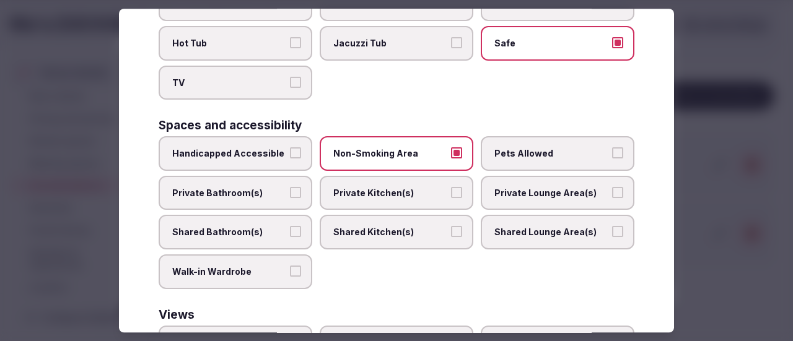
click at [292, 196] on button "Private Bathroom(s)" at bounding box center [295, 192] width 11 height 11
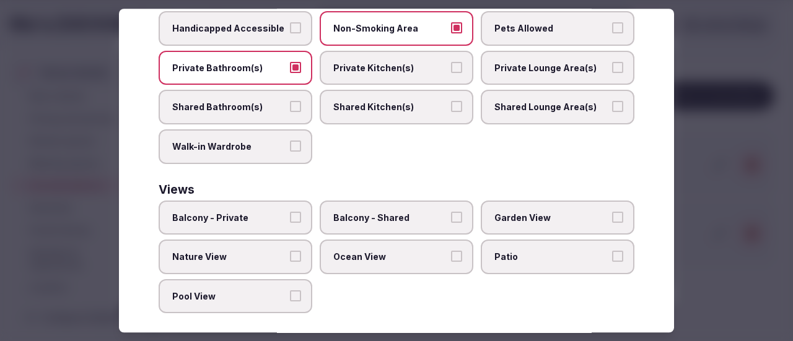
scroll to position [692, 0]
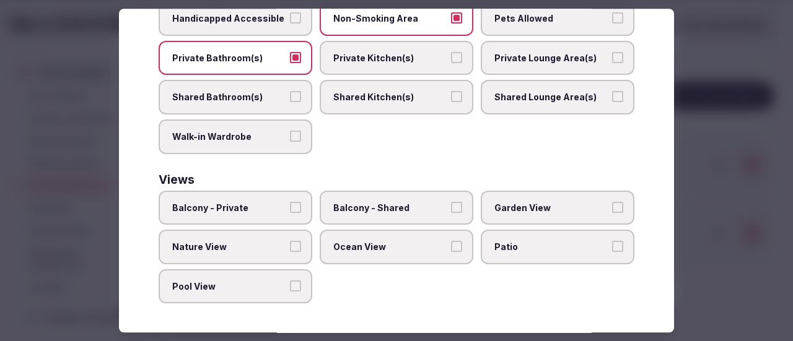
click at [291, 209] on button "Balcony - Private" at bounding box center [295, 207] width 11 height 11
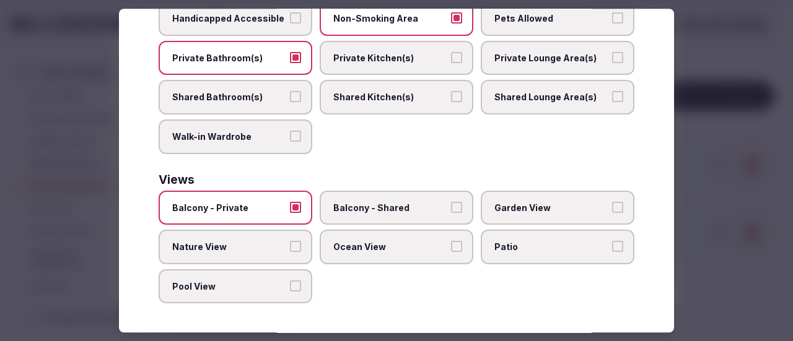
click at [451, 250] on button "Ocean View" at bounding box center [456, 246] width 11 height 11
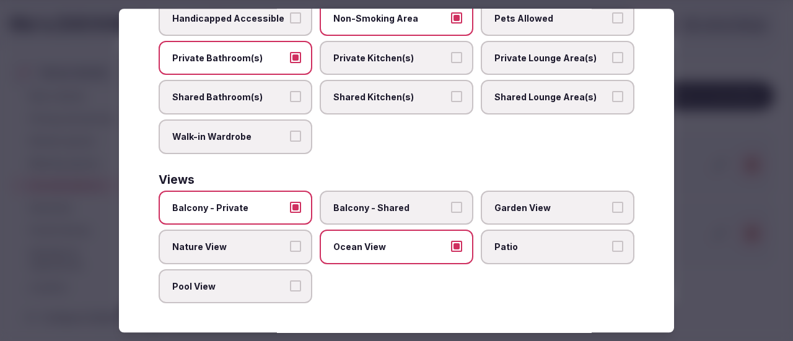
click at [612, 245] on button "Patio" at bounding box center [617, 246] width 11 height 11
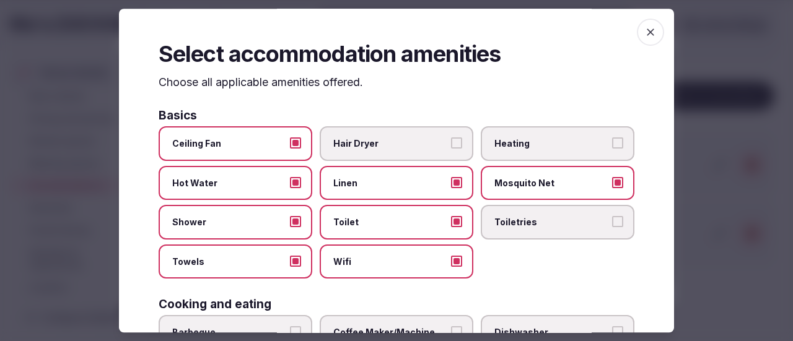
scroll to position [0, 0]
click at [645, 28] on icon "button" at bounding box center [650, 32] width 12 height 12
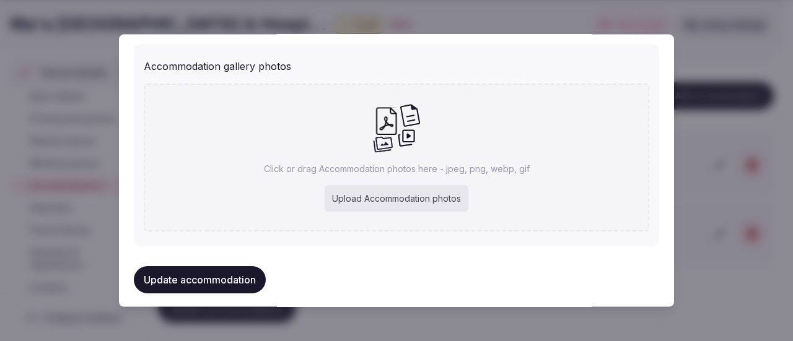
scroll to position [1363, 0]
click at [360, 201] on div "Upload Accommodation photos" at bounding box center [397, 197] width 144 height 27
type input "**********"
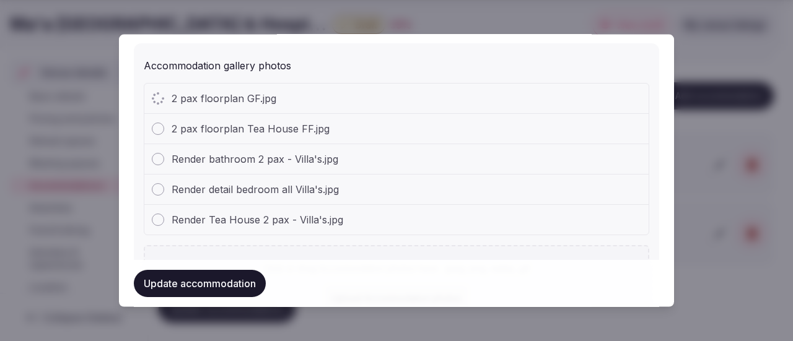
type input "*"
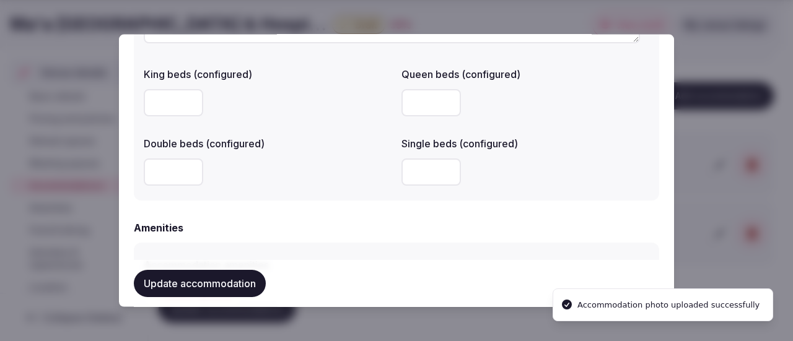
scroll to position [897, 0]
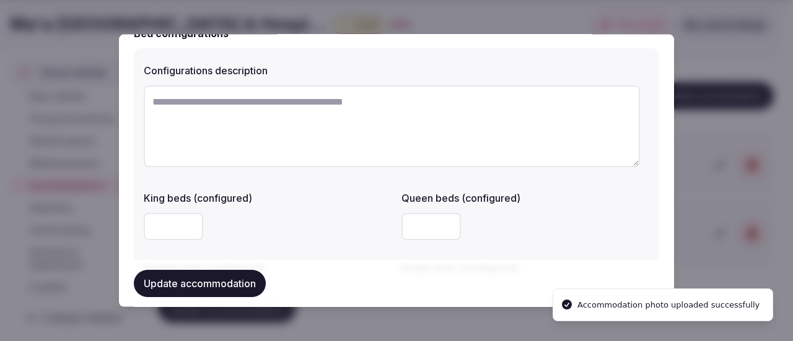
click at [234, 105] on textarea at bounding box center [392, 126] width 496 height 82
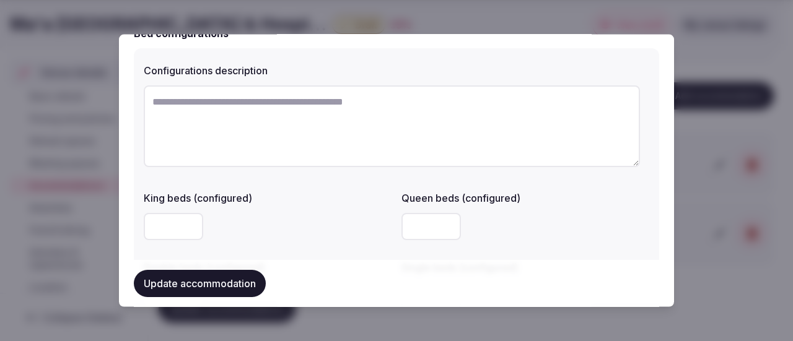
click at [209, 103] on textarea at bounding box center [392, 126] width 496 height 82
paste textarea "**********"
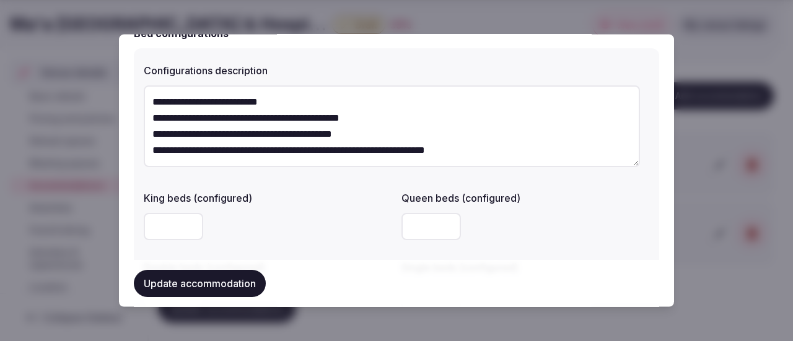
click at [148, 101] on textarea "**********" at bounding box center [392, 126] width 496 height 82
click at [149, 121] on textarea "**********" at bounding box center [392, 126] width 496 height 82
click at [154, 129] on textarea "**********" at bounding box center [392, 126] width 496 height 82
click at [151, 146] on textarea "**********" at bounding box center [392, 126] width 496 height 82
type textarea "**********"
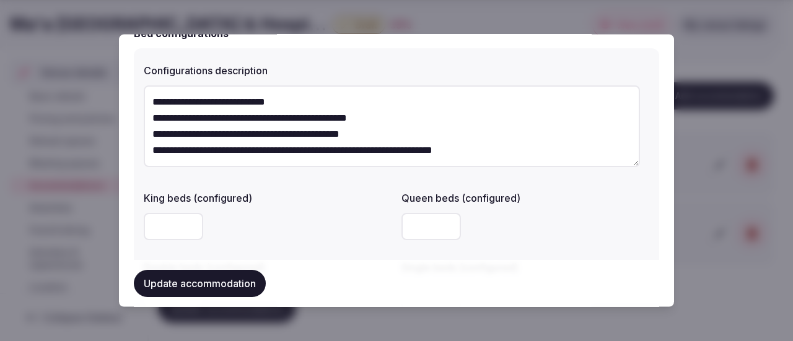
click at [282, 207] on div "King beds (configured)" at bounding box center [268, 214] width 248 height 59
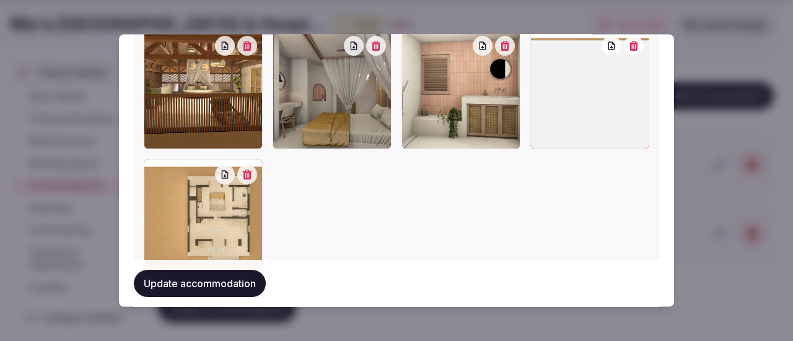
scroll to position [1536, 0]
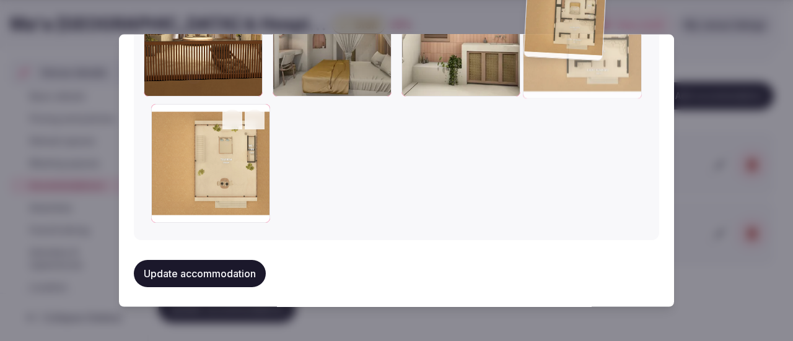
drag, startPoint x: 188, startPoint y: 168, endPoint x: 545, endPoint y: 95, distance: 364.8
click at [545, 95] on div at bounding box center [396, 101] width 505 height 248
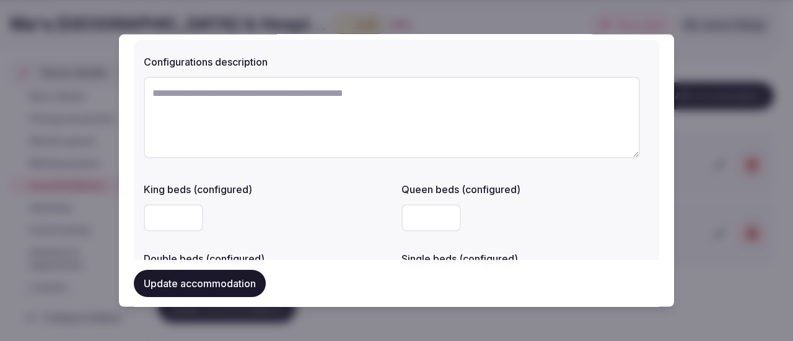
scroll to position [929, 0]
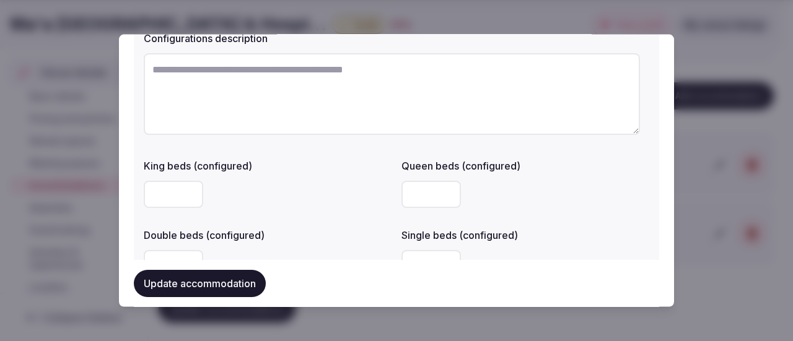
click at [207, 89] on textarea at bounding box center [392, 94] width 496 height 82
paste textarea "**********"
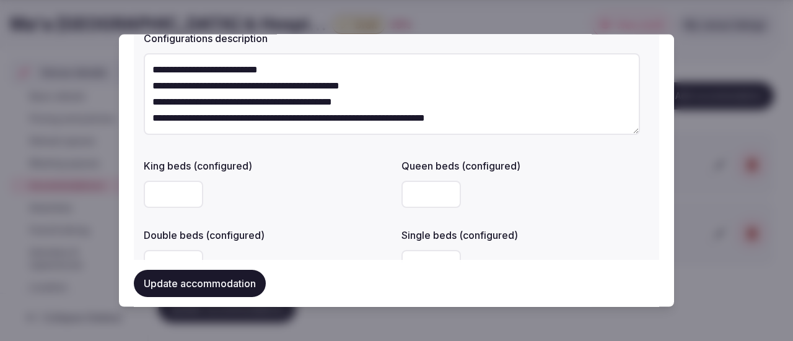
click at [148, 72] on textarea "**********" at bounding box center [392, 94] width 496 height 82
type textarea "**********"
click at [198, 275] on button "Update accommodation" at bounding box center [200, 283] width 132 height 27
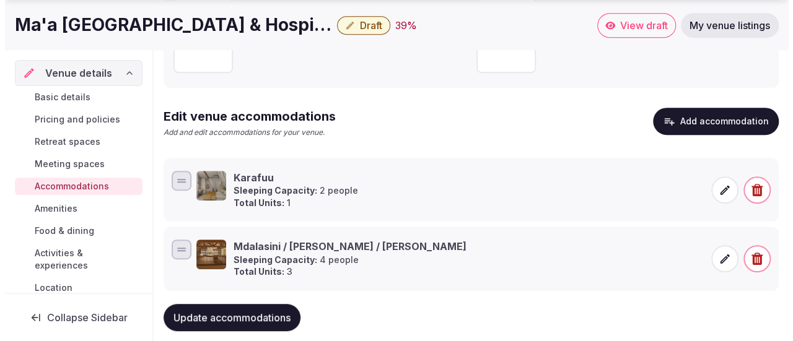
scroll to position [279, 0]
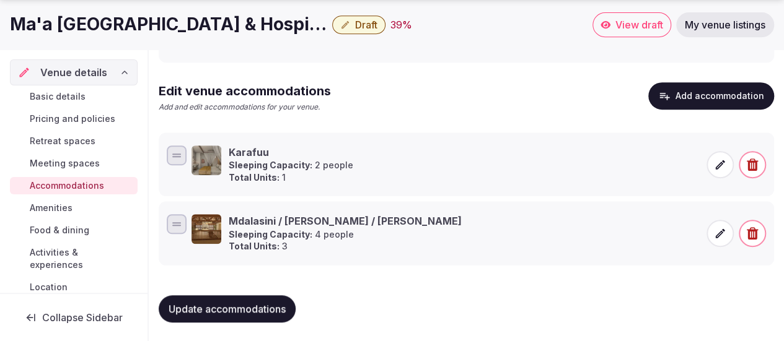
click at [717, 230] on icon at bounding box center [720, 233] width 12 height 12
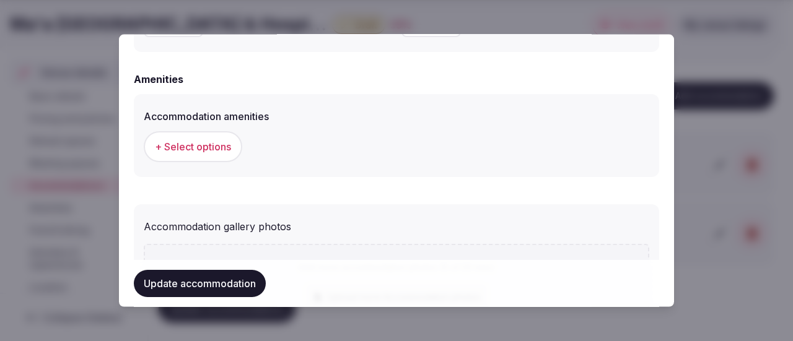
scroll to position [1177, 0]
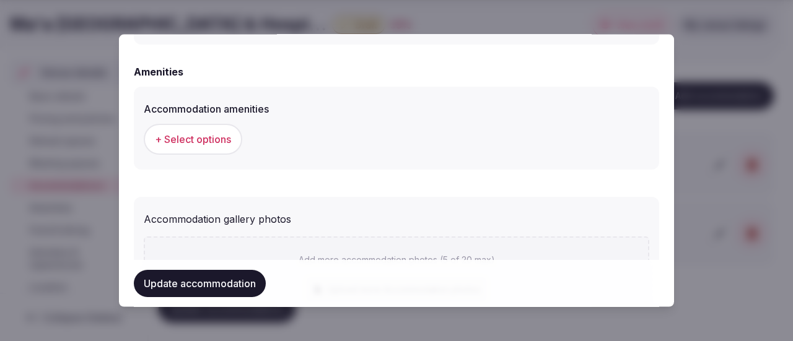
click at [203, 144] on span "+ Select options" at bounding box center [193, 139] width 76 height 14
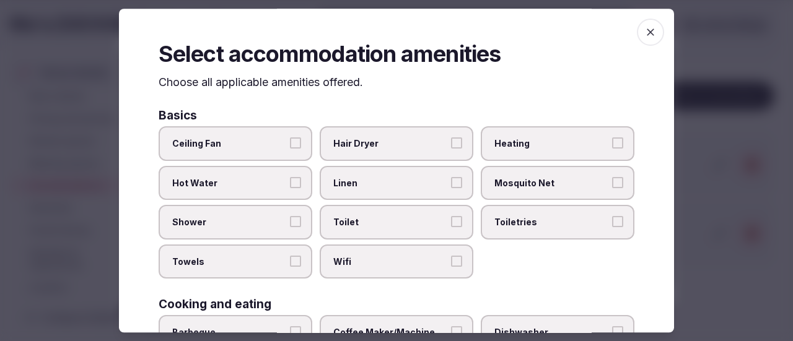
click at [294, 146] on button "Ceiling Fan" at bounding box center [295, 143] width 11 height 11
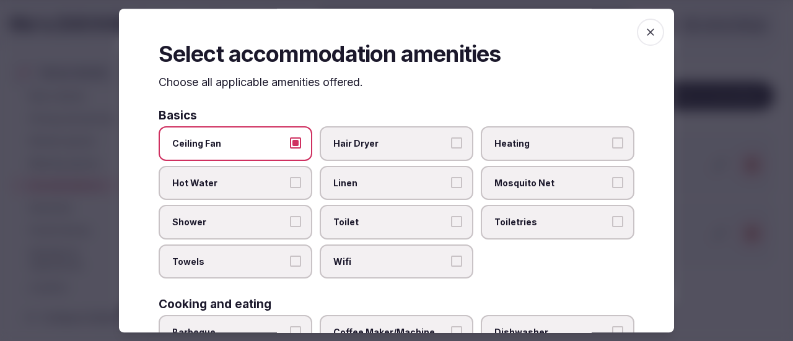
click at [295, 191] on label "Hot Water" at bounding box center [236, 183] width 154 height 35
click at [295, 188] on button "Hot Water" at bounding box center [295, 182] width 11 height 11
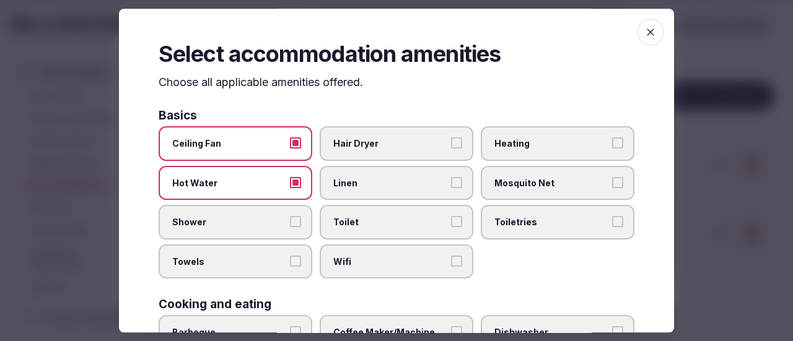
click at [296, 221] on button "Shower" at bounding box center [295, 222] width 11 height 11
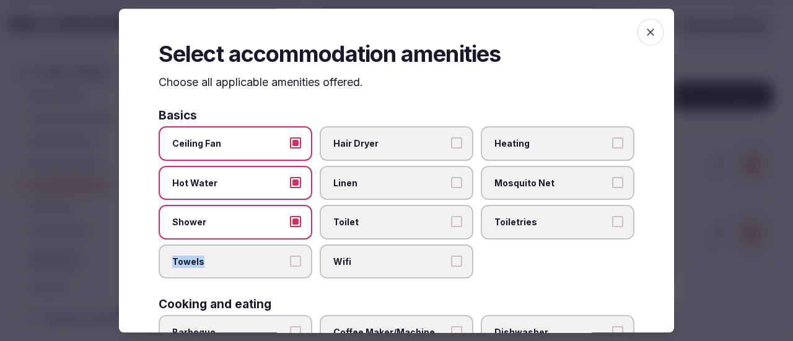
click at [294, 256] on label "Towels" at bounding box center [236, 262] width 154 height 35
click at [282, 261] on span "Towels" at bounding box center [229, 262] width 114 height 12
click at [290, 261] on button "Towels" at bounding box center [295, 261] width 11 height 11
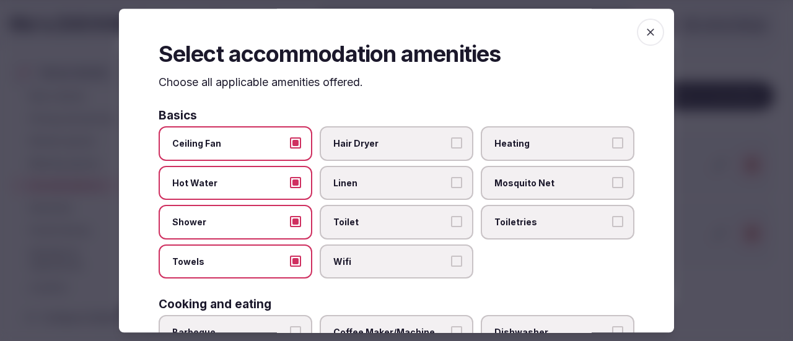
click at [441, 261] on label "Wifi" at bounding box center [397, 262] width 154 height 35
click at [451, 261] on button "Wifi" at bounding box center [456, 261] width 11 height 11
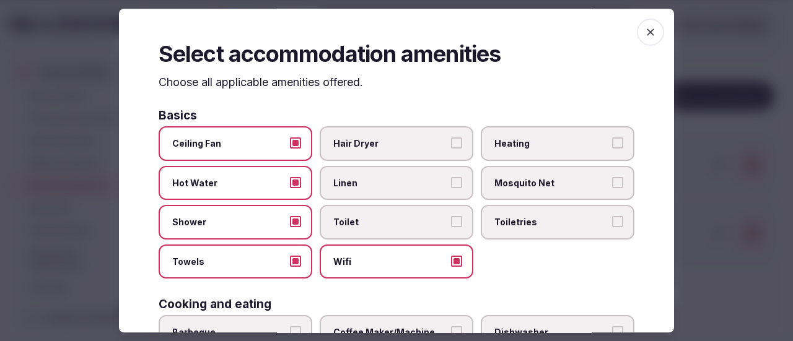
click at [451, 219] on button "Toilet" at bounding box center [456, 222] width 11 height 11
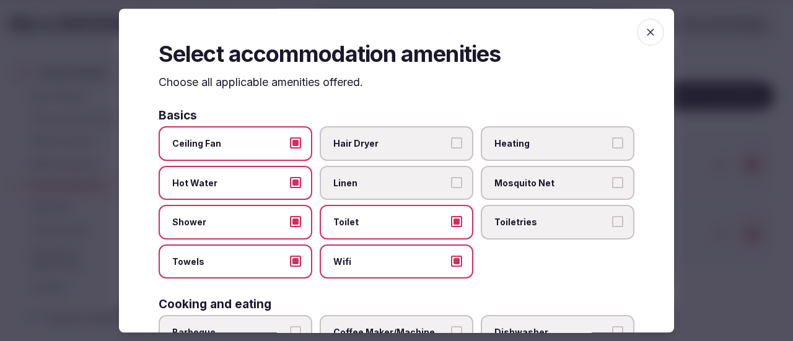
click at [451, 178] on button "Linen" at bounding box center [456, 182] width 11 height 11
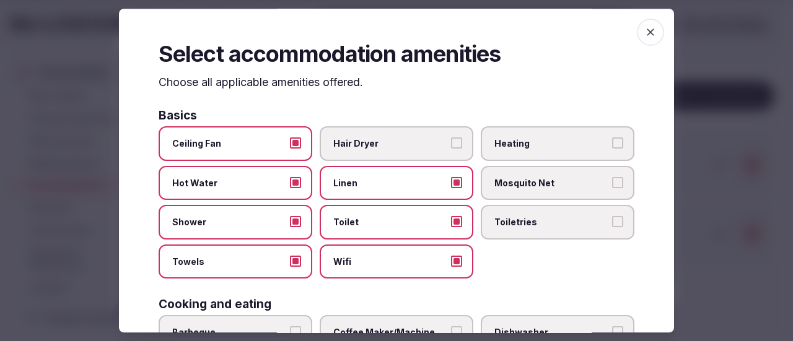
click at [600, 178] on label "Mosquito Net" at bounding box center [558, 183] width 154 height 35
click at [612, 178] on button "Mosquito Net" at bounding box center [617, 182] width 11 height 11
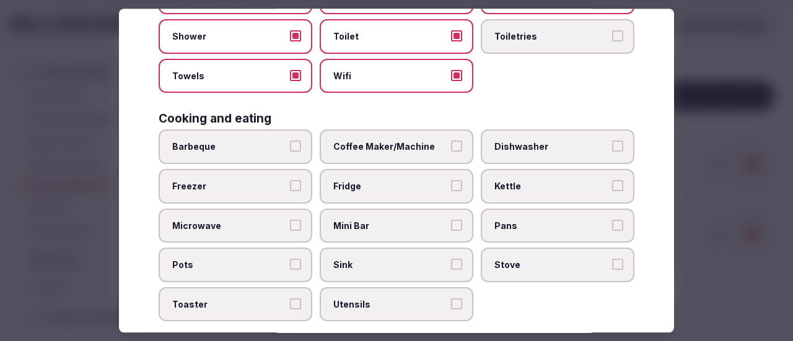
scroll to position [248, 0]
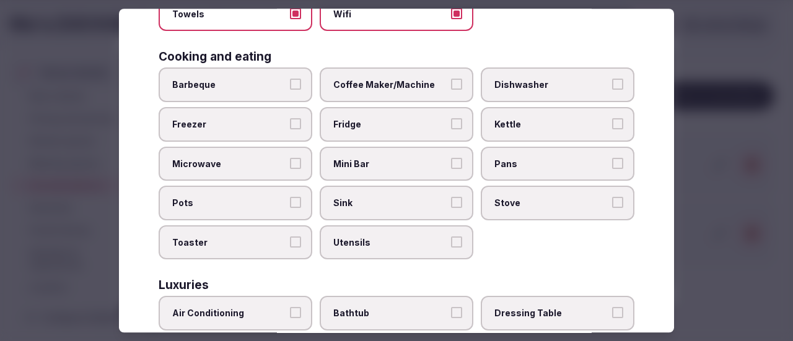
click at [374, 131] on label "Fridge" at bounding box center [397, 124] width 154 height 35
click at [451, 129] on button "Fridge" at bounding box center [456, 123] width 11 height 11
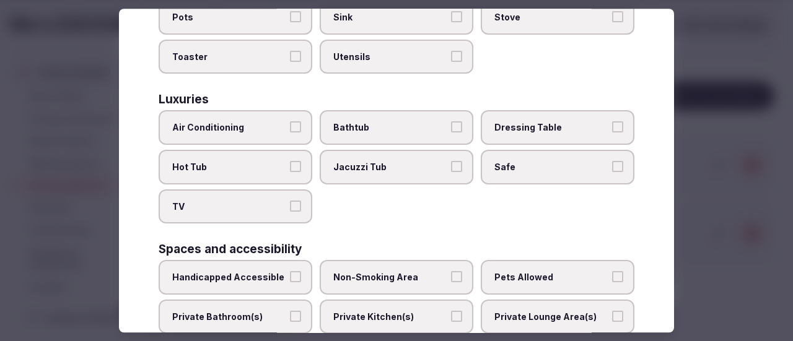
scroll to position [372, 0]
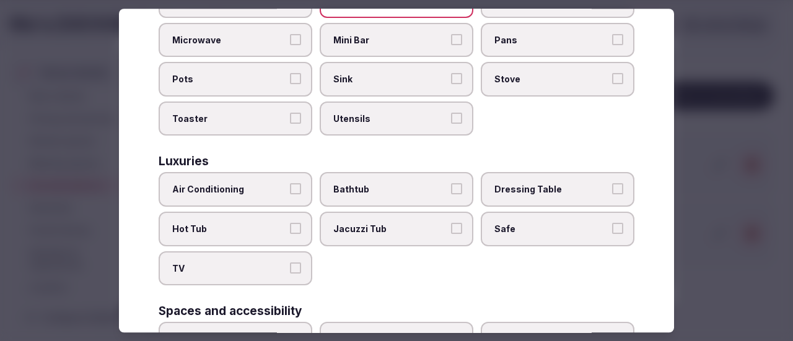
click at [373, 72] on label "Sink" at bounding box center [397, 80] width 154 height 35
click at [451, 74] on button "Sink" at bounding box center [456, 79] width 11 height 11
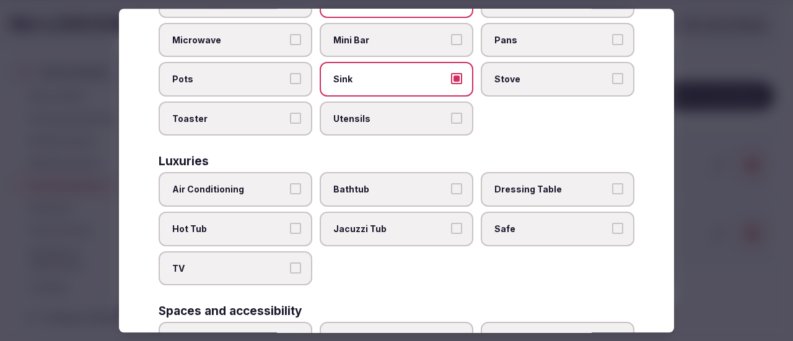
click at [606, 240] on label "Safe" at bounding box center [558, 229] width 154 height 35
click at [612, 234] on button "Safe" at bounding box center [617, 228] width 11 height 11
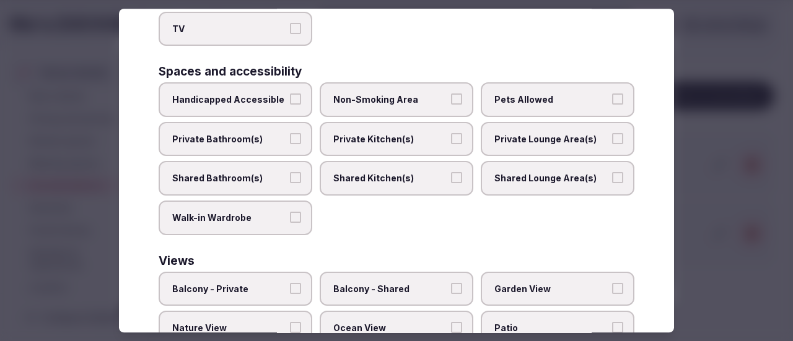
scroll to position [619, 0]
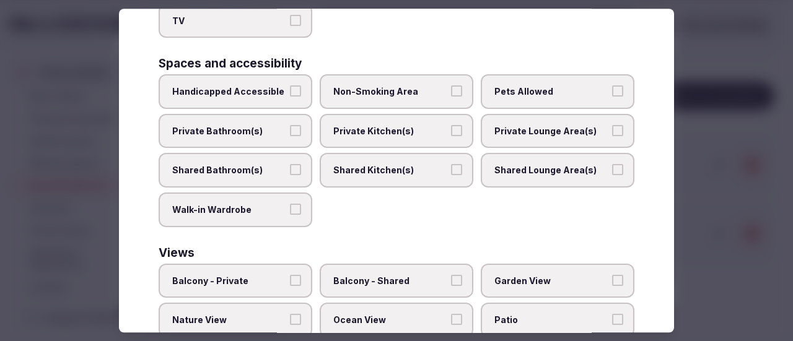
click at [300, 131] on label "Private Bathroom(s)" at bounding box center [236, 131] width 154 height 35
click at [300, 131] on button "Private Bathroom(s)" at bounding box center [295, 130] width 11 height 11
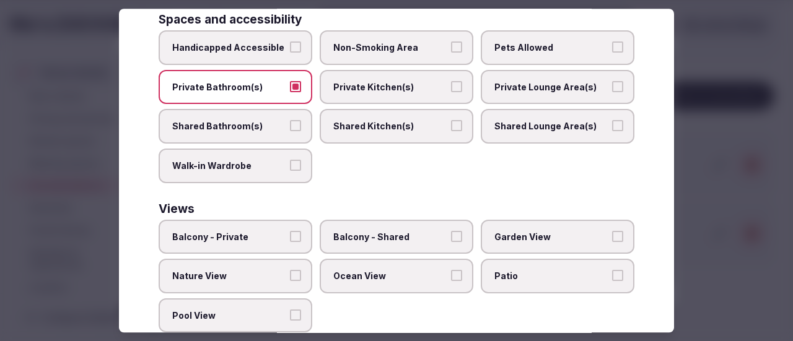
scroll to position [681, 0]
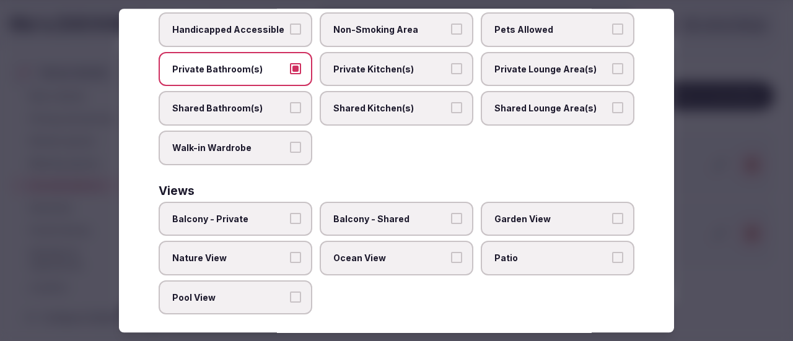
click at [451, 27] on button "Non-Smoking Area" at bounding box center [456, 29] width 11 height 11
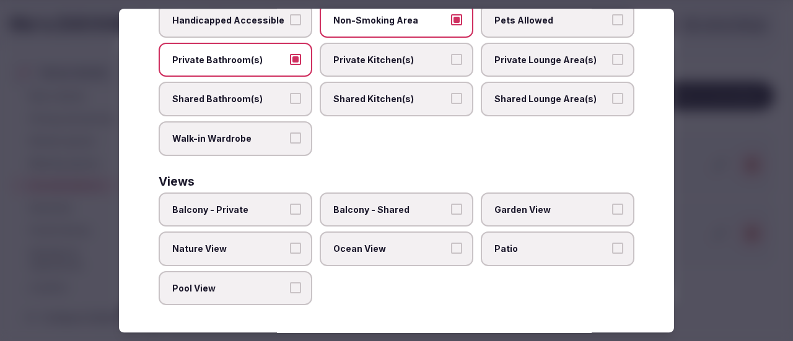
scroll to position [692, 0]
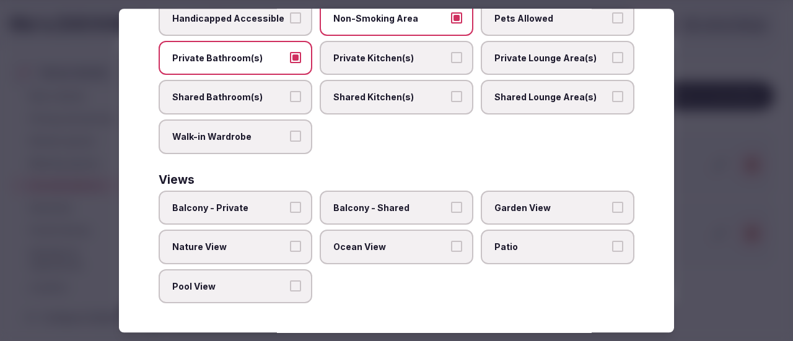
click at [294, 207] on button "Balcony - Private" at bounding box center [295, 207] width 11 height 11
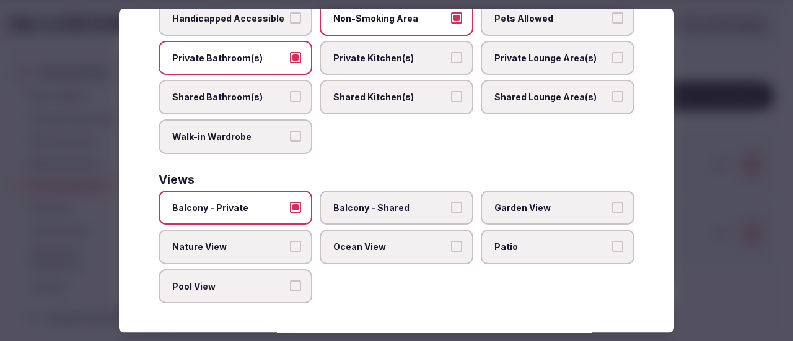
click at [598, 239] on label "Patio" at bounding box center [558, 247] width 154 height 35
click at [612, 241] on button "Patio" at bounding box center [617, 246] width 11 height 11
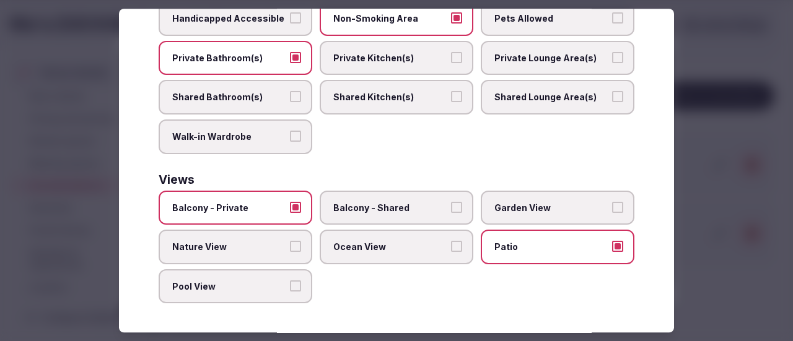
click at [453, 242] on button "Ocean View" at bounding box center [456, 246] width 11 height 11
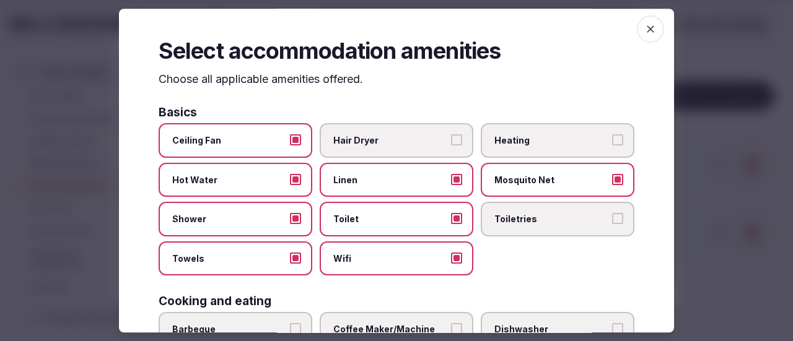
scroll to position [0, 0]
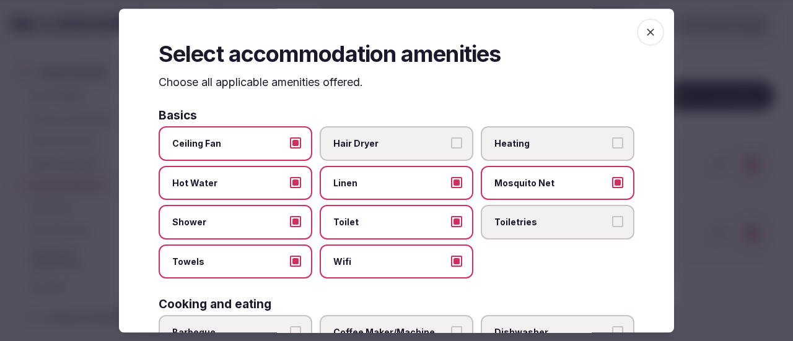
click at [647, 34] on span "button" at bounding box center [650, 32] width 27 height 27
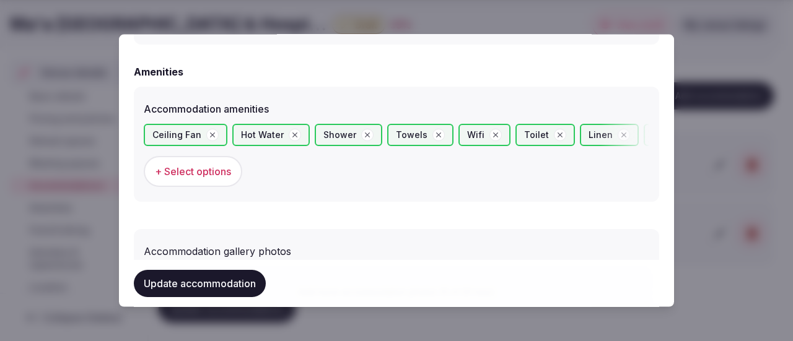
click at [192, 286] on button "Update accommodation" at bounding box center [200, 283] width 132 height 27
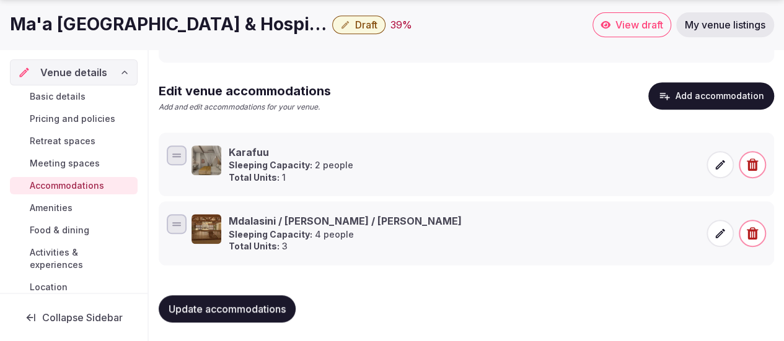
click at [667, 111] on div "Edit venue accommodations Add and edit accommodations for your venue. Add accom…" at bounding box center [466, 102] width 615 height 40
click at [674, 90] on button "Add accommodation" at bounding box center [711, 95] width 126 height 27
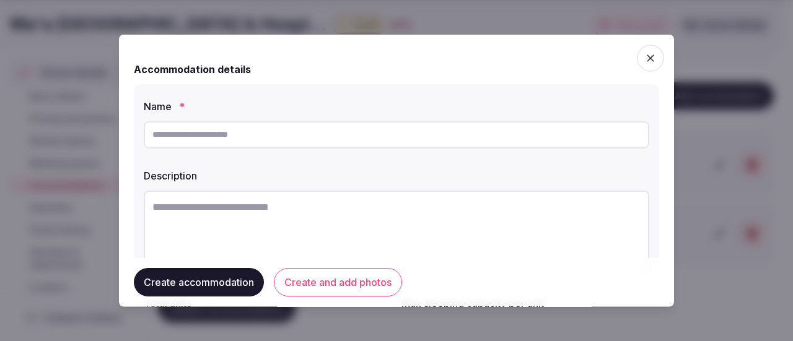
click at [333, 145] on input "text" at bounding box center [396, 134] width 505 height 27
type input "*****"
click at [435, 209] on textarea at bounding box center [396, 231] width 505 height 82
paste textarea "**********"
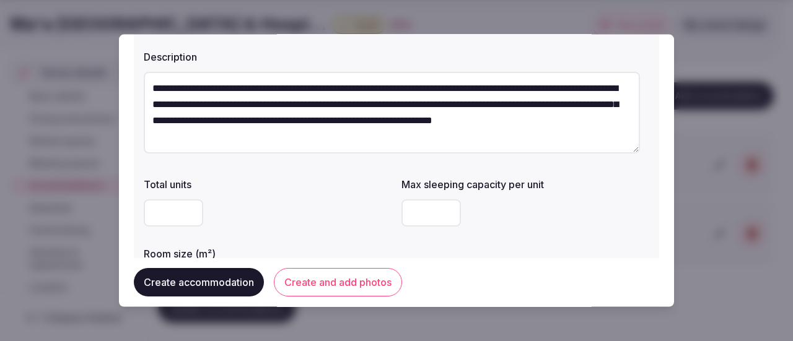
scroll to position [124, 0]
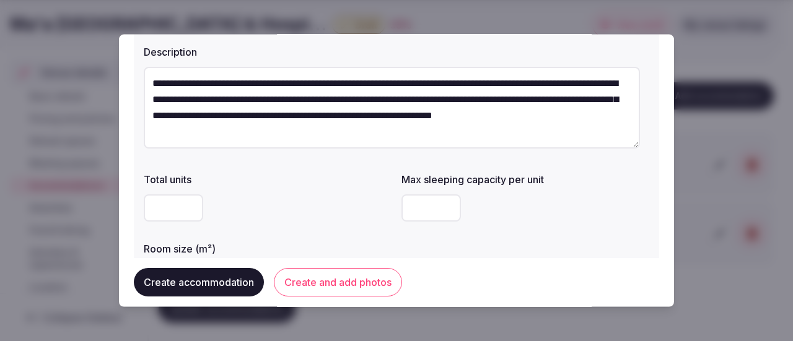
type textarea "**********"
click at [181, 205] on input "number" at bounding box center [173, 207] width 59 height 27
type input "*"
click at [421, 204] on input "number" at bounding box center [430, 207] width 59 height 27
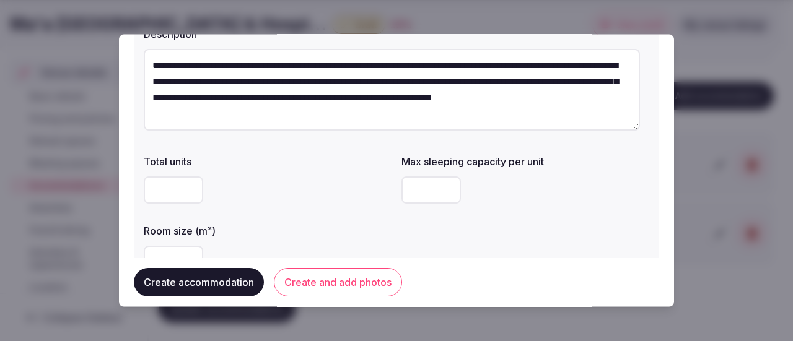
scroll to position [186, 0]
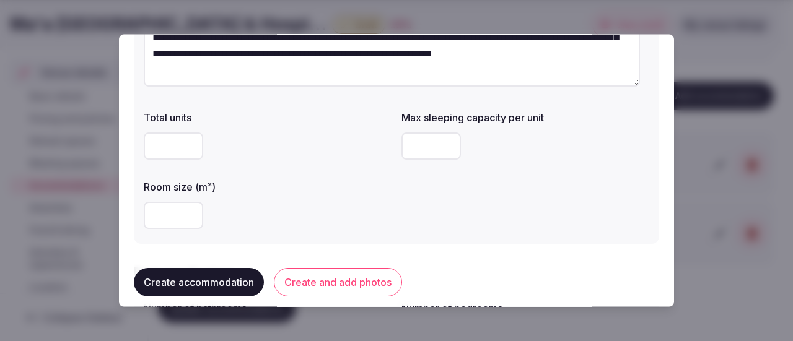
type input "*"
click at [165, 213] on input "number" at bounding box center [173, 214] width 59 height 27
type input "**"
click at [304, 212] on div "**" at bounding box center [268, 214] width 248 height 27
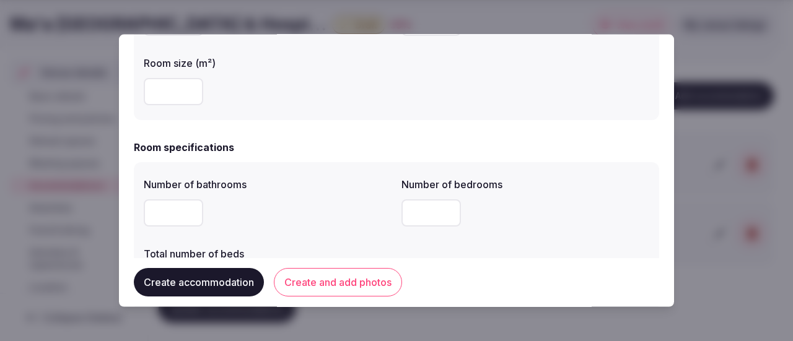
click at [183, 216] on input "number" at bounding box center [173, 212] width 59 height 27
type input "*"
click at [439, 207] on input "*" at bounding box center [430, 212] width 59 height 27
click at [428, 258] on div "Number of bathrooms * Number of bedrooms * Total number of beds" at bounding box center [396, 236] width 505 height 129
drag, startPoint x: 395, startPoint y: 215, endPoint x: 389, endPoint y: 214, distance: 6.2
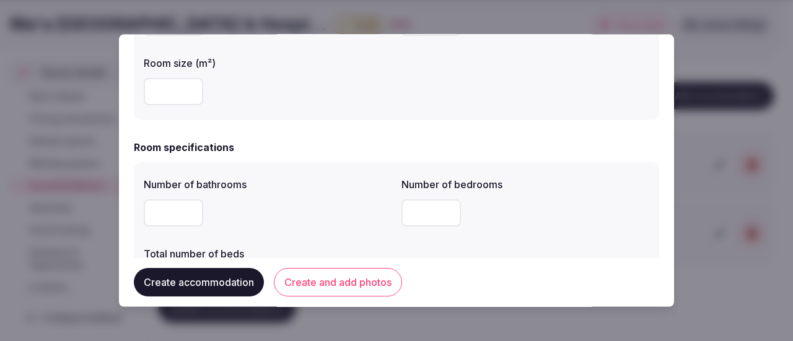
click at [389, 214] on div "Number of bathrooms * Number of bedrooms * Total number of beds" at bounding box center [396, 236] width 505 height 129
type input "*"
click at [368, 212] on div "*" at bounding box center [268, 212] width 248 height 27
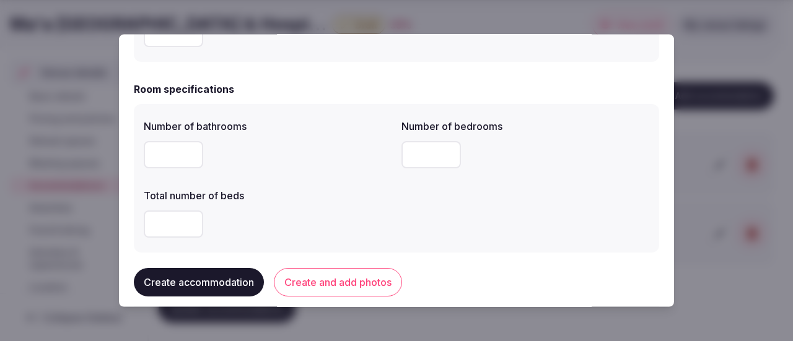
scroll to position [434, 0]
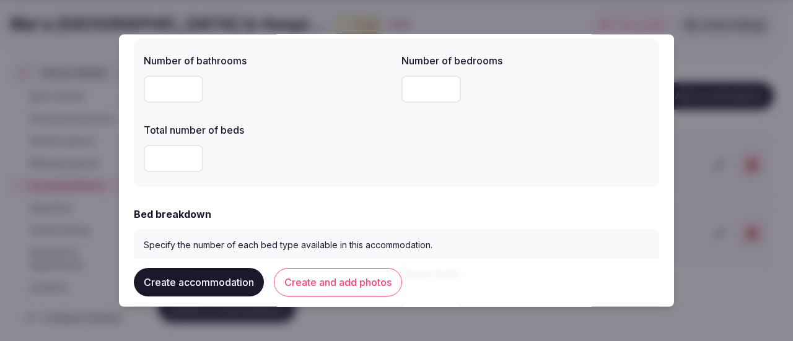
click at [182, 154] on input "number" at bounding box center [173, 157] width 59 height 27
type input "*"
click at [360, 177] on div "*" at bounding box center [268, 157] width 248 height 37
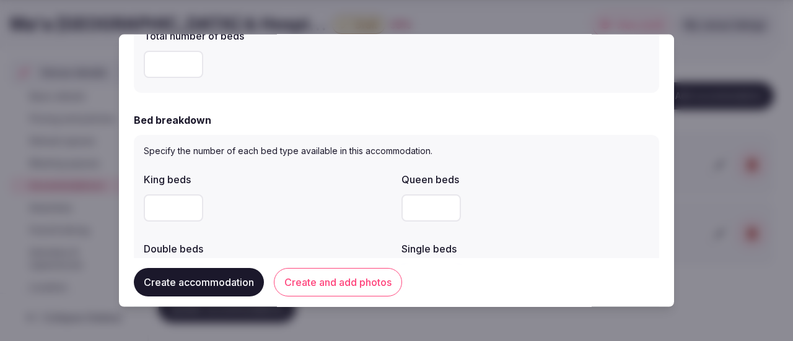
scroll to position [557, 0]
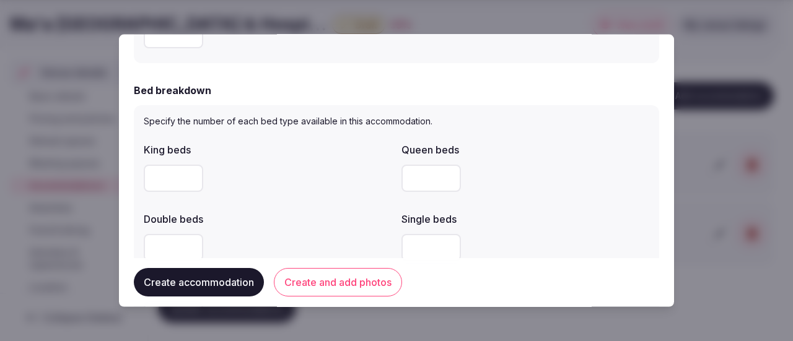
click at [172, 182] on input "number" at bounding box center [173, 177] width 59 height 27
drag, startPoint x: 151, startPoint y: 178, endPoint x: 145, endPoint y: 177, distance: 6.2
click at [145, 177] on input "*" at bounding box center [173, 177] width 59 height 27
type input "*"
click at [273, 188] on div "*" at bounding box center [268, 177] width 248 height 27
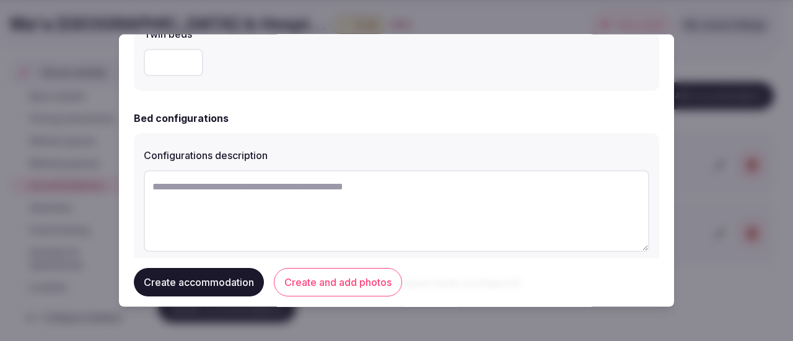
scroll to position [867, 0]
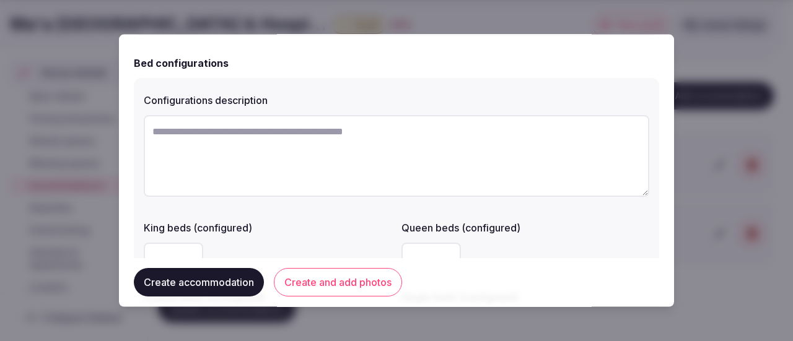
click at [232, 138] on textarea at bounding box center [396, 156] width 505 height 82
paste textarea "**********"
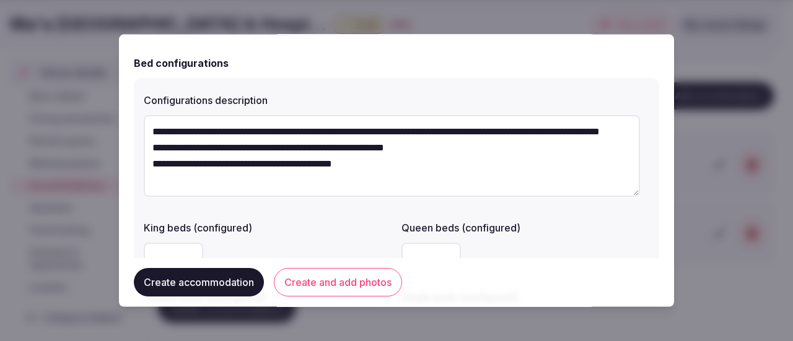
click at [146, 132] on textarea "**********" at bounding box center [392, 156] width 496 height 82
click at [151, 162] on textarea "**********" at bounding box center [392, 156] width 496 height 82
click at [151, 184] on textarea "**********" at bounding box center [392, 156] width 496 height 82
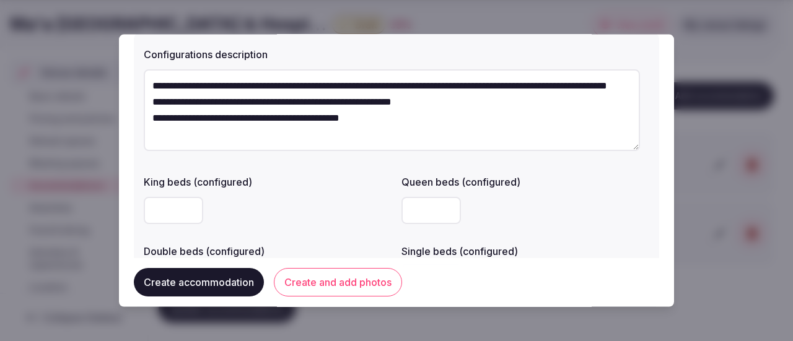
scroll to position [929, 0]
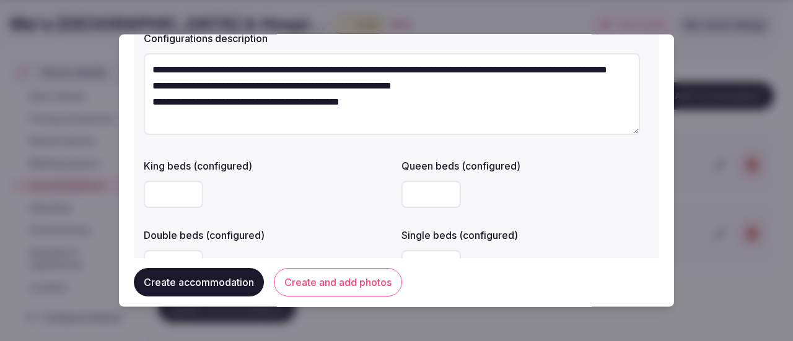
type textarea "**********"
click at [155, 200] on input "number" at bounding box center [173, 193] width 59 height 27
type input "*"
click at [264, 185] on div "*" at bounding box center [268, 193] width 248 height 27
drag, startPoint x: 150, startPoint y: 197, endPoint x: 159, endPoint y: 200, distance: 9.8
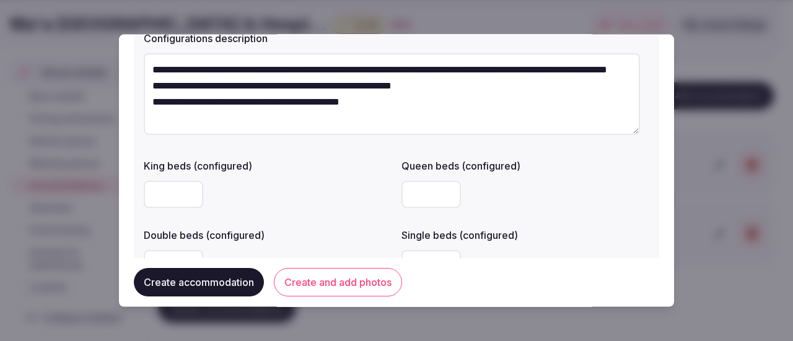
click at [159, 200] on input "*" at bounding box center [173, 193] width 59 height 27
click at [339, 190] on div at bounding box center [268, 193] width 248 height 27
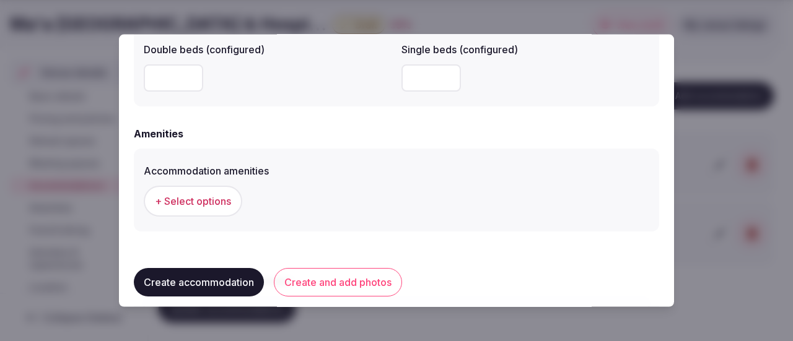
click at [201, 277] on button "Create accommodation" at bounding box center [199, 283] width 130 height 28
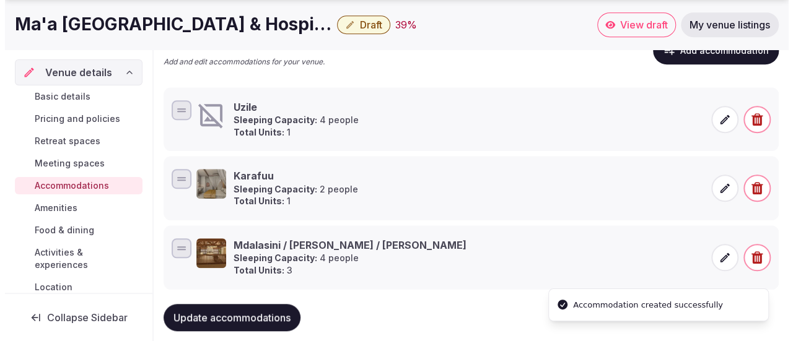
scroll to position [341, 0]
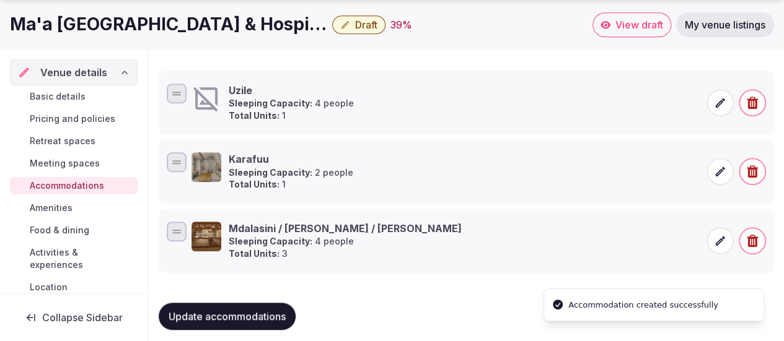
click at [717, 97] on icon at bounding box center [720, 103] width 12 height 12
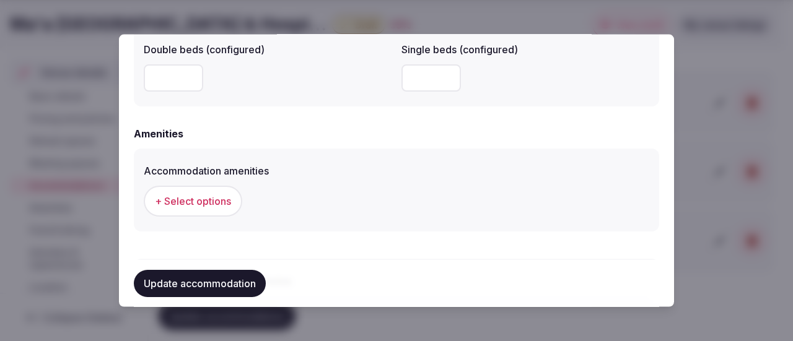
scroll to position [1239, 0]
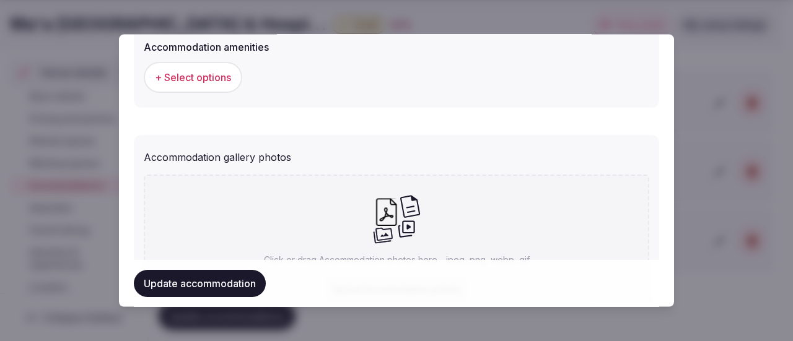
click at [372, 225] on icon at bounding box center [386, 212] width 28 height 28
type input "**********"
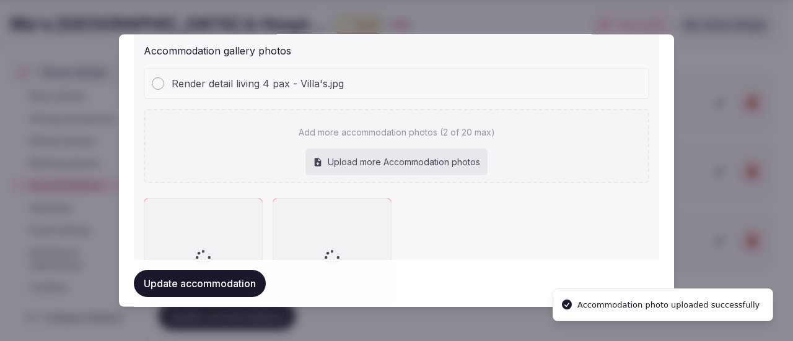
scroll to position [1283, 0]
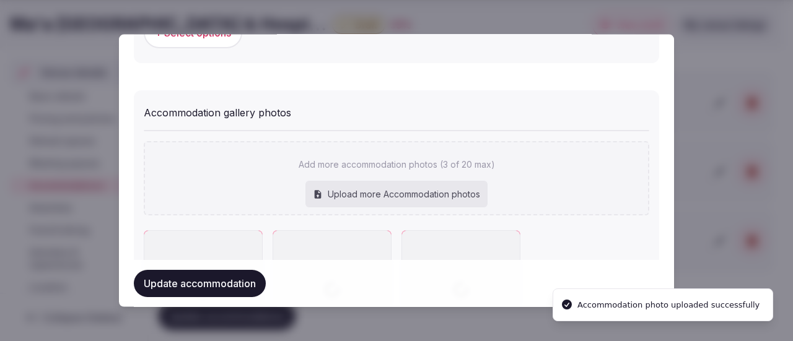
click at [196, 283] on button "Update accommodation" at bounding box center [200, 283] width 132 height 27
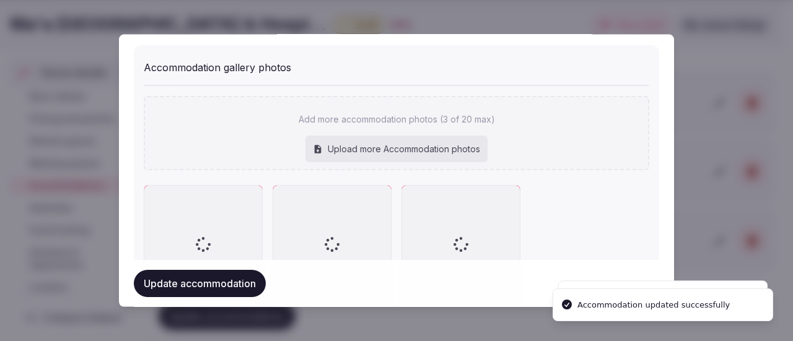
scroll to position [1345, 0]
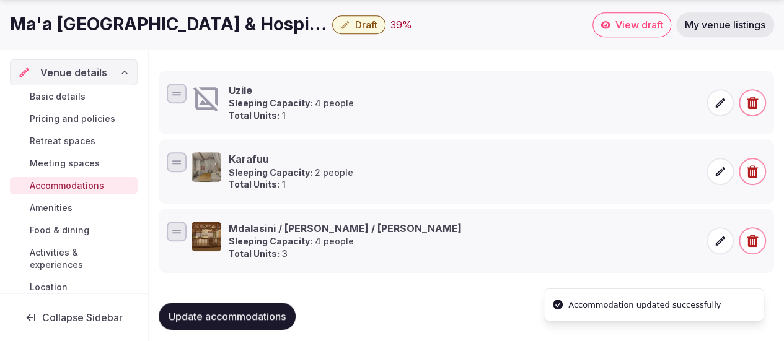
click at [719, 98] on icon at bounding box center [720, 103] width 12 height 12
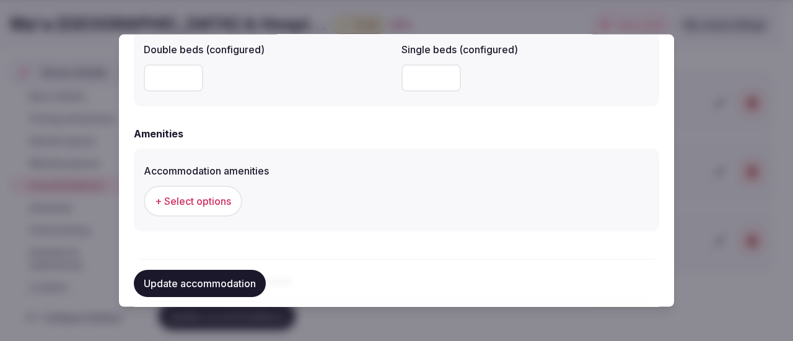
scroll to position [1177, 0]
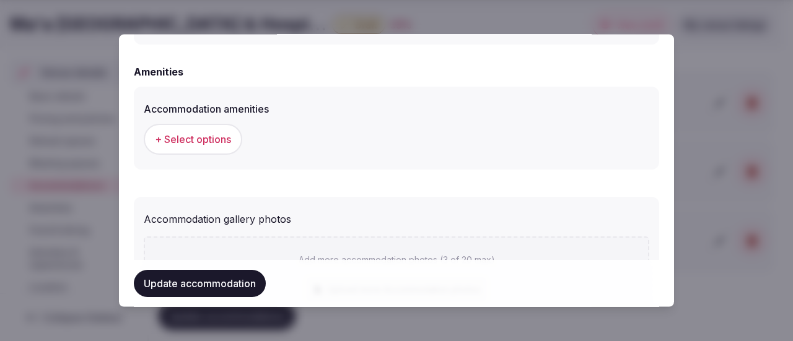
click at [182, 136] on span "+ Select options" at bounding box center [193, 139] width 76 height 14
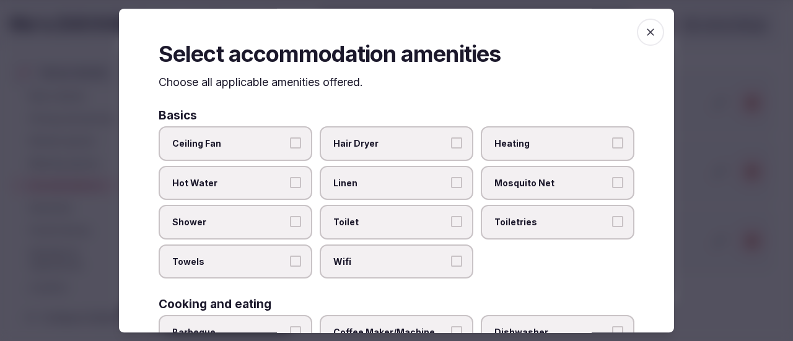
click at [294, 146] on button "Ceiling Fan" at bounding box center [295, 143] width 11 height 11
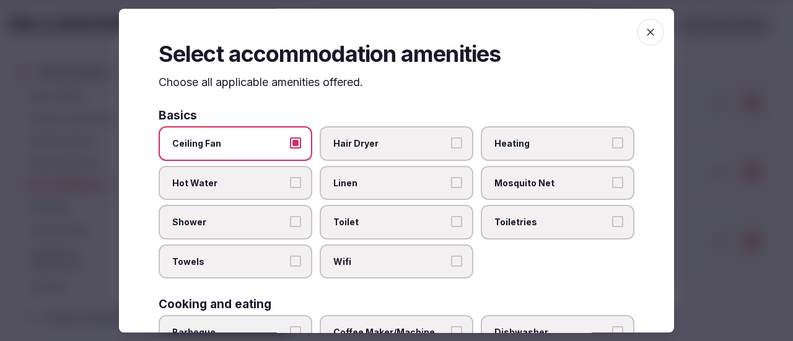
click at [298, 175] on label "Hot Water" at bounding box center [236, 183] width 154 height 35
click at [298, 177] on button "Hot Water" at bounding box center [295, 182] width 11 height 11
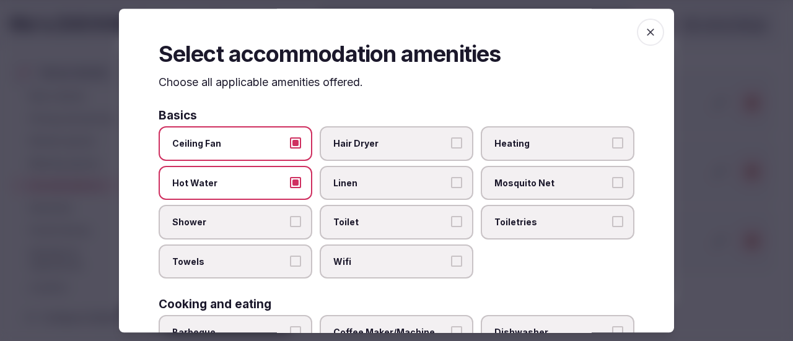
click at [296, 225] on button "Shower" at bounding box center [295, 222] width 11 height 11
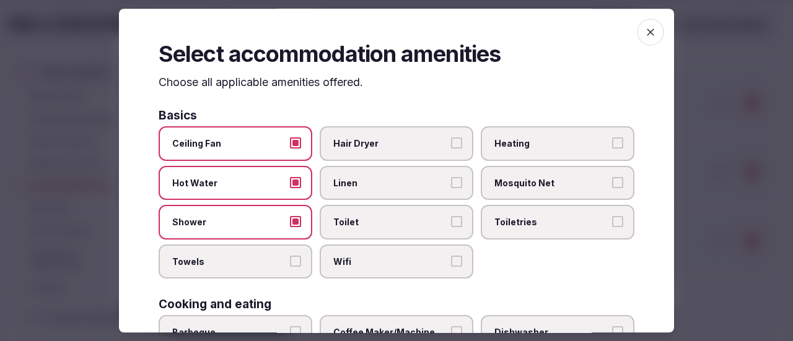
click at [296, 257] on button "Towels" at bounding box center [295, 261] width 11 height 11
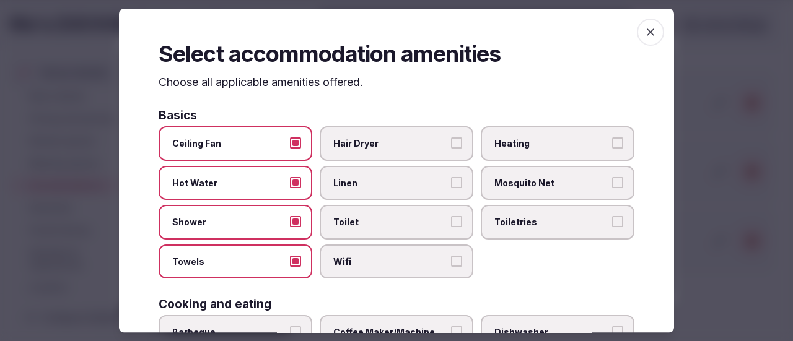
click at [409, 224] on span "Toilet" at bounding box center [390, 223] width 114 height 12
click at [451, 224] on button "Toilet" at bounding box center [456, 222] width 11 height 11
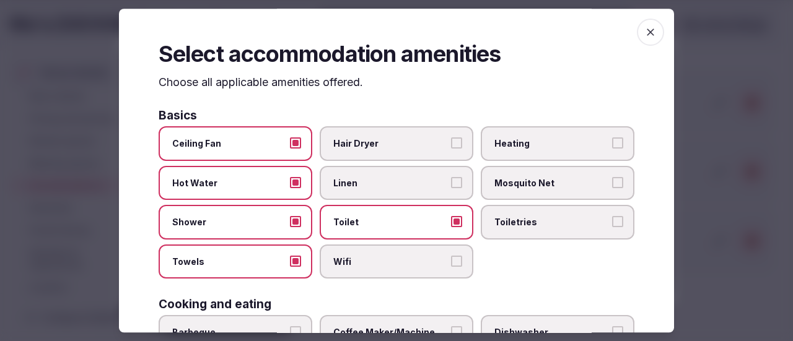
click at [406, 266] on span "Wifi" at bounding box center [390, 262] width 114 height 12
click at [451, 266] on button "Wifi" at bounding box center [456, 261] width 11 height 11
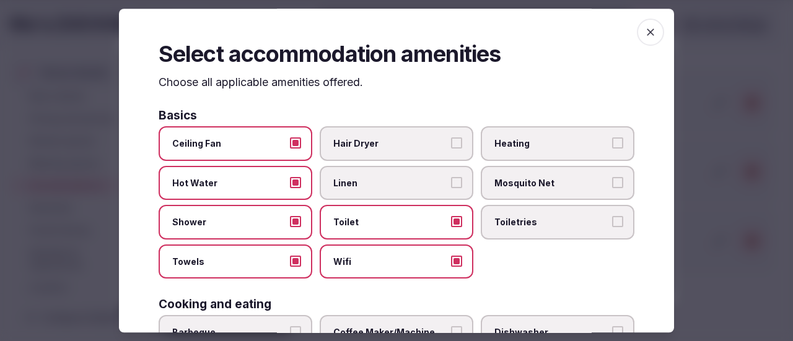
drag, startPoint x: 396, startPoint y: 181, endPoint x: 431, endPoint y: 184, distance: 34.8
click at [396, 181] on span "Linen" at bounding box center [390, 183] width 114 height 12
click at [451, 181] on button "Linen" at bounding box center [456, 182] width 11 height 11
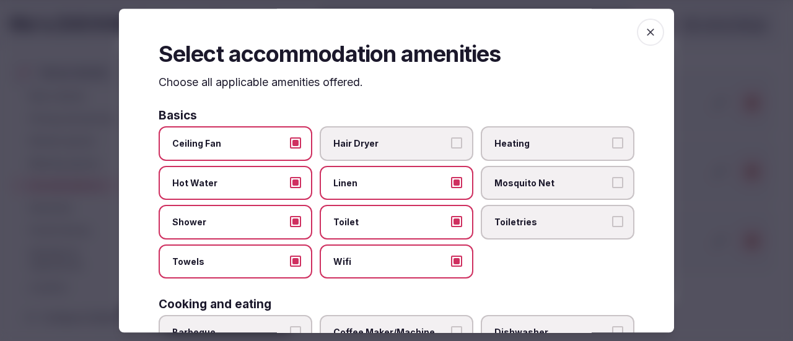
click at [536, 190] on label "Mosquito Net" at bounding box center [558, 183] width 154 height 35
click at [612, 188] on button "Mosquito Net" at bounding box center [617, 182] width 11 height 11
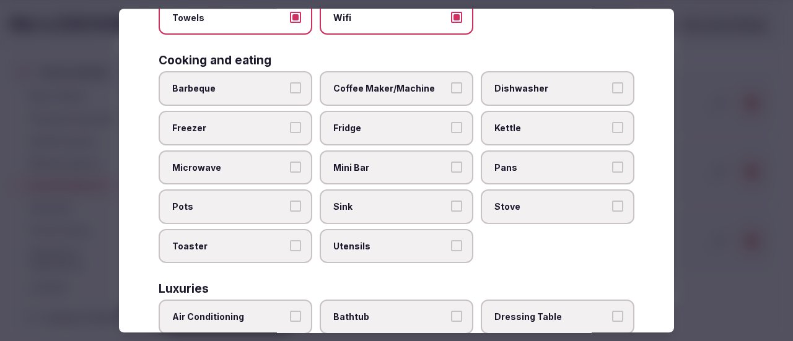
scroll to position [248, 0]
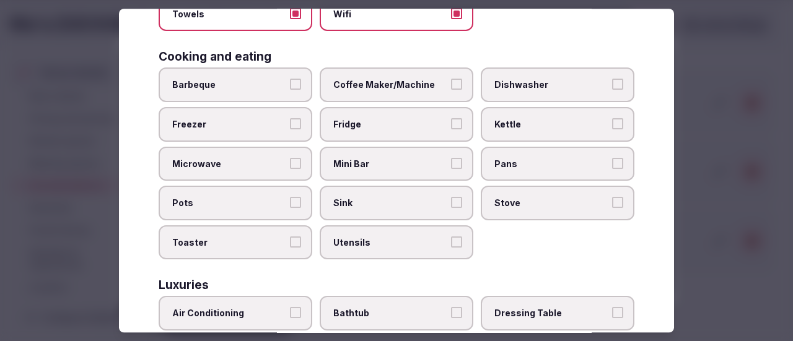
click at [435, 123] on span "Fridge" at bounding box center [390, 124] width 114 height 12
click at [451, 123] on button "Fridge" at bounding box center [456, 123] width 11 height 11
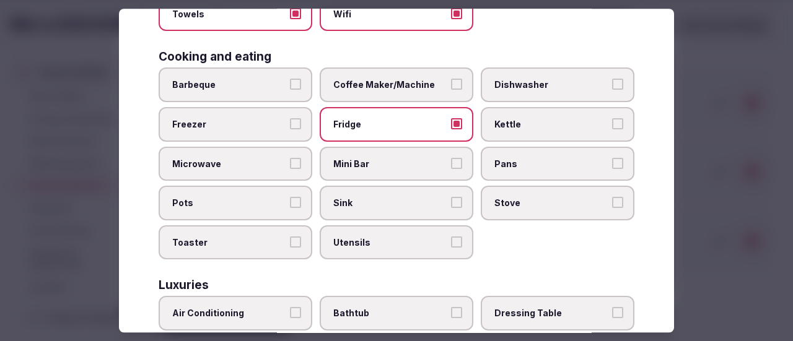
click at [358, 205] on span "Sink" at bounding box center [390, 204] width 114 height 12
click at [451, 205] on button "Sink" at bounding box center [456, 203] width 11 height 11
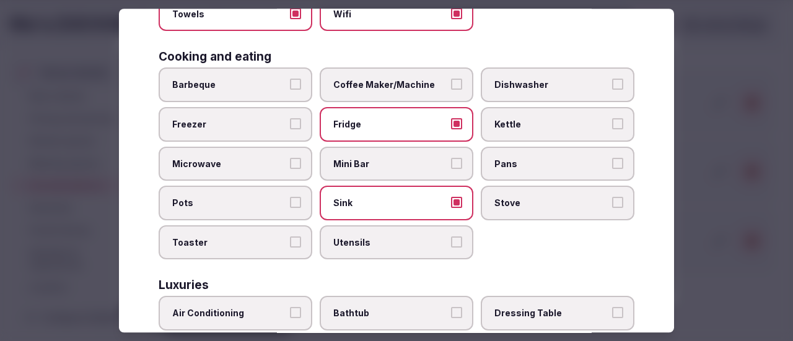
scroll to position [434, 0]
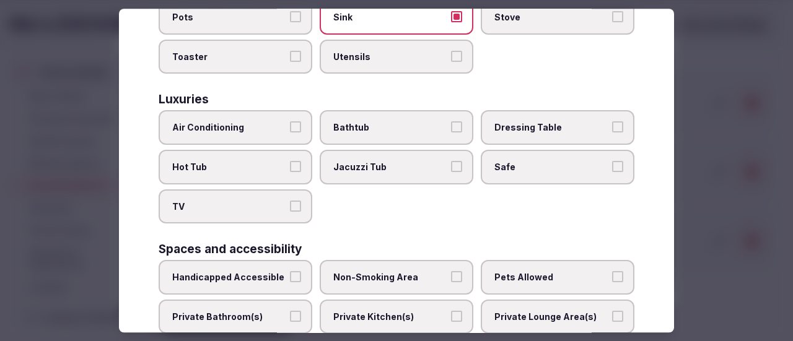
click at [574, 167] on span "Safe" at bounding box center [551, 167] width 114 height 12
click at [612, 167] on button "Safe" at bounding box center [617, 166] width 11 height 11
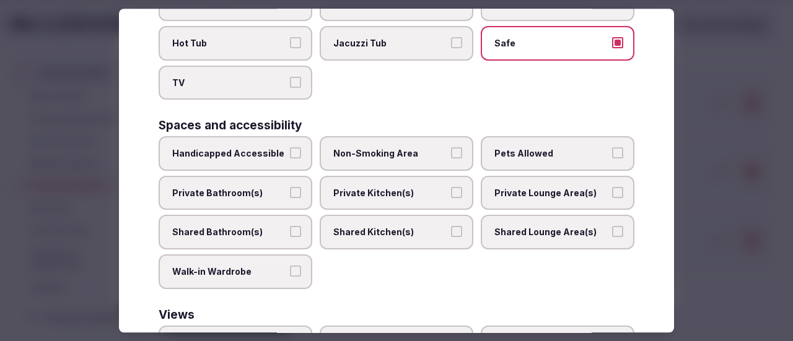
scroll to position [619, 0]
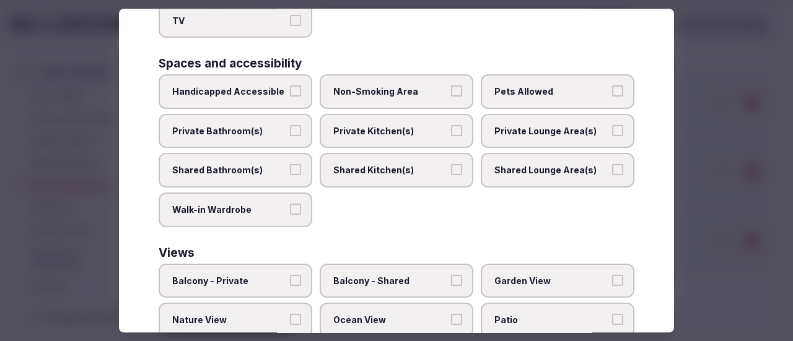
click at [280, 134] on span "Private Bathroom(s)" at bounding box center [229, 131] width 114 height 12
click at [290, 134] on button "Private Bathroom(s)" at bounding box center [295, 130] width 11 height 11
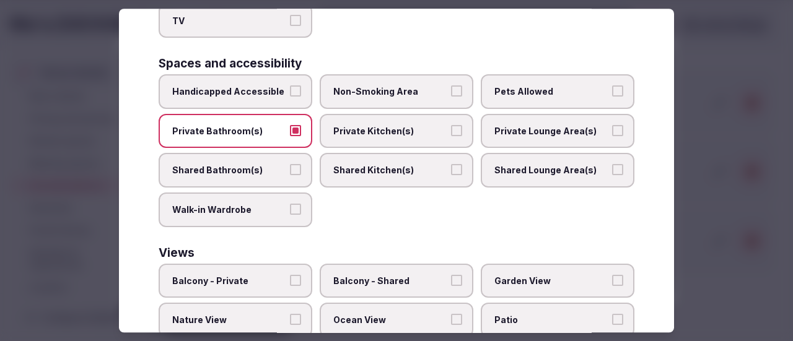
click at [456, 87] on label "Non-Smoking Area" at bounding box center [397, 91] width 154 height 35
click at [456, 87] on button "Non-Smoking Area" at bounding box center [456, 90] width 11 height 11
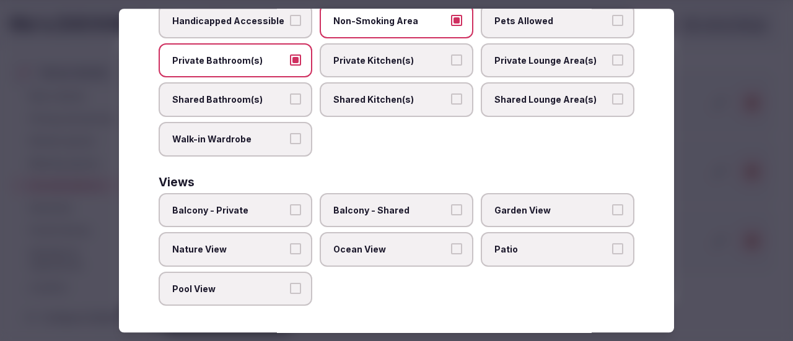
scroll to position [692, 0]
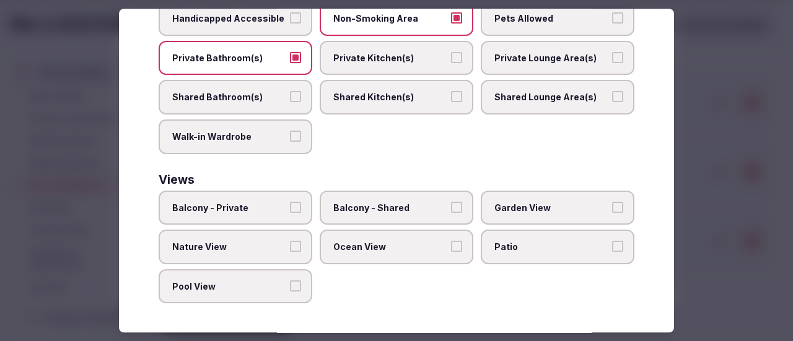
click at [561, 250] on span "Patio" at bounding box center [551, 247] width 114 height 12
click at [612, 250] on button "Patio" at bounding box center [617, 246] width 11 height 11
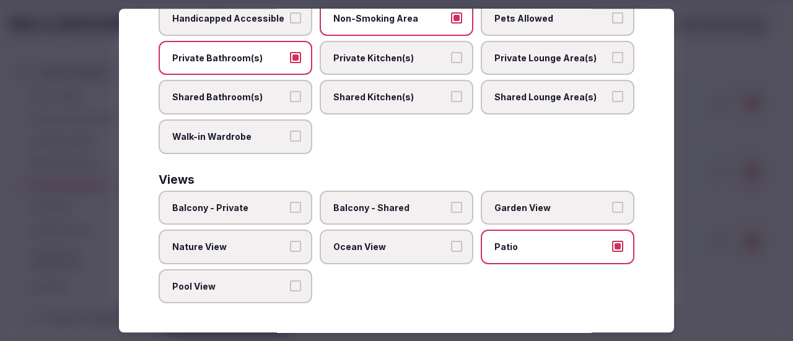
click at [415, 252] on span "Ocean View" at bounding box center [390, 247] width 114 height 12
click at [451, 252] on button "Ocean View" at bounding box center [456, 246] width 11 height 11
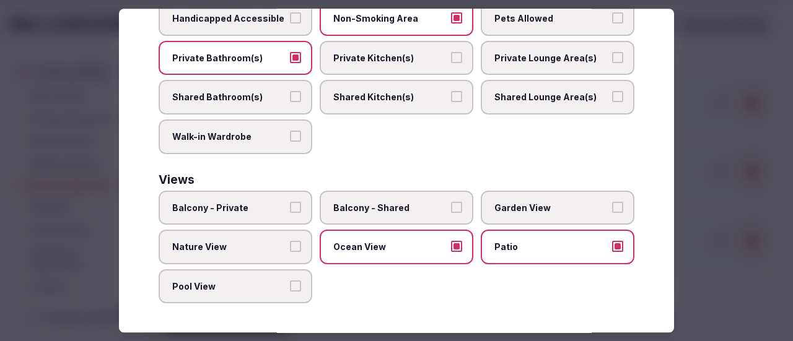
click at [583, 207] on span "Garden View" at bounding box center [551, 208] width 114 height 12
click at [612, 207] on button "Garden View" at bounding box center [617, 207] width 11 height 11
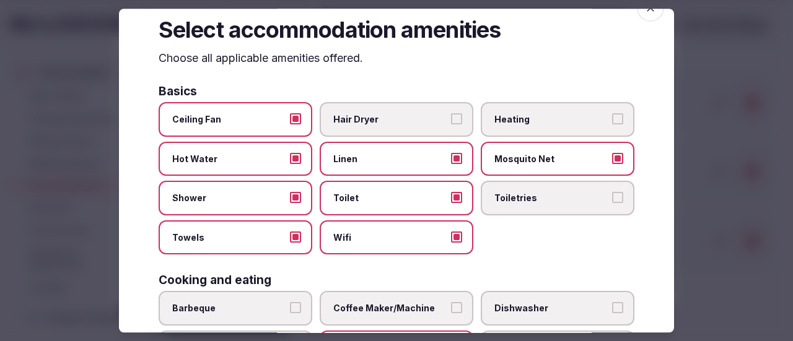
scroll to position [0, 0]
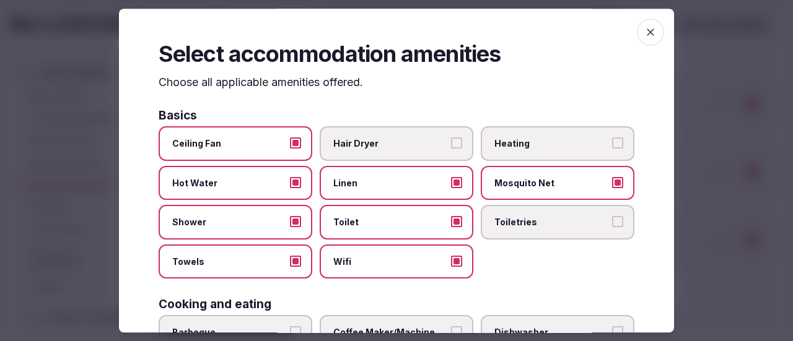
click at [644, 32] on icon "button" at bounding box center [650, 32] width 12 height 12
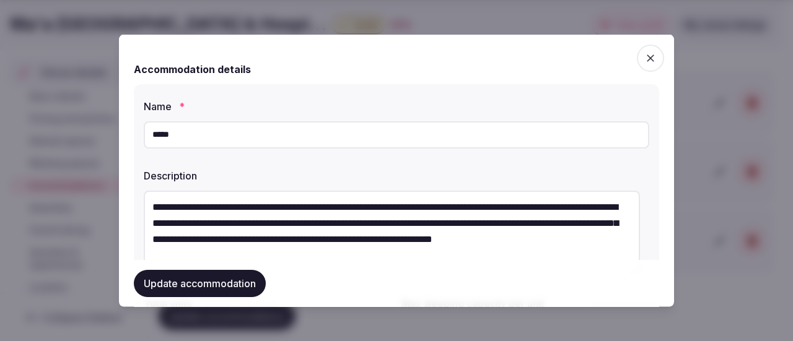
click at [208, 279] on button "Update accommodation" at bounding box center [200, 283] width 132 height 27
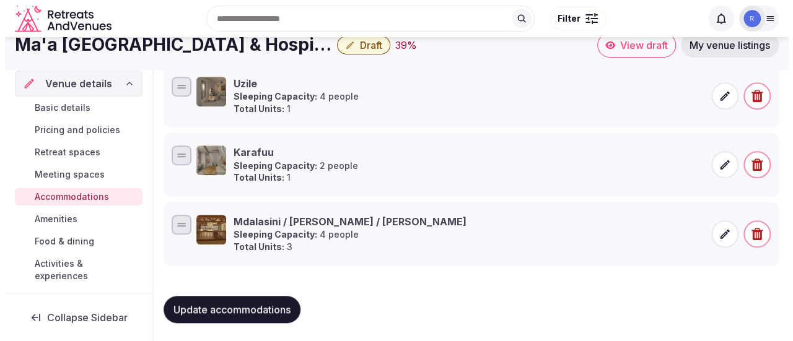
scroll to position [162, 0]
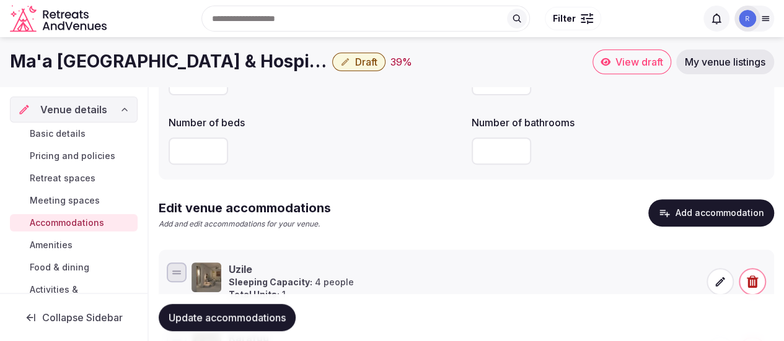
click at [670, 207] on icon "button" at bounding box center [664, 213] width 12 height 12
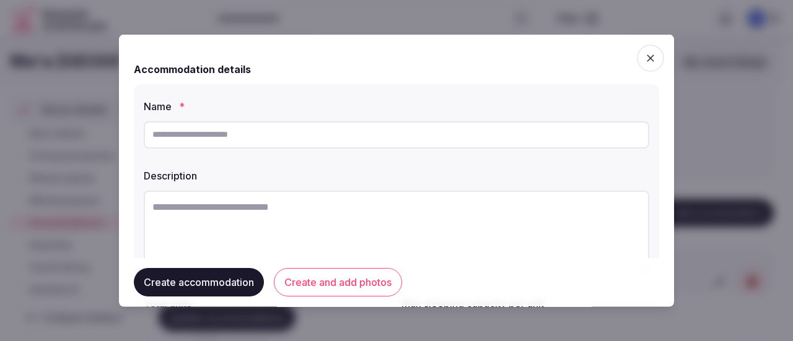
click at [224, 144] on input "text" at bounding box center [396, 134] width 505 height 27
type input "******"
click at [261, 206] on textarea at bounding box center [396, 231] width 505 height 82
paste textarea "**********"
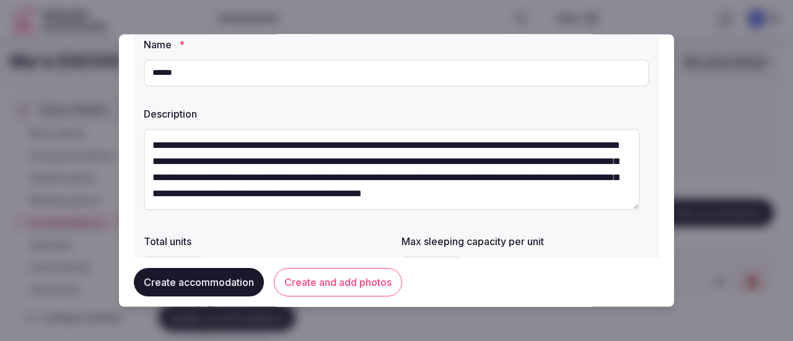
scroll to position [124, 0]
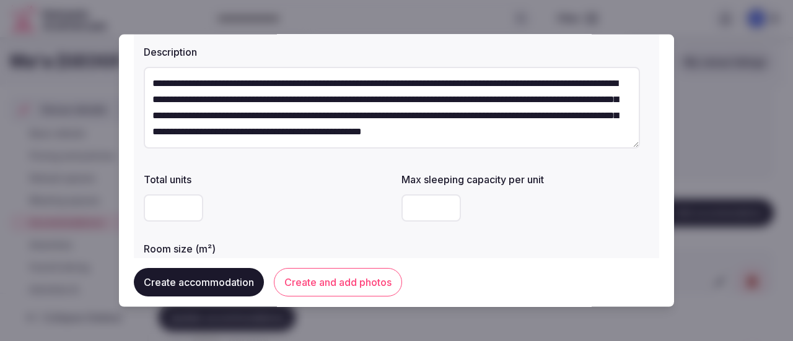
type textarea "**********"
click at [173, 209] on input "number" at bounding box center [173, 207] width 59 height 27
type input "*"
click at [411, 201] on input "number" at bounding box center [430, 207] width 59 height 27
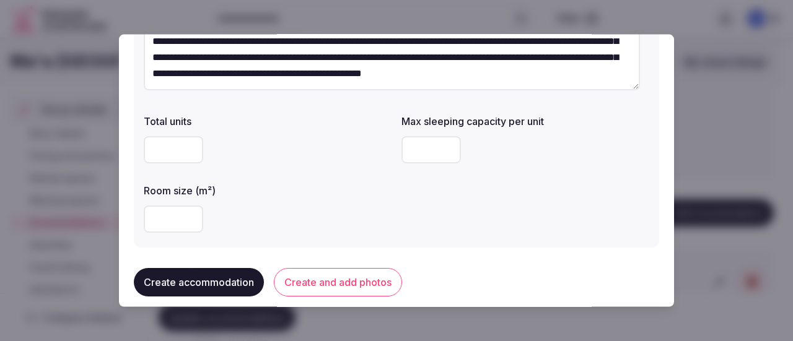
scroll to position [248, 0]
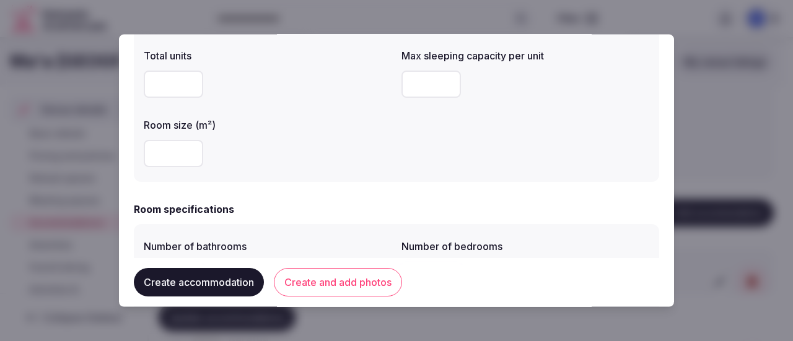
type input "*"
click at [153, 154] on input "number" at bounding box center [173, 152] width 59 height 27
paste input "****"
drag, startPoint x: 177, startPoint y: 160, endPoint x: 125, endPoint y: 148, distance: 53.5
click at [125, 148] on div "**********" at bounding box center [396, 170] width 555 height 273
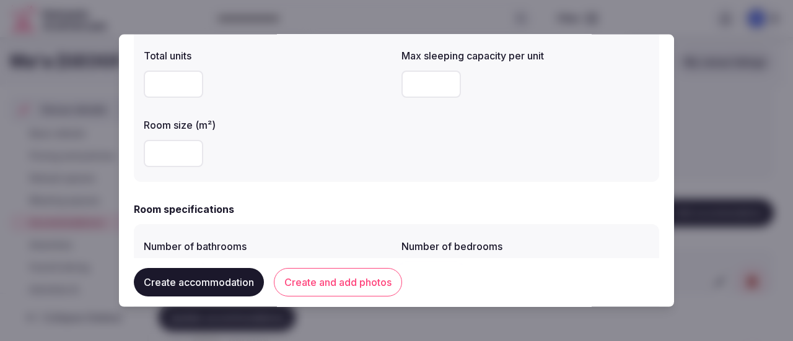
scroll to position [310, 0]
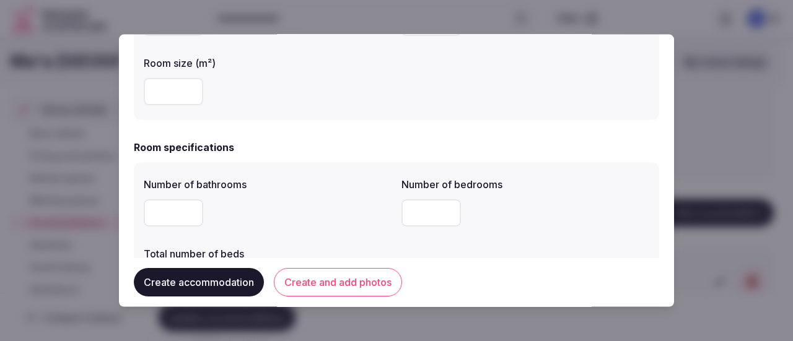
type input "***"
click at [170, 217] on input "number" at bounding box center [173, 212] width 59 height 27
type input "*"
click at [417, 211] on input "number" at bounding box center [430, 212] width 59 height 27
click at [323, 211] on div "*" at bounding box center [268, 212] width 248 height 27
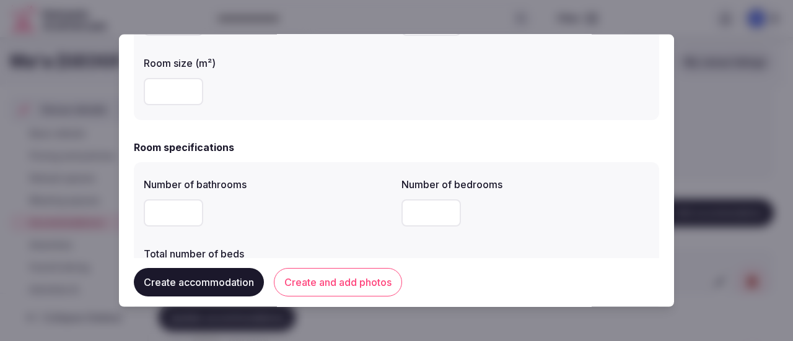
drag, startPoint x: 419, startPoint y: 209, endPoint x: 383, endPoint y: 206, distance: 36.0
click at [383, 206] on div "Number of bathrooms * Number of bedrooms * Total number of beds" at bounding box center [396, 236] width 505 height 129
type input "*"
click at [335, 214] on div "*" at bounding box center [268, 212] width 248 height 27
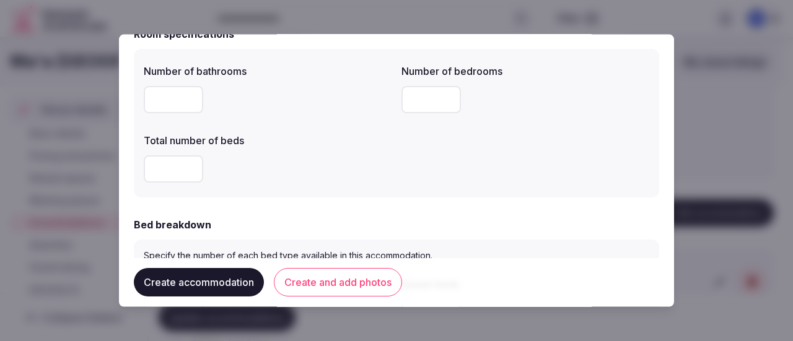
scroll to position [434, 0]
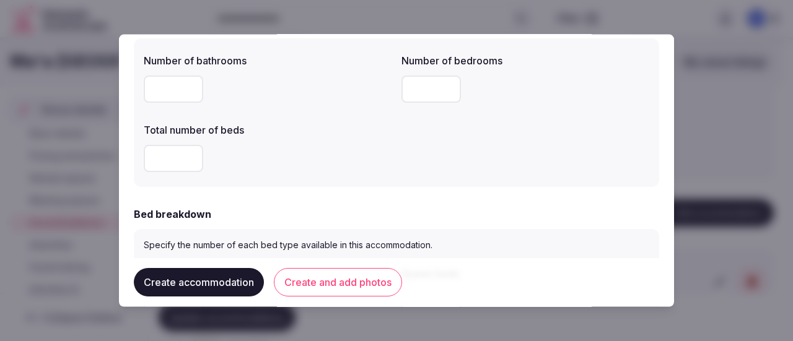
click at [178, 159] on input "number" at bounding box center [173, 157] width 59 height 27
type input "*"
click at [328, 169] on div "*" at bounding box center [268, 157] width 248 height 27
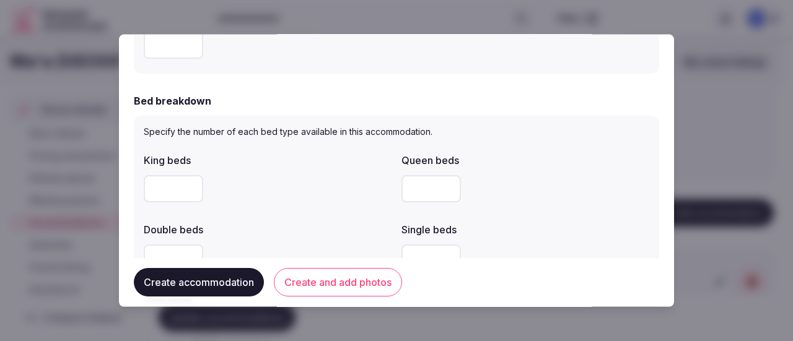
scroll to position [557, 0]
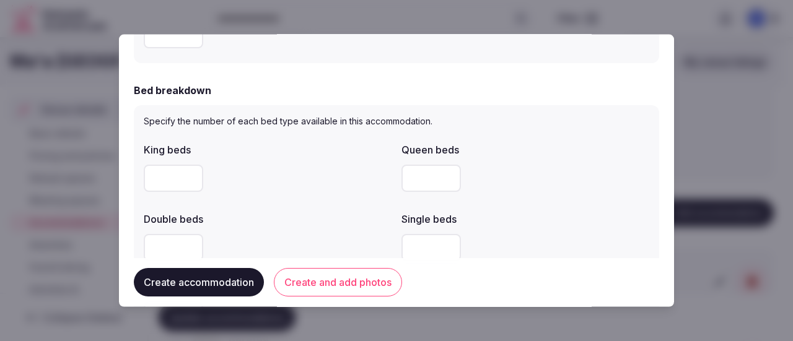
click at [171, 174] on input "number" at bounding box center [173, 177] width 59 height 27
type input "*"
click at [401, 247] on input "number" at bounding box center [430, 247] width 59 height 27
type input "*"
click at [322, 203] on div "King beds * Queen beds Double beds Single beds * Twin beds" at bounding box center [396, 236] width 505 height 198
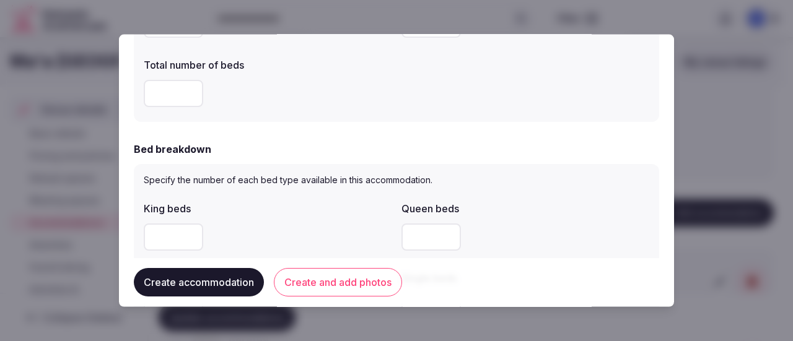
scroll to position [434, 0]
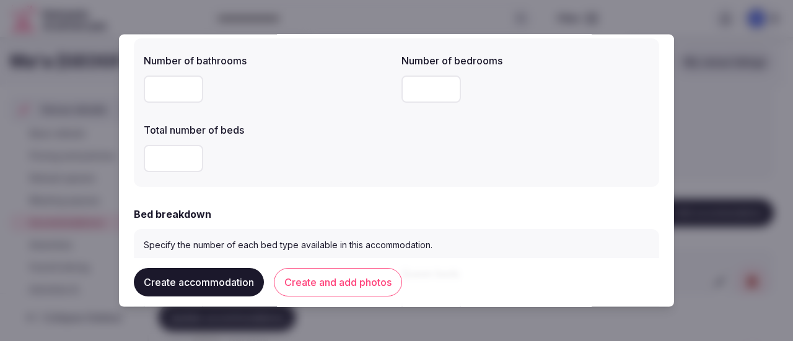
drag, startPoint x: 161, startPoint y: 162, endPoint x: 141, endPoint y: 155, distance: 21.2
click at [141, 155] on div "Number of bathrooms * Number of bedrooms * Total number of beds *" at bounding box center [396, 112] width 525 height 149
click at [334, 162] on div "*" at bounding box center [268, 157] width 248 height 27
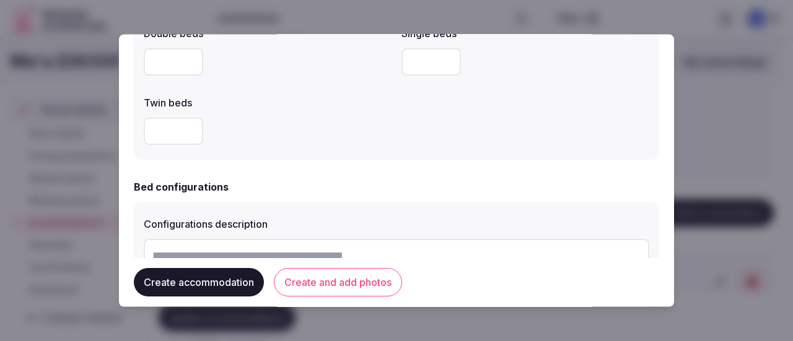
scroll to position [805, 0]
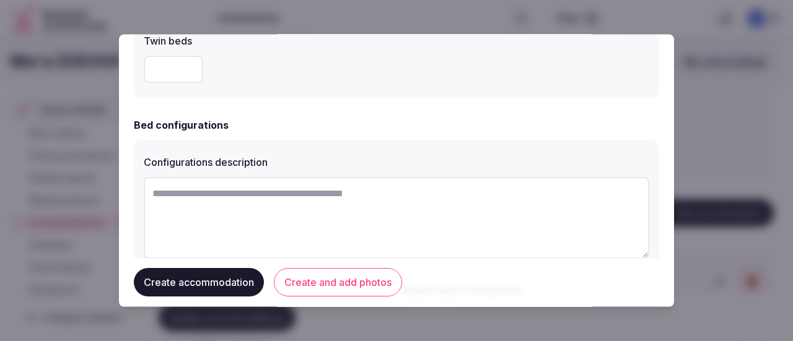
click at [198, 203] on textarea at bounding box center [396, 218] width 505 height 82
paste textarea "**********"
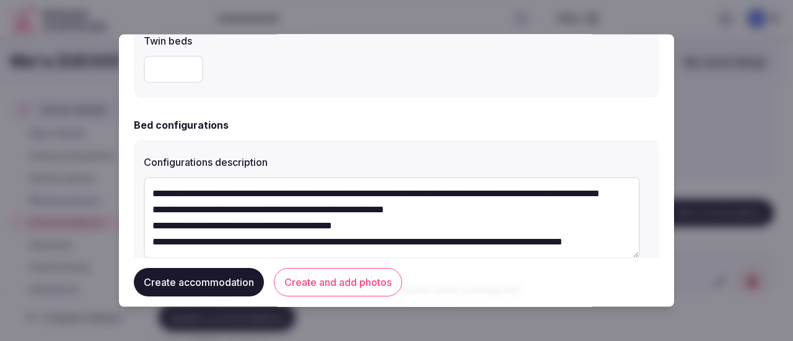
scroll to position [0, 0]
click at [152, 195] on textarea "**********" at bounding box center [392, 218] width 496 height 82
click at [150, 220] on textarea "**********" at bounding box center [392, 218] width 496 height 82
click at [150, 240] on textarea "**********" at bounding box center [392, 218] width 496 height 82
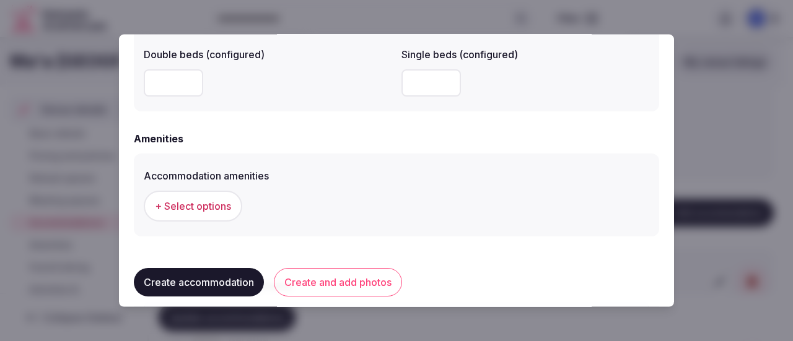
scroll to position [1115, 0]
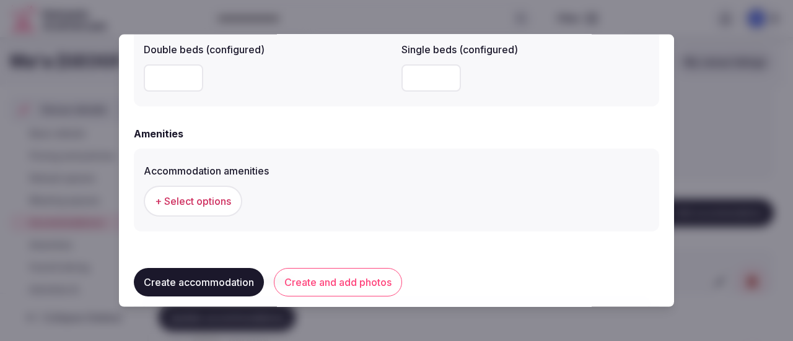
type textarea "**********"
click at [228, 274] on button "Create accommodation" at bounding box center [199, 283] width 130 height 28
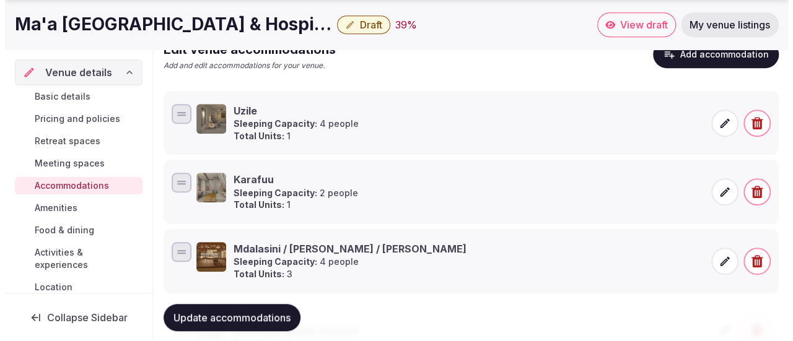
scroll to position [410, 0]
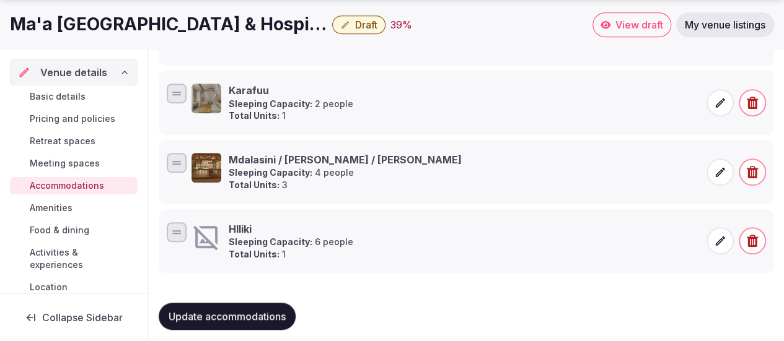
click at [715, 238] on icon at bounding box center [720, 241] width 12 height 12
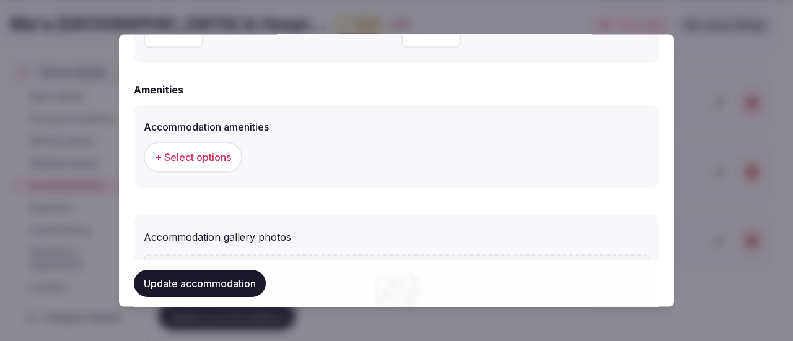
scroll to position [1177, 0]
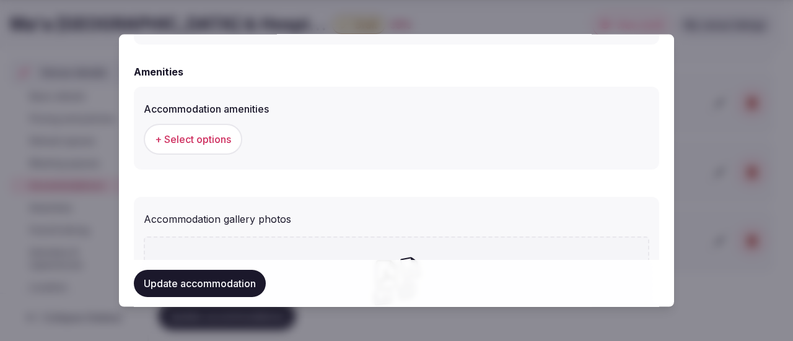
click at [188, 142] on span "+ Select options" at bounding box center [193, 139] width 76 height 14
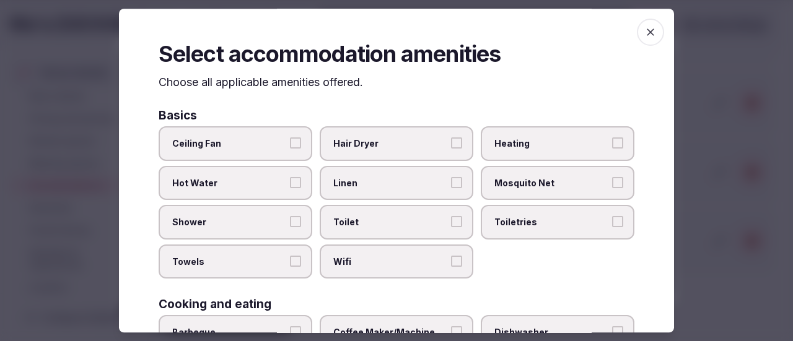
drag, startPoint x: 296, startPoint y: 147, endPoint x: 294, endPoint y: 169, distance: 22.4
click at [295, 147] on button "Ceiling Fan" at bounding box center [295, 143] width 11 height 11
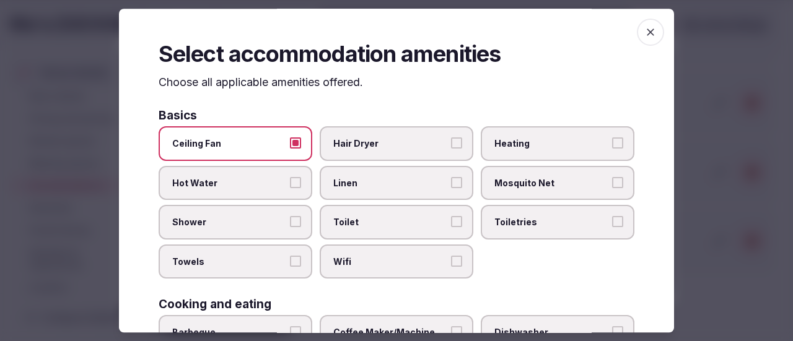
click at [291, 186] on button "Hot Water" at bounding box center [295, 182] width 11 height 11
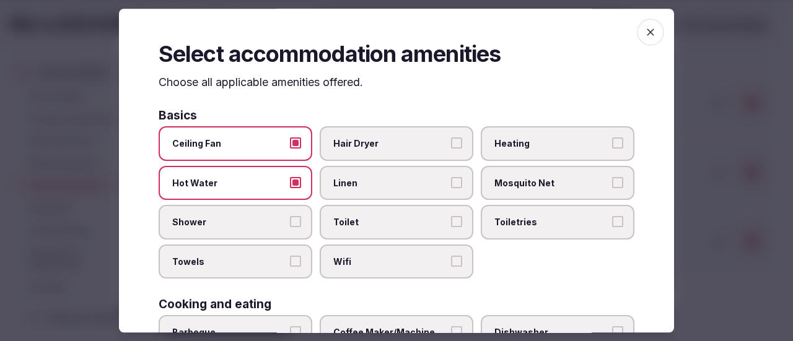
drag, startPoint x: 289, startPoint y: 223, endPoint x: 287, endPoint y: 246, distance: 23.0
click at [290, 223] on button "Shower" at bounding box center [295, 222] width 11 height 11
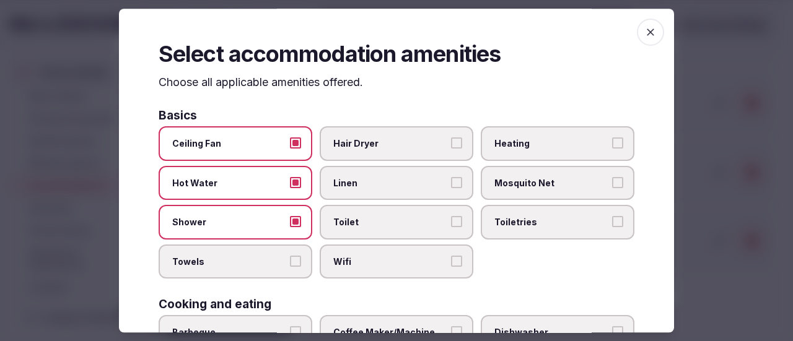
drag, startPoint x: 287, startPoint y: 271, endPoint x: 317, endPoint y: 262, distance: 31.0
click at [287, 271] on label "Towels" at bounding box center [236, 262] width 154 height 35
click at [290, 267] on button "Towels" at bounding box center [295, 261] width 11 height 11
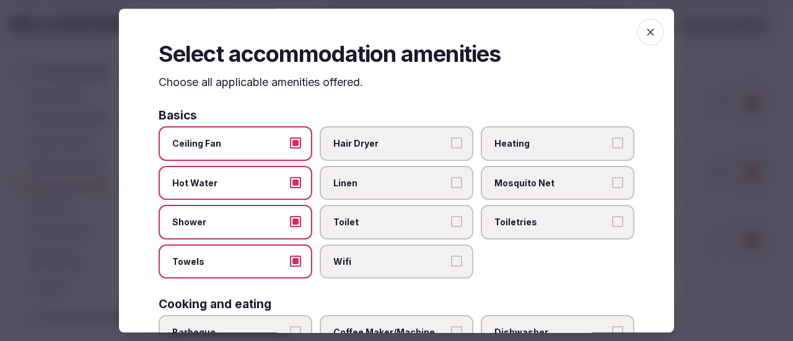
click at [456, 262] on label "Wifi" at bounding box center [397, 262] width 154 height 35
click at [456, 262] on button "Wifi" at bounding box center [456, 261] width 11 height 11
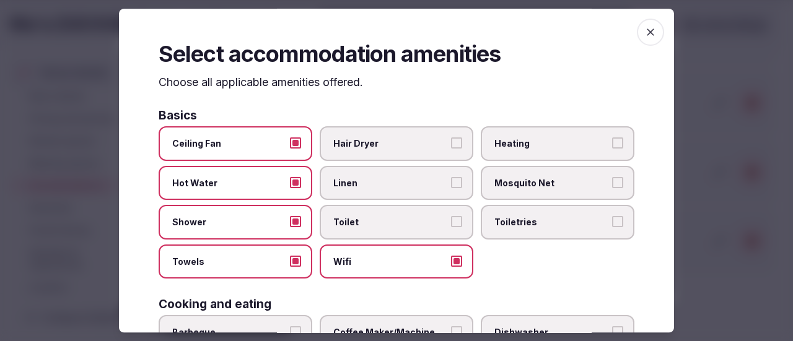
click at [399, 217] on span "Toilet" at bounding box center [390, 223] width 114 height 12
click at [451, 217] on button "Toilet" at bounding box center [456, 222] width 11 height 11
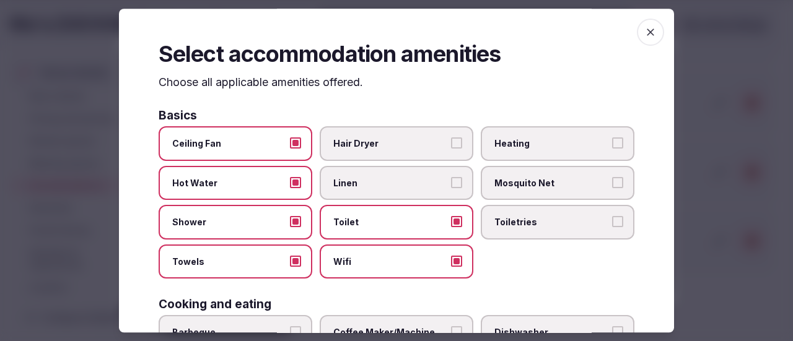
click at [403, 184] on span "Linen" at bounding box center [390, 183] width 114 height 12
click at [451, 184] on button "Linen" at bounding box center [456, 182] width 11 height 11
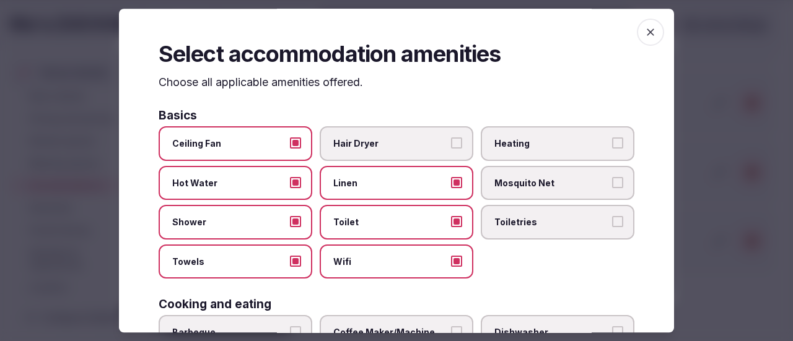
click at [559, 176] on label "Mosquito Net" at bounding box center [558, 183] width 154 height 35
click at [612, 177] on button "Mosquito Net" at bounding box center [617, 182] width 11 height 11
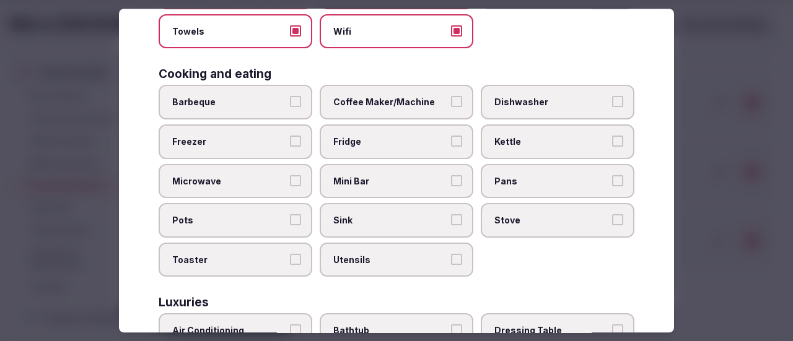
scroll to position [248, 0]
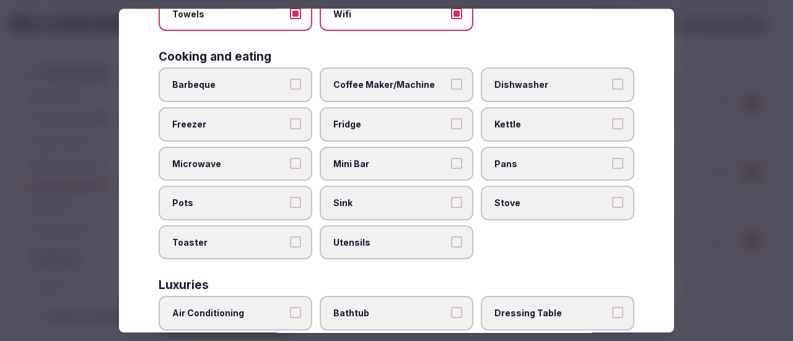
click at [430, 121] on span "Fridge" at bounding box center [390, 124] width 114 height 12
click at [451, 121] on button "Fridge" at bounding box center [456, 123] width 11 height 11
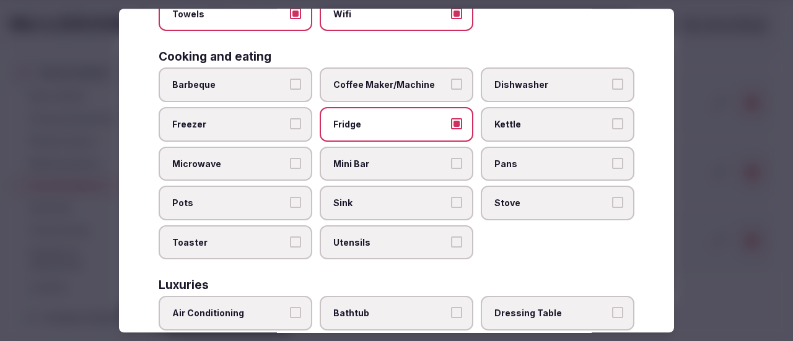
click at [415, 206] on span "Sink" at bounding box center [390, 204] width 114 height 12
click at [451, 206] on button "Sink" at bounding box center [456, 203] width 11 height 11
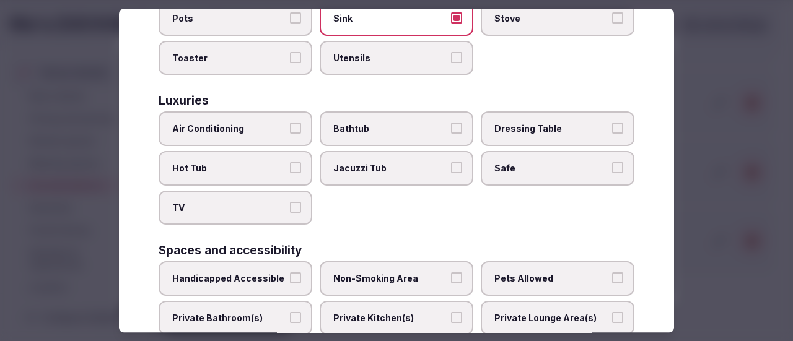
scroll to position [434, 0]
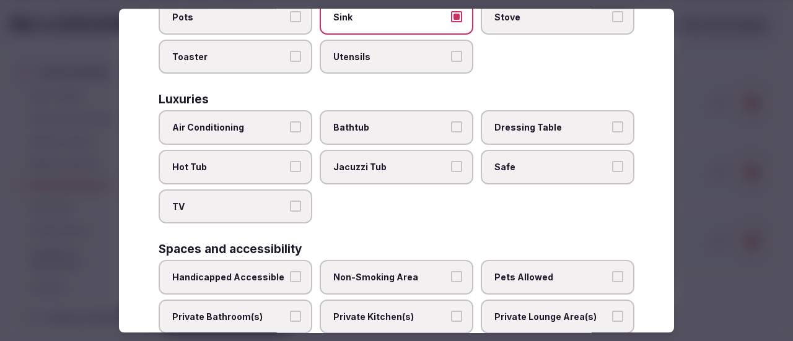
click at [557, 170] on span "Safe" at bounding box center [551, 167] width 114 height 12
click at [612, 170] on button "Safe" at bounding box center [617, 166] width 11 height 11
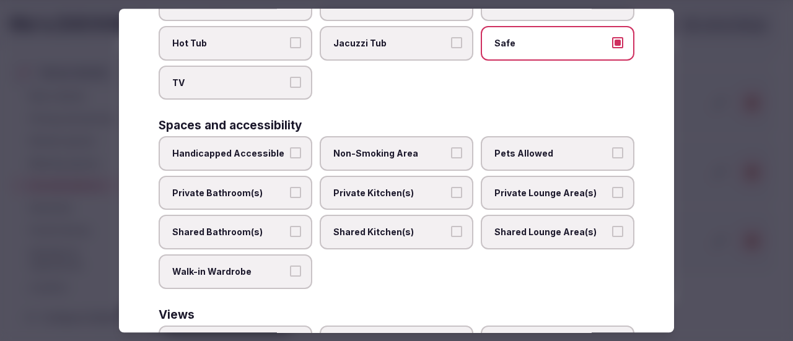
scroll to position [619, 0]
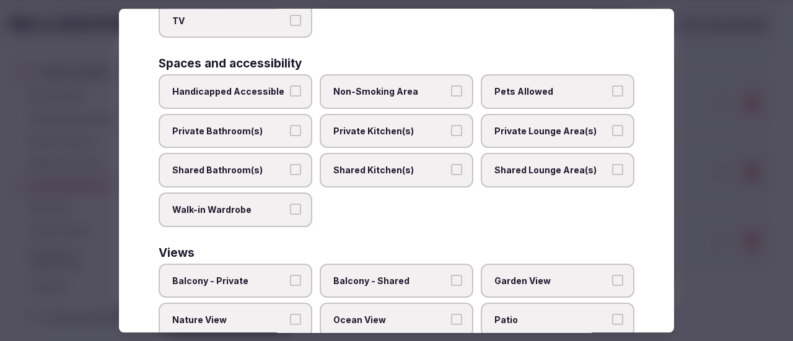
click at [422, 88] on span "Non-Smoking Area" at bounding box center [390, 91] width 114 height 12
click at [451, 88] on button "Non-Smoking Area" at bounding box center [456, 90] width 11 height 11
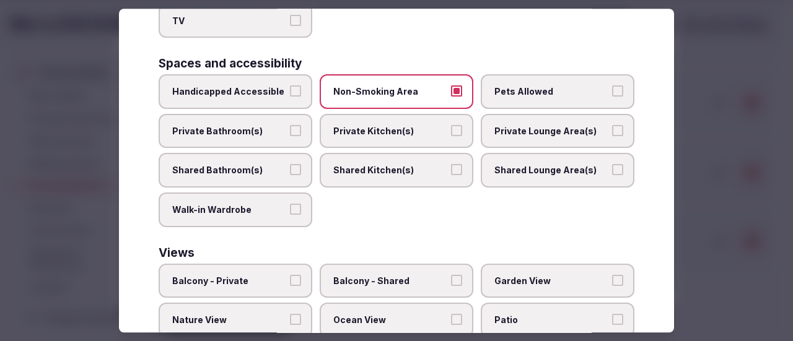
click at [273, 127] on span "Private Bathroom(s)" at bounding box center [229, 131] width 114 height 12
click at [290, 127] on button "Private Bathroom(s)" at bounding box center [295, 130] width 11 height 11
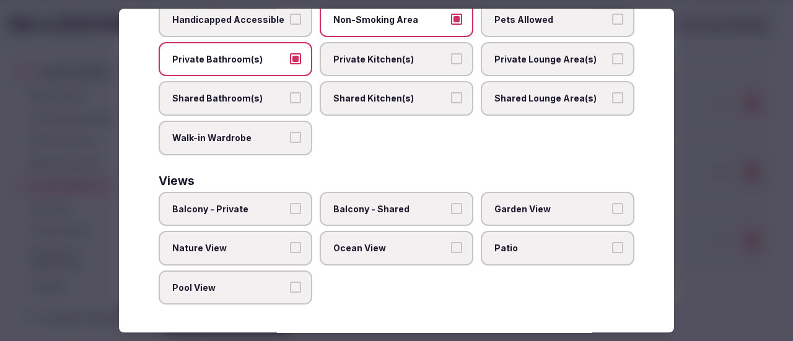
scroll to position [692, 0]
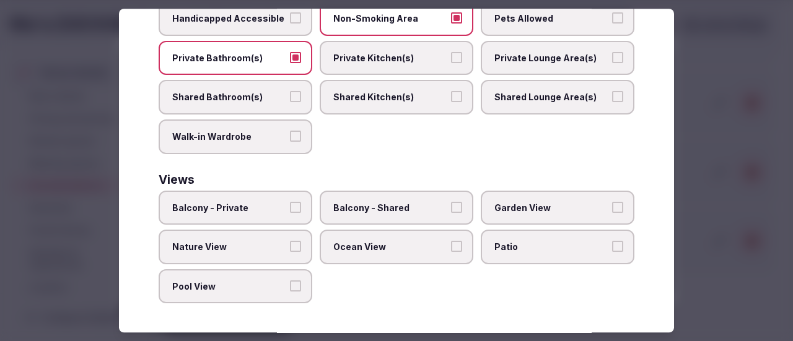
click at [290, 202] on button "Balcony - Private" at bounding box center [295, 207] width 11 height 11
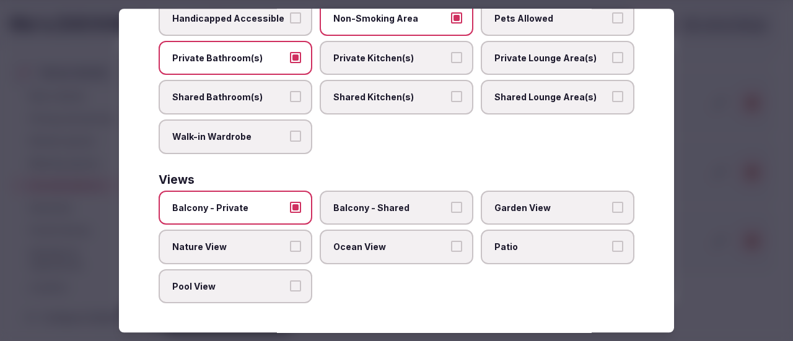
click at [451, 242] on button "Ocean View" at bounding box center [456, 246] width 11 height 11
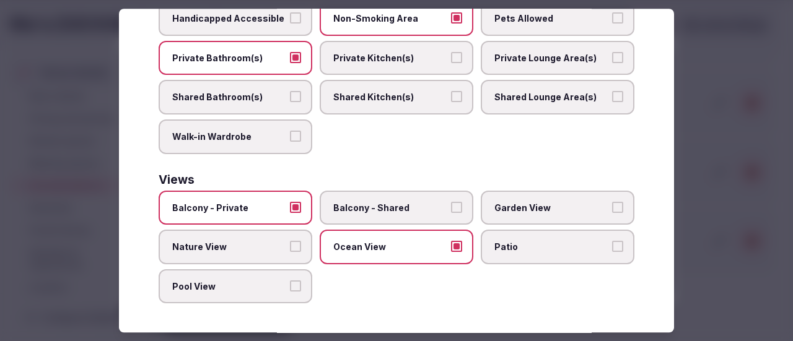
click at [546, 246] on span "Patio" at bounding box center [551, 247] width 114 height 12
click at [612, 246] on button "Patio" at bounding box center [617, 246] width 11 height 11
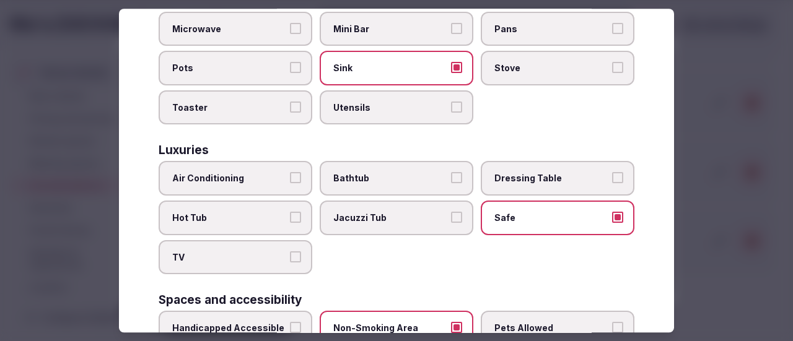
scroll to position [0, 0]
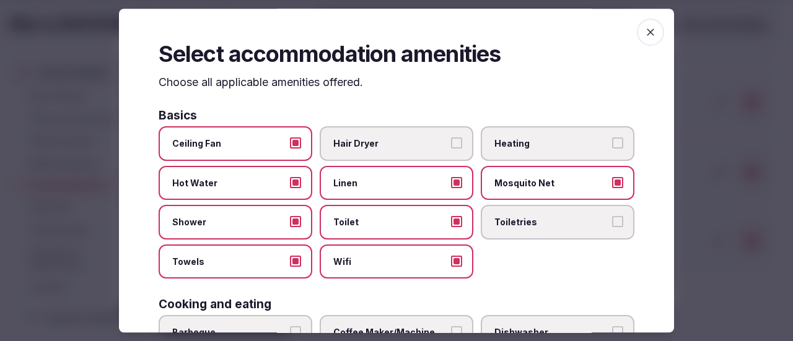
click at [637, 38] on span "button" at bounding box center [650, 32] width 27 height 27
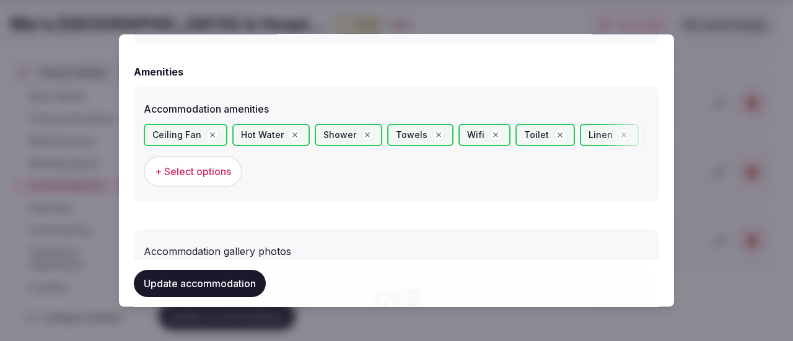
click at [187, 284] on button "Update accommodation" at bounding box center [200, 283] width 132 height 27
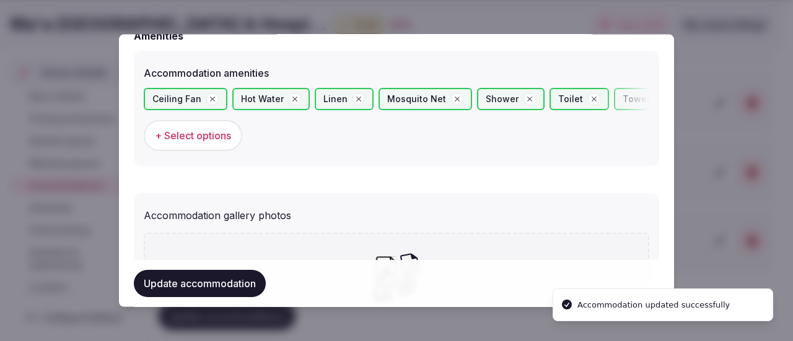
scroll to position [1239, 0]
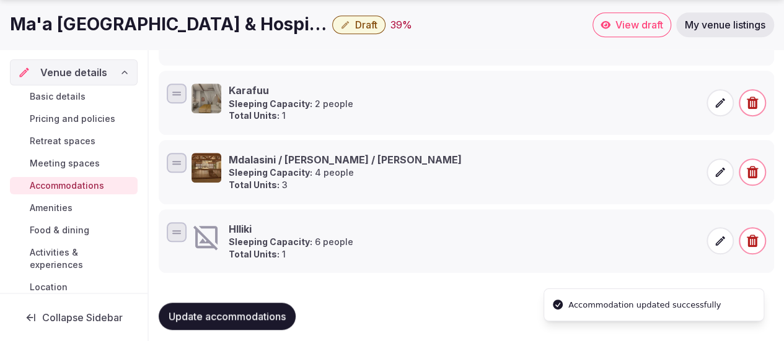
click at [712, 241] on span at bounding box center [719, 240] width 27 height 27
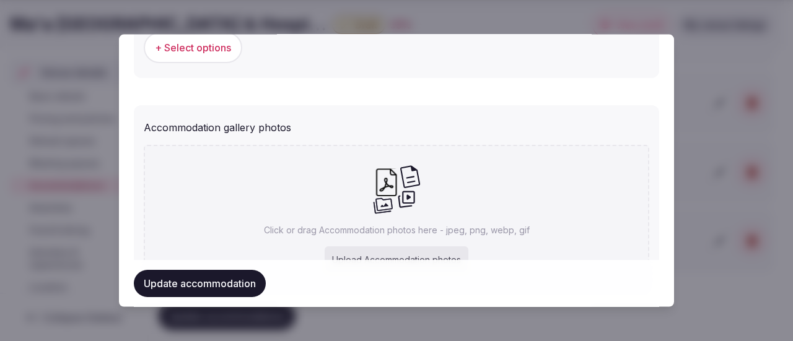
scroll to position [1373, 0]
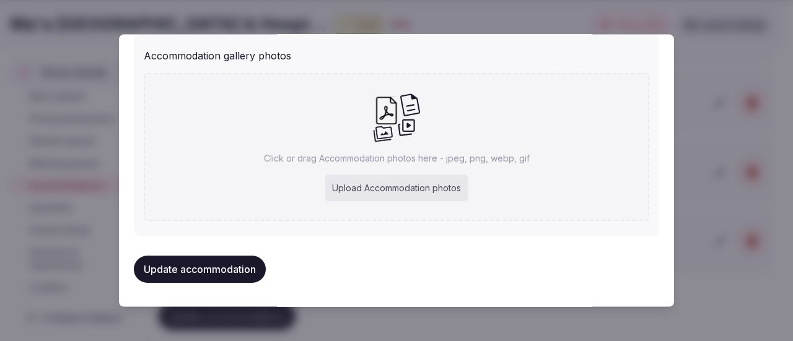
click at [360, 189] on div "Upload Accommodation photos" at bounding box center [397, 187] width 144 height 27
type input "**********"
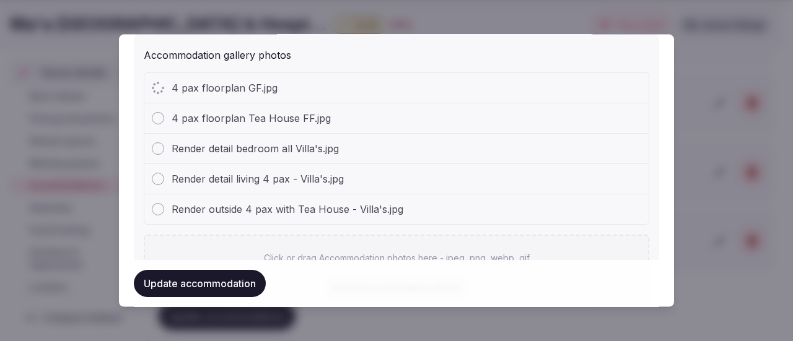
click at [570, 185] on div "Render detail living 4 pax - Villa's.jpg" at bounding box center [396, 179] width 504 height 30
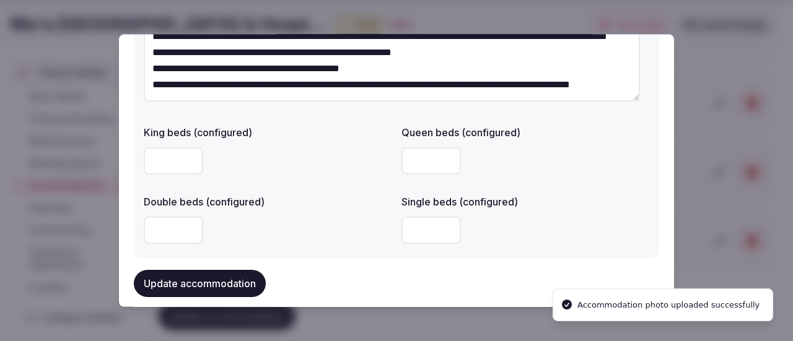
scroll to position [1005, 0]
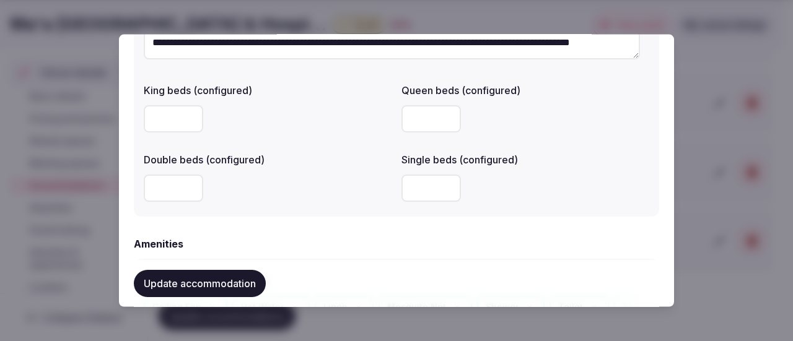
click at [425, 188] on input "number" at bounding box center [430, 187] width 59 height 27
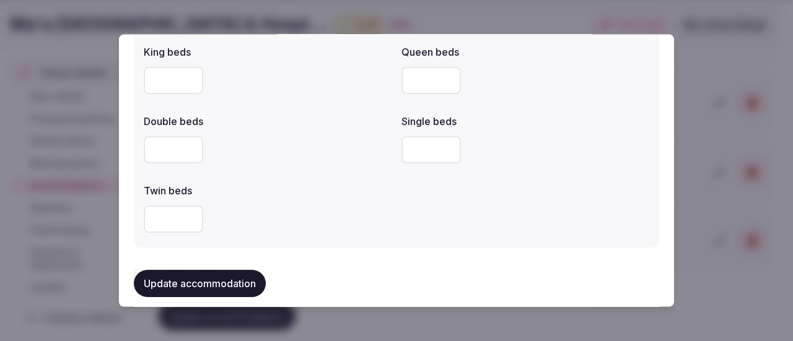
scroll to position [639, 0]
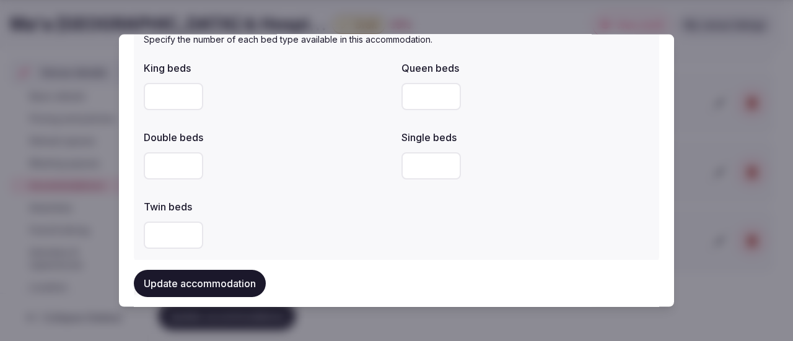
drag, startPoint x: 159, startPoint y: 91, endPoint x: 141, endPoint y: 88, distance: 18.8
click at [141, 88] on div "Specify the number of each bed type available in this accommodation. King beds …" at bounding box center [396, 143] width 525 height 240
drag, startPoint x: 171, startPoint y: 98, endPoint x: 144, endPoint y: 95, distance: 27.5
click at [144, 95] on input "*" at bounding box center [173, 95] width 59 height 27
drag, startPoint x: 160, startPoint y: 96, endPoint x: 138, endPoint y: 93, distance: 22.5
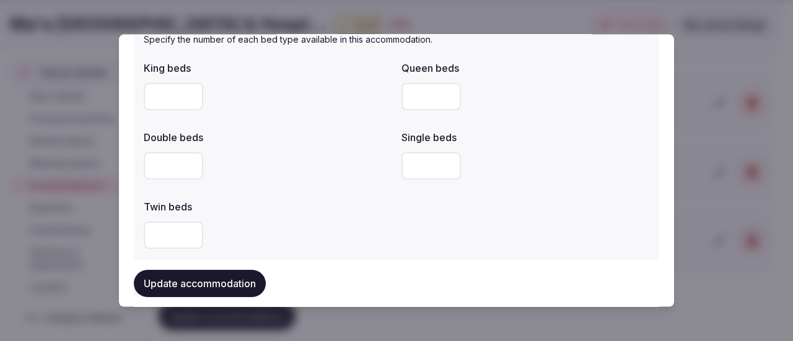
click at [138, 93] on div "Specify the number of each bed type available in this accommodation. King beds …" at bounding box center [396, 143] width 525 height 240
type input "*"
click at [286, 165] on div at bounding box center [268, 165] width 248 height 27
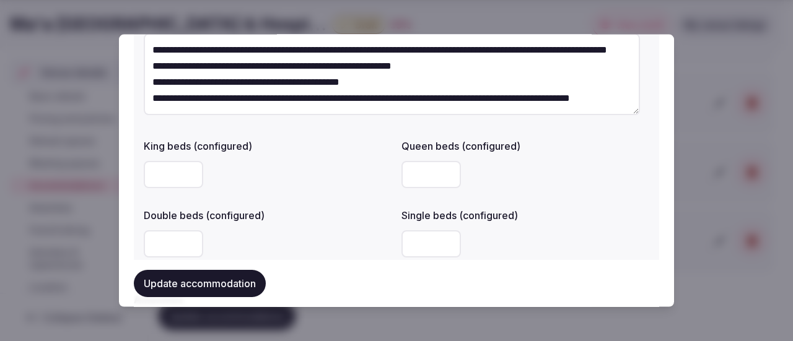
scroll to position [1011, 0]
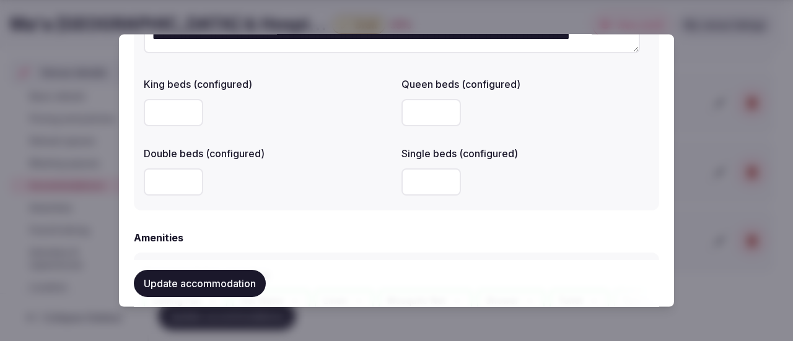
click at [429, 177] on input "number" at bounding box center [430, 181] width 59 height 27
type input "*"
click at [186, 110] on input "*" at bounding box center [173, 111] width 59 height 27
type input "*"
click at [353, 158] on label "Double beds (configured)" at bounding box center [268, 153] width 248 height 10
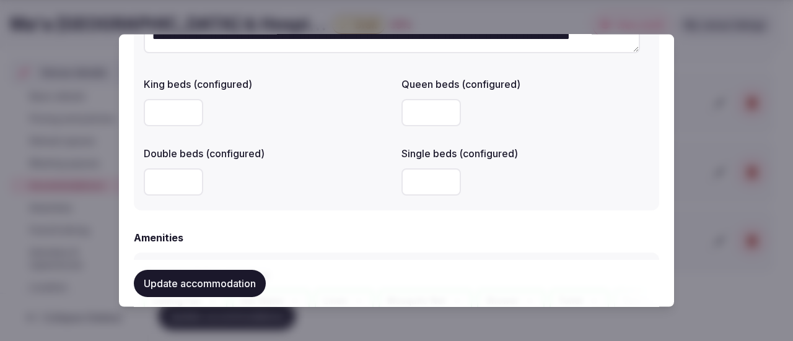
drag, startPoint x: 420, startPoint y: 180, endPoint x: 388, endPoint y: 178, distance: 32.3
click at [388, 178] on div "King beds (configured) * Queen beds (configured) Double beds (configured) Singl…" at bounding box center [396, 135] width 505 height 129
type input "*"
click at [377, 162] on div "Double beds (configured)" at bounding box center [268, 170] width 248 height 59
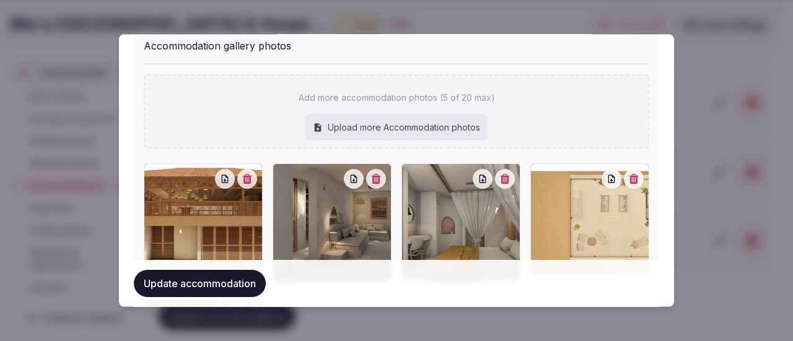
scroll to position [1444, 0]
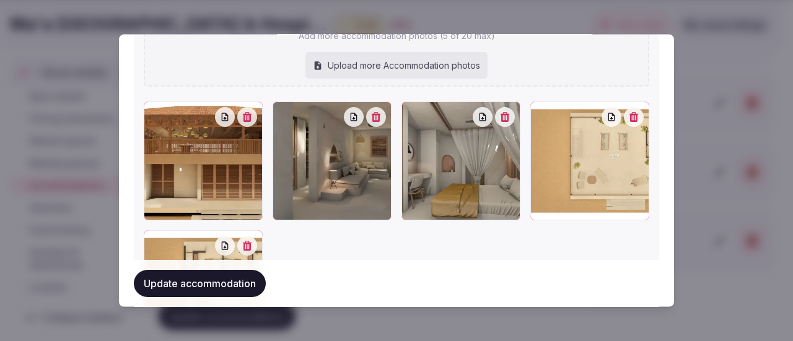
click at [213, 285] on button "Update accommodation" at bounding box center [200, 283] width 132 height 27
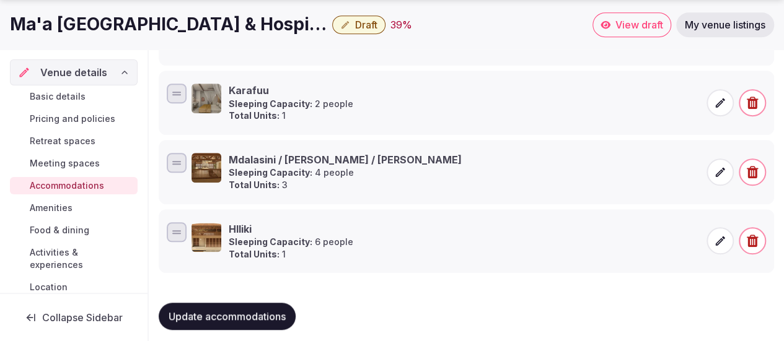
click at [723, 238] on icon at bounding box center [720, 241] width 12 height 12
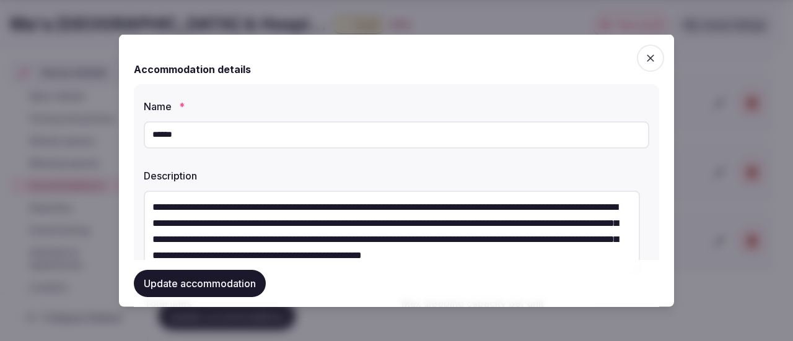
click at [161, 133] on input "******" at bounding box center [396, 134] width 505 height 27
type input "******"
click at [215, 227] on textarea "**********" at bounding box center [392, 231] width 496 height 82
click at [214, 283] on button "Update accommodation" at bounding box center [200, 283] width 132 height 27
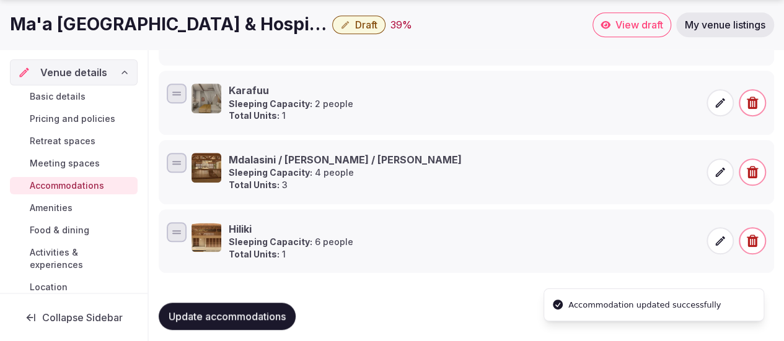
click at [725, 170] on icon at bounding box center [720, 172] width 12 height 12
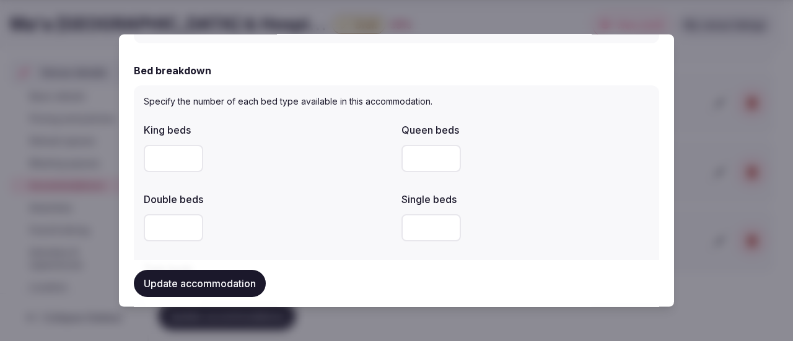
scroll to position [619, 0]
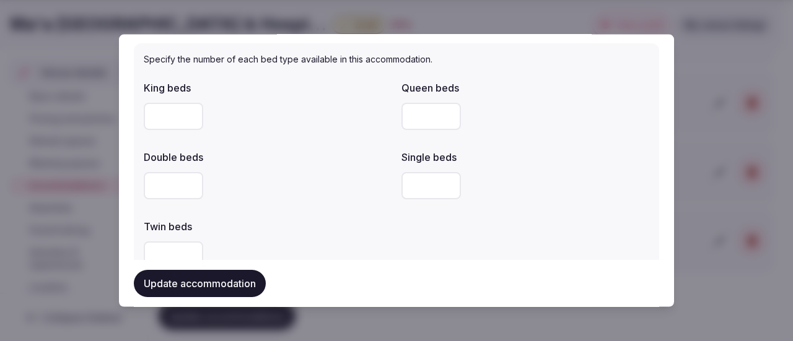
drag, startPoint x: 159, startPoint y: 193, endPoint x: 138, endPoint y: 188, distance: 22.2
click at [138, 188] on div "Specify the number of each bed type available in this accommodation. King beds …" at bounding box center [396, 163] width 525 height 240
drag, startPoint x: 170, startPoint y: 120, endPoint x: 133, endPoint y: 112, distance: 37.3
click at [133, 112] on div "**********" at bounding box center [396, 170] width 555 height 273
drag, startPoint x: 162, startPoint y: 117, endPoint x: 146, endPoint y: 114, distance: 16.4
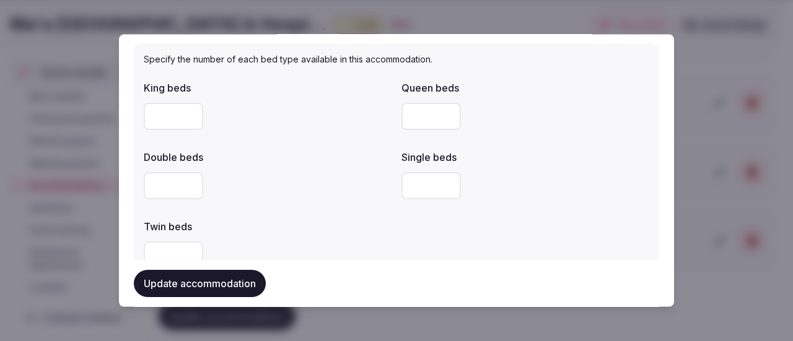
click at [146, 114] on input "*" at bounding box center [173, 115] width 59 height 27
type input "*"
click at [315, 172] on div at bounding box center [268, 185] width 248 height 37
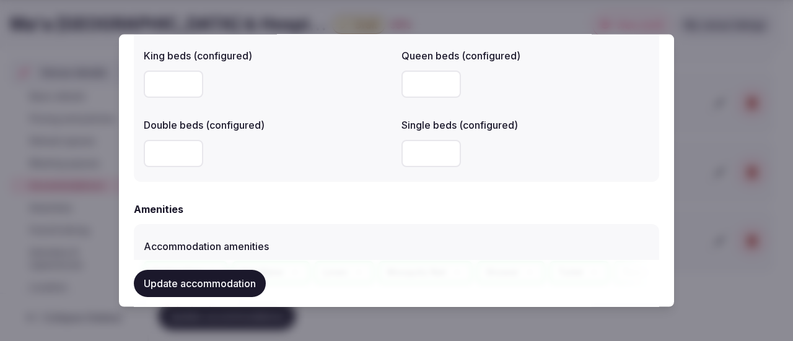
scroll to position [1053, 0]
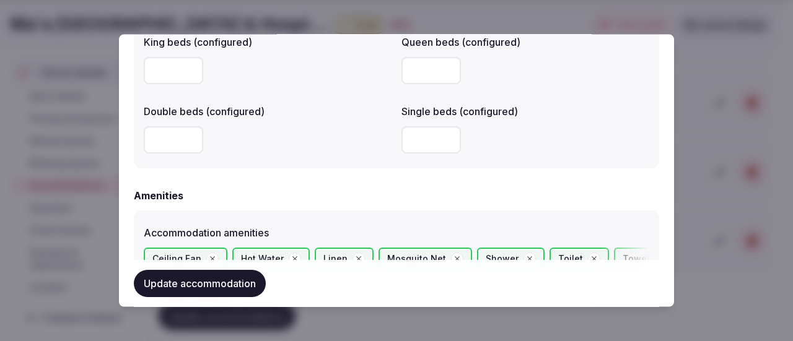
click at [164, 61] on input "number" at bounding box center [173, 69] width 59 height 27
type input "*"
click at [413, 129] on input "number" at bounding box center [430, 139] width 59 height 27
click at [419, 146] on input "number" at bounding box center [430, 139] width 59 height 27
type input "*"
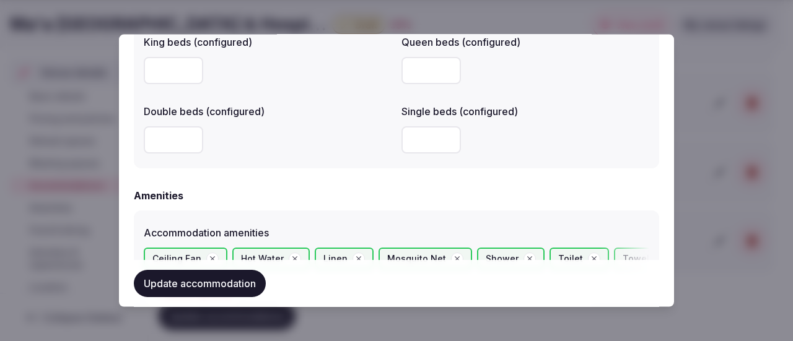
click at [294, 138] on div at bounding box center [268, 139] width 248 height 27
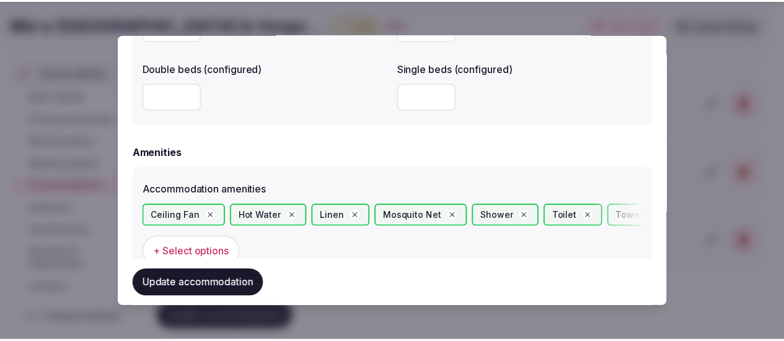
scroll to position [1115, 0]
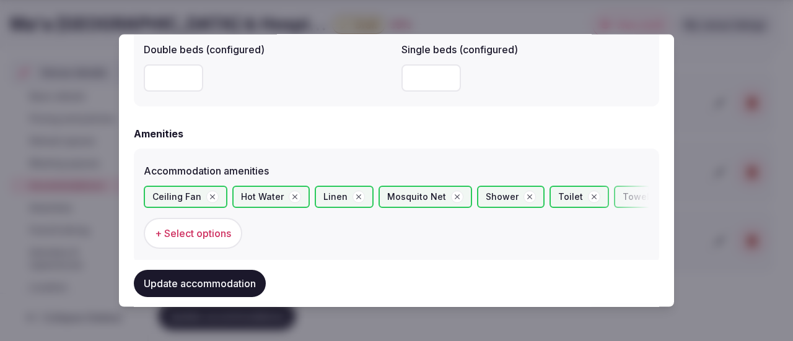
click at [190, 270] on button "Update accommodation" at bounding box center [200, 283] width 132 height 27
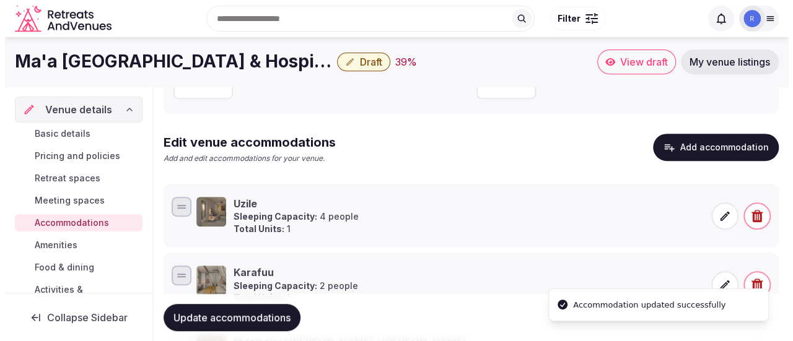
scroll to position [224, 0]
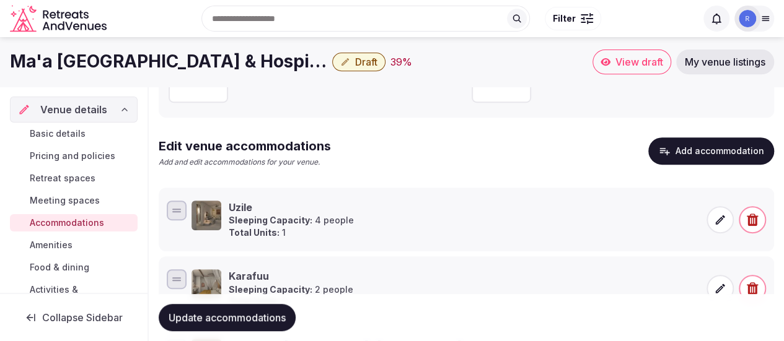
click at [728, 149] on button "Add accommodation" at bounding box center [711, 151] width 126 height 27
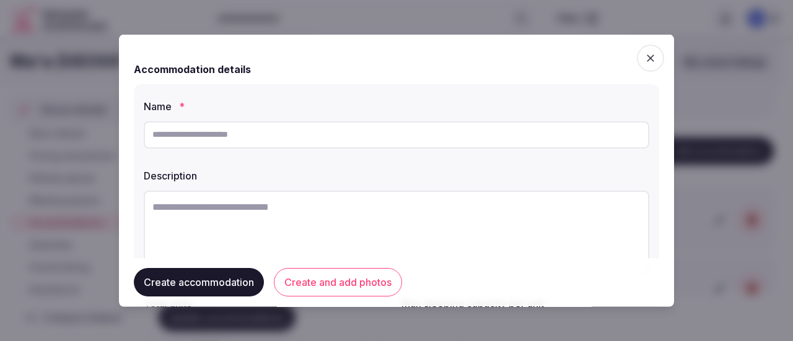
click at [274, 134] on input "text" at bounding box center [396, 134] width 505 height 27
type input "*********"
click at [269, 203] on textarea at bounding box center [396, 231] width 505 height 82
paste textarea "**********"
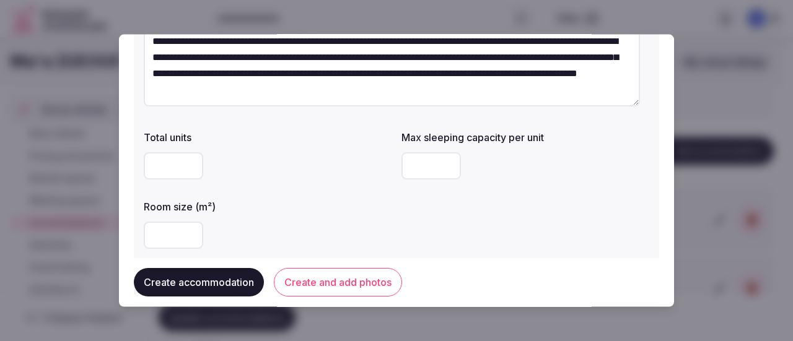
scroll to position [186, 0]
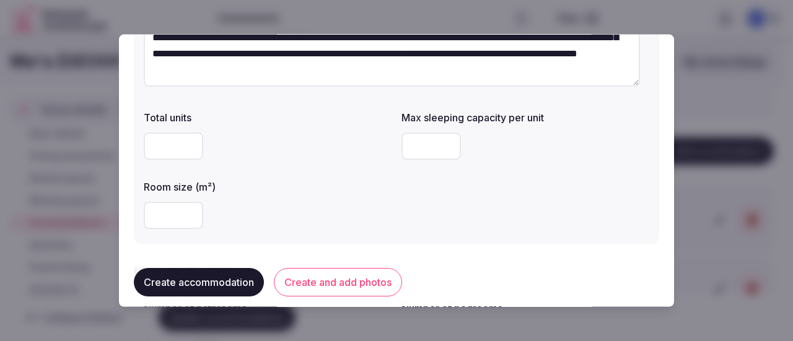
type textarea "**********"
click at [167, 226] on input "number" at bounding box center [173, 214] width 59 height 27
type input "***"
click at [168, 143] on input "number" at bounding box center [173, 145] width 59 height 27
type input "*"
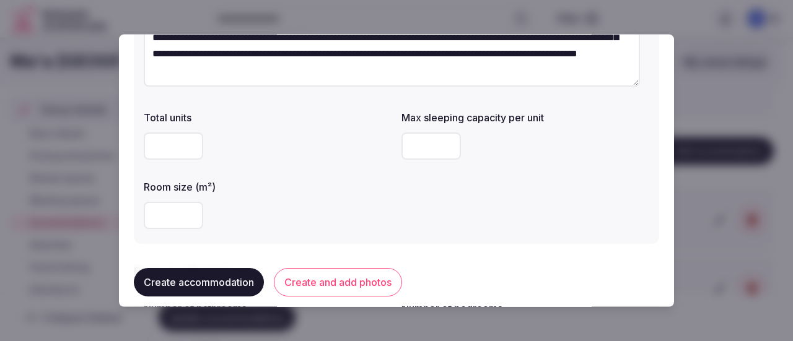
click at [408, 142] on input "number" at bounding box center [430, 145] width 59 height 27
type input "*"
click at [306, 194] on div "Room size (m²) ***" at bounding box center [268, 203] width 248 height 59
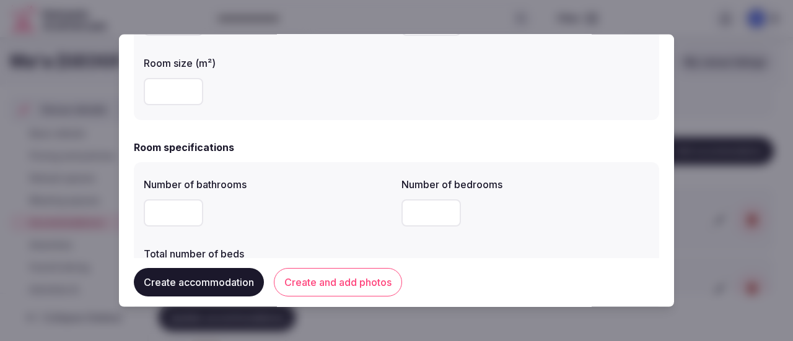
scroll to position [372, 0]
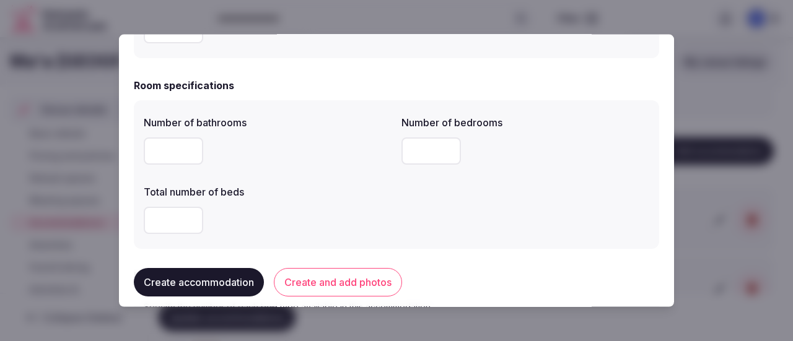
click at [165, 148] on input "number" at bounding box center [173, 150] width 59 height 27
type input "*"
click at [416, 146] on input "number" at bounding box center [430, 150] width 59 height 27
type input "*"
click at [170, 214] on input "number" at bounding box center [173, 219] width 59 height 27
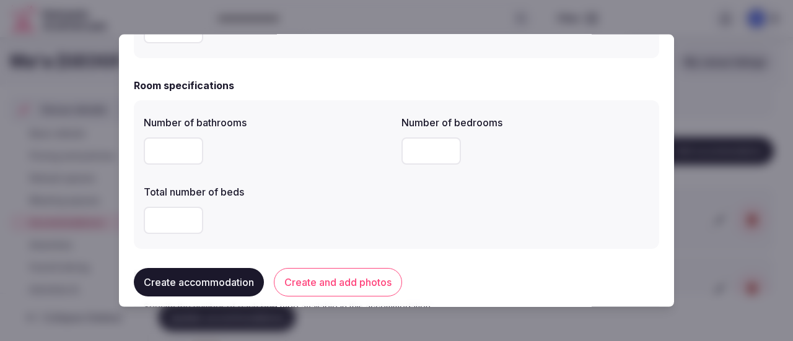
type input "*"
click at [351, 216] on div "*" at bounding box center [268, 219] width 248 height 27
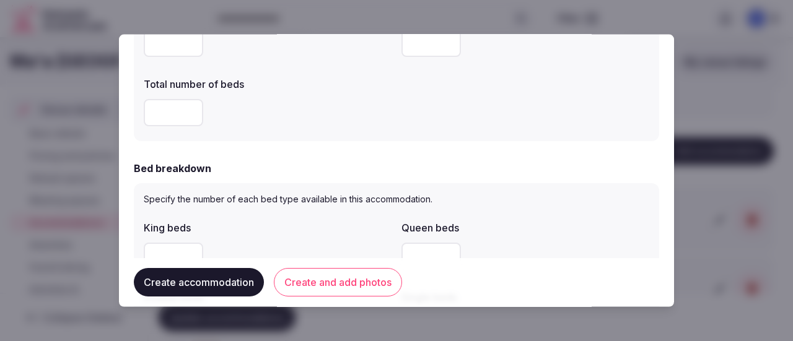
scroll to position [496, 0]
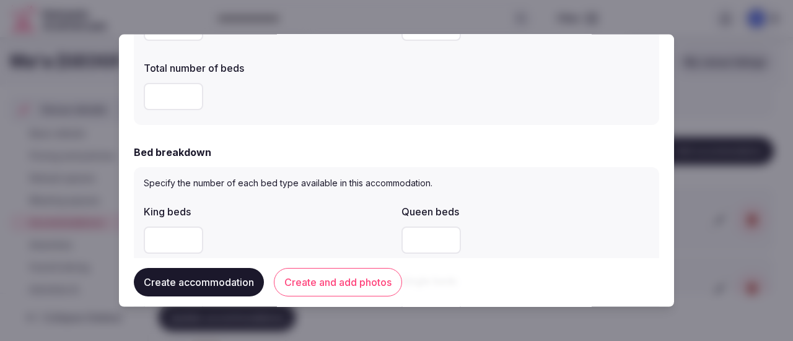
click at [166, 238] on input "number" at bounding box center [173, 239] width 59 height 27
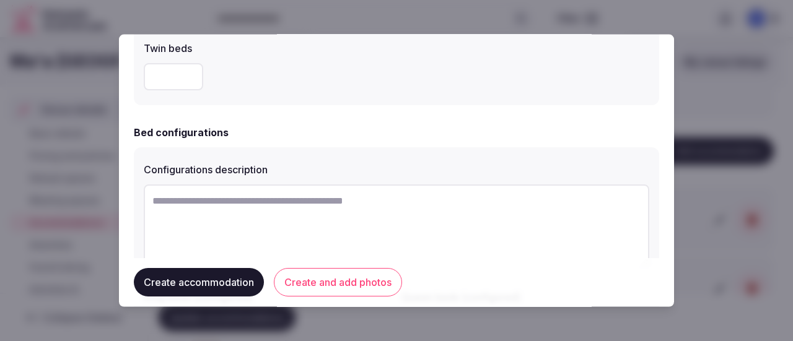
scroll to position [805, 0]
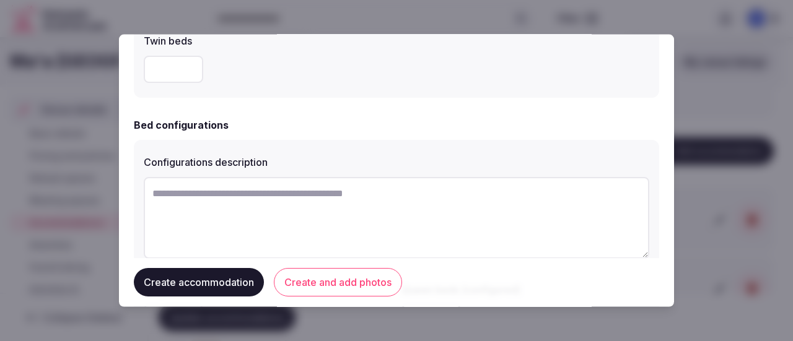
type input "*"
click at [162, 199] on textarea at bounding box center [396, 218] width 505 height 82
paste textarea "**********"
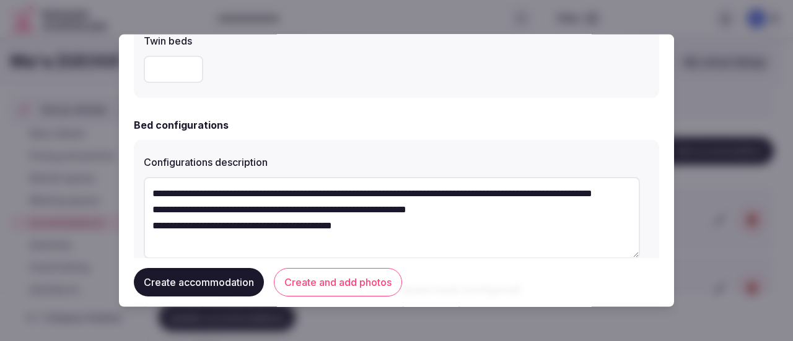
click at [151, 186] on textarea "**********" at bounding box center [392, 218] width 496 height 82
click at [153, 225] on textarea "**********" at bounding box center [392, 218] width 496 height 82
click at [151, 239] on textarea "**********" at bounding box center [392, 218] width 496 height 82
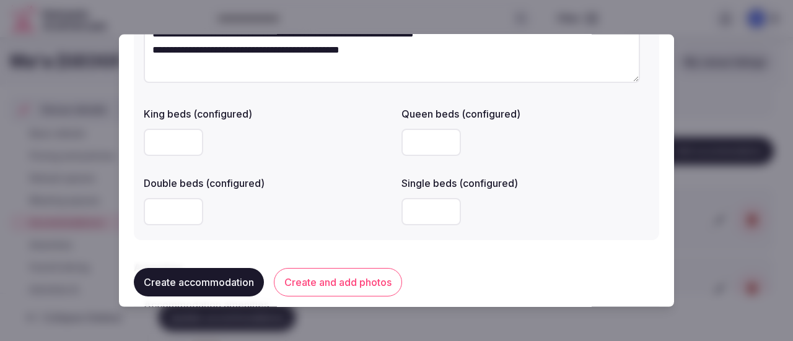
scroll to position [991, 0]
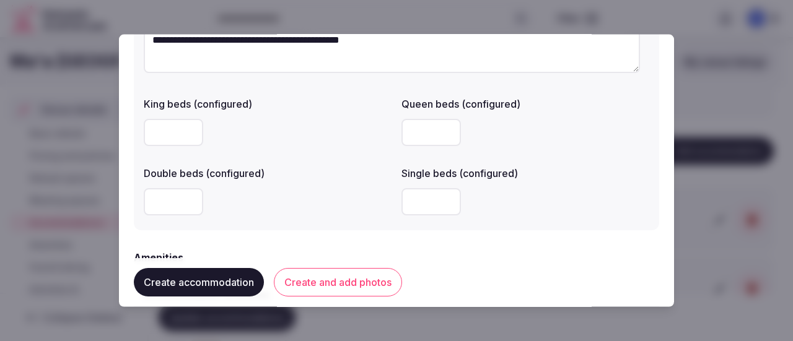
type textarea "**********"
click at [154, 127] on input "number" at bounding box center [173, 131] width 59 height 27
type input "*"
click at [401, 200] on input "number" at bounding box center [430, 201] width 59 height 27
type input "*"
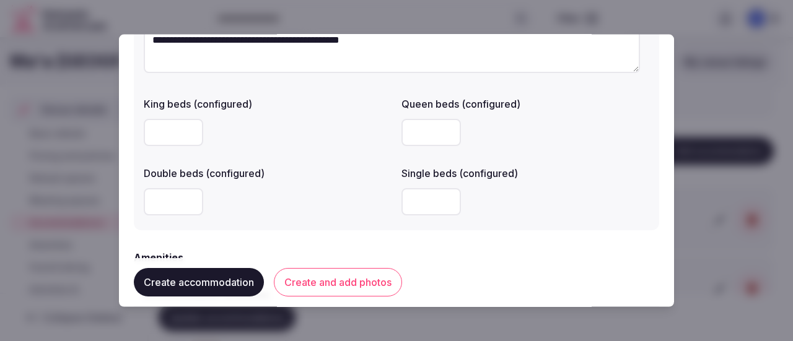
click at [367, 196] on div at bounding box center [268, 201] width 248 height 27
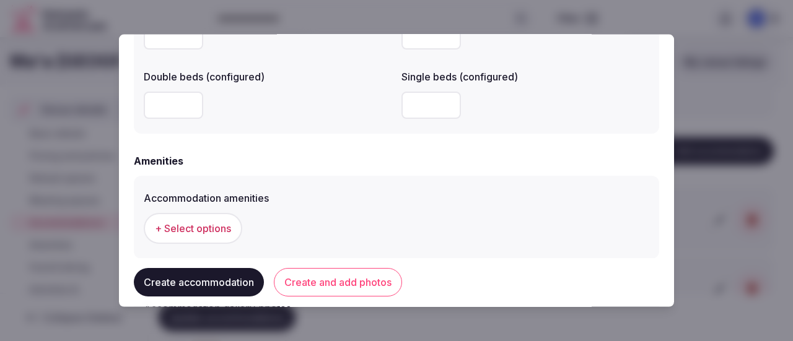
scroll to position [1115, 0]
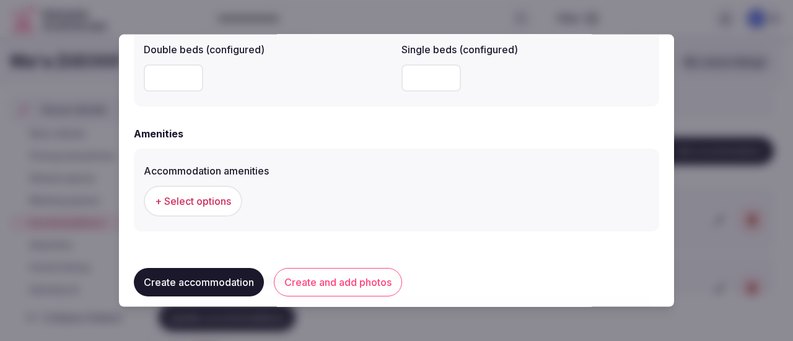
click at [201, 199] on span "+ Select options" at bounding box center [193, 201] width 76 height 14
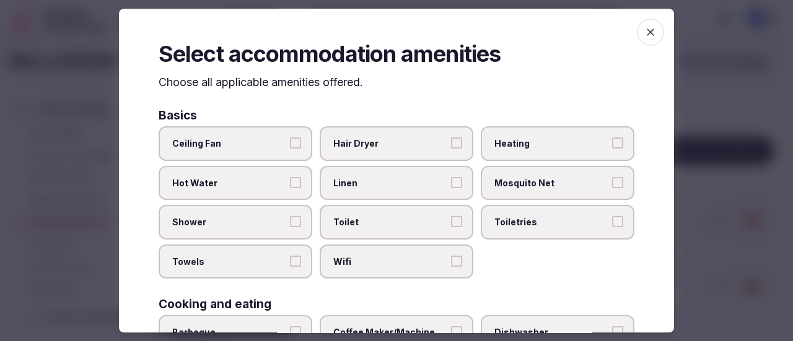
drag, startPoint x: 294, startPoint y: 144, endPoint x: 290, endPoint y: 178, distance: 34.3
click at [294, 144] on button "Ceiling Fan" at bounding box center [295, 143] width 11 height 11
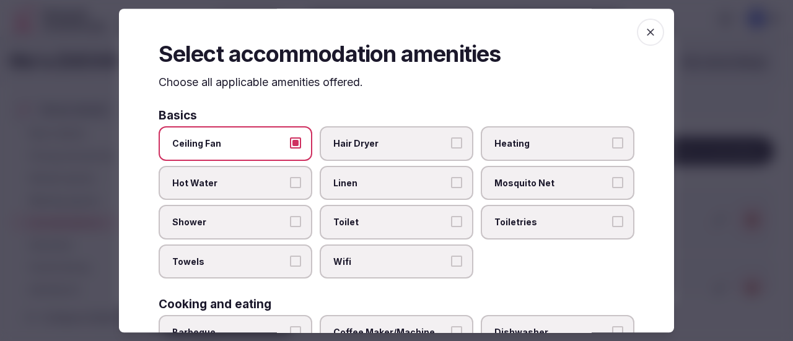
click at [294, 194] on label "Hot Water" at bounding box center [236, 183] width 154 height 35
click at [294, 188] on button "Hot Water" at bounding box center [295, 182] width 11 height 11
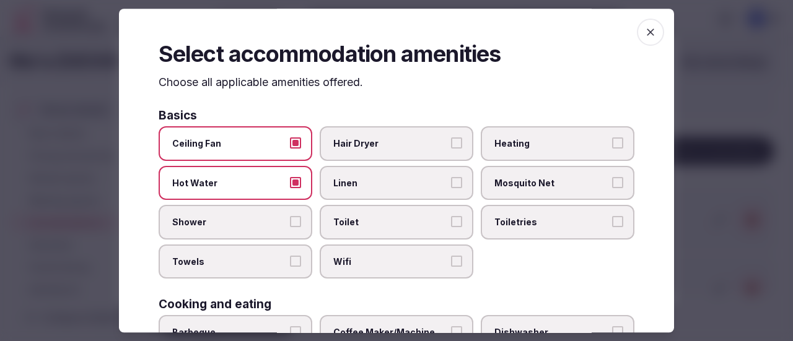
click at [297, 235] on label "Shower" at bounding box center [236, 223] width 154 height 35
click at [297, 228] on button "Shower" at bounding box center [295, 222] width 11 height 11
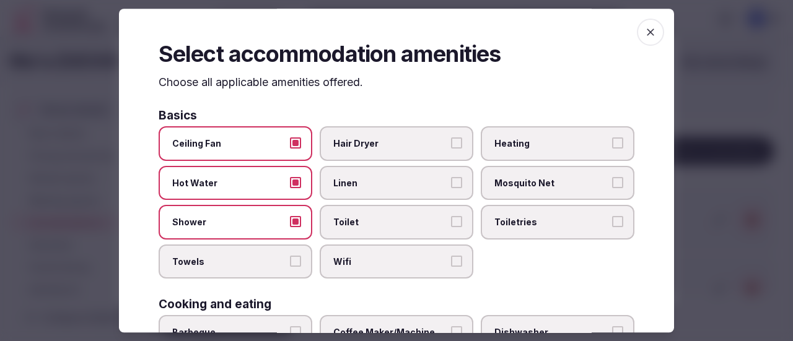
drag, startPoint x: 298, startPoint y: 269, endPoint x: 399, endPoint y: 248, distance: 103.3
click at [299, 269] on label "Towels" at bounding box center [236, 262] width 154 height 35
click at [299, 267] on button "Towels" at bounding box center [295, 261] width 11 height 11
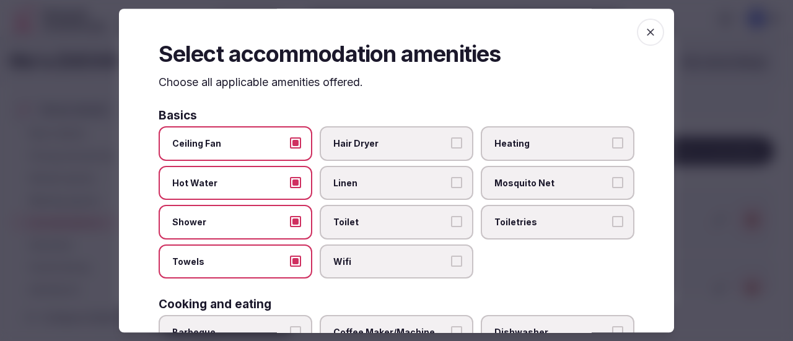
drag, startPoint x: 409, startPoint y: 232, endPoint x: 411, endPoint y: 262, distance: 30.4
click at [409, 232] on label "Toilet" at bounding box center [397, 223] width 154 height 35
click at [451, 228] on button "Toilet" at bounding box center [456, 222] width 11 height 11
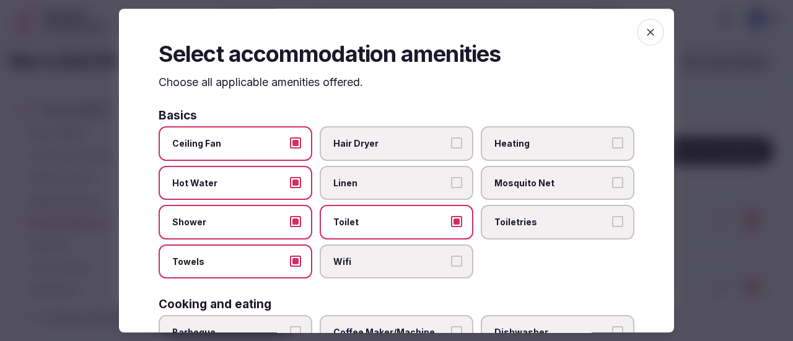
drag, startPoint x: 411, startPoint y: 263, endPoint x: 408, endPoint y: 241, distance: 22.6
click at [411, 263] on span "Wifi" at bounding box center [390, 262] width 114 height 12
click at [451, 263] on button "Wifi" at bounding box center [456, 261] width 11 height 11
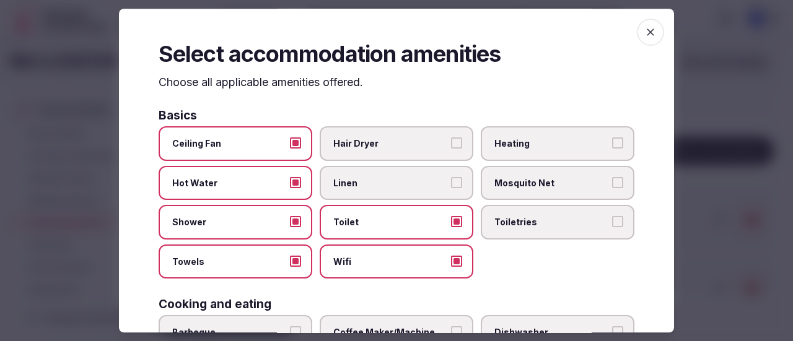
click at [407, 177] on label "Linen" at bounding box center [397, 183] width 154 height 35
click at [451, 177] on button "Linen" at bounding box center [456, 182] width 11 height 11
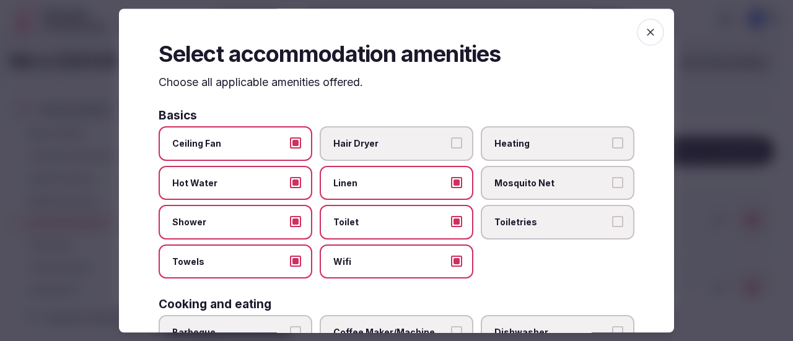
drag, startPoint x: 580, startPoint y: 192, endPoint x: 569, endPoint y: 191, distance: 10.5
click at [575, 191] on label "Mosquito Net" at bounding box center [558, 183] width 154 height 35
click at [612, 188] on button "Mosquito Net" at bounding box center [617, 182] width 11 height 11
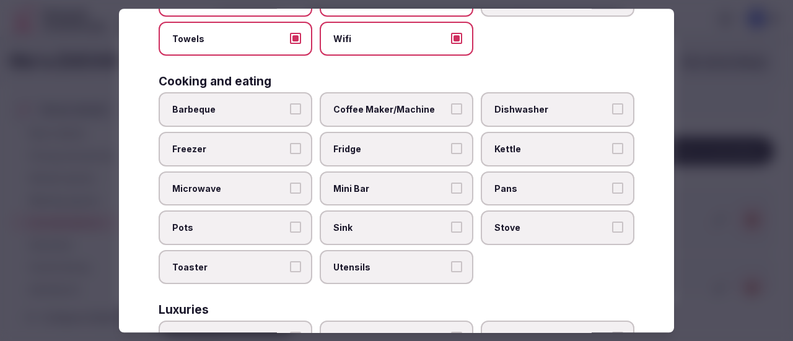
scroll to position [248, 0]
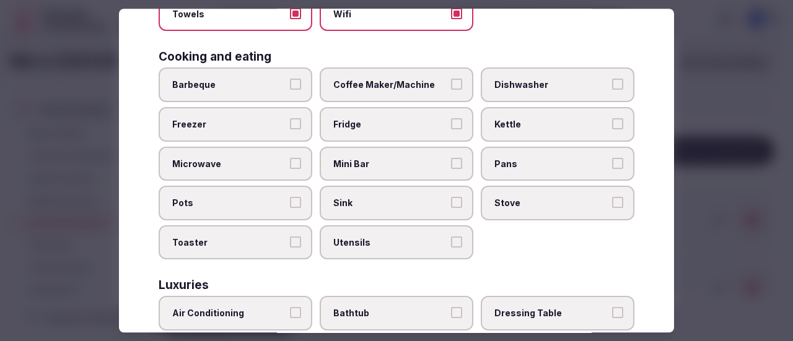
click at [394, 153] on label "Mini Bar" at bounding box center [397, 164] width 154 height 35
click at [451, 158] on button "Mini Bar" at bounding box center [456, 163] width 11 height 11
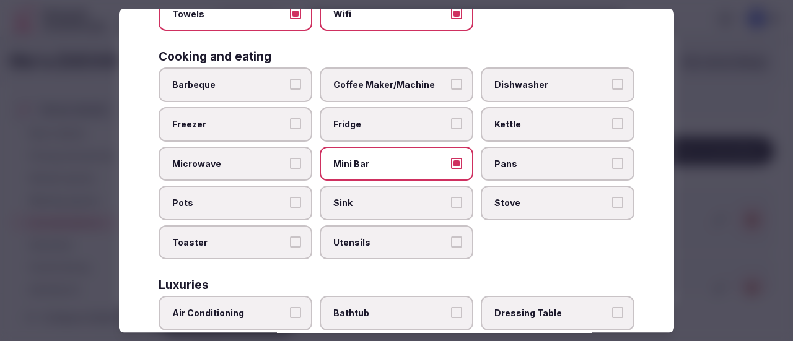
drag, startPoint x: 402, startPoint y: 167, endPoint x: 391, endPoint y: 133, distance: 35.7
click at [398, 165] on span "Mini Bar" at bounding box center [390, 164] width 114 height 12
click at [451, 165] on button "Mini Bar" at bounding box center [456, 163] width 11 height 11
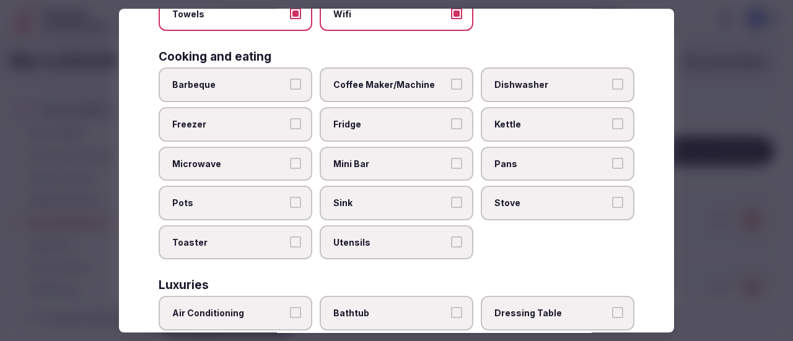
click at [391, 128] on span "Fridge" at bounding box center [390, 124] width 114 height 12
click at [451, 128] on button "Fridge" at bounding box center [456, 123] width 11 height 11
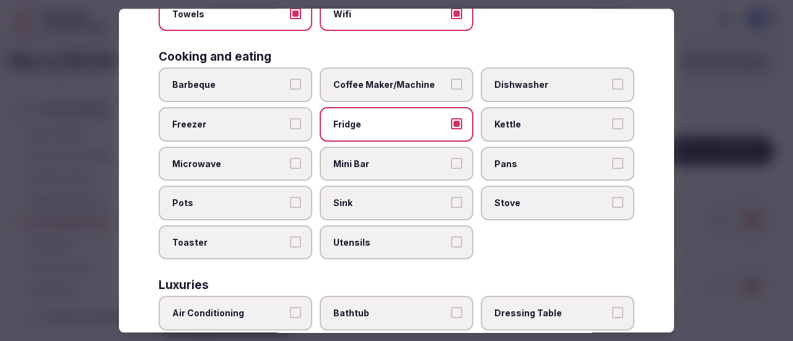
click at [393, 201] on span "Sink" at bounding box center [390, 204] width 114 height 12
click at [451, 201] on button "Sink" at bounding box center [456, 203] width 11 height 11
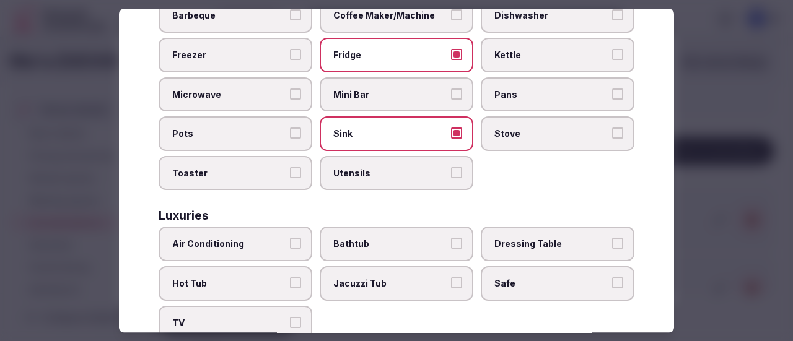
scroll to position [434, 0]
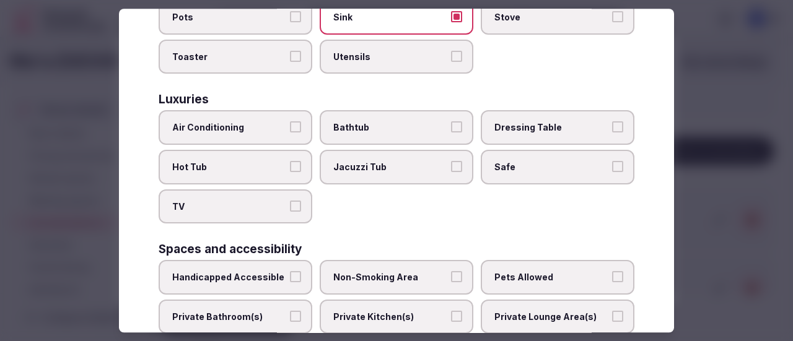
drag, startPoint x: 557, startPoint y: 167, endPoint x: 495, endPoint y: 190, distance: 66.0
click at [551, 167] on span "Safe" at bounding box center [551, 167] width 114 height 12
click at [612, 167] on button "Safe" at bounding box center [617, 166] width 11 height 11
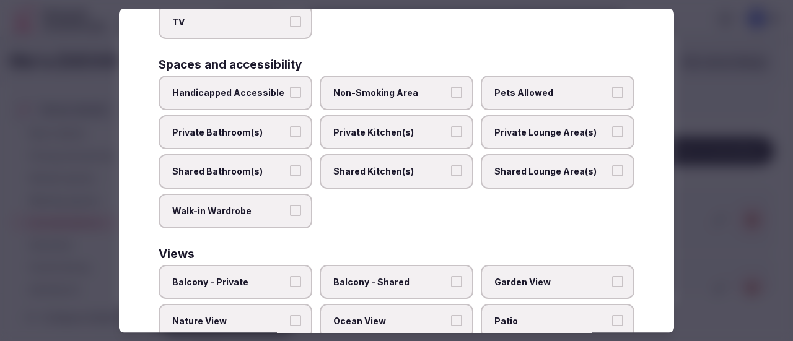
scroll to position [619, 0]
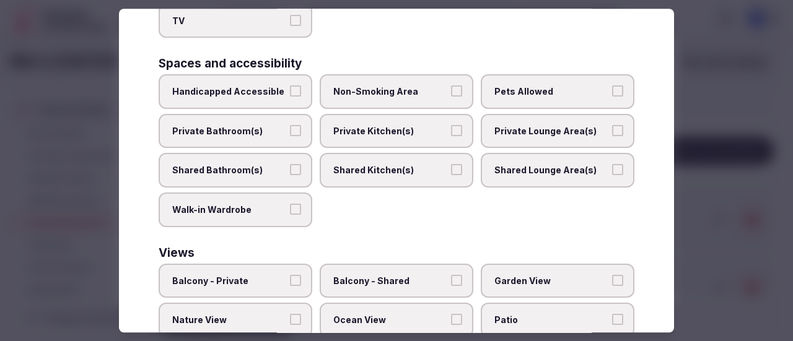
click at [408, 90] on span "Non-Smoking Area" at bounding box center [390, 91] width 114 height 12
click at [451, 90] on button "Non-Smoking Area" at bounding box center [456, 90] width 11 height 11
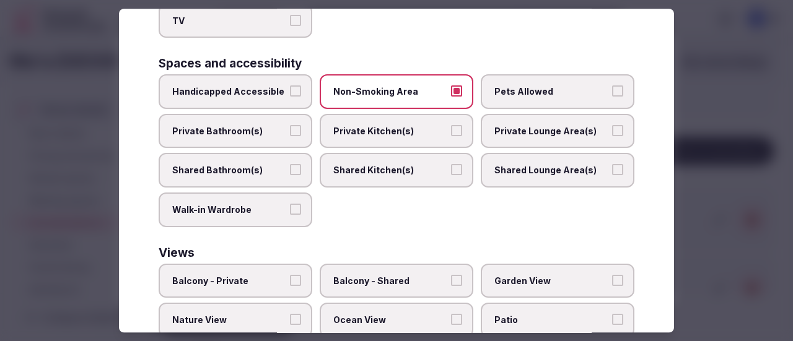
click at [293, 132] on button "Private Bathroom(s)" at bounding box center [295, 130] width 11 height 11
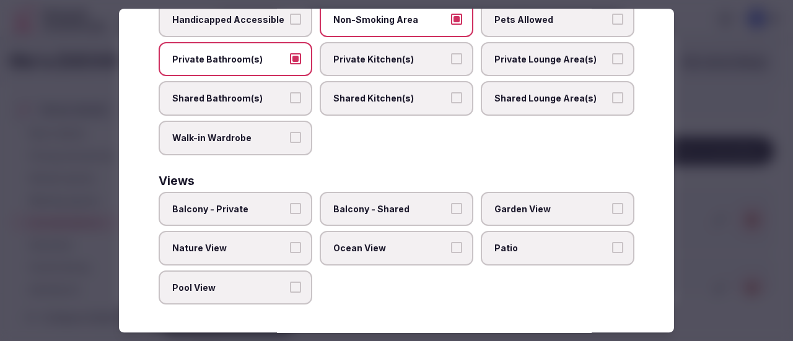
scroll to position [692, 0]
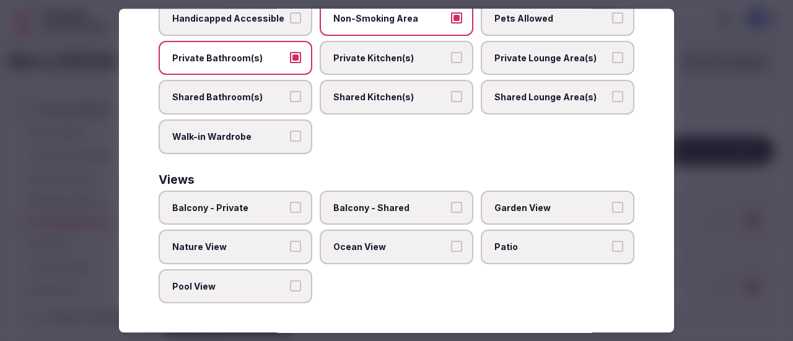
click at [451, 246] on button "Ocean View" at bounding box center [456, 246] width 11 height 11
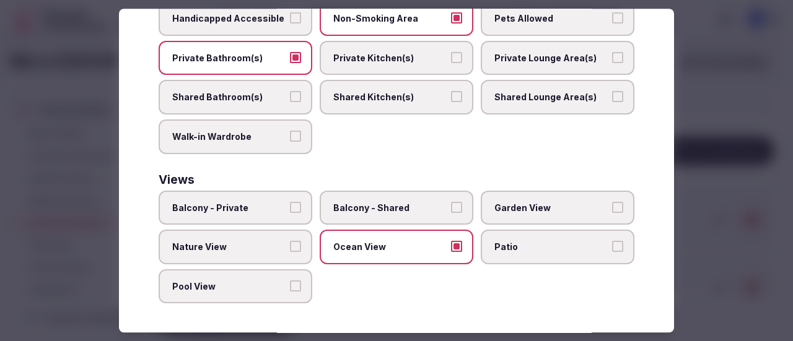
click at [250, 212] on span "Balcony - Private" at bounding box center [229, 208] width 114 height 12
click at [290, 212] on button "Balcony - Private" at bounding box center [295, 207] width 11 height 11
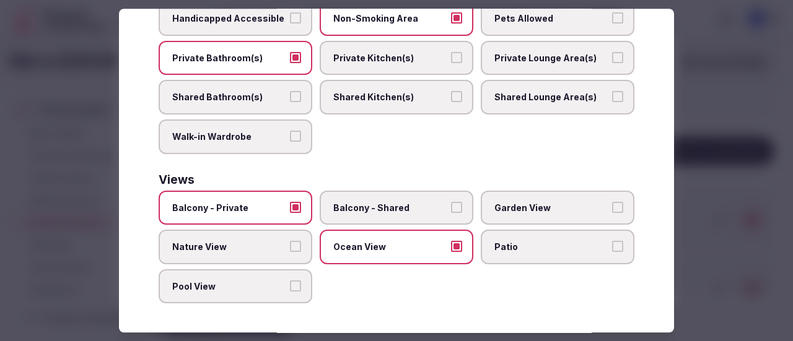
click at [567, 255] on label "Patio" at bounding box center [558, 247] width 154 height 35
click at [612, 252] on button "Patio" at bounding box center [617, 246] width 11 height 11
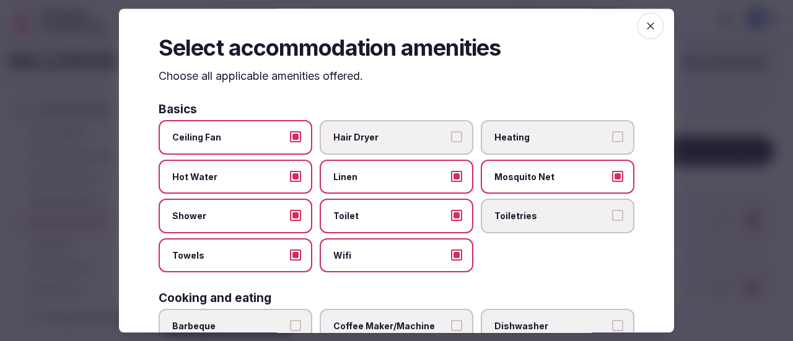
scroll to position [0, 0]
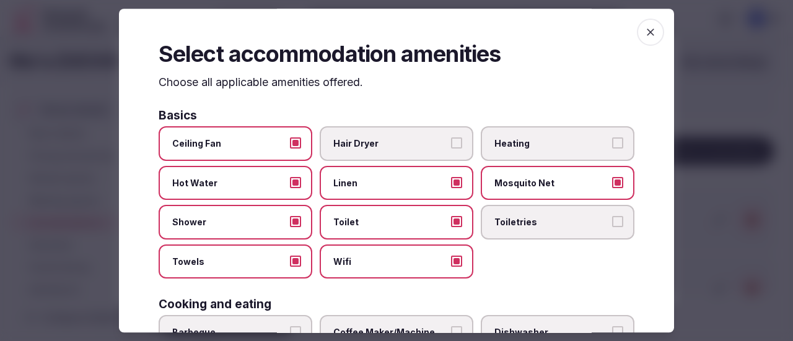
click at [644, 35] on icon "button" at bounding box center [650, 32] width 12 height 12
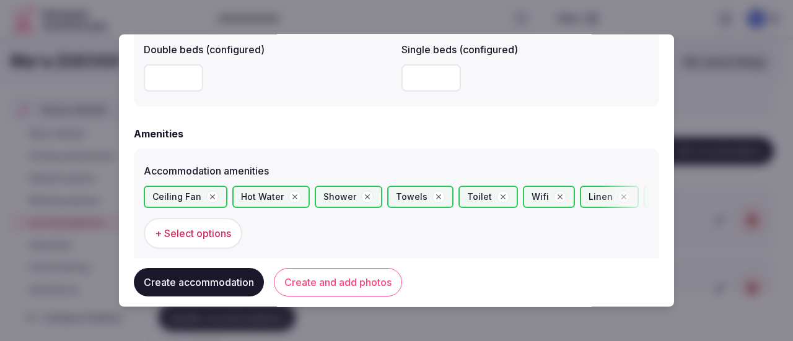
click at [168, 281] on button "Create accommodation" at bounding box center [199, 283] width 130 height 28
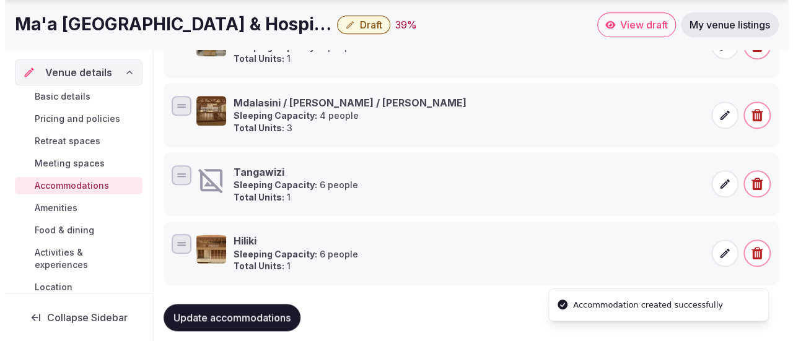
scroll to position [472, 0]
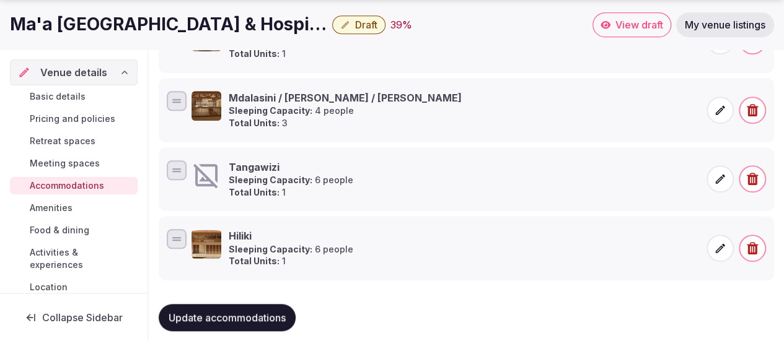
click at [716, 175] on icon at bounding box center [720, 179] width 12 height 12
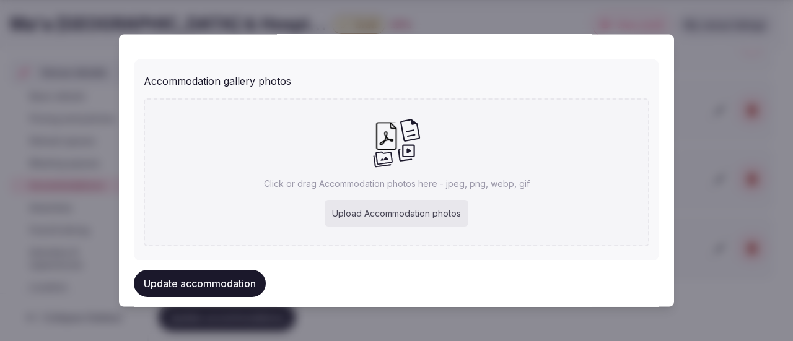
scroll to position [1363, 0]
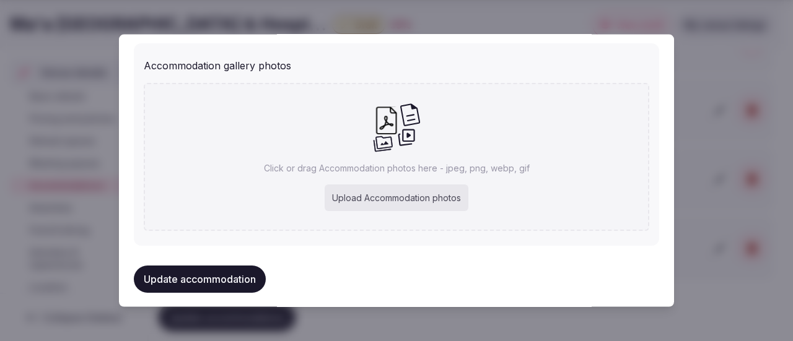
click at [368, 186] on div "Upload Accommodation photos" at bounding box center [397, 197] width 144 height 27
type input "**********"
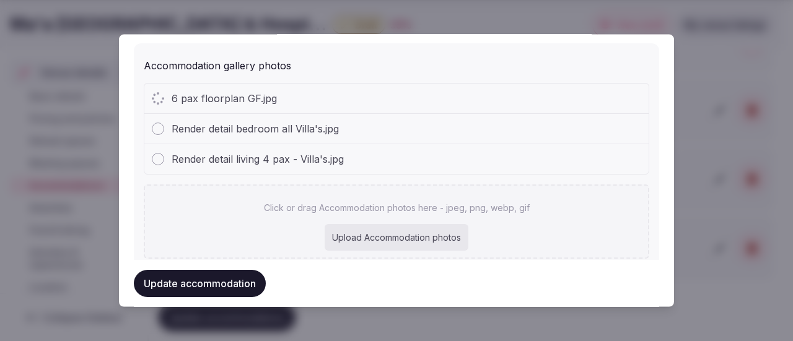
click at [548, 123] on div "Render detail bedroom all Villa's.jpg" at bounding box center [396, 128] width 504 height 30
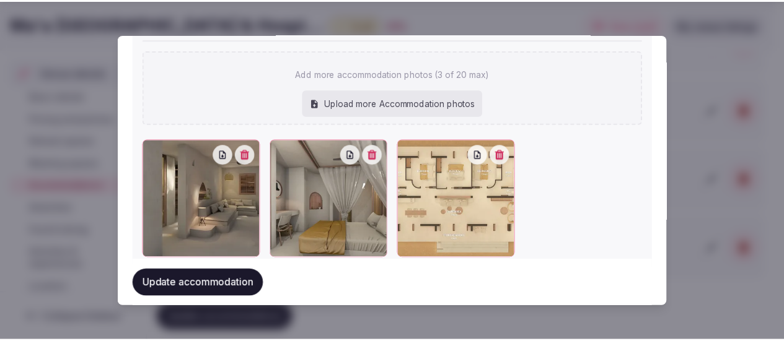
scroll to position [1442, 0]
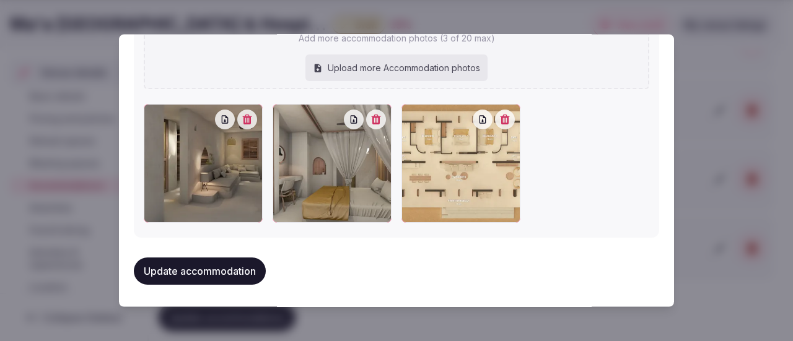
click at [165, 273] on button "Update accommodation" at bounding box center [200, 270] width 132 height 27
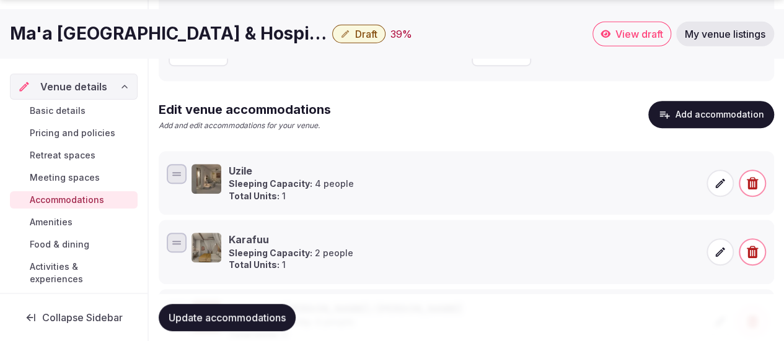
scroll to position [286, 0]
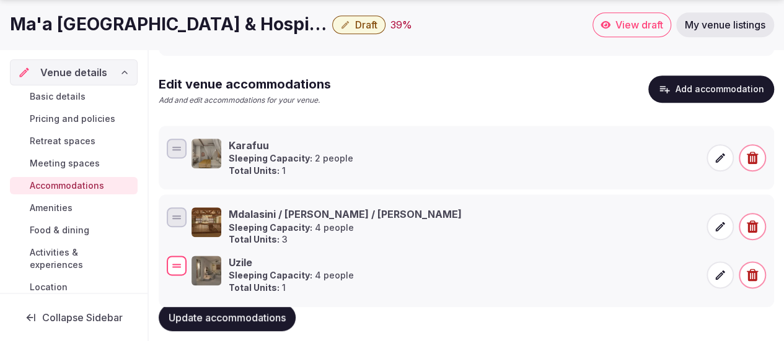
drag, startPoint x: 177, startPoint y: 147, endPoint x: 168, endPoint y: 263, distance: 116.7
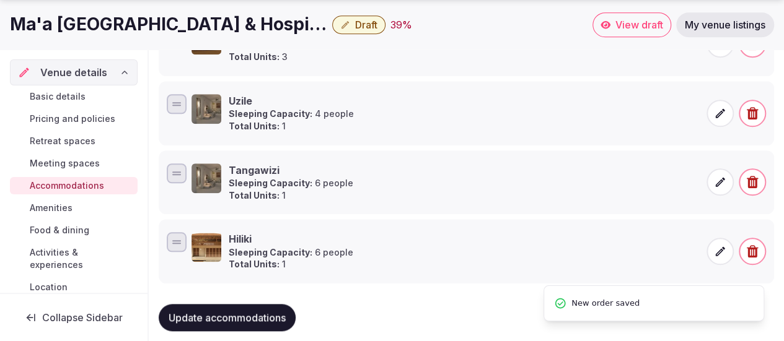
scroll to position [472, 0]
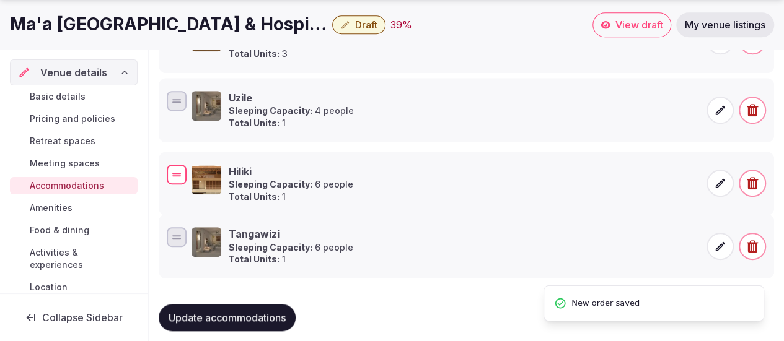
drag, startPoint x: 173, startPoint y: 239, endPoint x: 183, endPoint y: 175, distance: 65.1
click at [183, 175] on div at bounding box center [177, 174] width 20 height 20
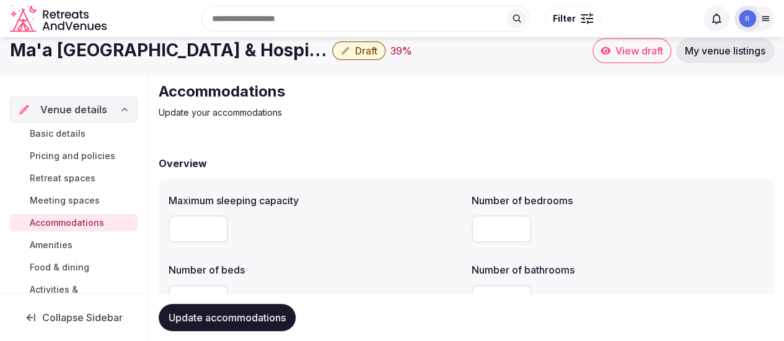
scroll to position [0, 0]
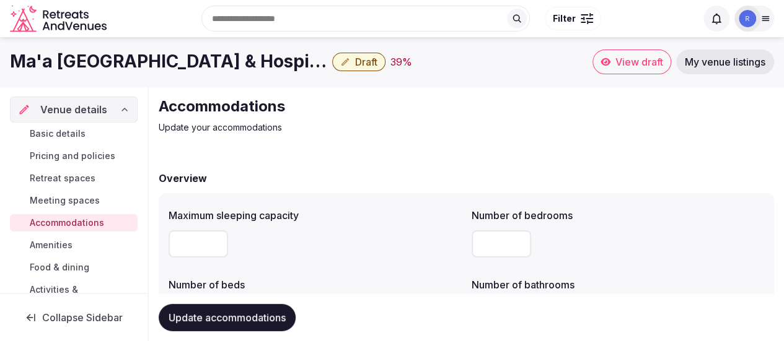
click at [237, 318] on span "Update accommodations" at bounding box center [226, 318] width 117 height 12
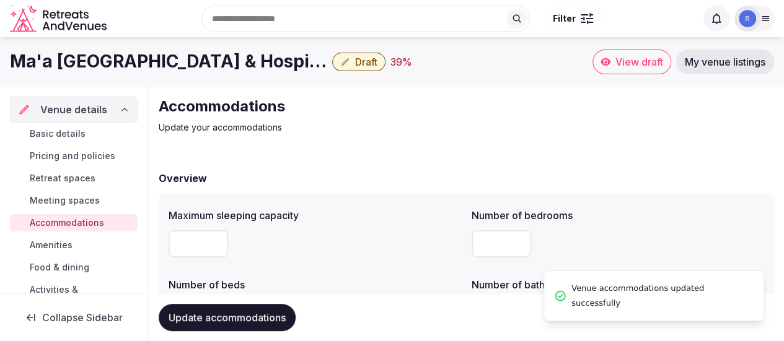
click at [77, 240] on link "Amenities" at bounding box center [74, 245] width 128 height 17
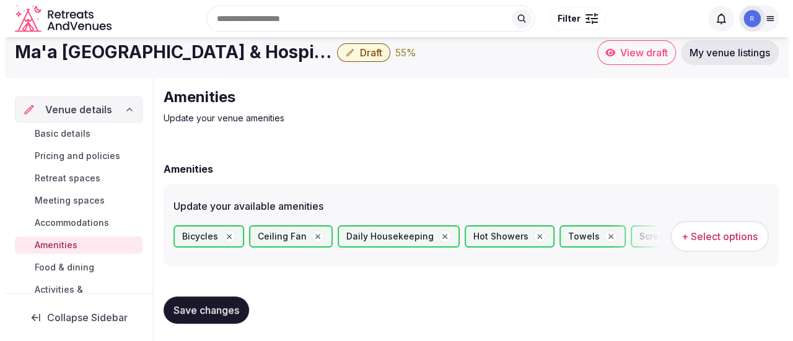
scroll to position [12, 0]
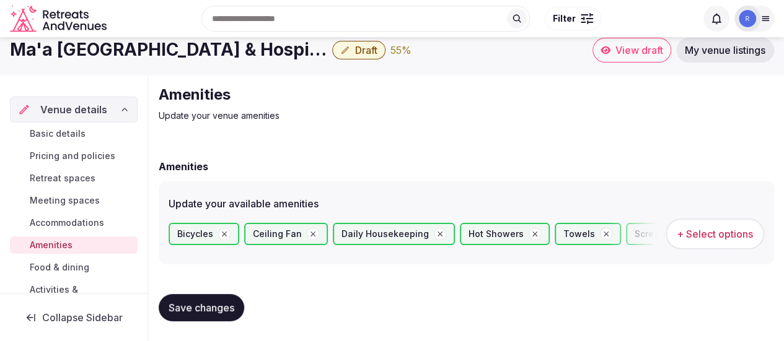
drag, startPoint x: 357, startPoint y: 53, endPoint x: 367, endPoint y: 50, distance: 10.2
click at [367, 50] on span "Draft" at bounding box center [366, 50] width 22 height 12
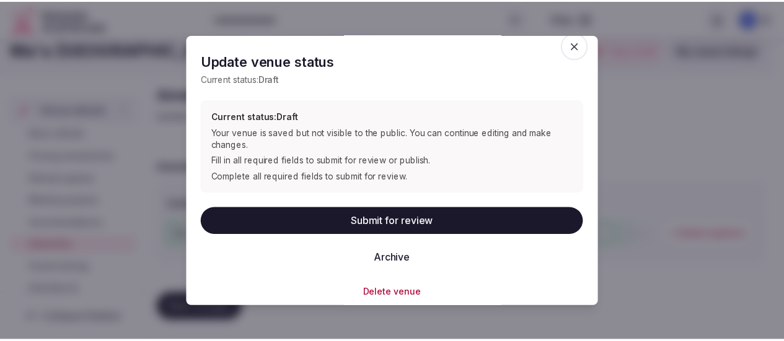
scroll to position [19, 0]
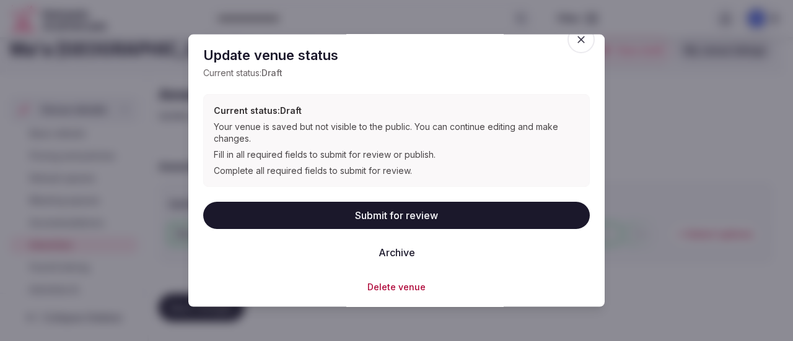
click at [577, 37] on icon "button" at bounding box center [580, 38] width 7 height 7
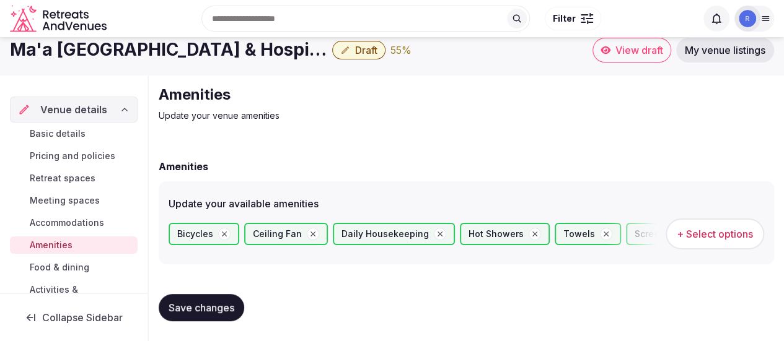
drag, startPoint x: 570, startPoint y: 48, endPoint x: 580, endPoint y: 50, distance: 10.0
click at [573, 49] on div "Search Popular Destinations [GEOGRAPHIC_DATA], [GEOGRAPHIC_DATA] [GEOGRAPHIC_DA…" at bounding box center [392, 18] width 764 height 63
click at [629, 46] on div "Search Popular Destinations [GEOGRAPHIC_DATA], [GEOGRAPHIC_DATA] [GEOGRAPHIC_DA…" at bounding box center [392, 18] width 764 height 63
click at [620, 55] on span "View draft" at bounding box center [639, 50] width 48 height 12
